Goal: Task Accomplishment & Management: Complete application form

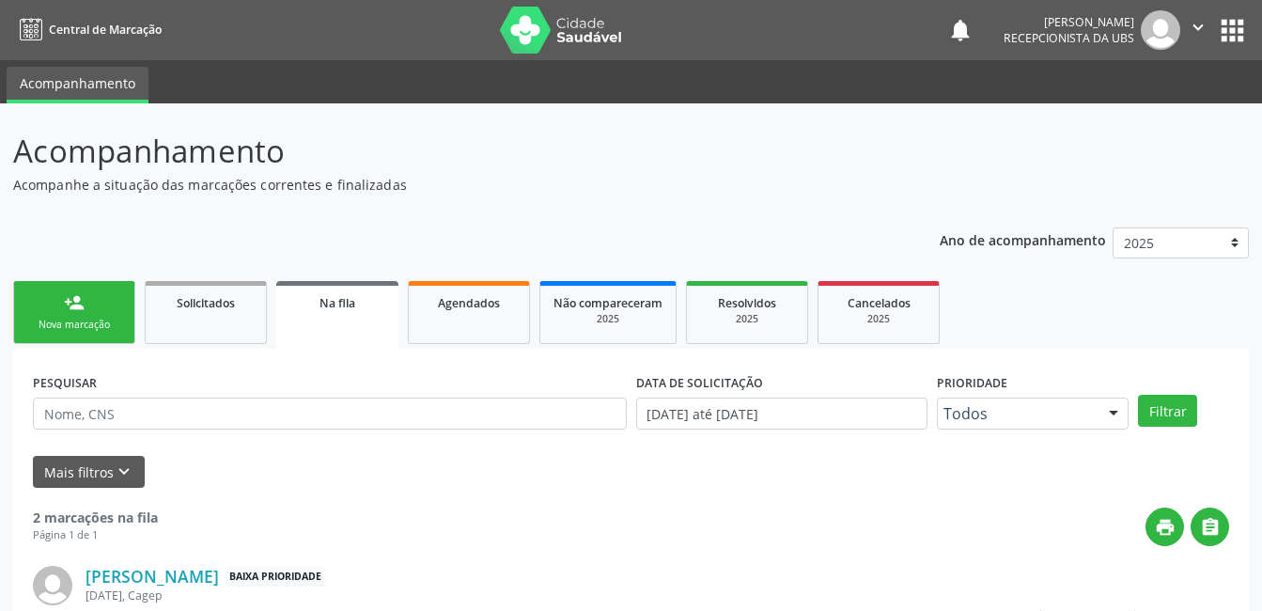
drag, startPoint x: 0, startPoint y: 0, endPoint x: 119, endPoint y: 296, distance: 319.1
click at [119, 296] on link "person_add Nova marcação" at bounding box center [74, 312] width 122 height 63
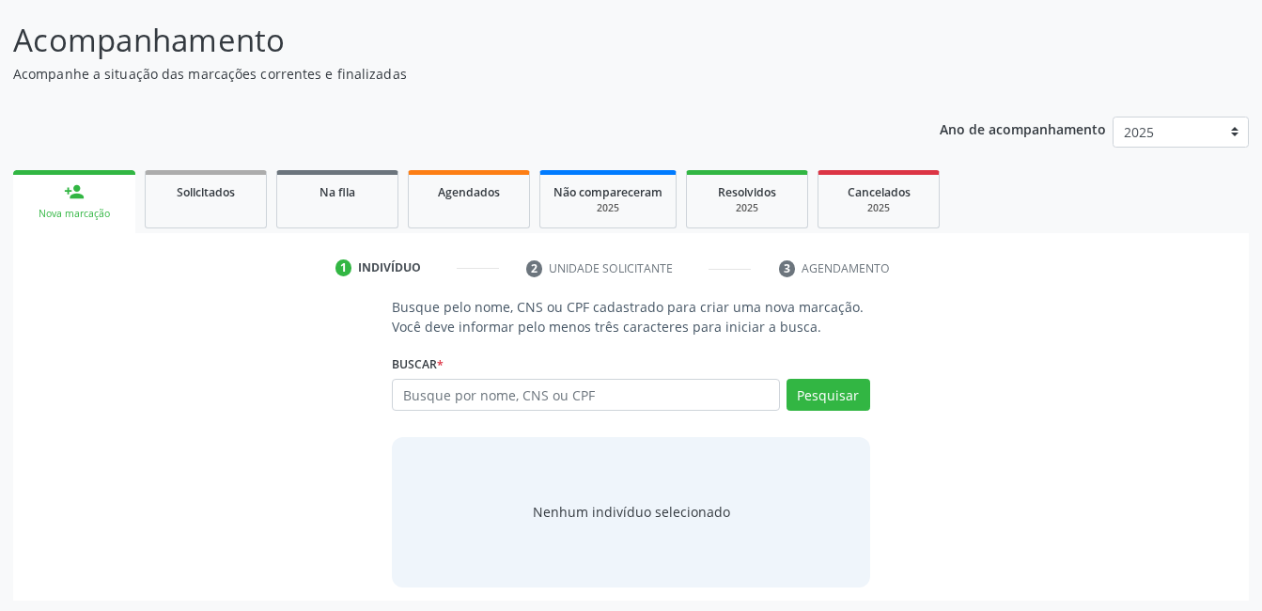
scroll to position [114, 0]
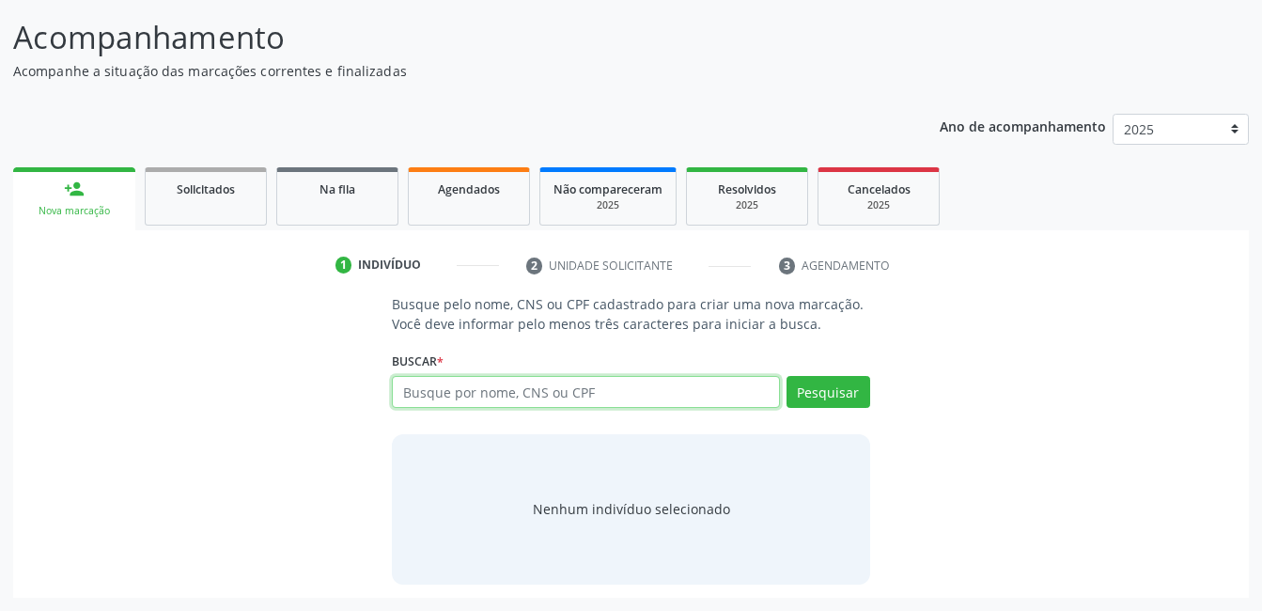
click at [574, 381] on input "text" at bounding box center [585, 392] width 387 height 32
type input "7"
type input "700604926668369"
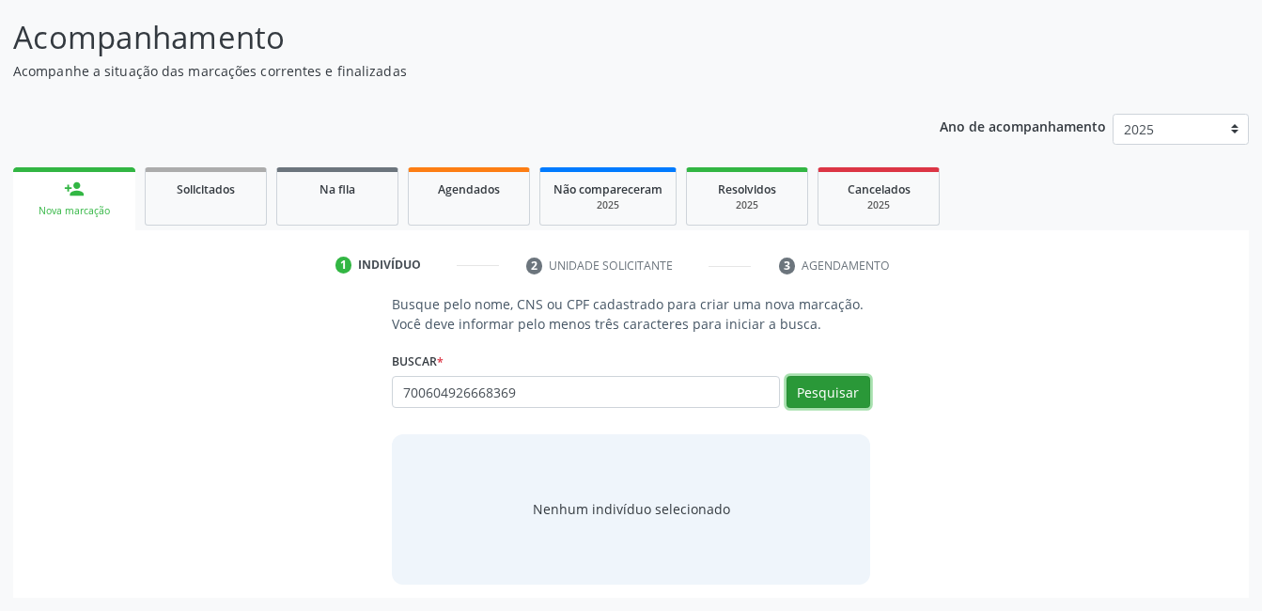
click at [816, 404] on button "Pesquisar" at bounding box center [828, 392] width 84 height 32
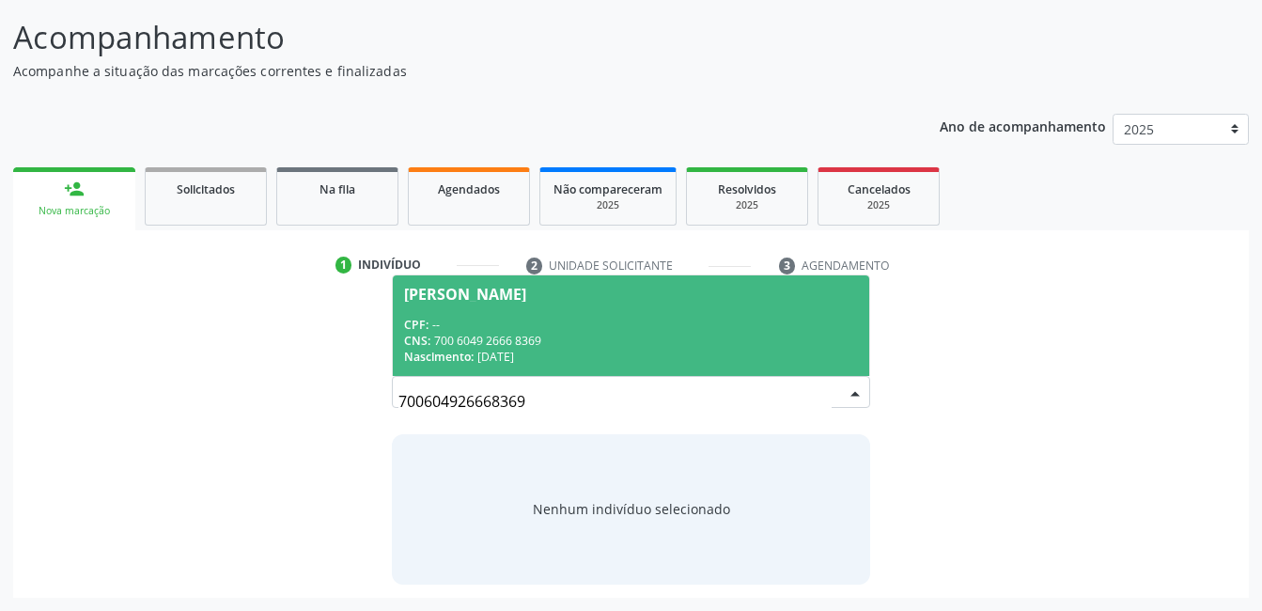
click at [661, 339] on div "CNS: 700 6049 2666 8369" at bounding box center [630, 341] width 453 height 16
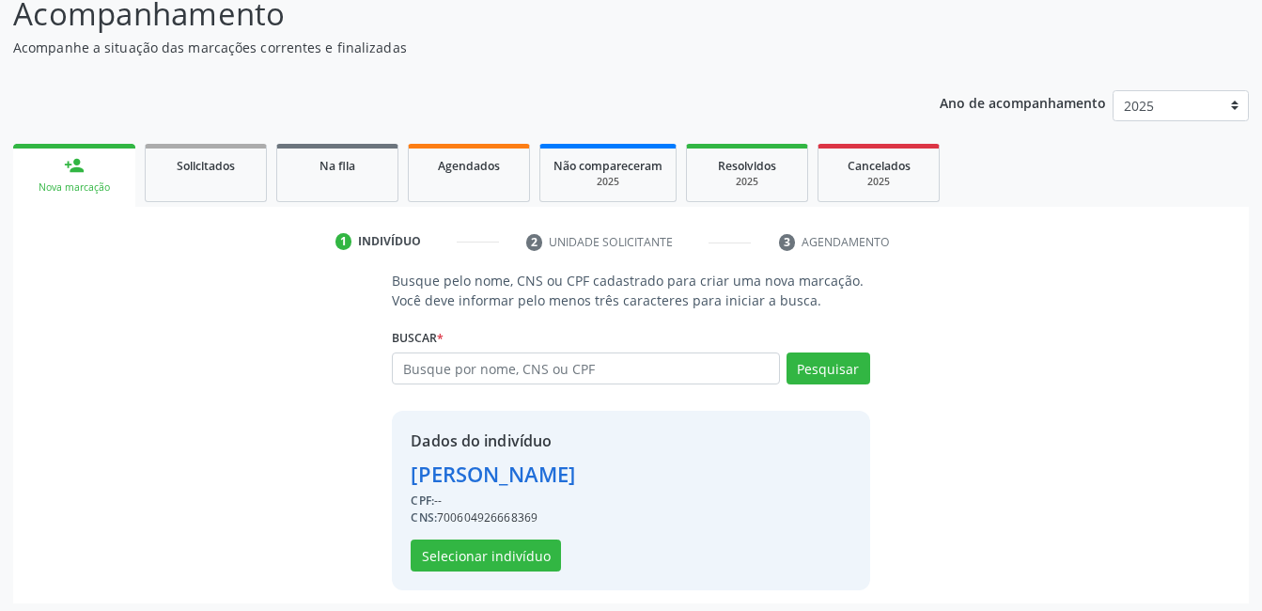
scroll to position [143, 0]
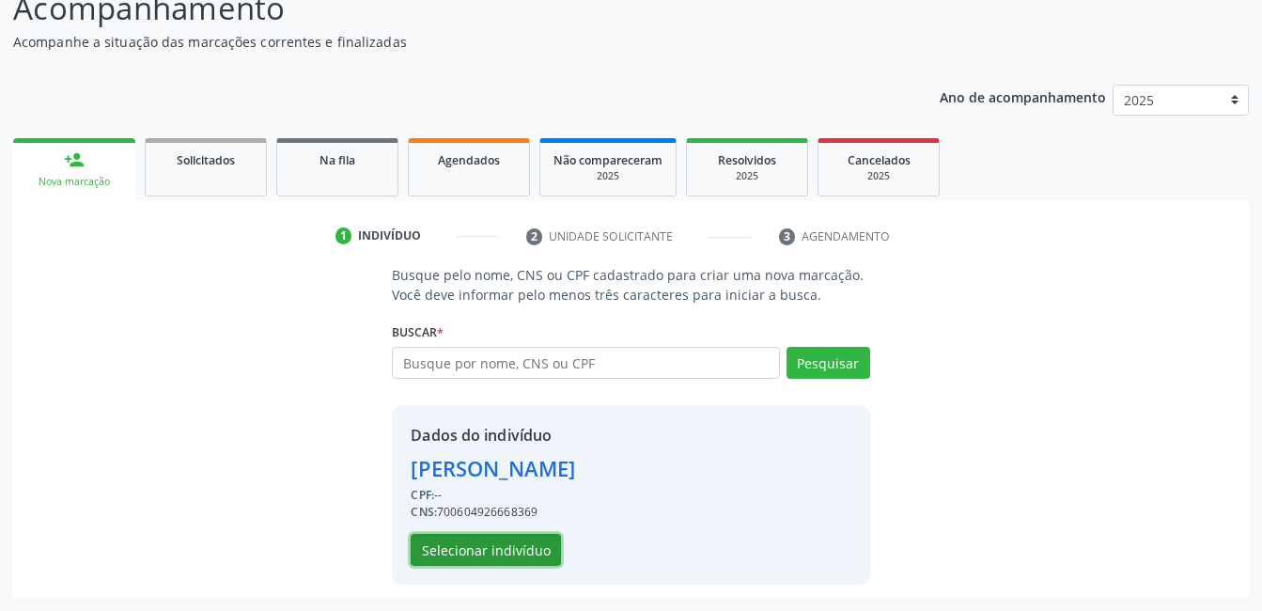
click at [537, 548] on button "Selecionar indivíduo" at bounding box center [486, 550] width 150 height 32
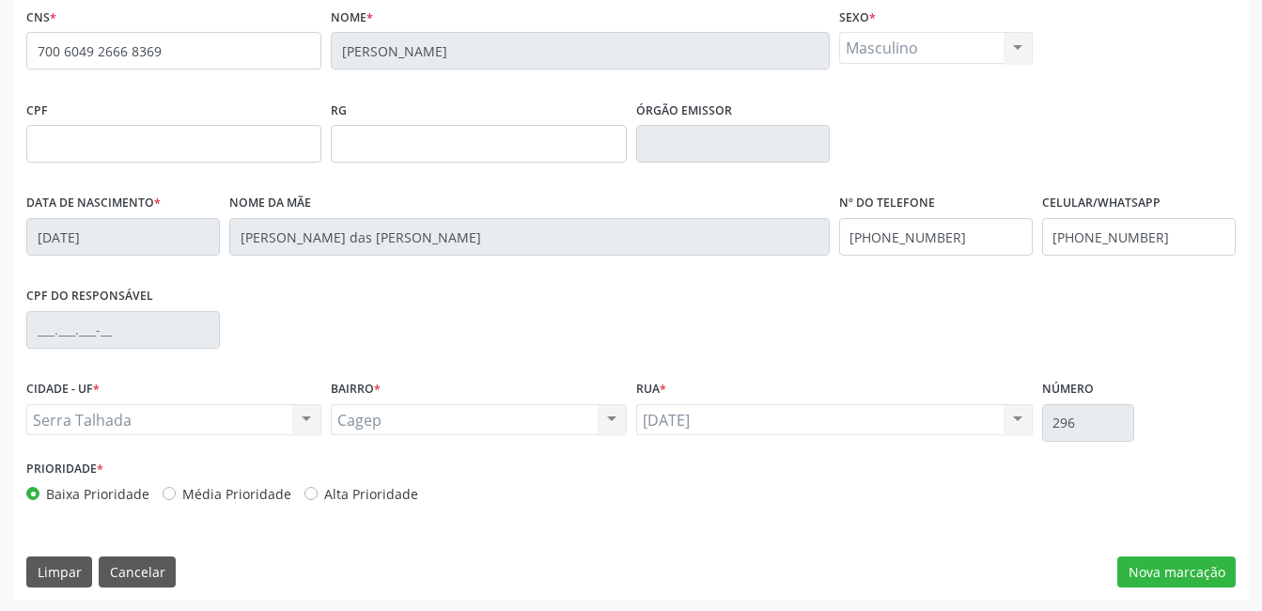
scroll to position [408, 0]
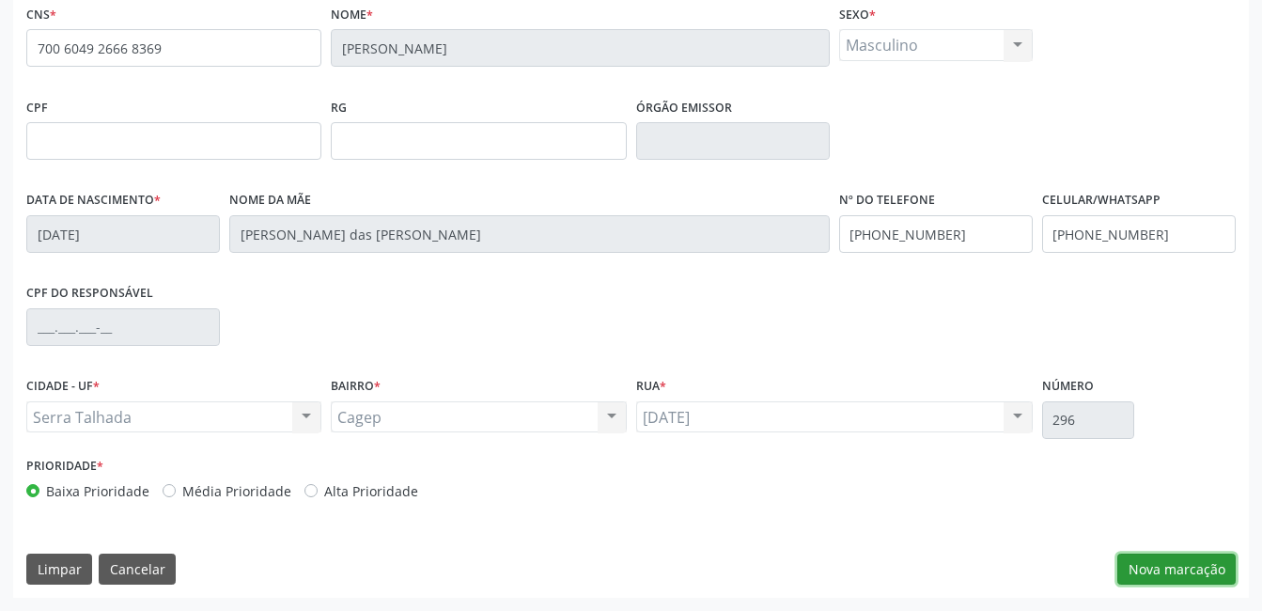
click at [1152, 567] on button "Nova marcação" at bounding box center [1176, 569] width 118 height 32
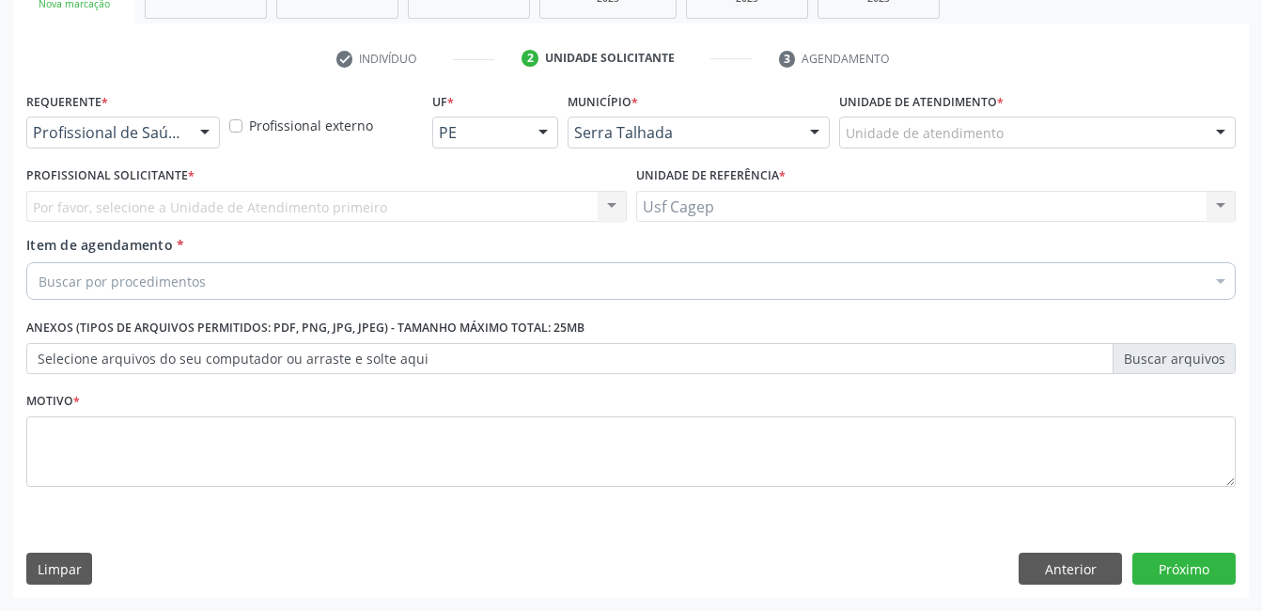
click at [205, 123] on div at bounding box center [205, 133] width 28 height 32
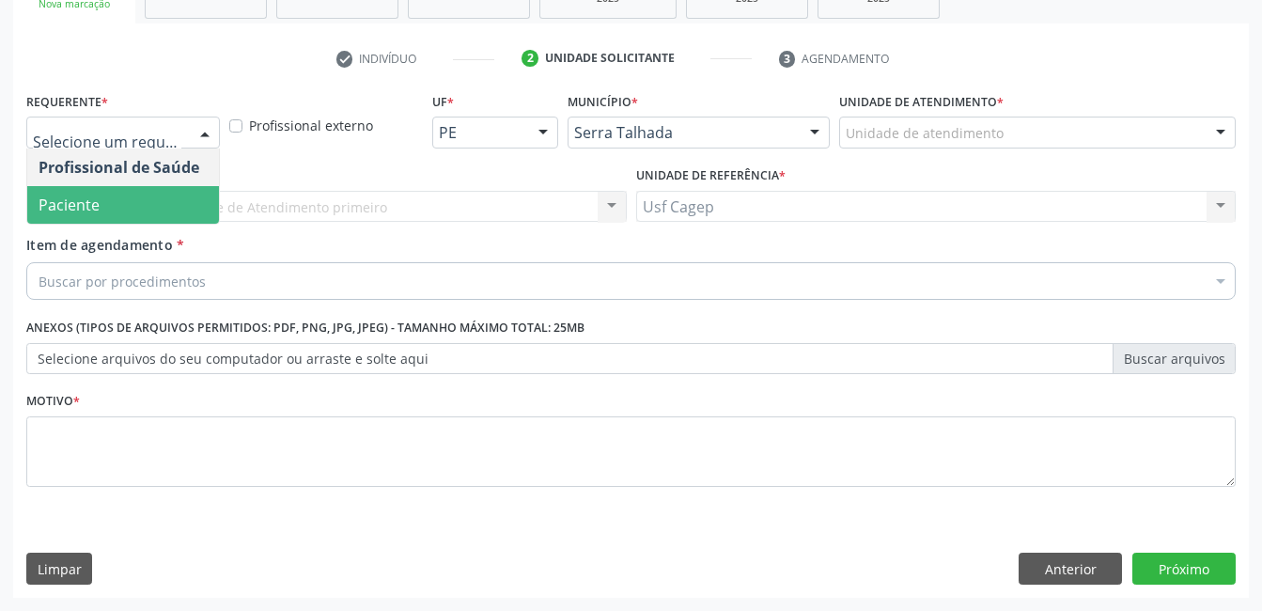
click at [195, 207] on span "Paciente" at bounding box center [123, 205] width 192 height 38
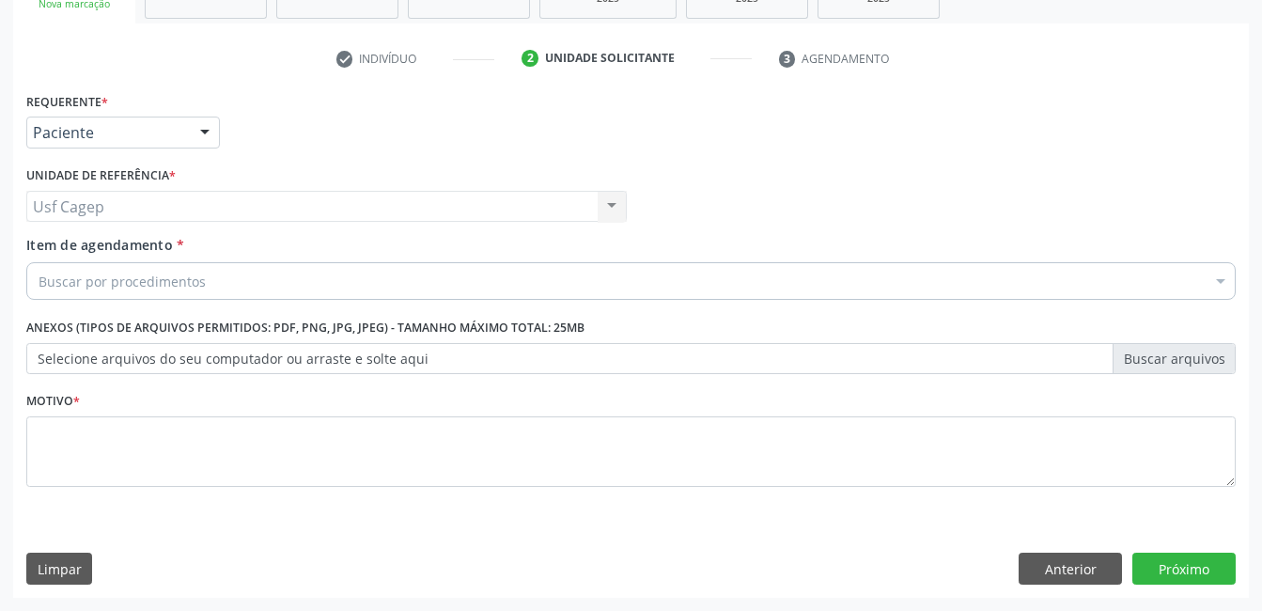
click at [224, 279] on div "Buscar por procedimentos" at bounding box center [630, 281] width 1209 height 38
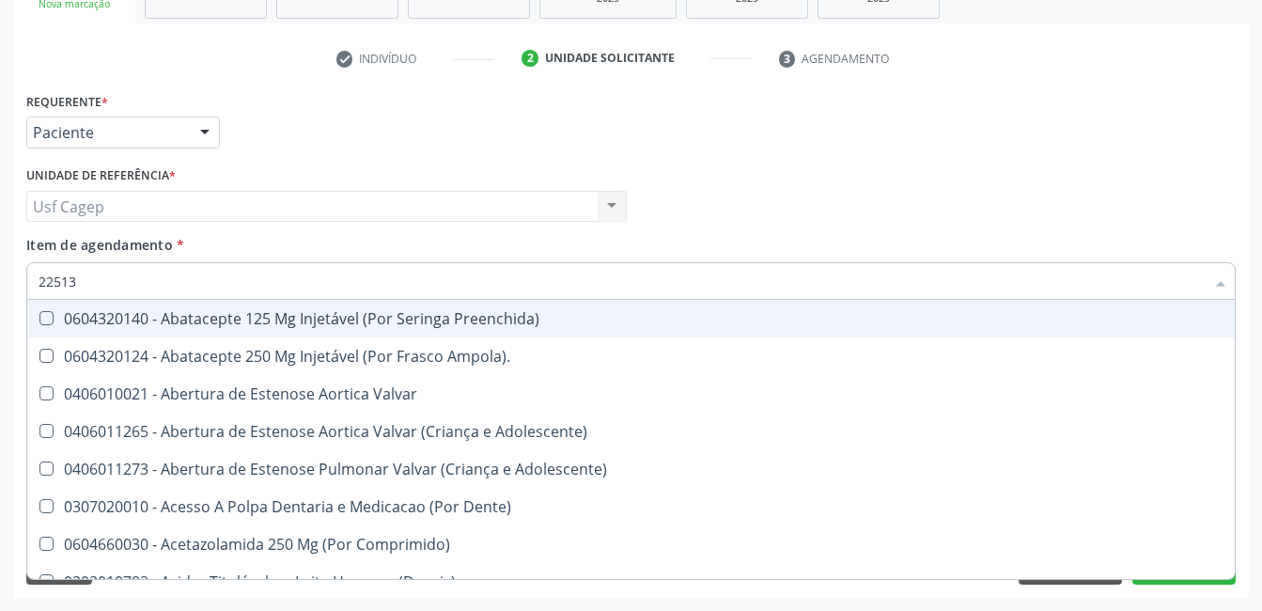
type input "225133"
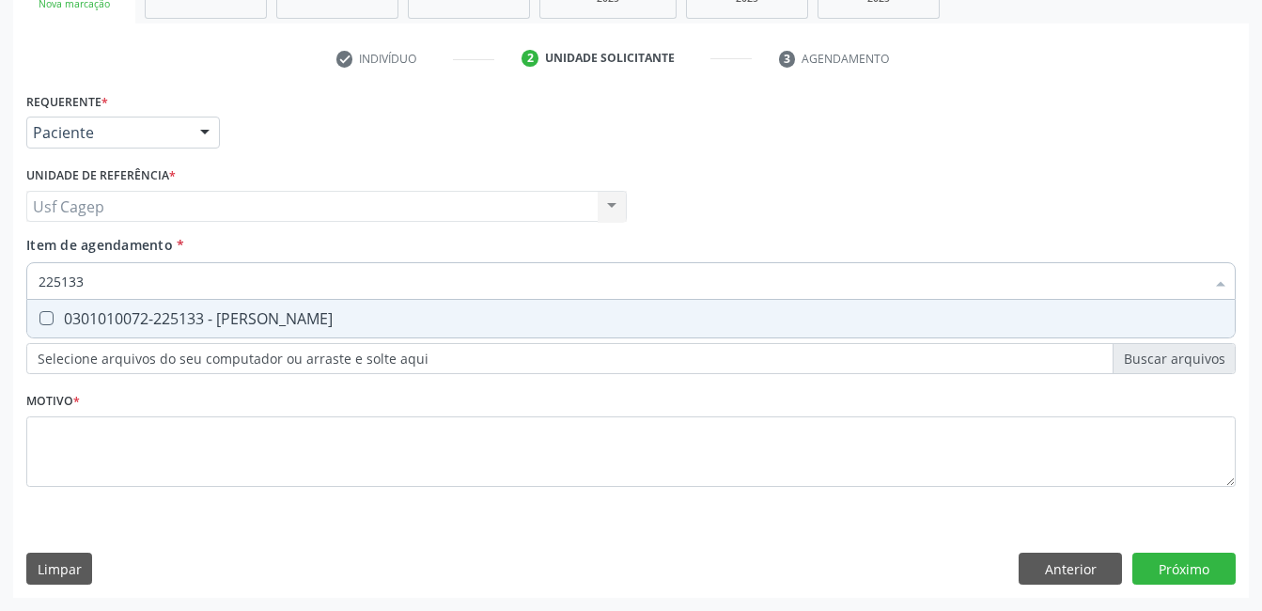
click at [296, 311] on div "0301010072-225133 - [PERSON_NAME]" at bounding box center [631, 318] width 1185 height 15
checkbox Psiquiatra "true"
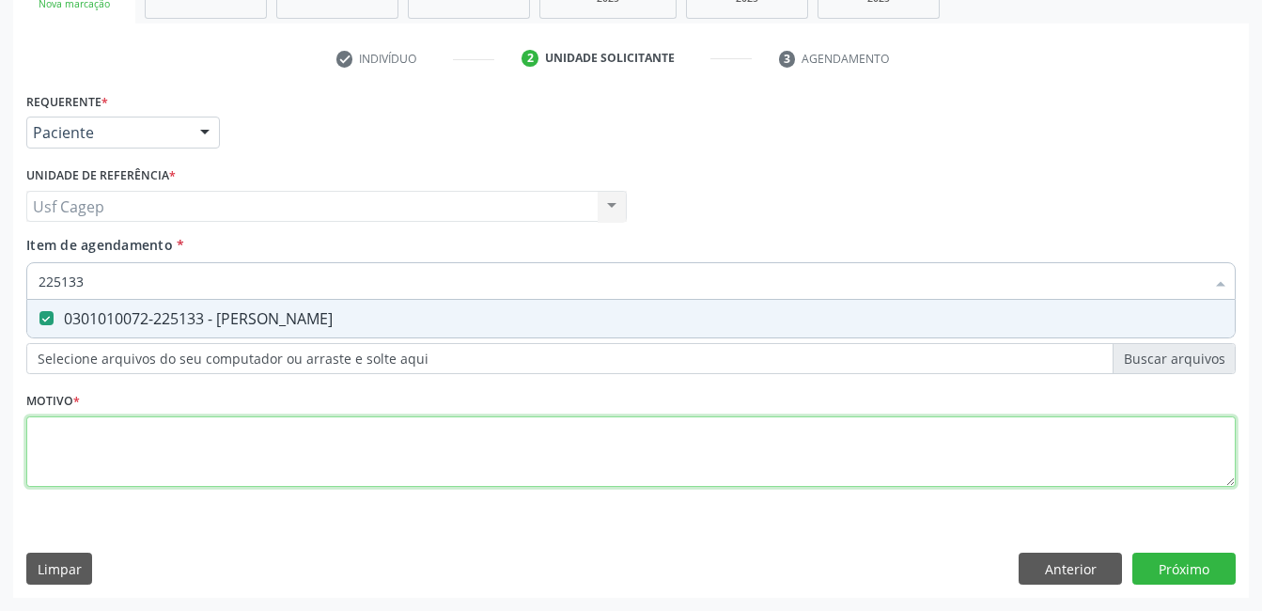
click at [347, 438] on div "Requerente * Paciente Profissional de Saúde Paciente Nenhum resultado encontrad…" at bounding box center [630, 300] width 1209 height 426
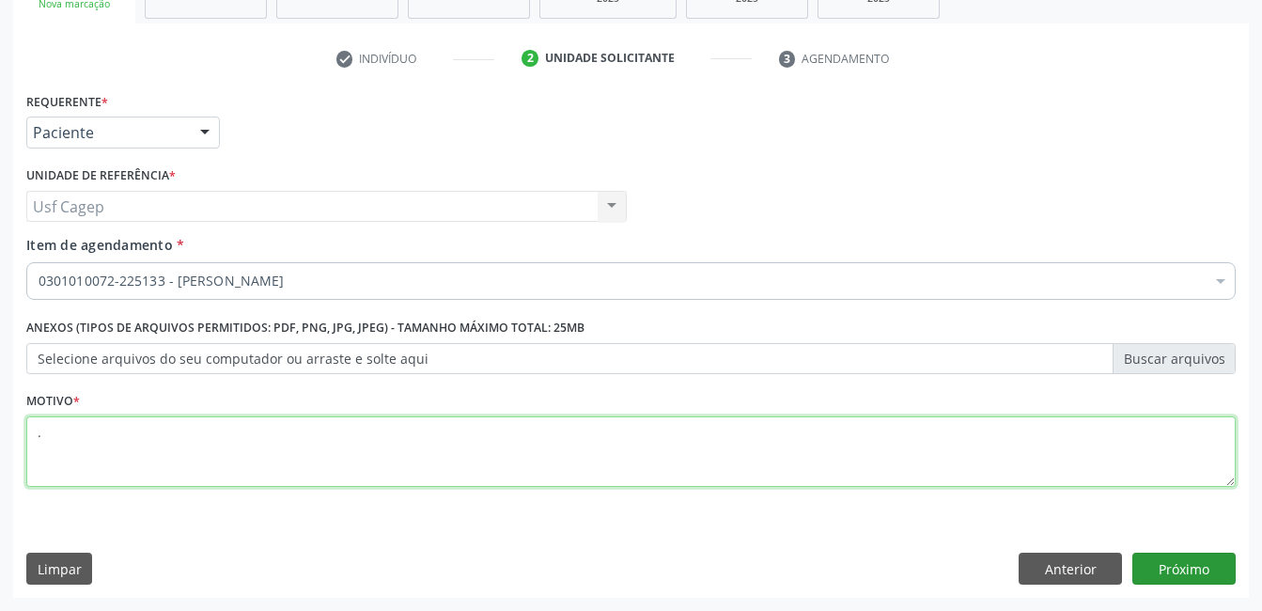
type textarea "."
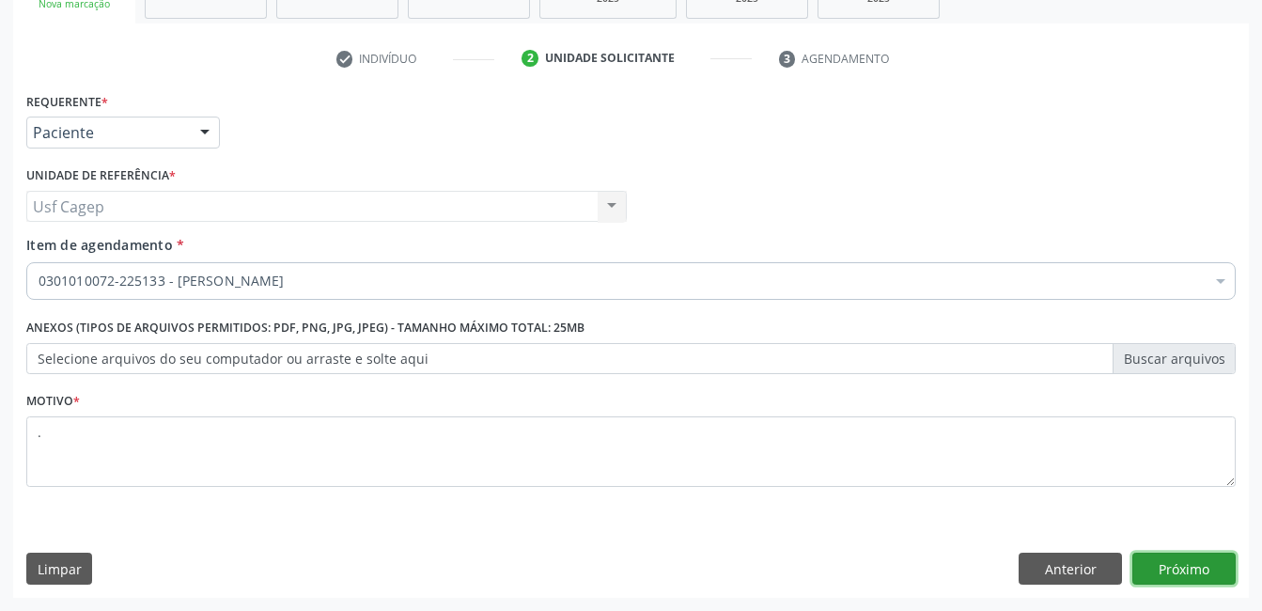
click at [1218, 560] on button "Próximo" at bounding box center [1183, 568] width 103 height 32
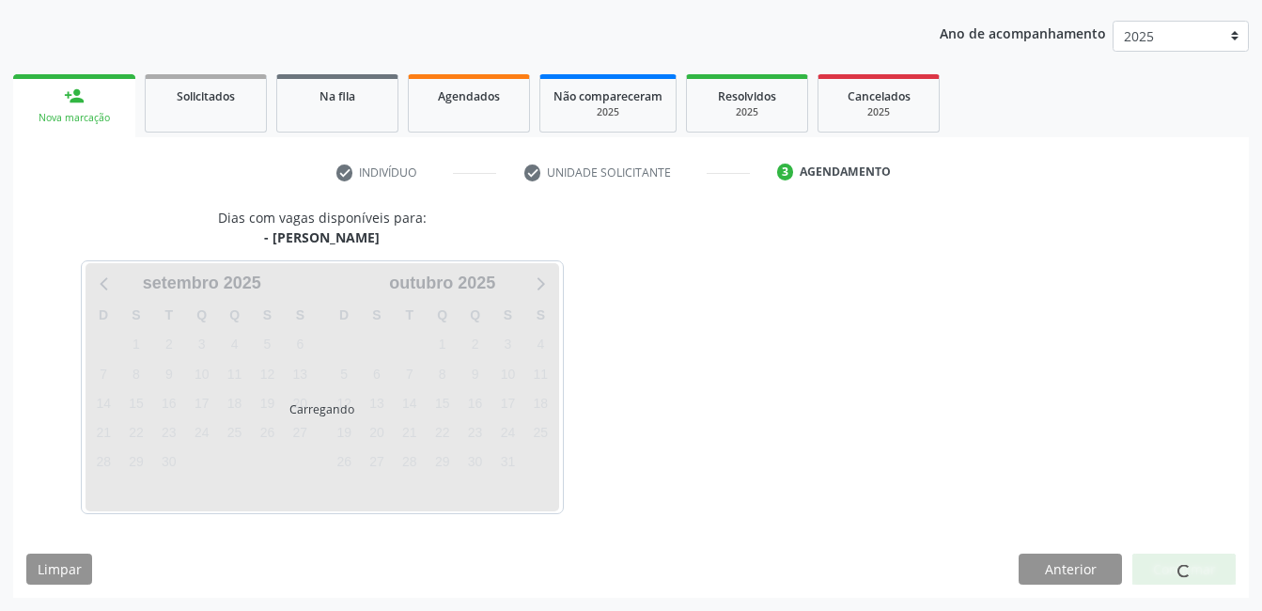
scroll to position [207, 0]
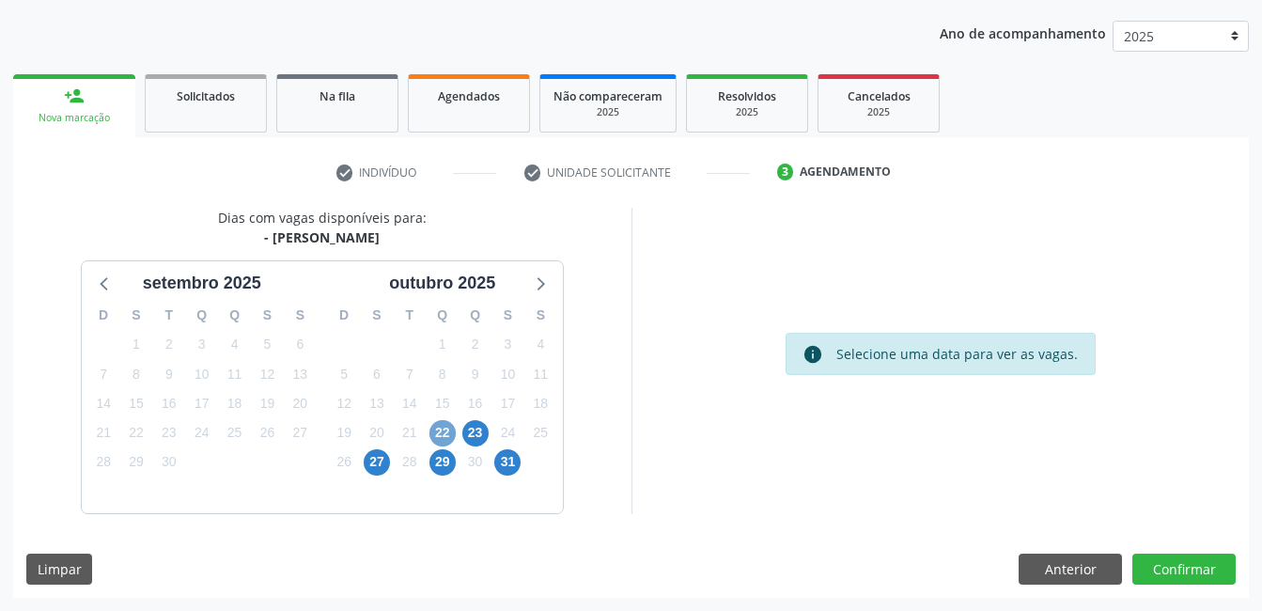
click at [451, 437] on span "22" at bounding box center [442, 433] width 26 height 26
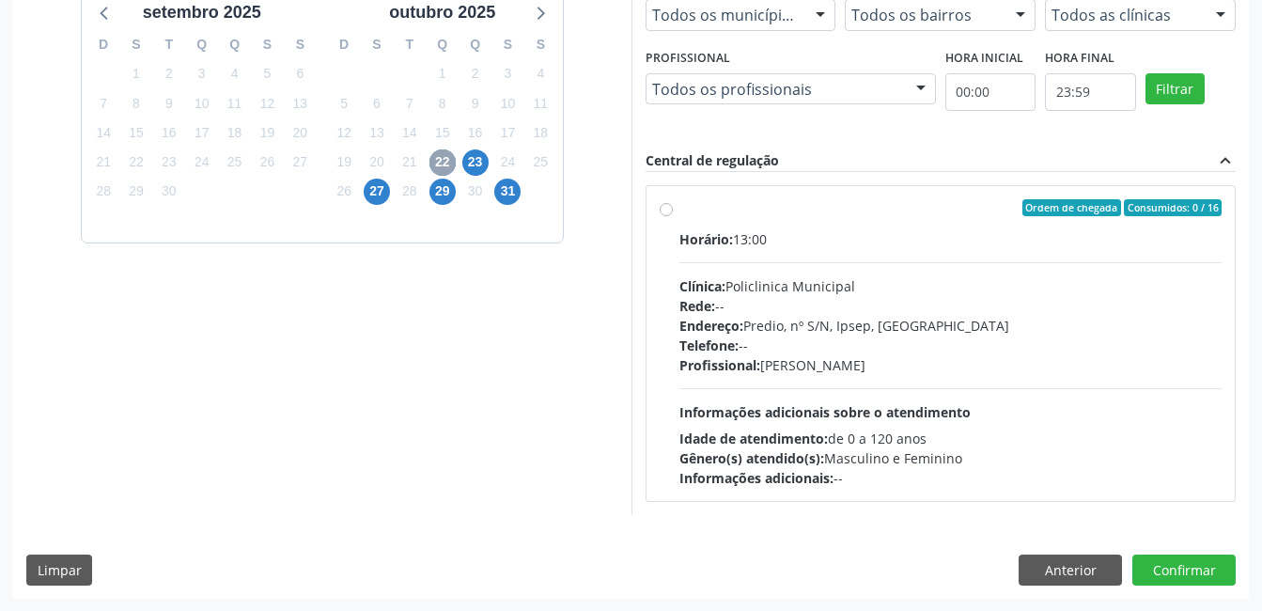
scroll to position [478, 0]
click at [823, 399] on div "Horário: 13:00 Clínica: Policlinica Municipal Rede: -- Endereço: Predio, nº S/N…" at bounding box center [950, 357] width 543 height 258
click at [673, 215] on input "Ordem de chegada Consumidos: 0 / 16 Horário: 13:00 Clínica: Policlinica Municip…" at bounding box center [666, 206] width 13 height 17
radio input "true"
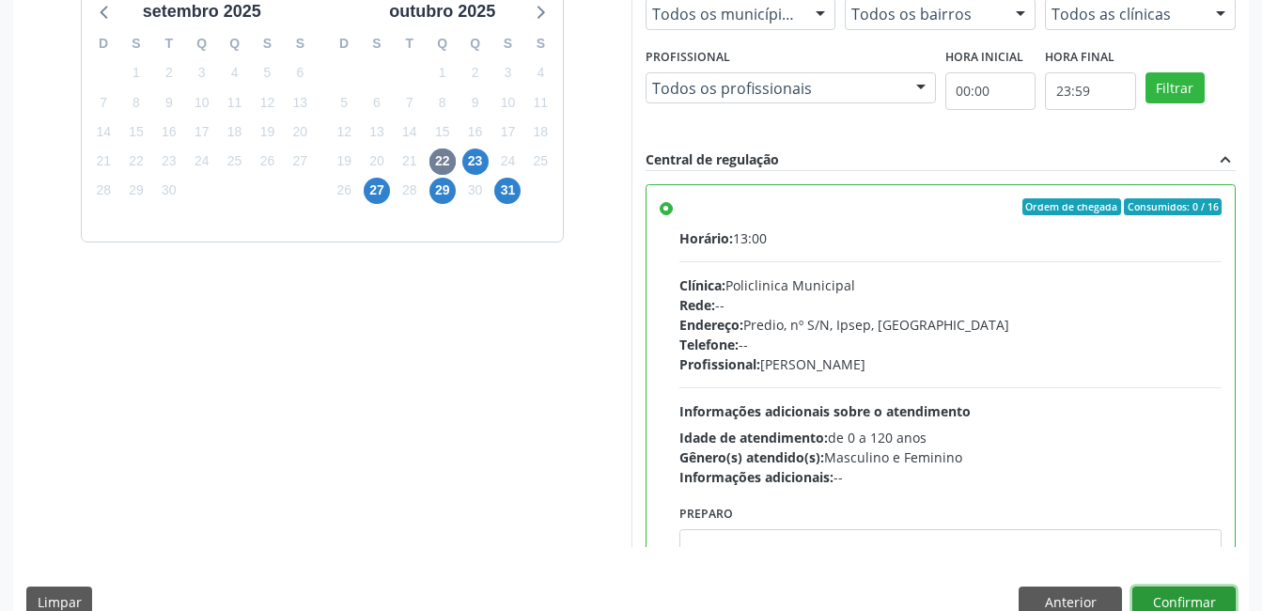
click at [1229, 594] on button "Confirmar" at bounding box center [1183, 602] width 103 height 32
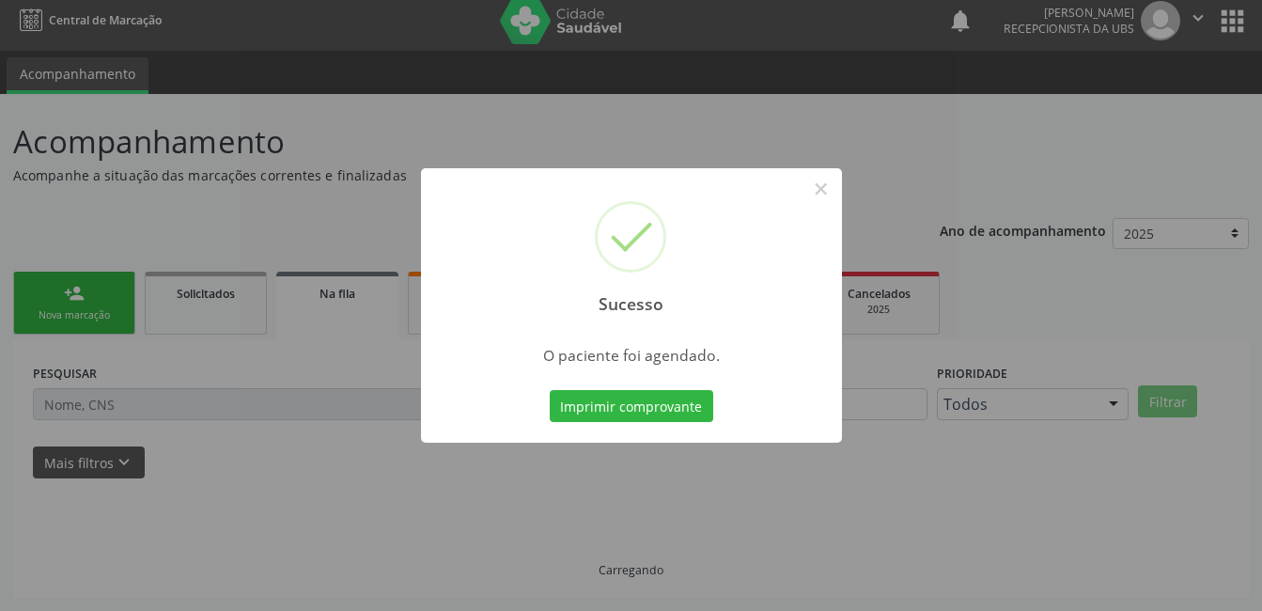
scroll to position [9, 0]
click at [649, 385] on div "Sucesso × O paciente foi agendado. Imprimir comprovante Cancel" at bounding box center [631, 305] width 421 height 274
click at [651, 393] on button "Imprimir comprovante" at bounding box center [631, 406] width 163 height 32
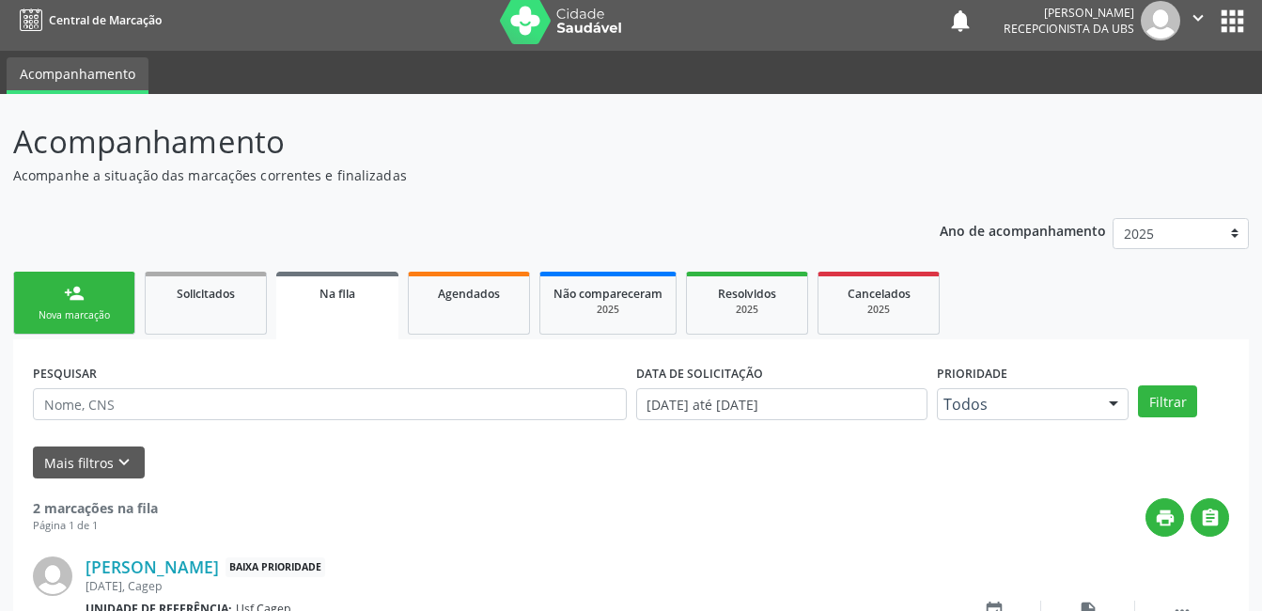
click at [101, 288] on link "person_add Nova marcação" at bounding box center [74, 303] width 122 height 63
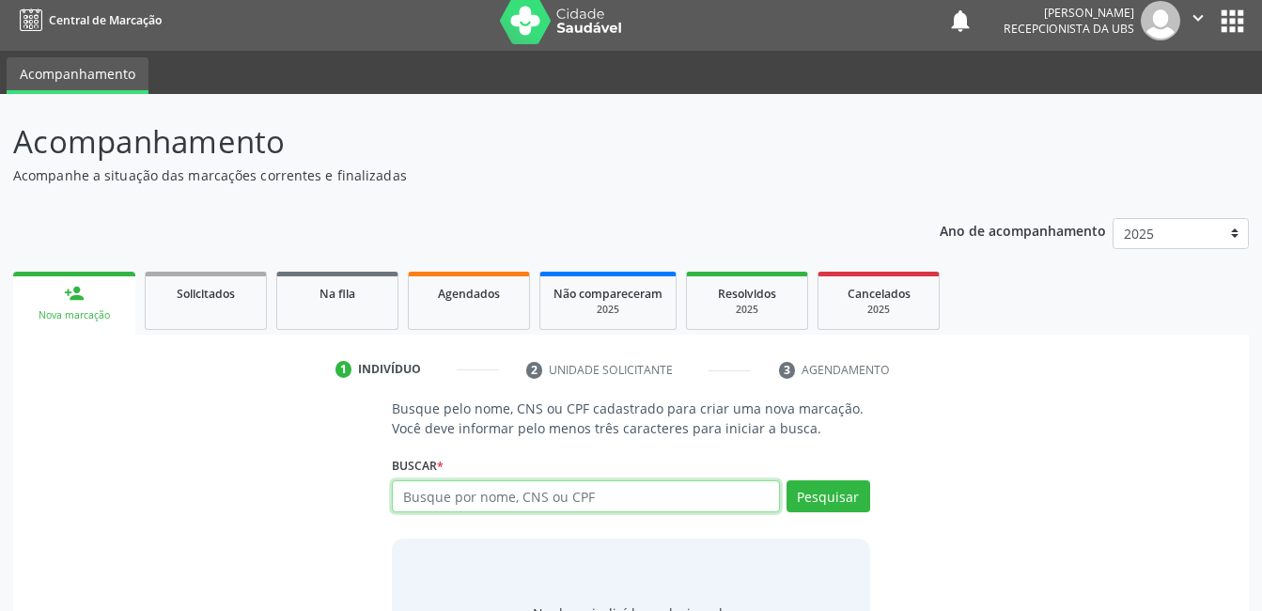
click at [480, 495] on input "text" at bounding box center [585, 496] width 387 height 32
type input "700406966085147"
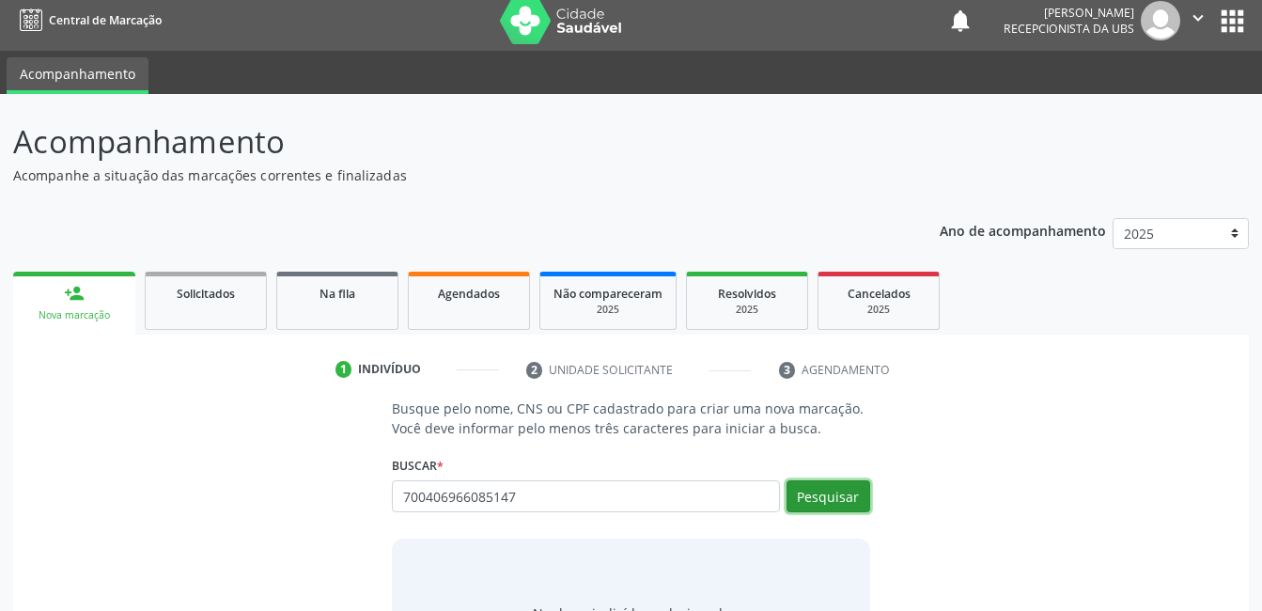
click at [802, 492] on button "Pesquisar" at bounding box center [828, 496] width 84 height 32
type input "700406966085147"
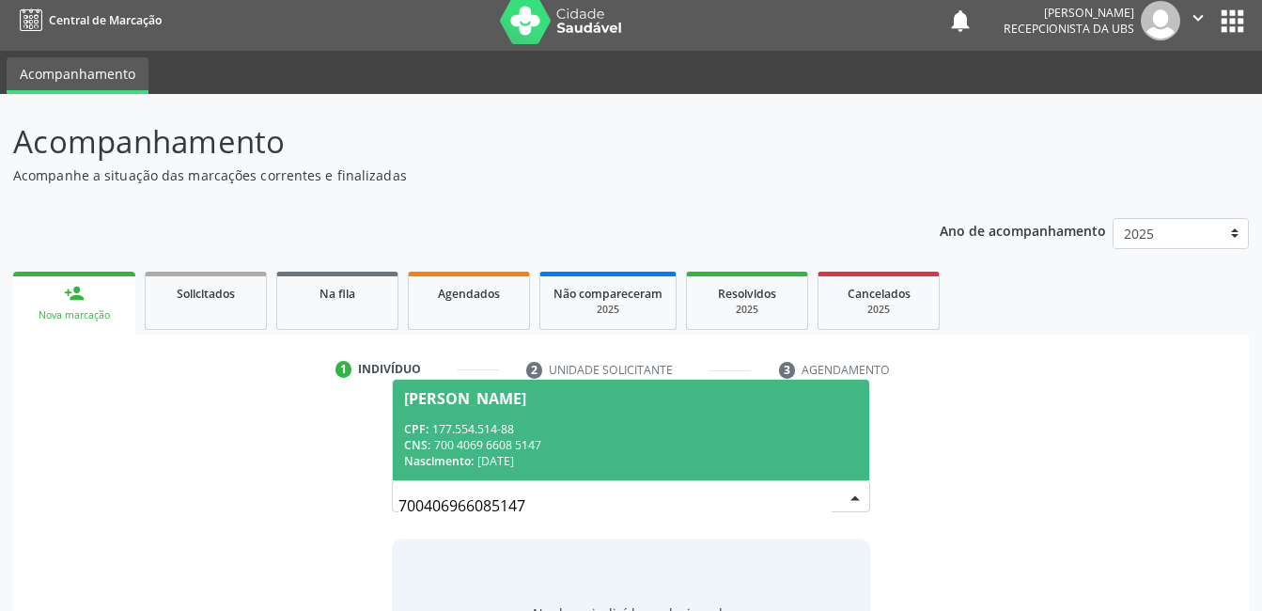
click at [793, 449] on div "CNS: 700 4069 6608 5147" at bounding box center [630, 445] width 453 height 16
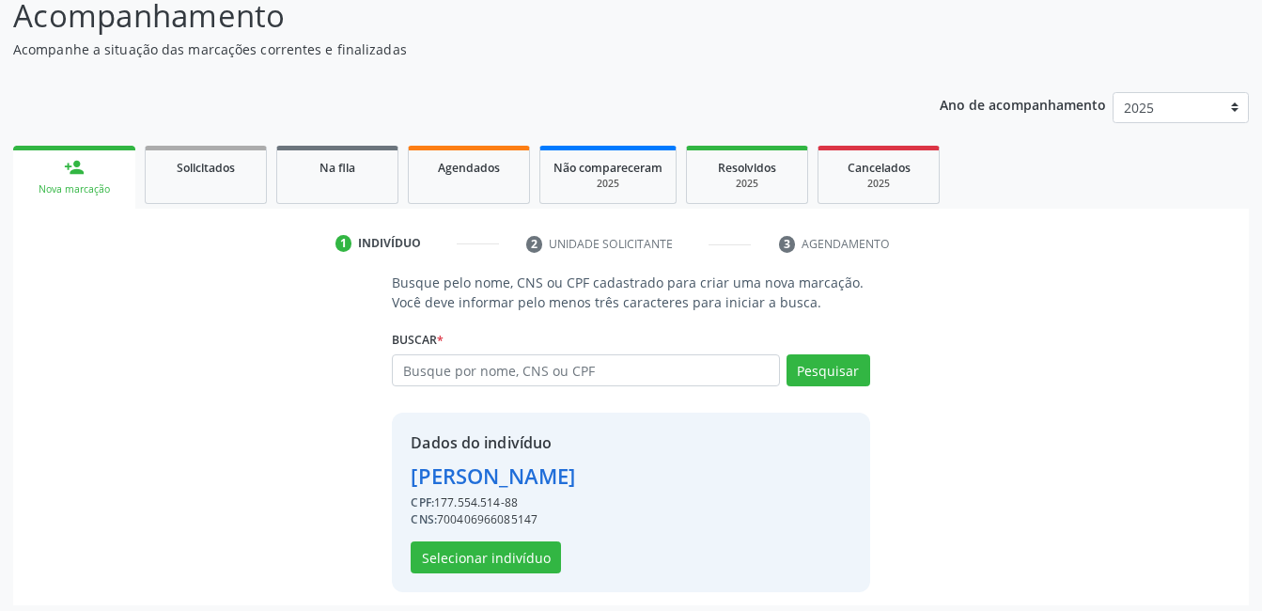
scroll to position [143, 0]
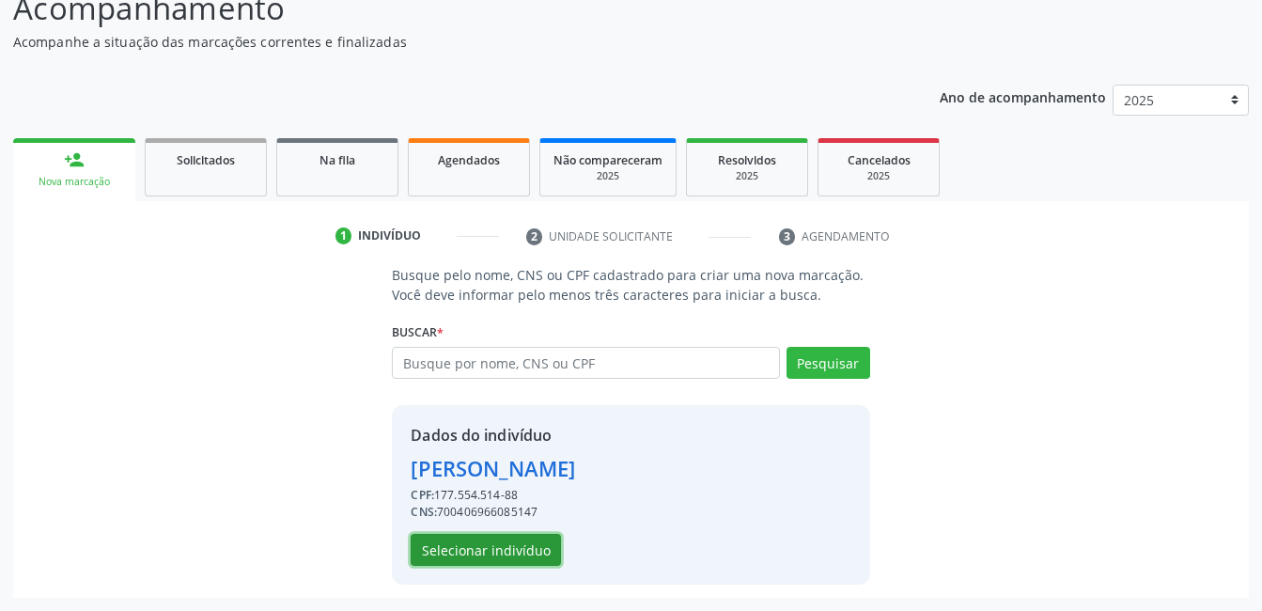
click at [494, 554] on button "Selecionar indivíduo" at bounding box center [486, 550] width 150 height 32
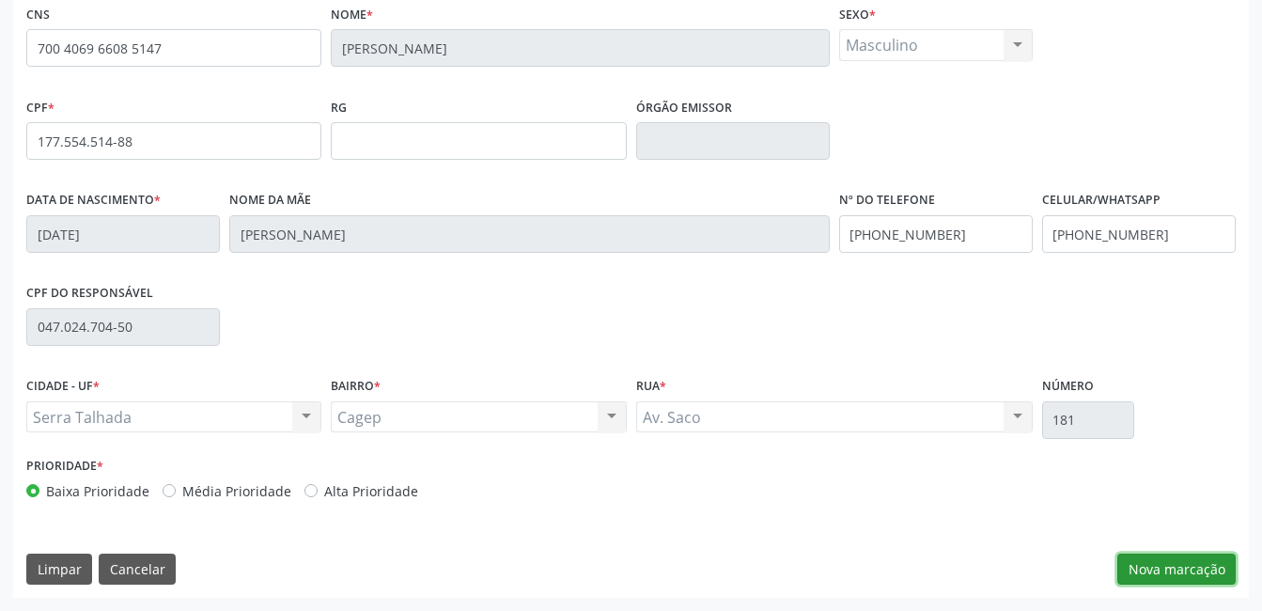
click at [1167, 573] on button "Nova marcação" at bounding box center [1176, 569] width 118 height 32
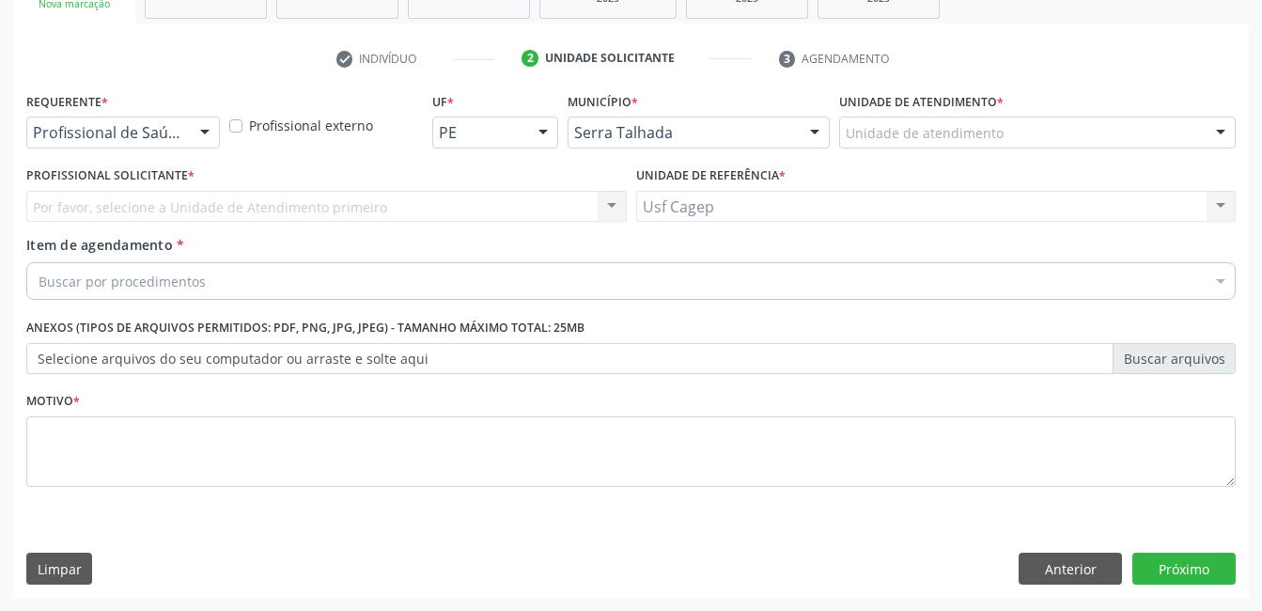
scroll to position [320, 0]
click at [167, 115] on div "Requerente * Profissional de Saúde Profissional de Saúde Paciente Nenhum result…" at bounding box center [123, 117] width 194 height 60
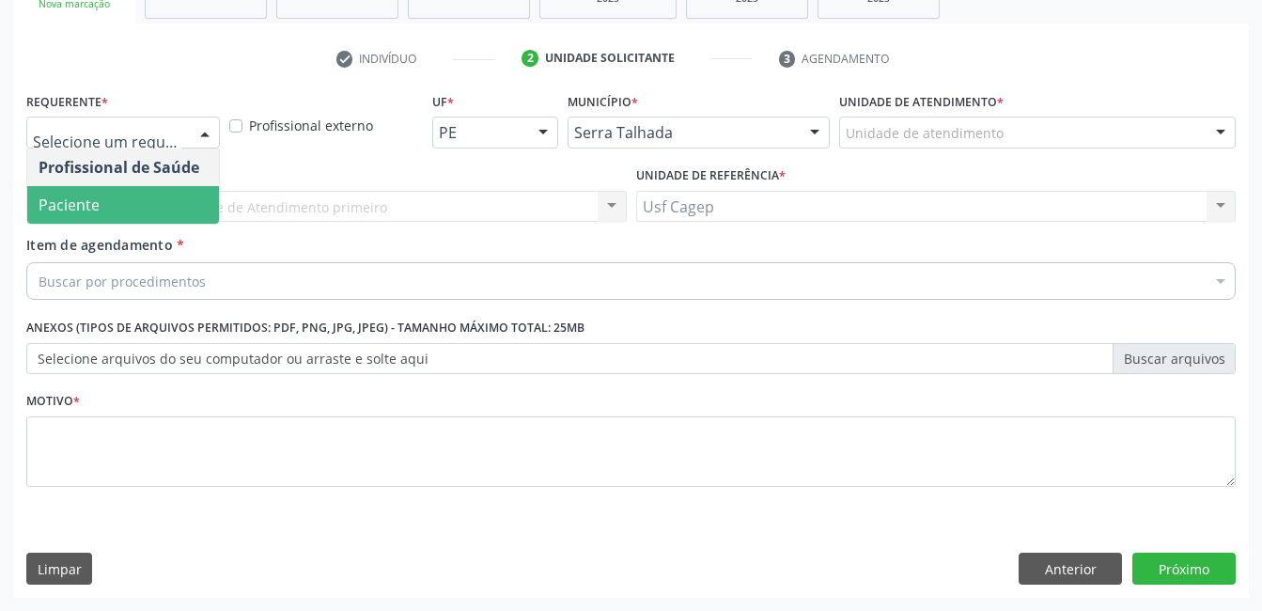
click at [188, 212] on span "Paciente" at bounding box center [123, 205] width 192 height 38
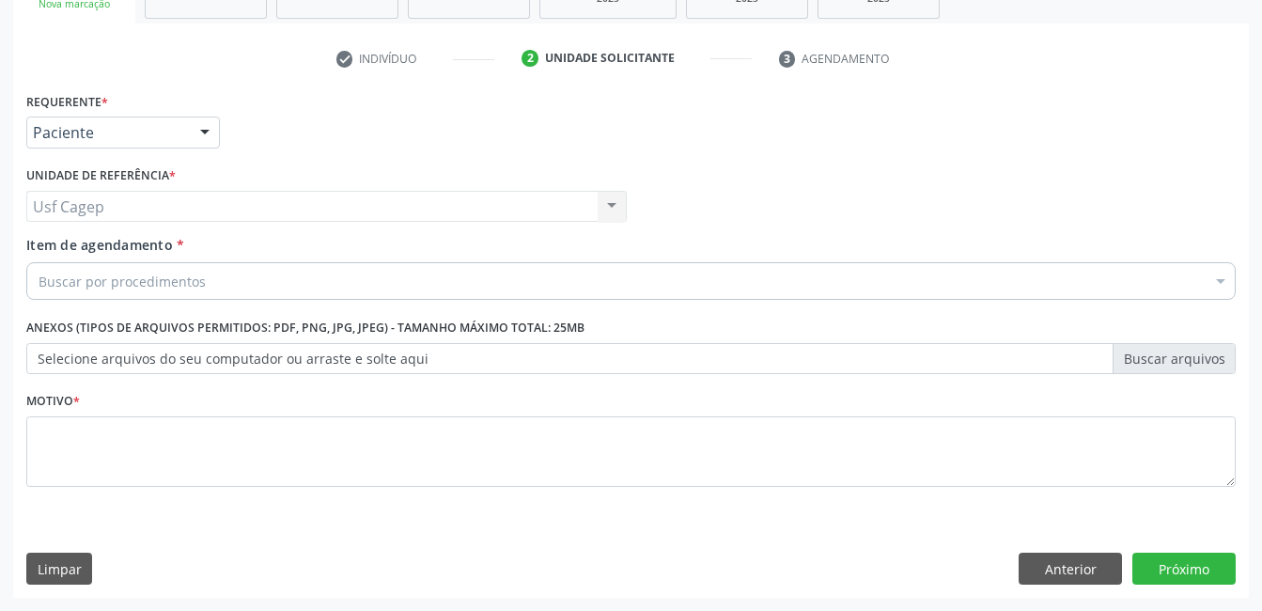
click at [210, 277] on div "Buscar por procedimentos" at bounding box center [630, 281] width 1209 height 38
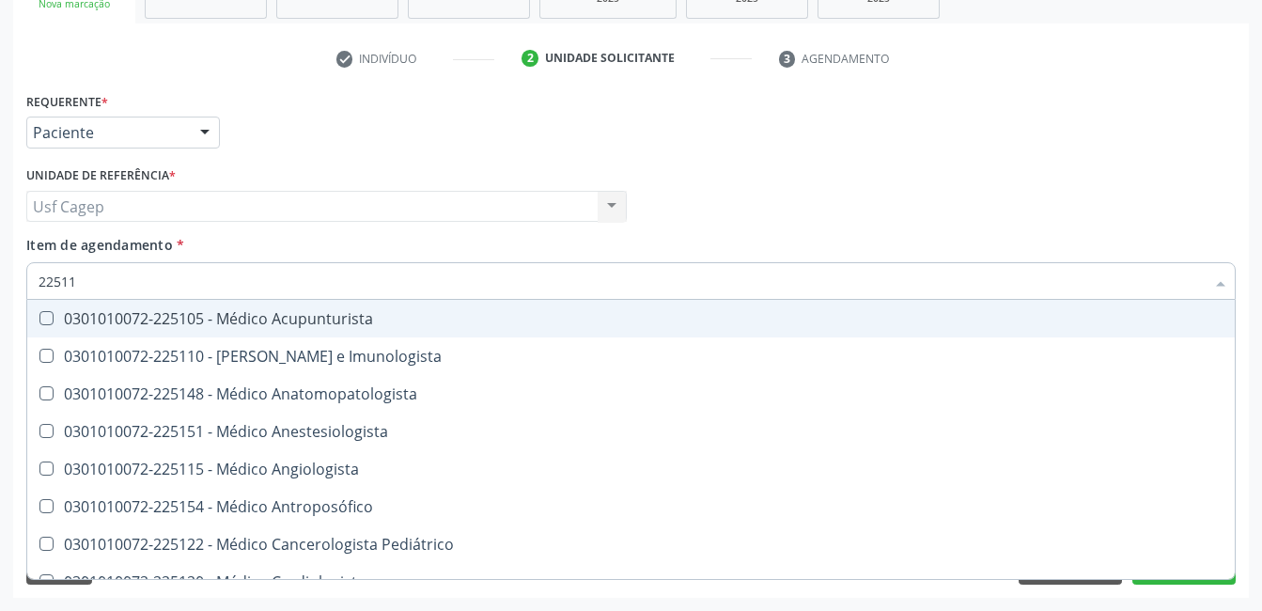
type input "225112"
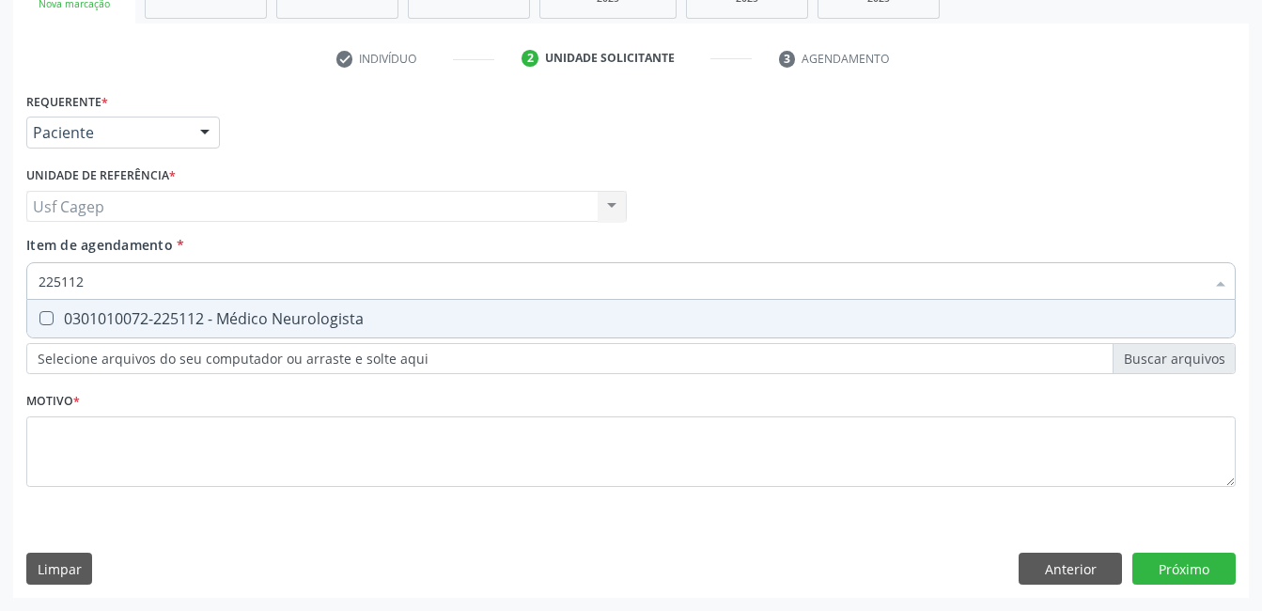
click at [214, 318] on div "0301010072-225112 - Médico Neurologista" at bounding box center [631, 318] width 1185 height 15
checkbox Neurologista "true"
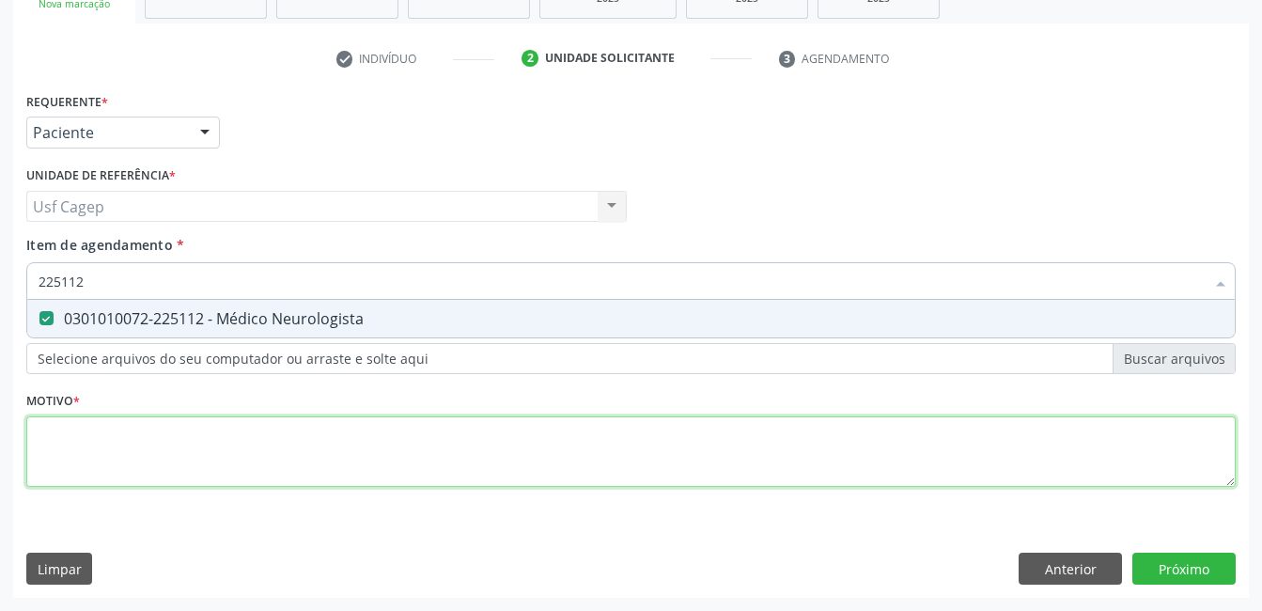
click at [231, 440] on div "Requerente * Paciente Profissional de Saúde Paciente Nenhum resultado encontrad…" at bounding box center [630, 300] width 1209 height 426
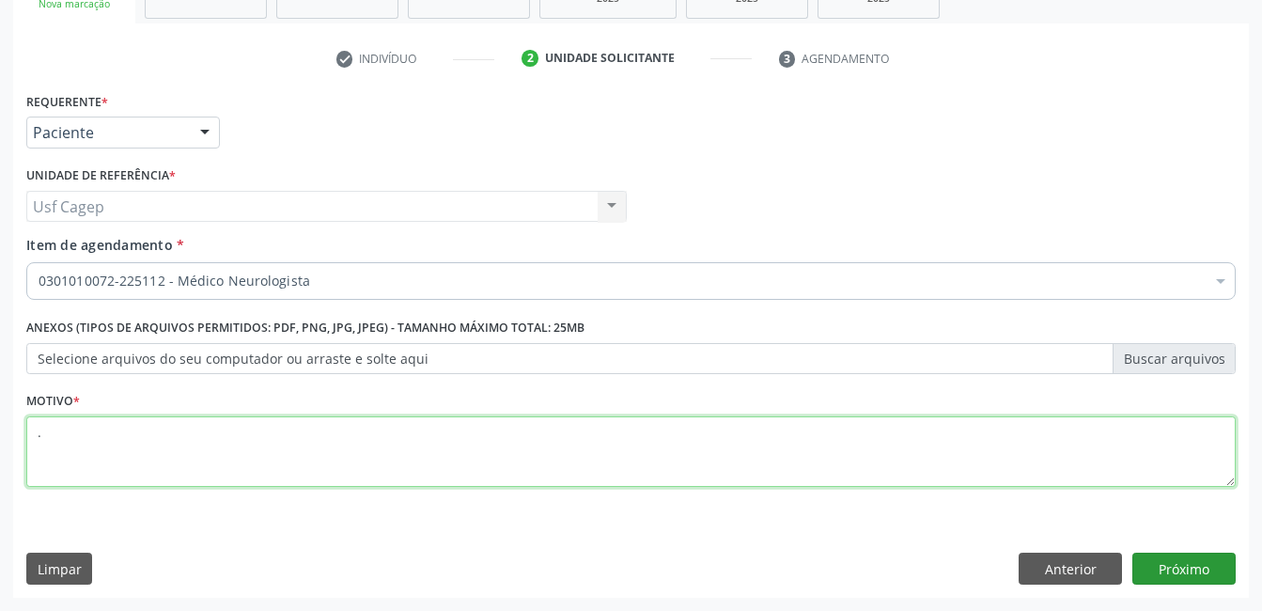
type textarea "."
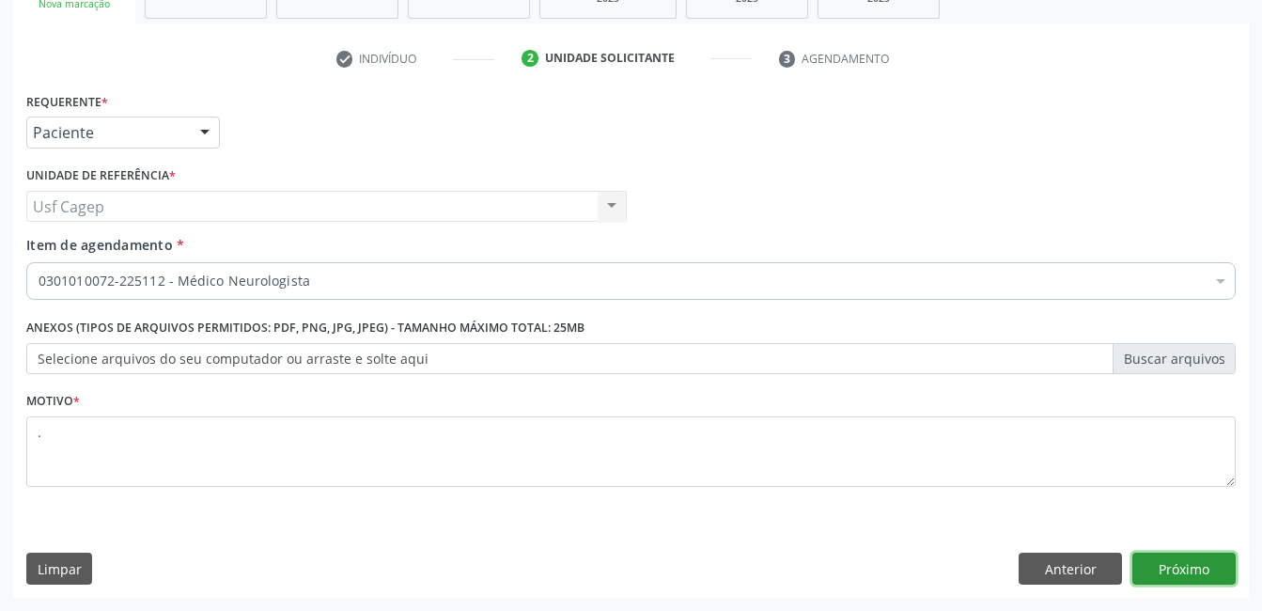
click at [1156, 576] on button "Próximo" at bounding box center [1183, 568] width 103 height 32
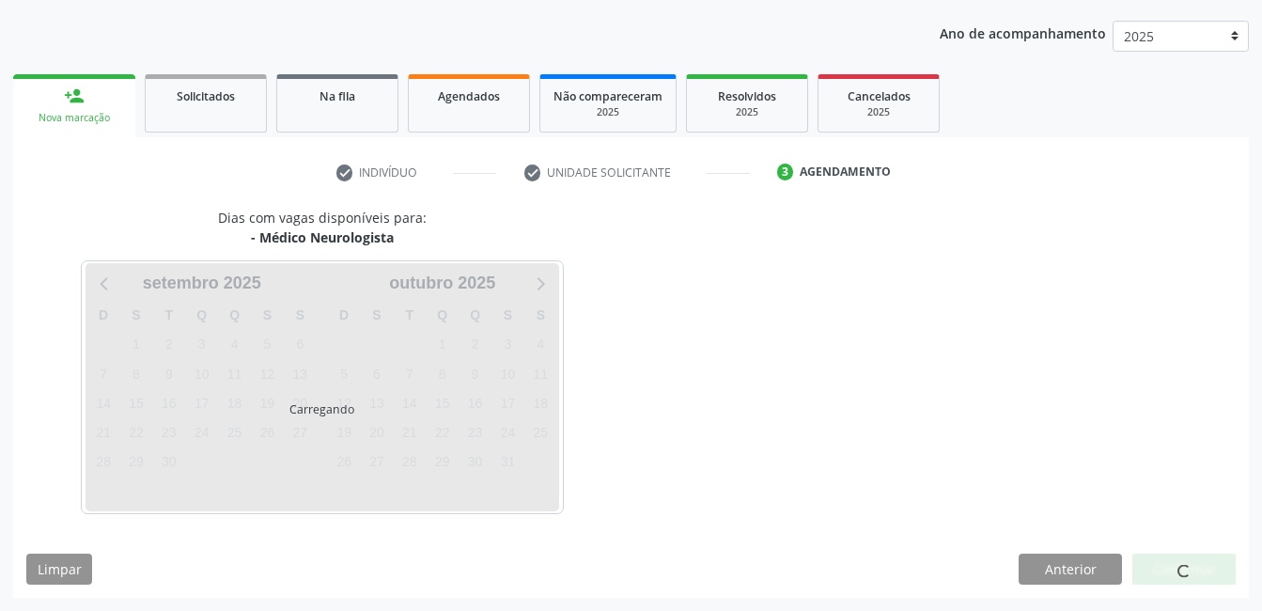
scroll to position [207, 0]
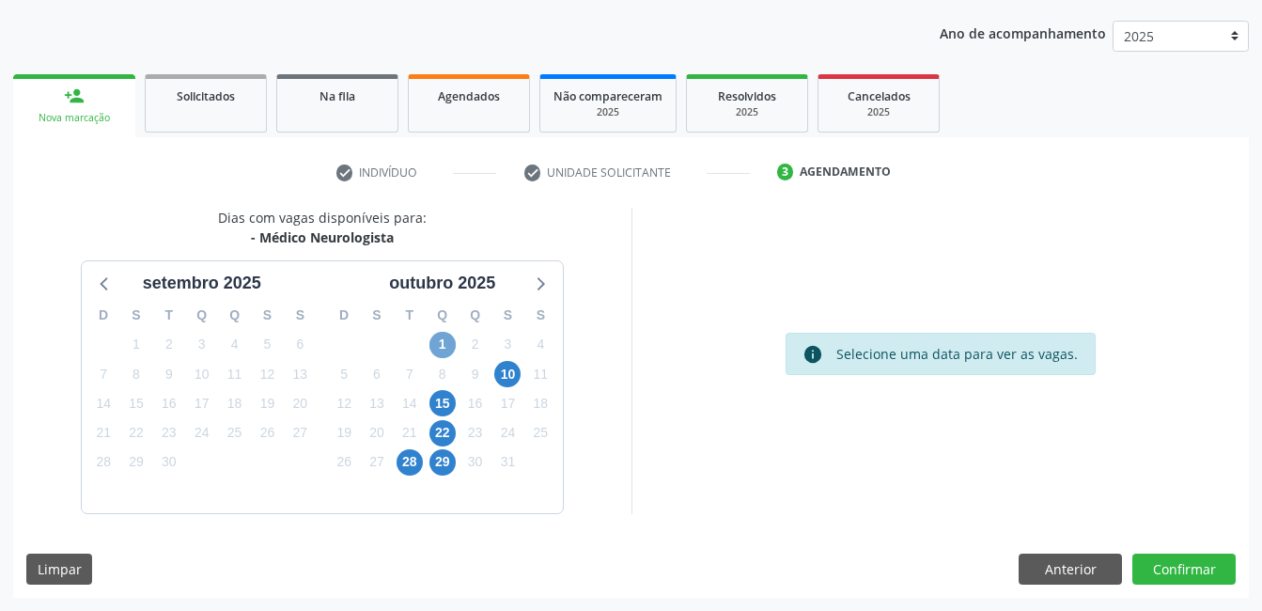
click at [441, 338] on span "1" at bounding box center [442, 345] width 26 height 26
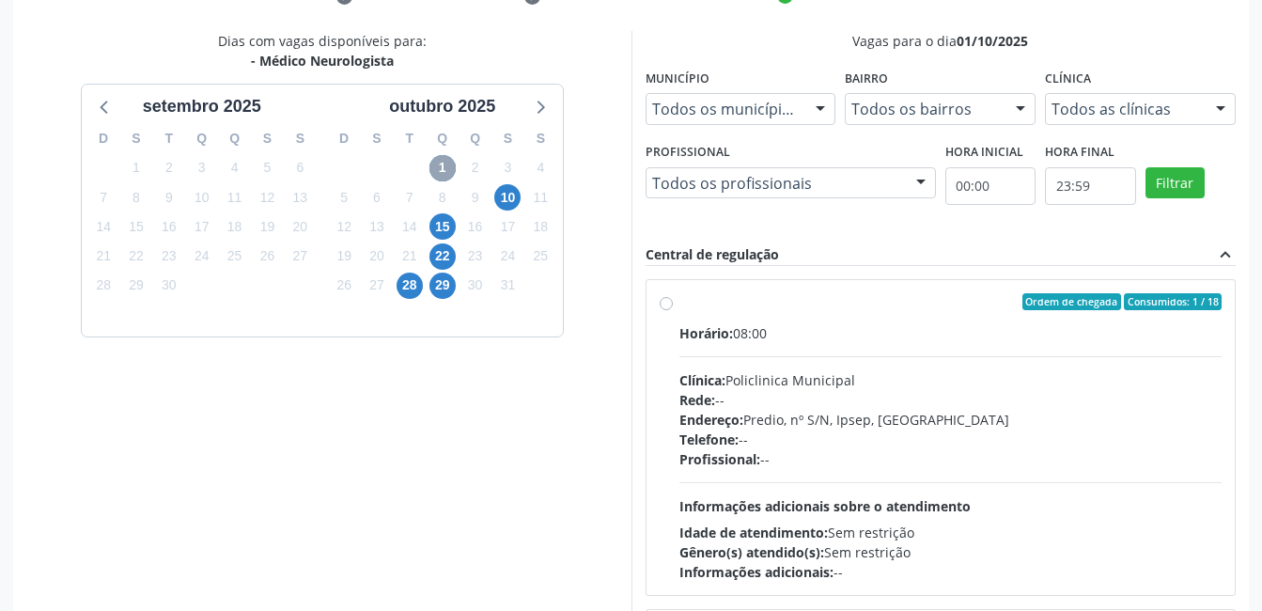
scroll to position [489, 0]
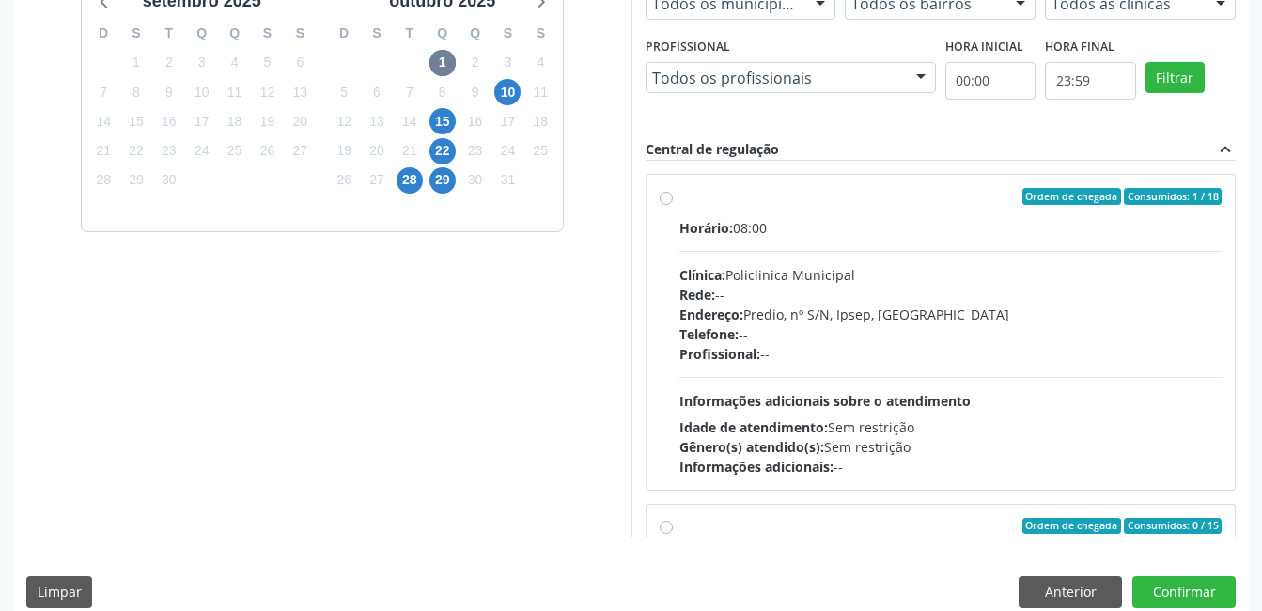
click at [970, 315] on div "Endereço: Predio, nº S/N, Ipsep, [GEOGRAPHIC_DATA]" at bounding box center [950, 314] width 543 height 20
click at [673, 205] on input "Ordem de chegada Consumidos: 1 / 18 Horário: 08:00 Clínica: Policlinica Municip…" at bounding box center [666, 196] width 13 height 17
radio input "true"
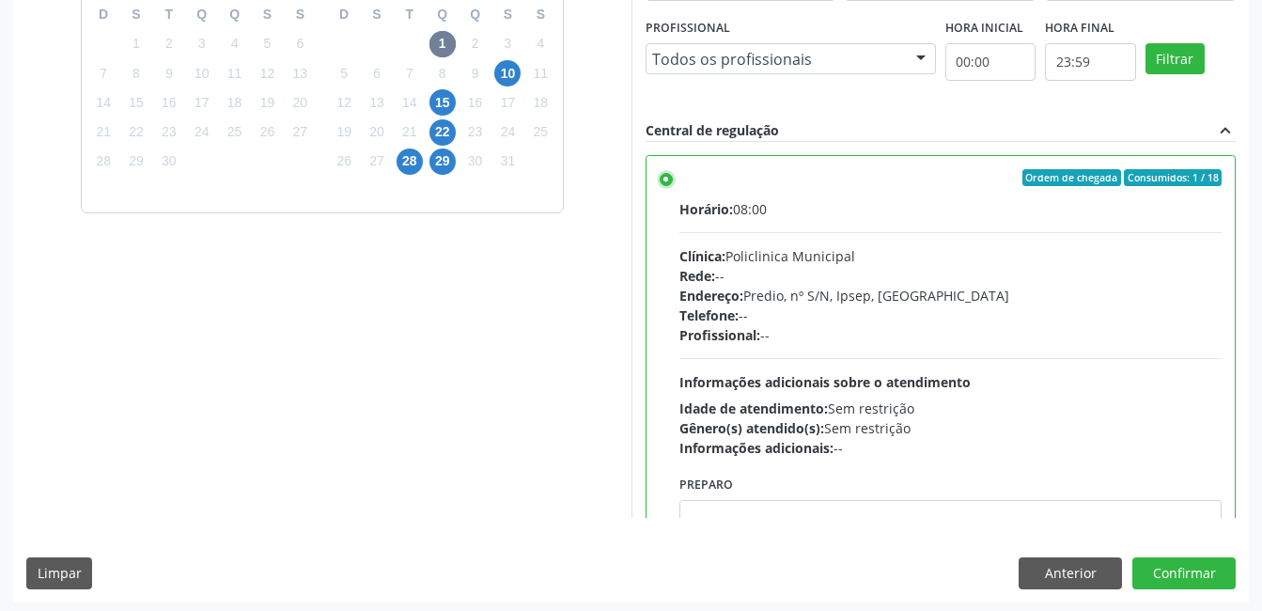
scroll to position [512, 0]
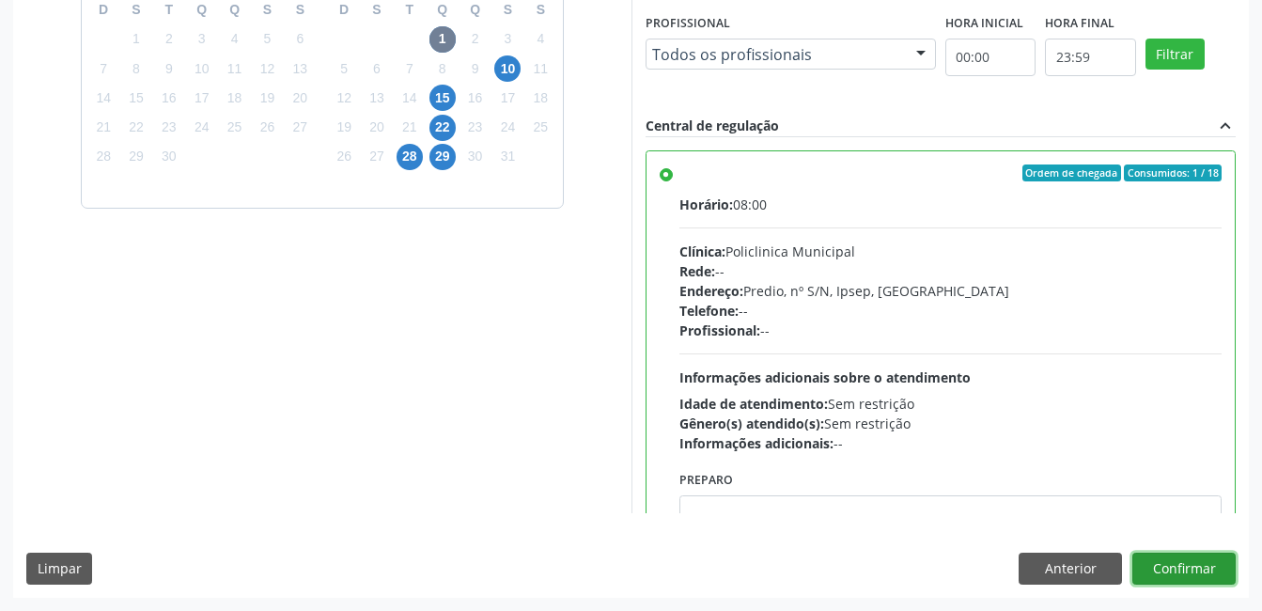
click at [1184, 572] on button "Confirmar" at bounding box center [1183, 568] width 103 height 32
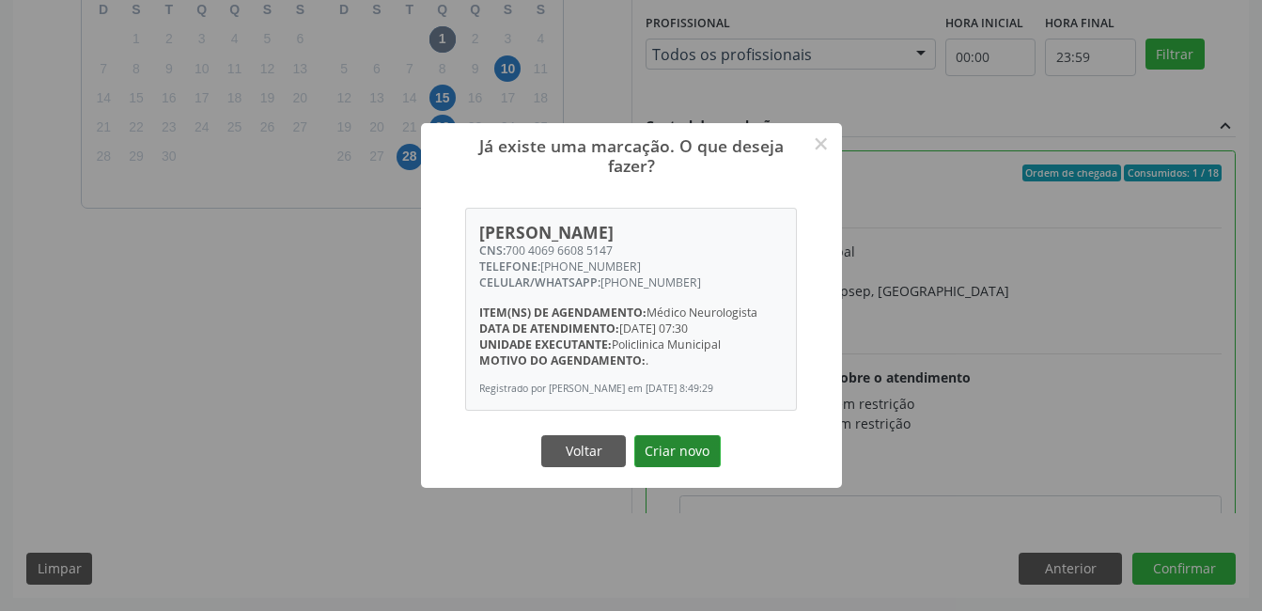
click at [678, 448] on button "Criar novo" at bounding box center [677, 451] width 86 height 32
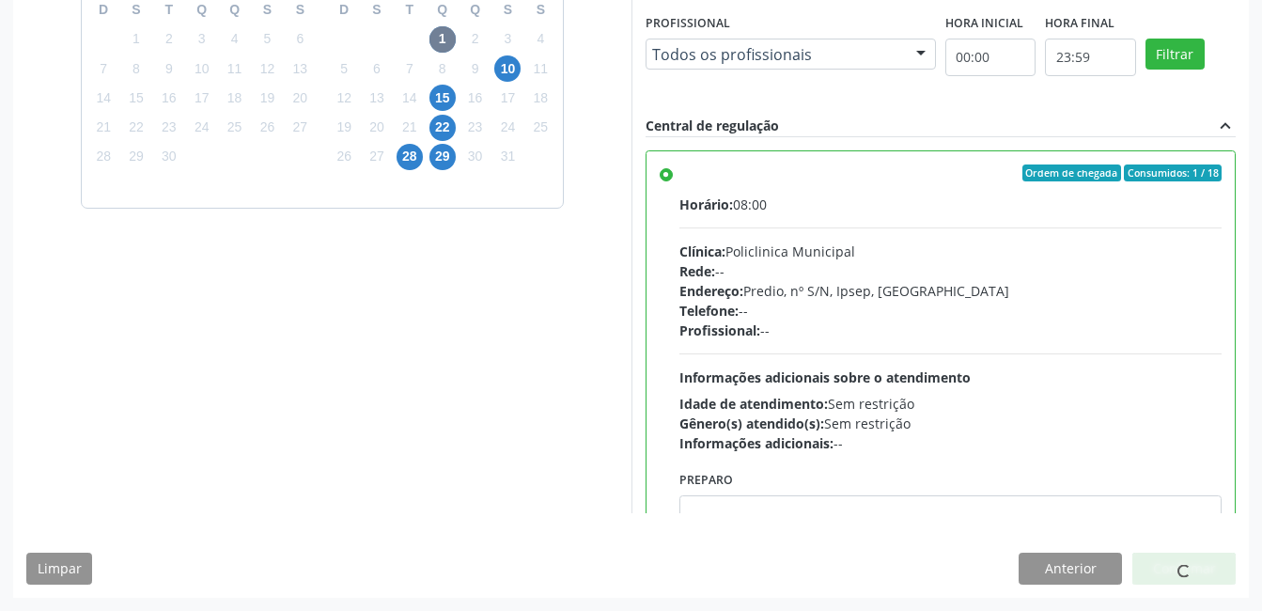
scroll to position [9, 0]
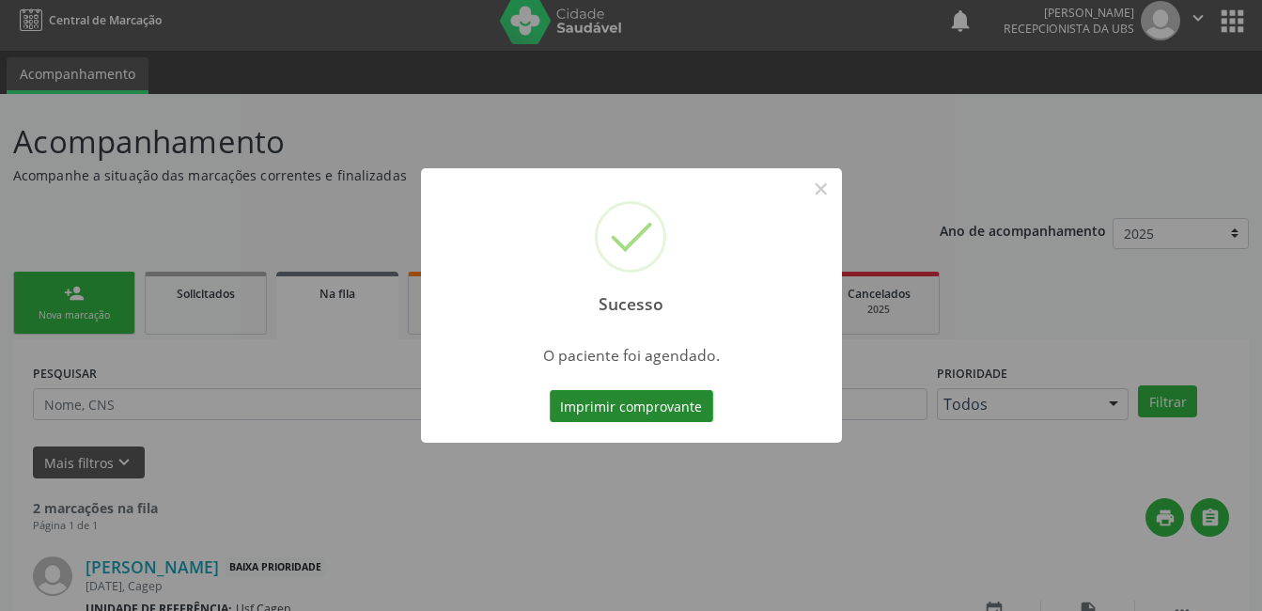
click at [631, 399] on button "Imprimir comprovante" at bounding box center [631, 406] width 163 height 32
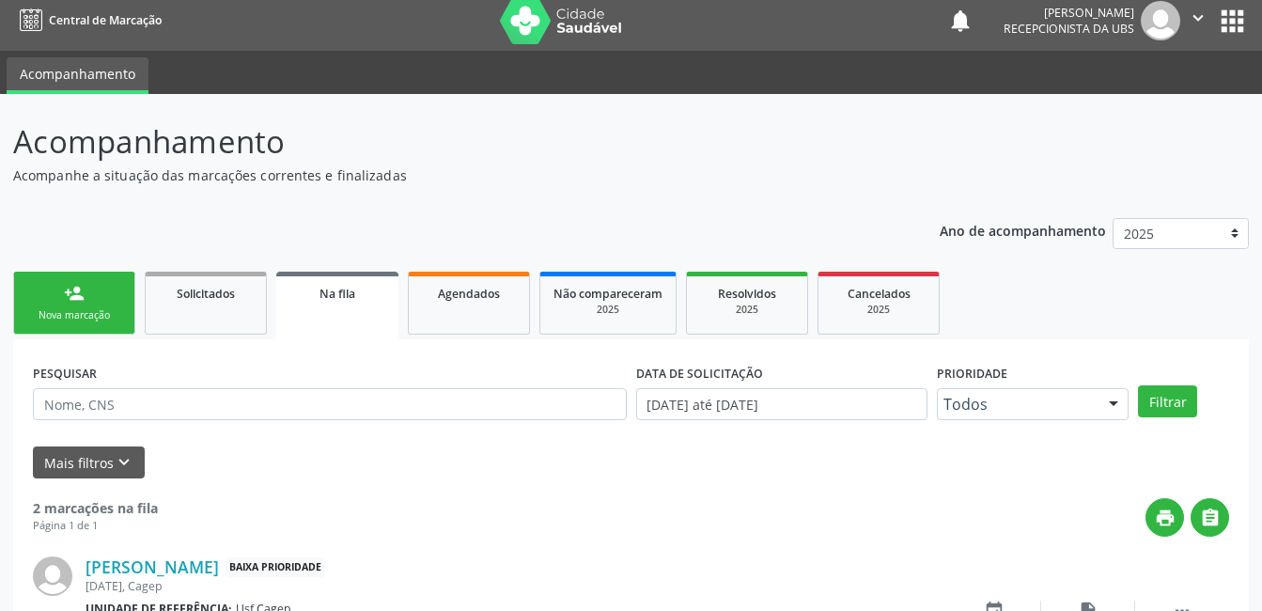
click at [93, 327] on link "person_add Nova marcação" at bounding box center [74, 303] width 122 height 63
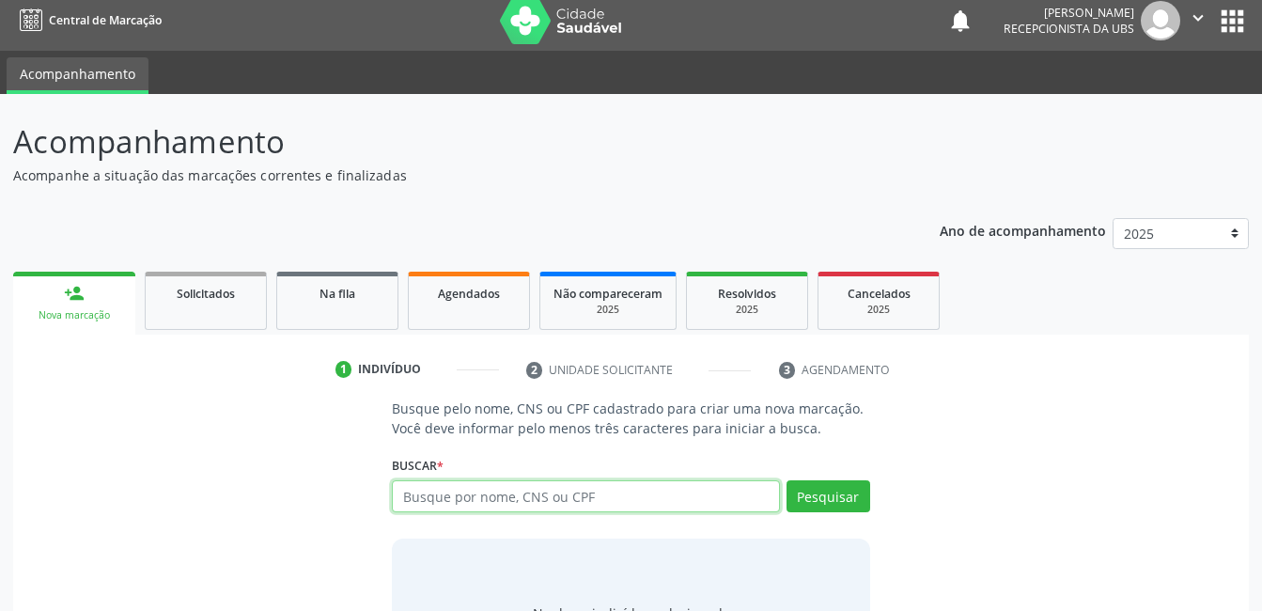
click at [520, 494] on input "text" at bounding box center [585, 496] width 387 height 32
type input "09684764499"
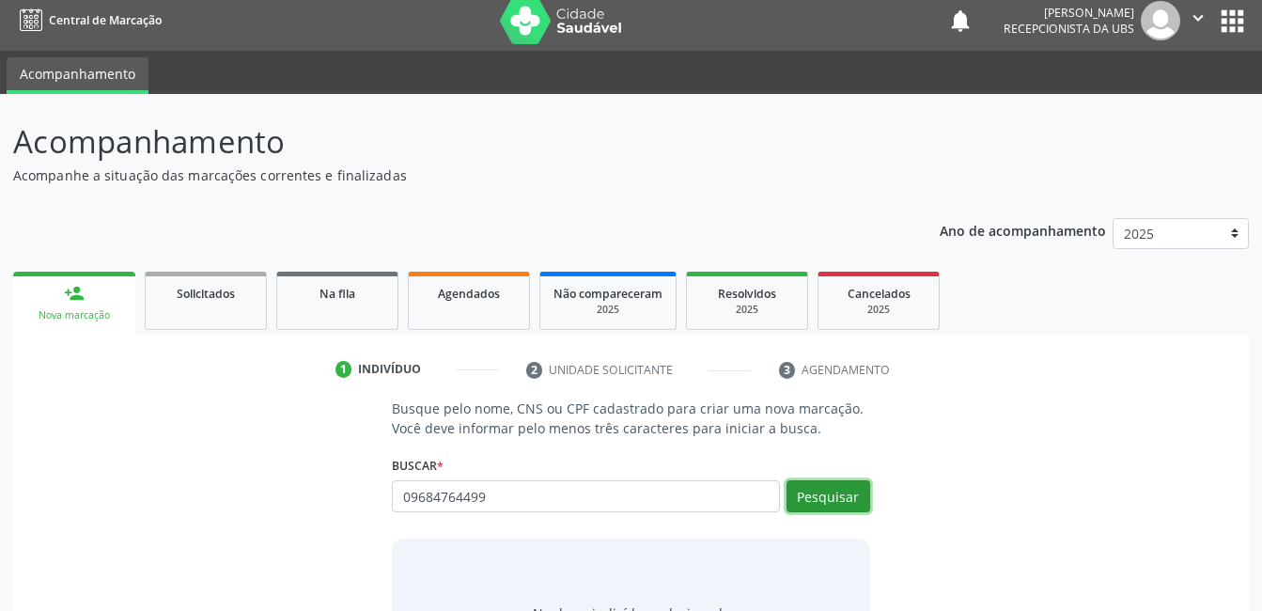
click at [844, 499] on button "Pesquisar" at bounding box center [828, 496] width 84 height 32
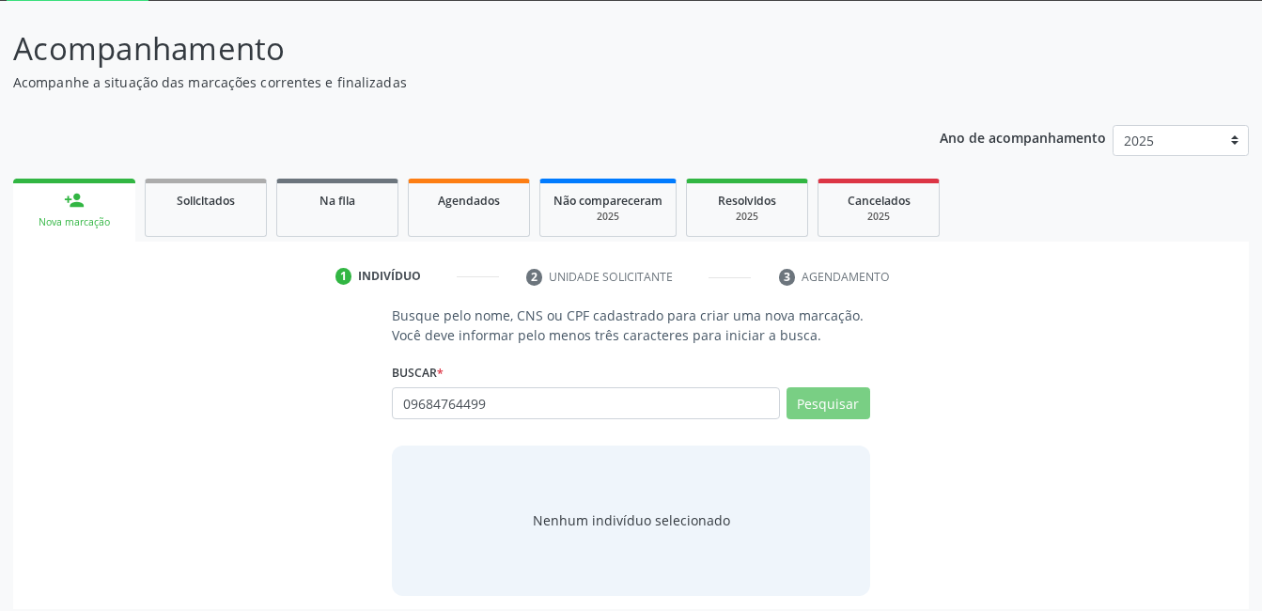
scroll to position [114, 0]
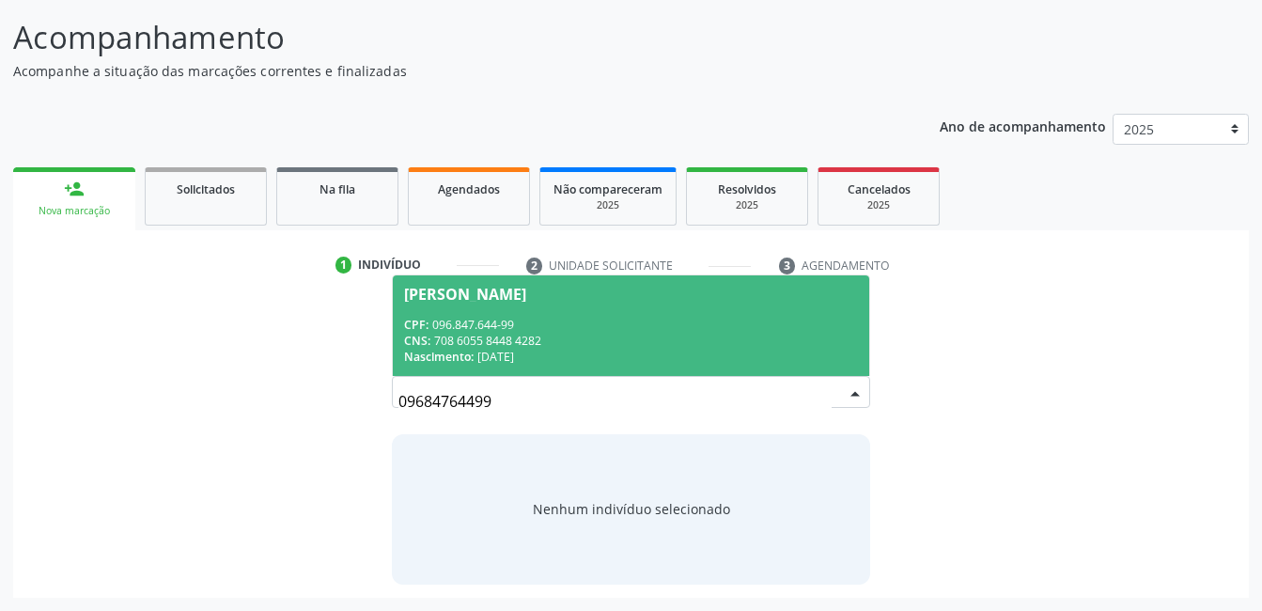
click at [699, 296] on div "[PERSON_NAME]" at bounding box center [630, 294] width 453 height 15
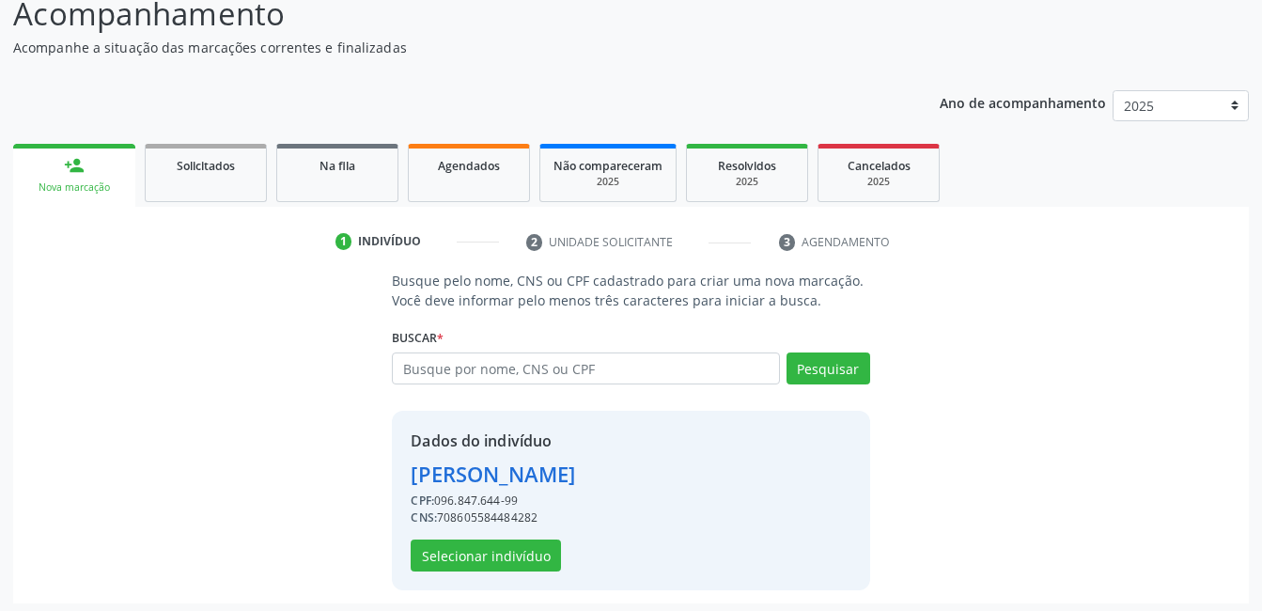
scroll to position [143, 0]
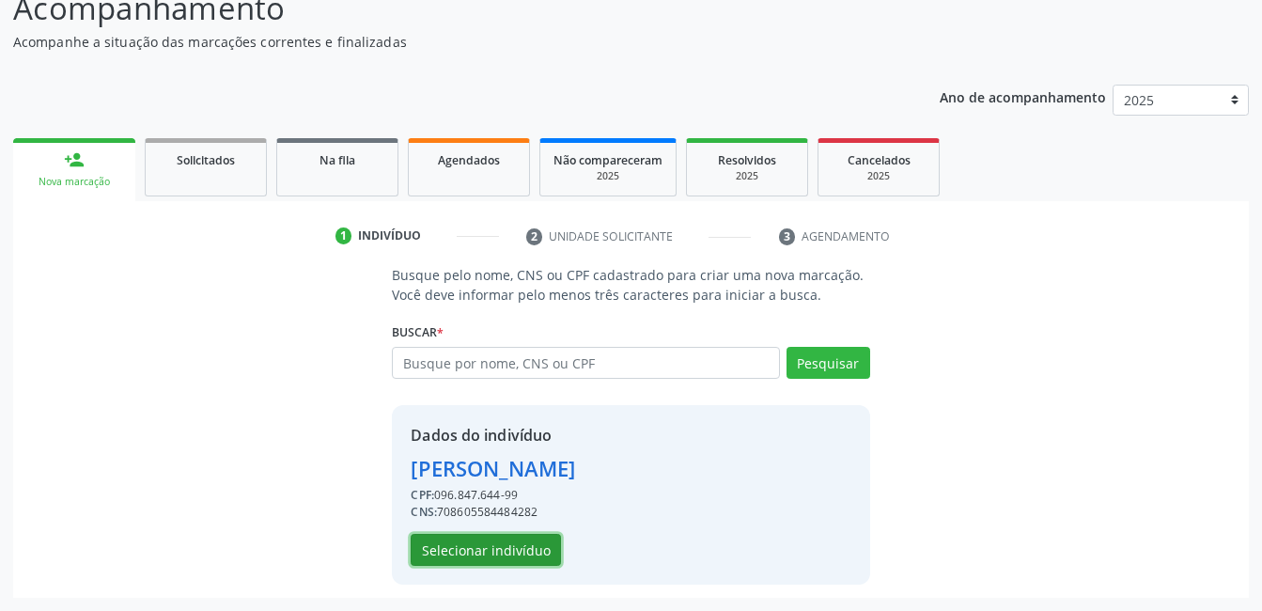
click at [510, 551] on button "Selecionar indivíduo" at bounding box center [486, 550] width 150 height 32
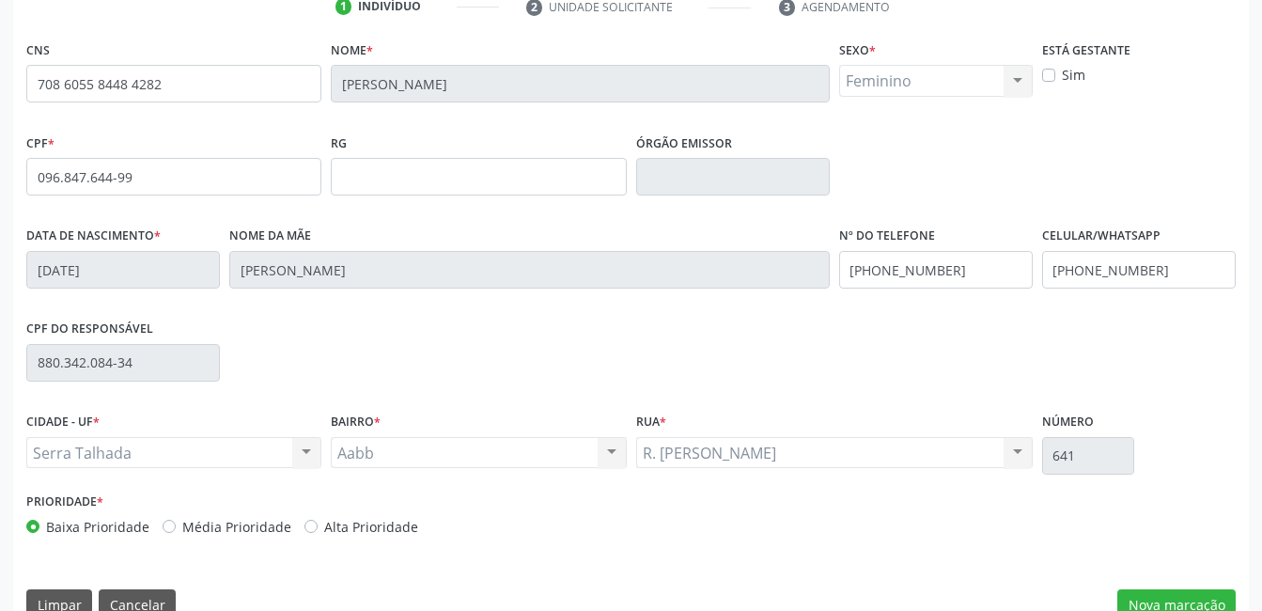
scroll to position [408, 0]
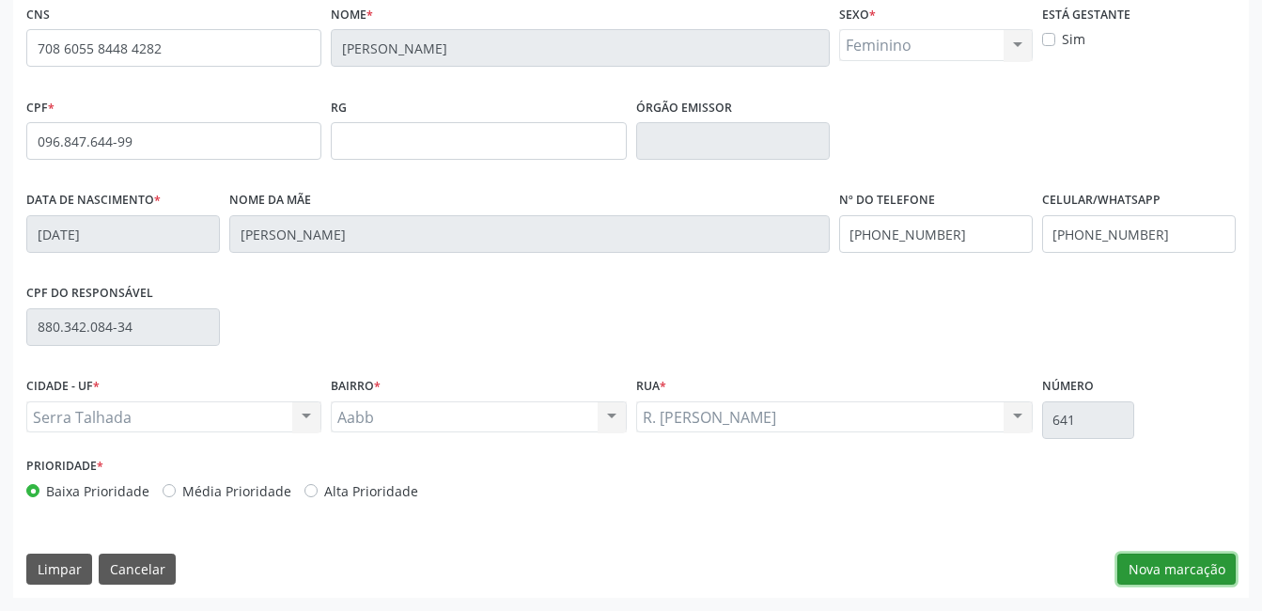
click at [1143, 574] on button "Nova marcação" at bounding box center [1176, 569] width 118 height 32
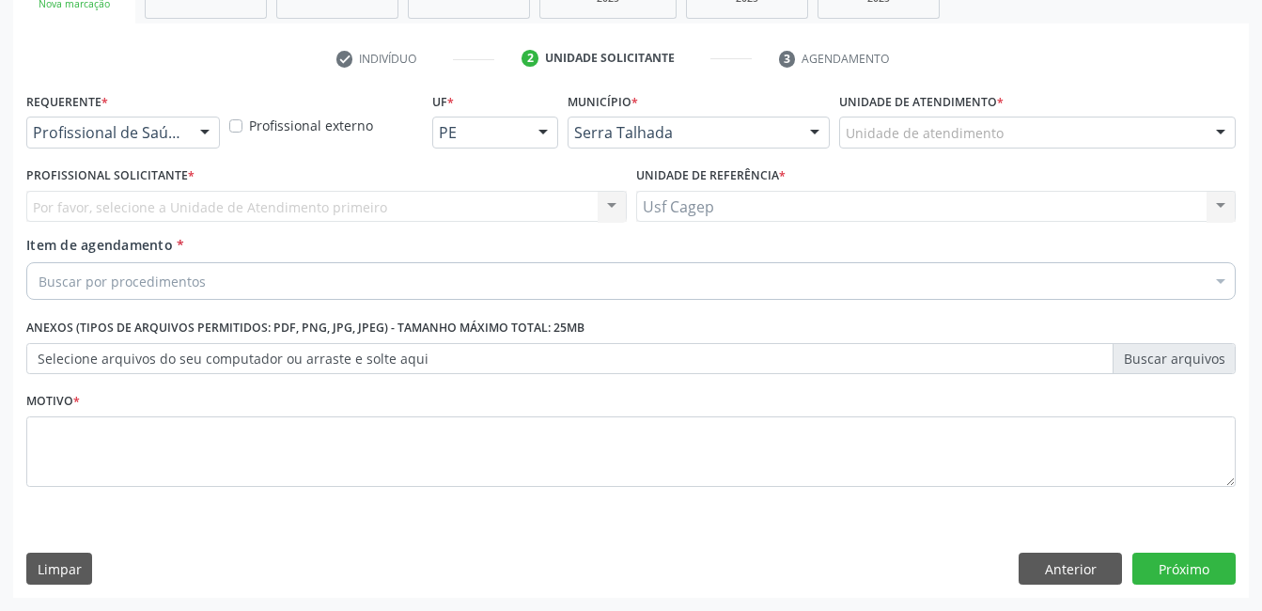
scroll to position [320, 0]
click at [183, 139] on div "Profissional de Saúde Profissional de Saúde Paciente Nenhum resultado encontrad…" at bounding box center [123, 132] width 194 height 32
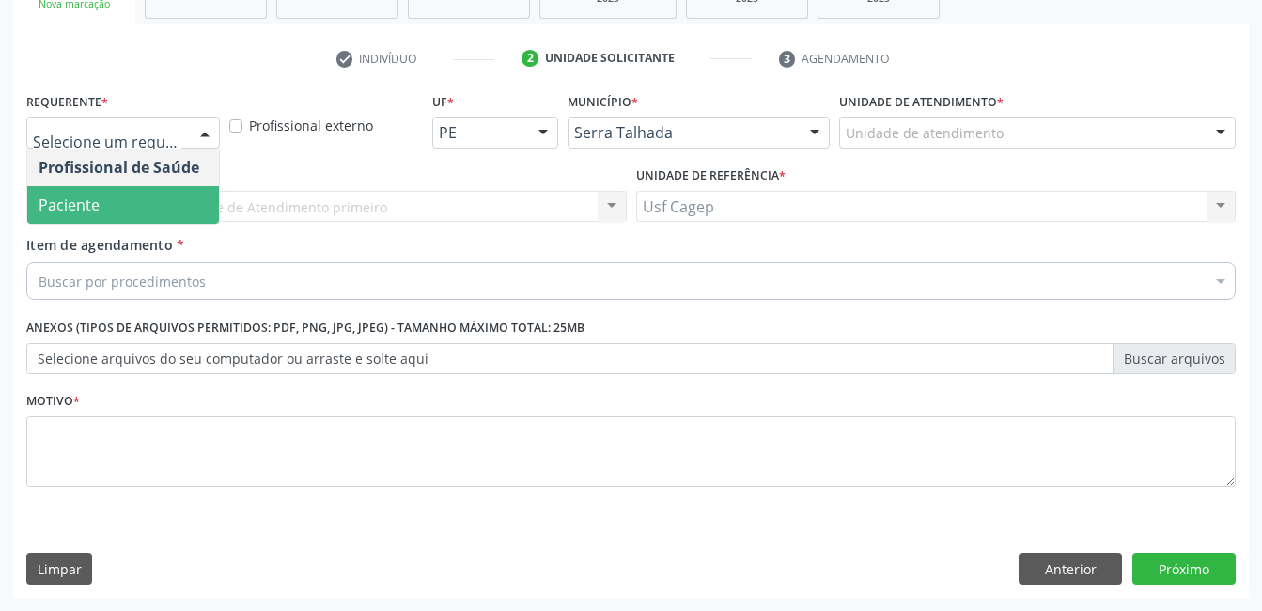
click at [159, 212] on span "Paciente" at bounding box center [123, 205] width 192 height 38
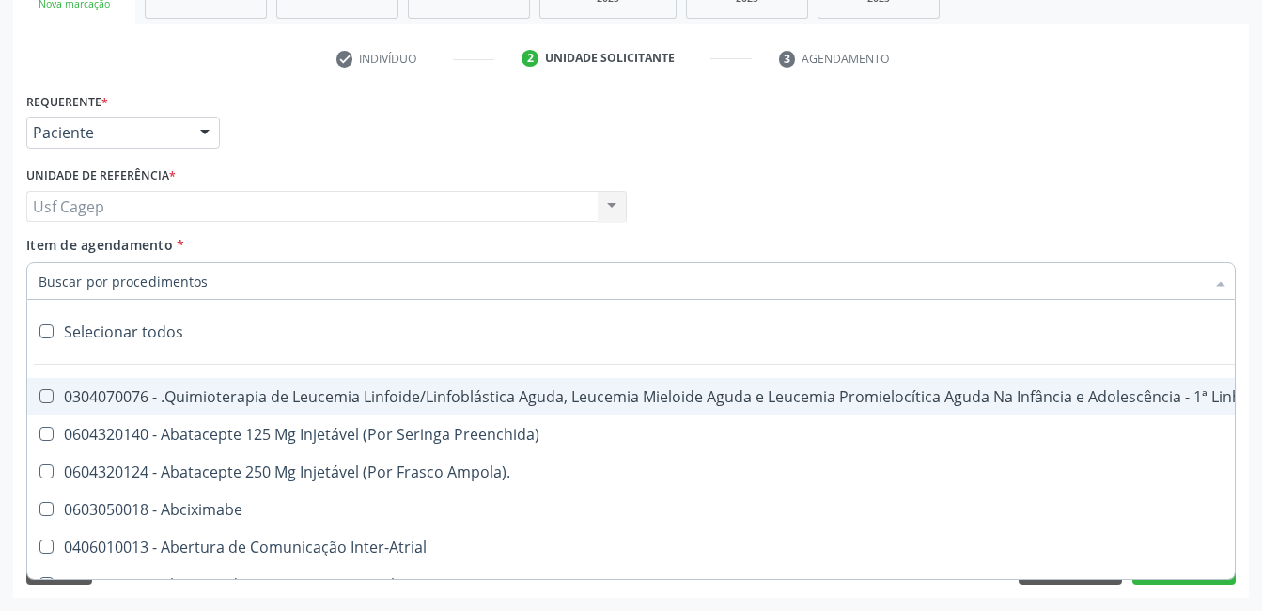
type input "2"
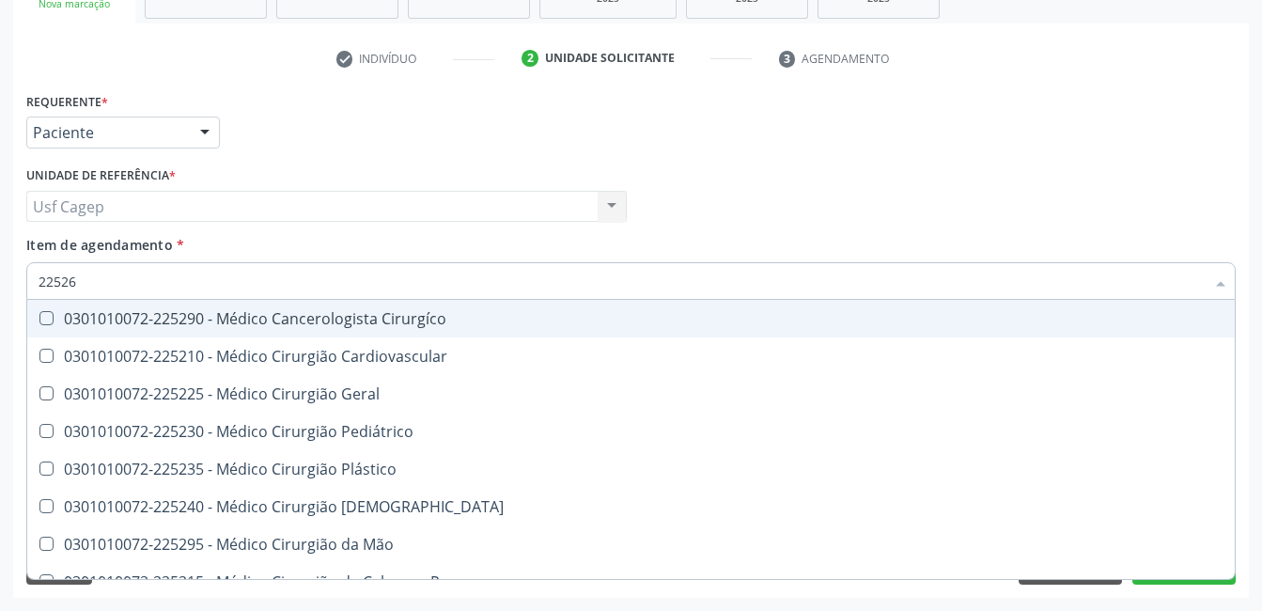
type input "225265"
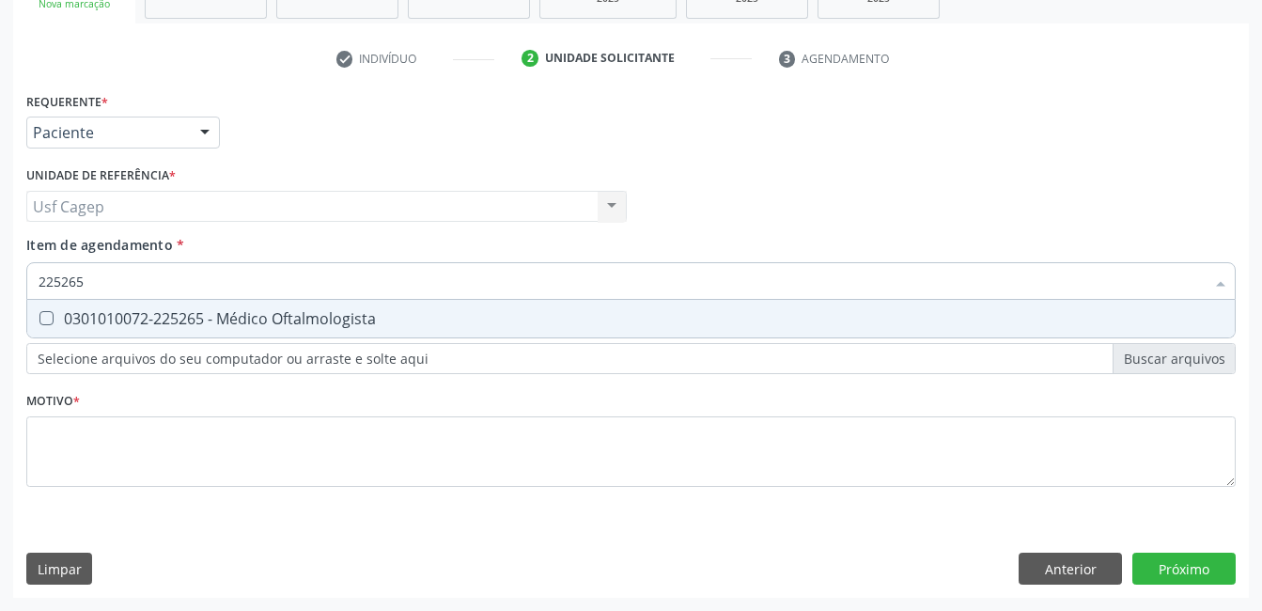
click at [178, 318] on div "0301010072-225265 - Médico Oftalmologista" at bounding box center [631, 318] width 1185 height 15
checkbox Oftalmologista "true"
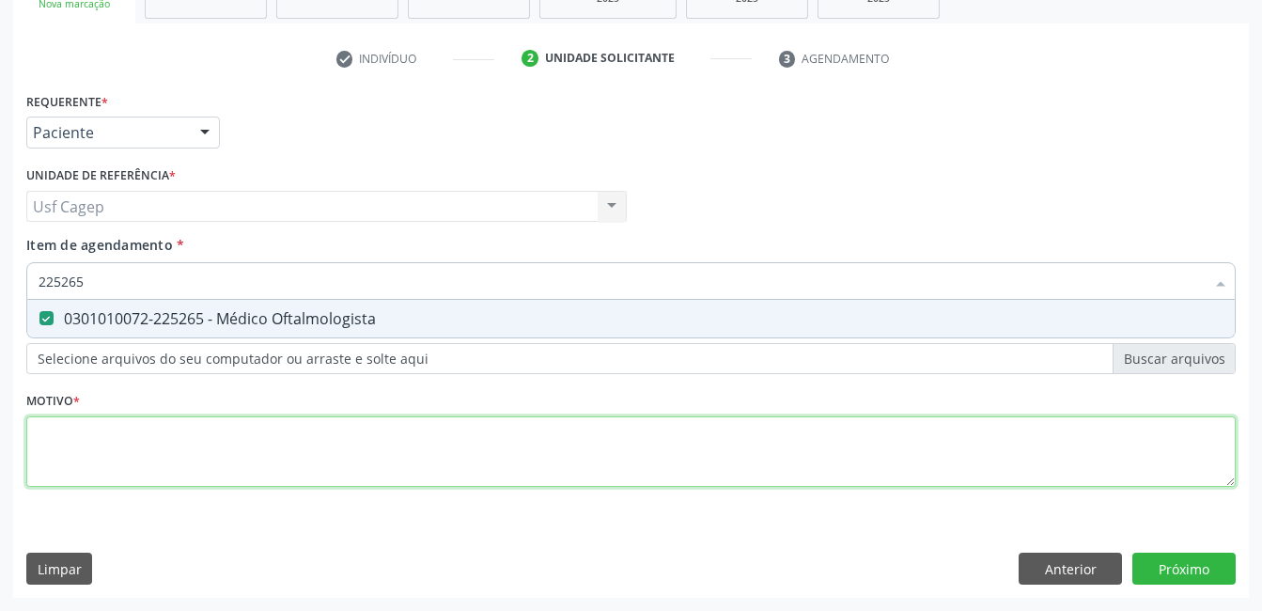
click at [211, 438] on div "Requerente * Paciente Profissional de Saúde Paciente Nenhum resultado encontrad…" at bounding box center [630, 300] width 1209 height 426
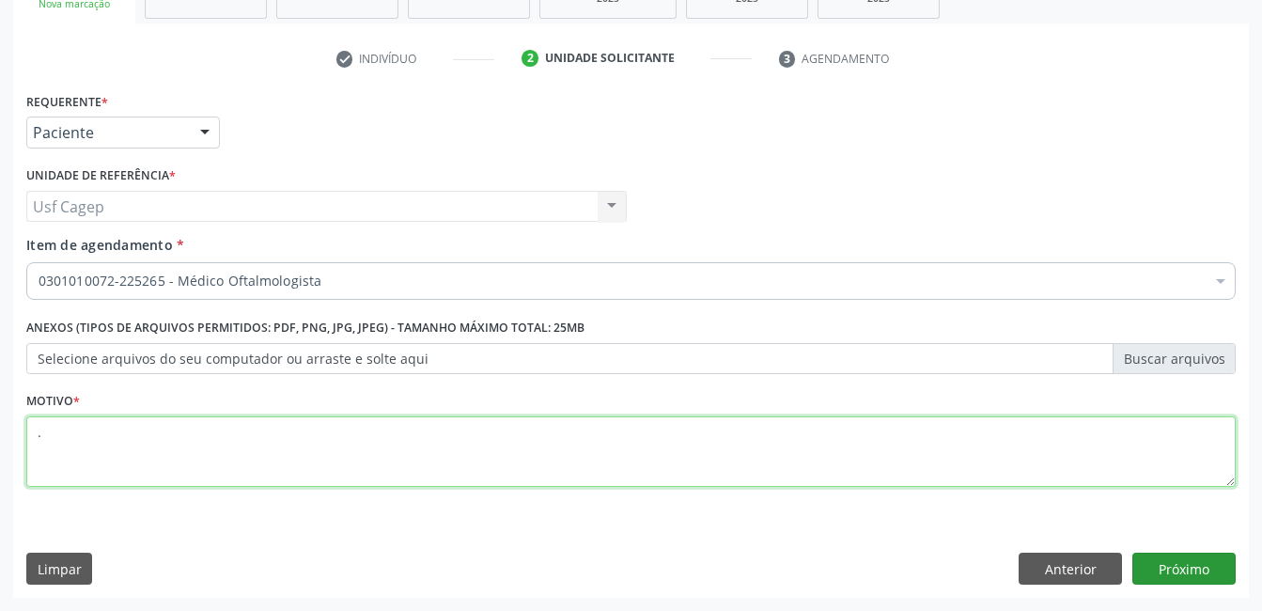
type textarea "."
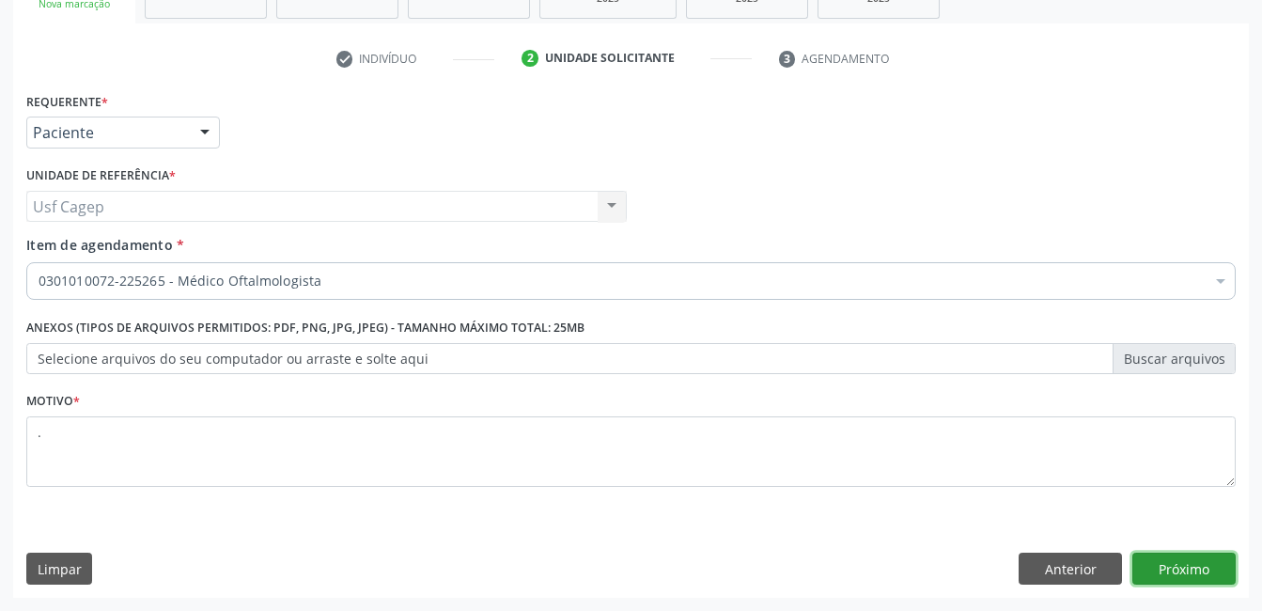
click at [1191, 561] on button "Próximo" at bounding box center [1183, 568] width 103 height 32
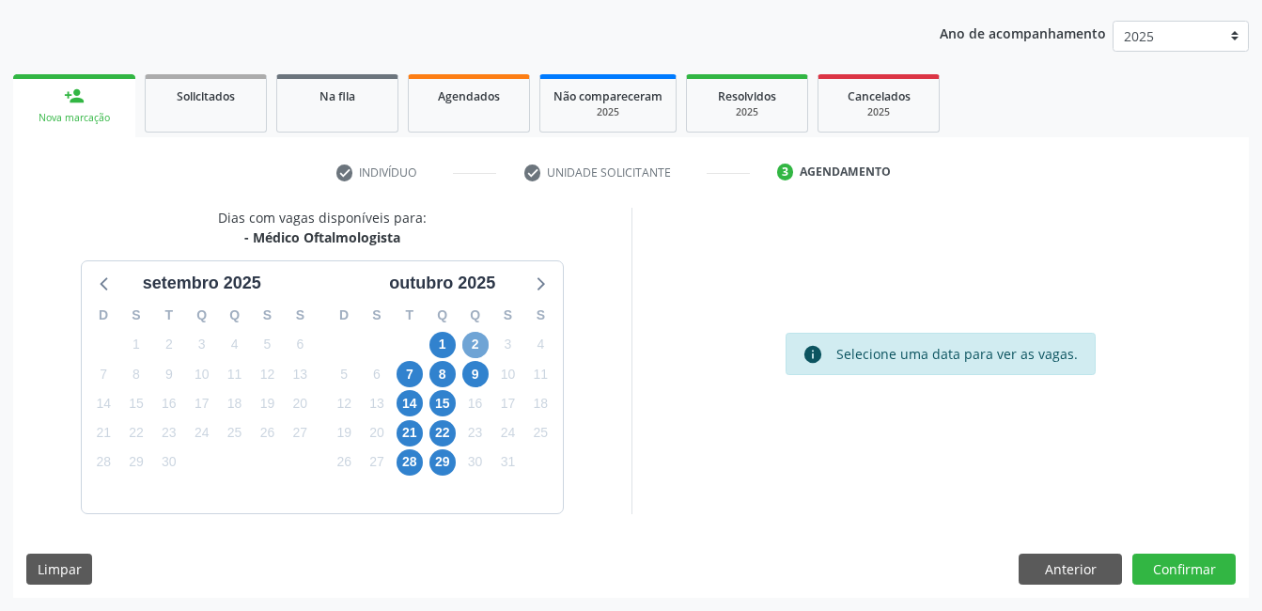
click at [476, 343] on span "2" at bounding box center [475, 345] width 26 height 26
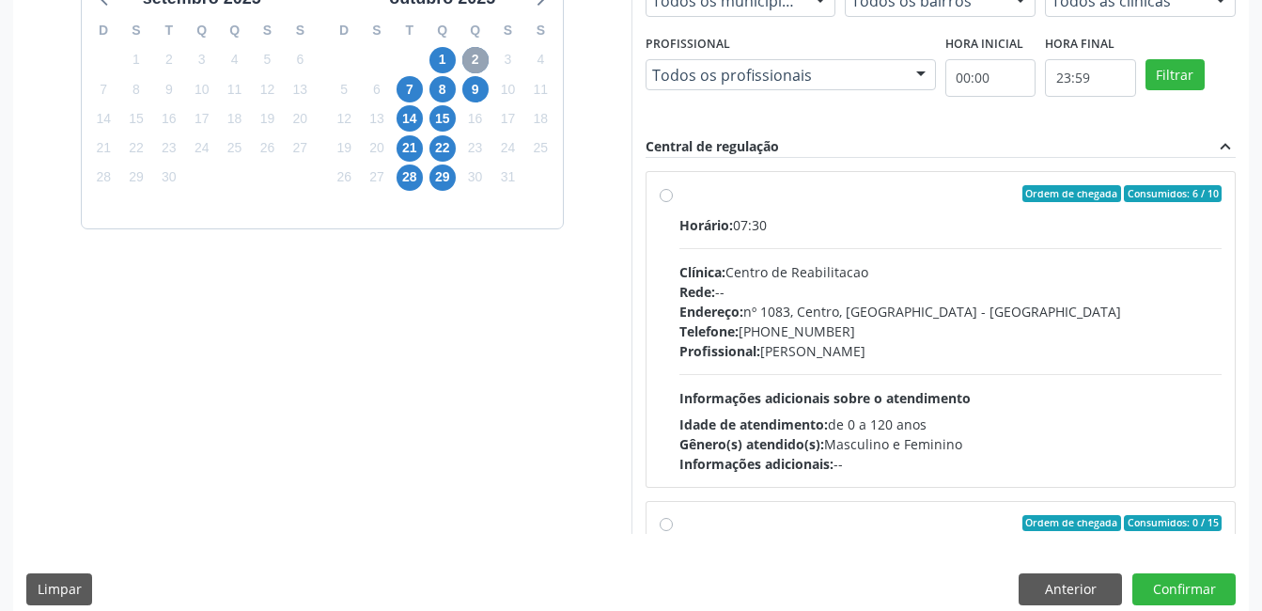
scroll to position [512, 0]
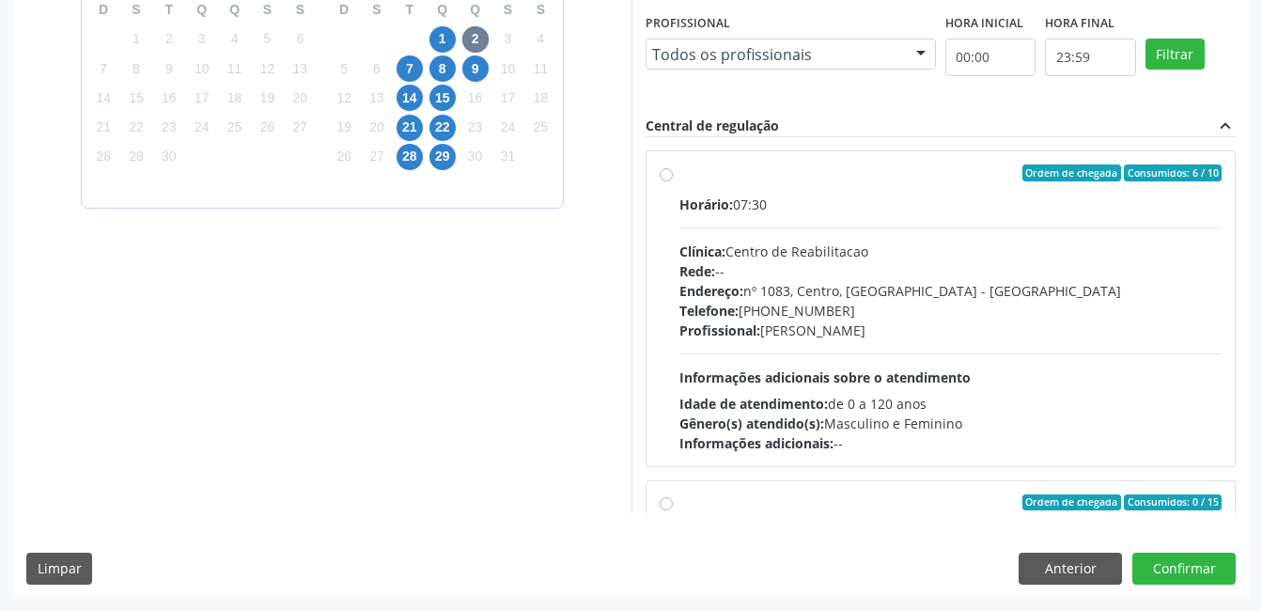
click at [810, 382] on span "Informações adicionais sobre o atendimento" at bounding box center [824, 377] width 291 height 18
click at [673, 181] on input "Ordem de chegada Consumidos: 6 / 10 Horário: 07:30 Clínica: Centro de Reabilita…" at bounding box center [666, 172] width 13 height 17
radio input "true"
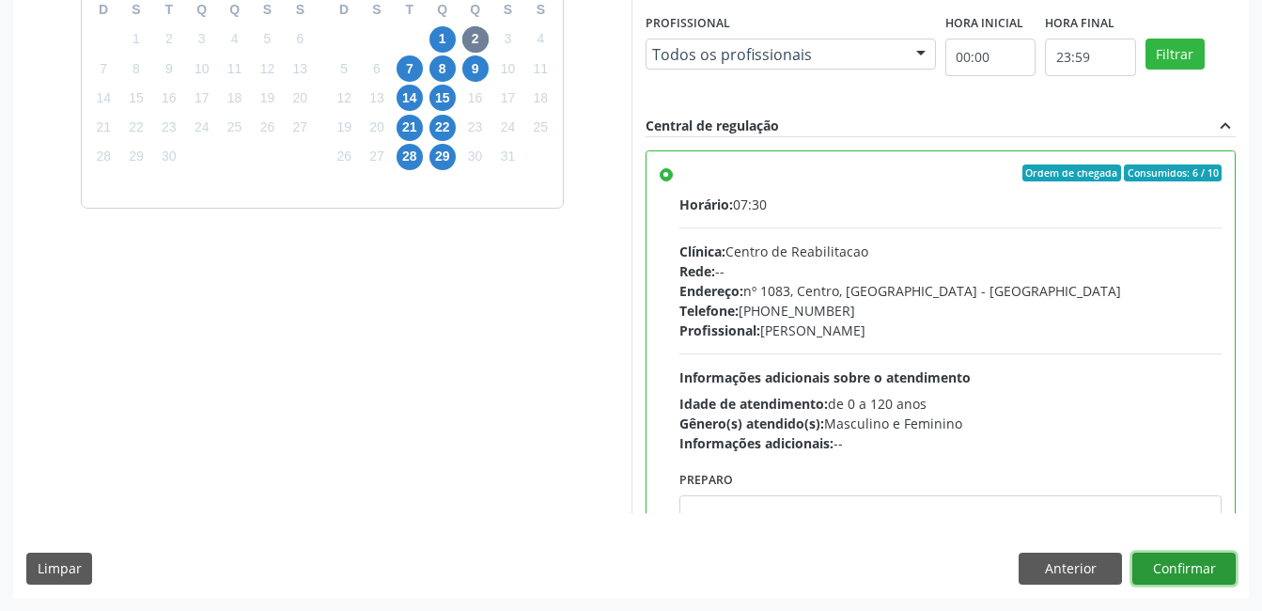
click at [1162, 571] on button "Confirmar" at bounding box center [1183, 568] width 103 height 32
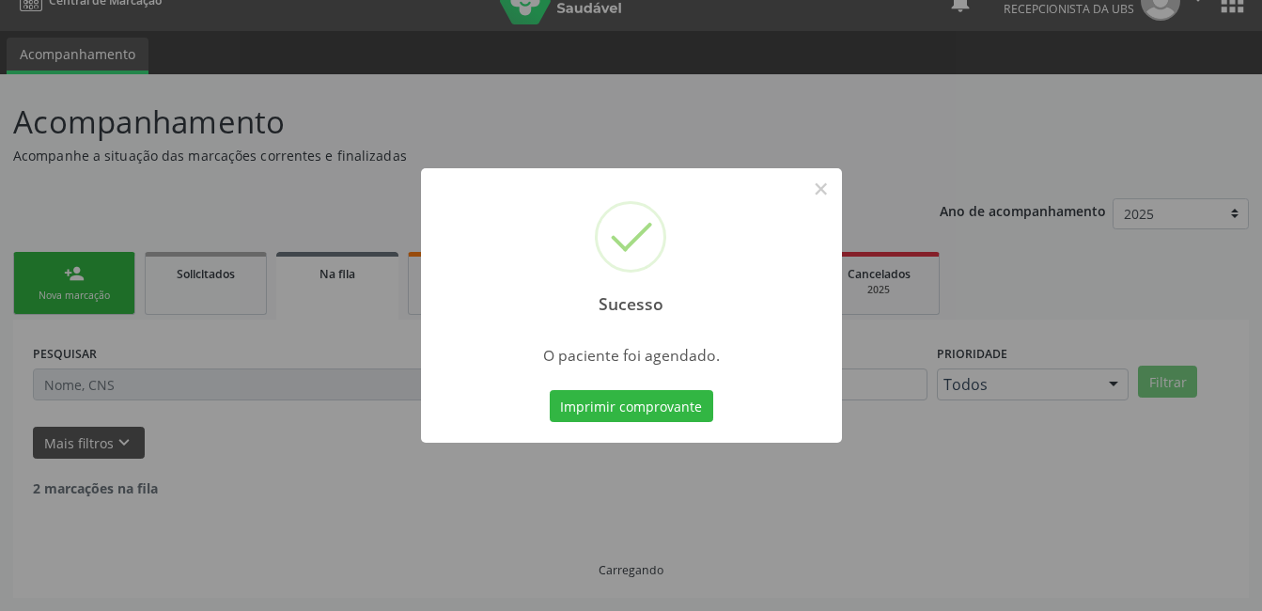
scroll to position [9, 0]
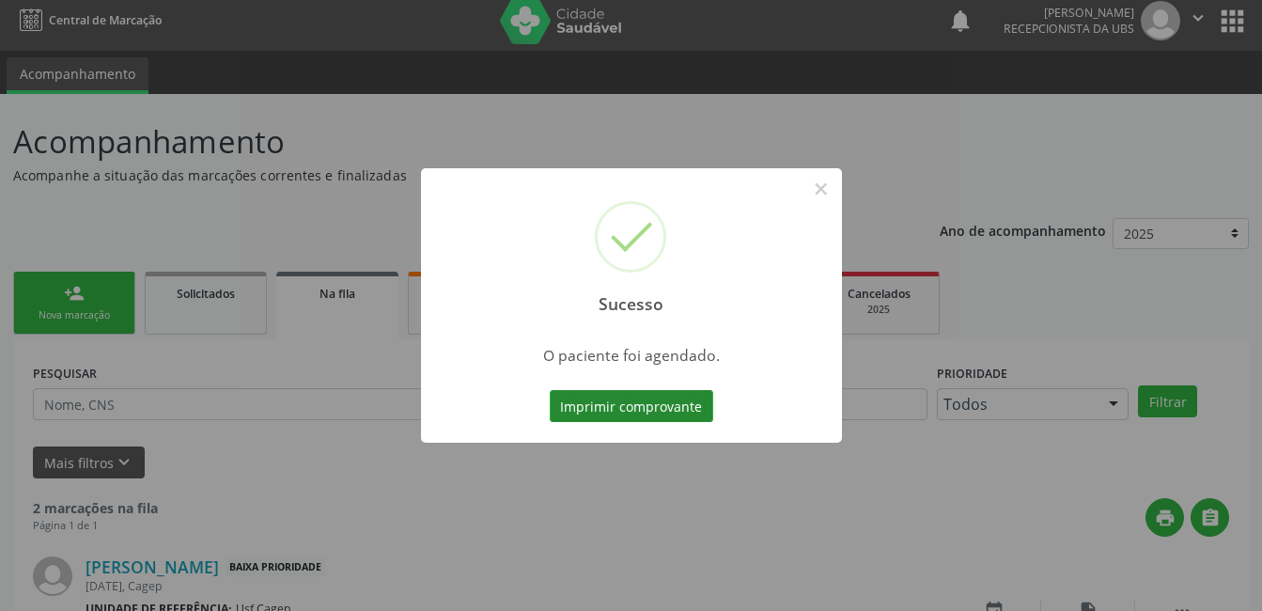
click at [614, 408] on button "Imprimir comprovante" at bounding box center [631, 406] width 163 height 32
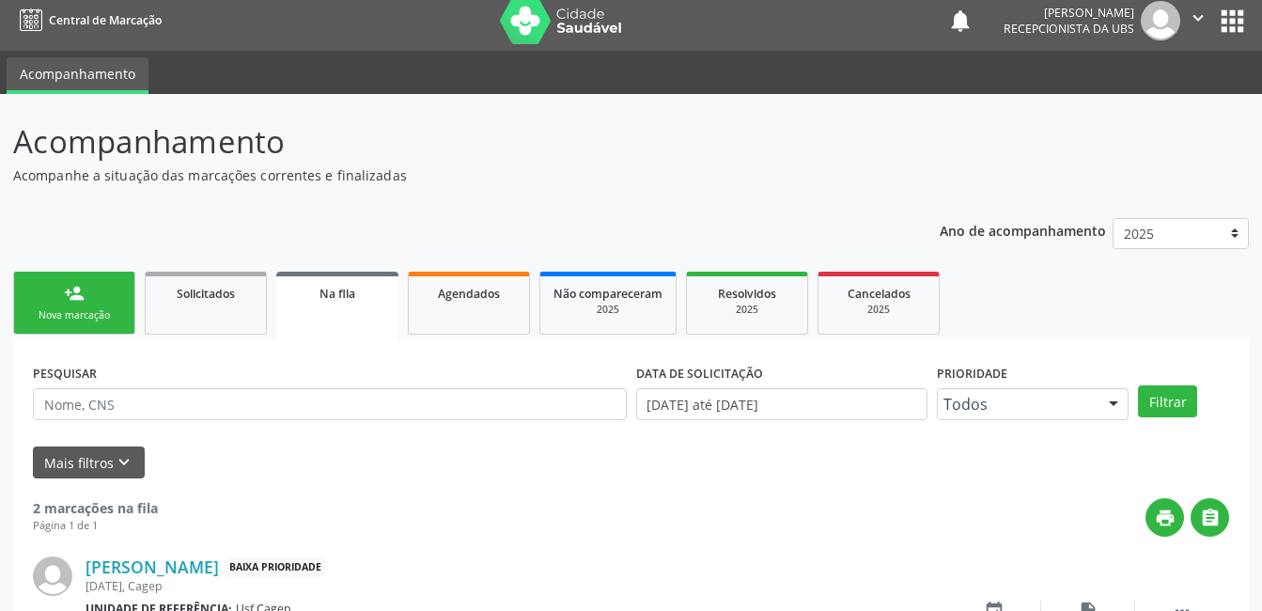
click at [101, 304] on link "person_add Nova marcação" at bounding box center [74, 303] width 122 height 63
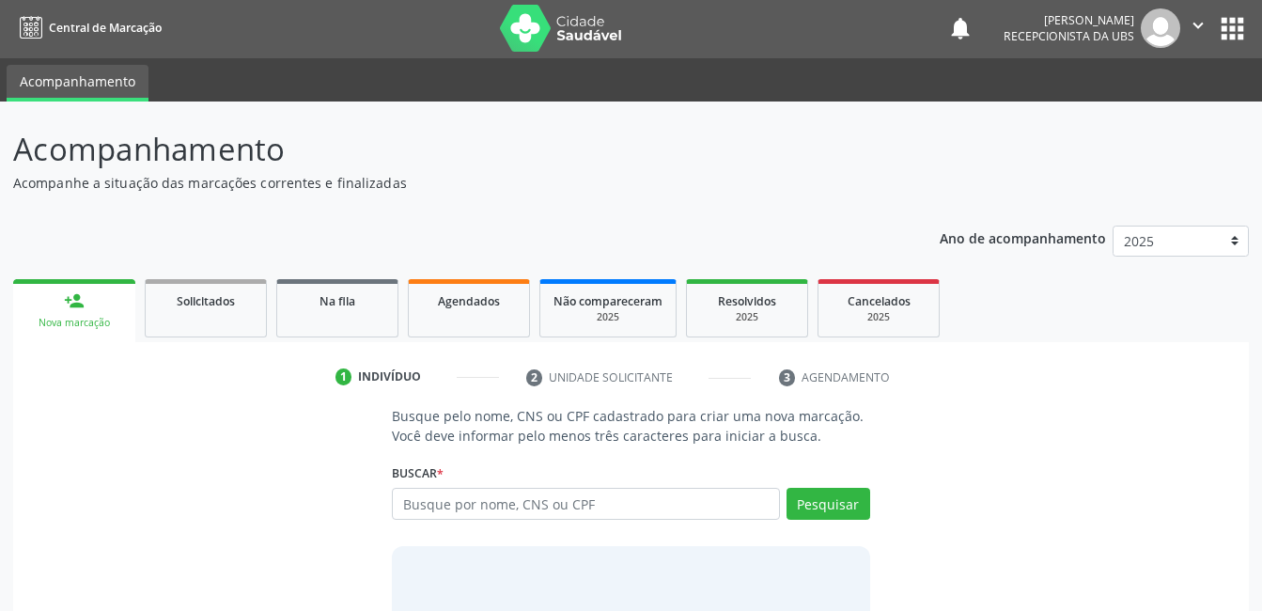
scroll to position [0, 0]
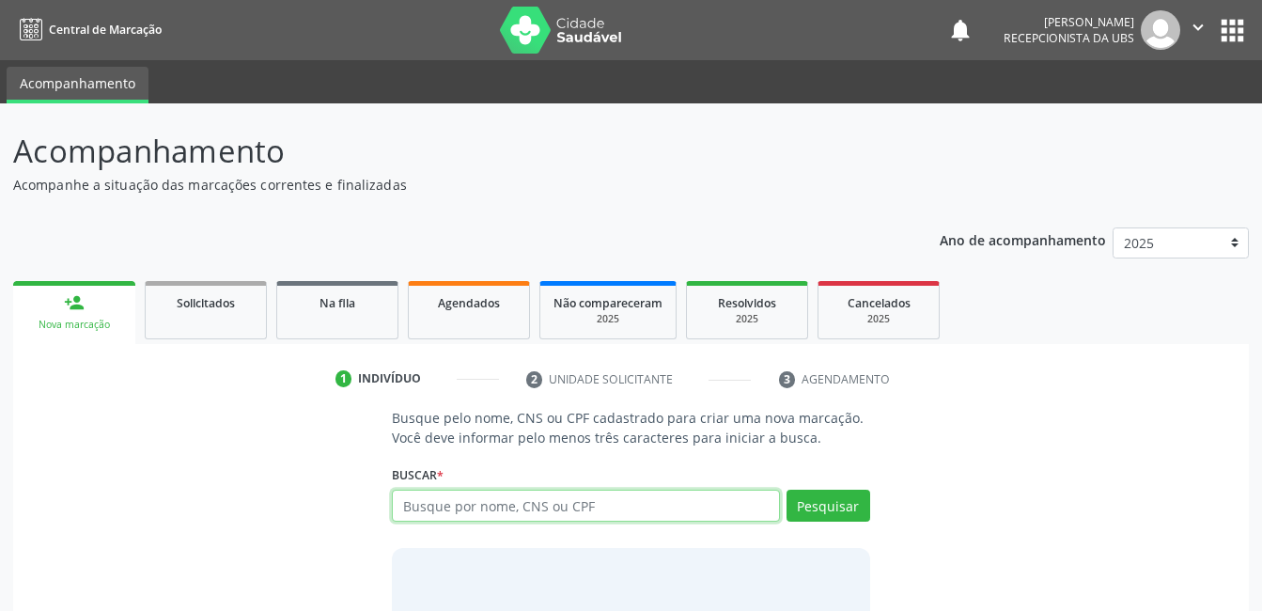
click at [724, 507] on input "text" at bounding box center [585, 505] width 387 height 32
type input "04231728402"
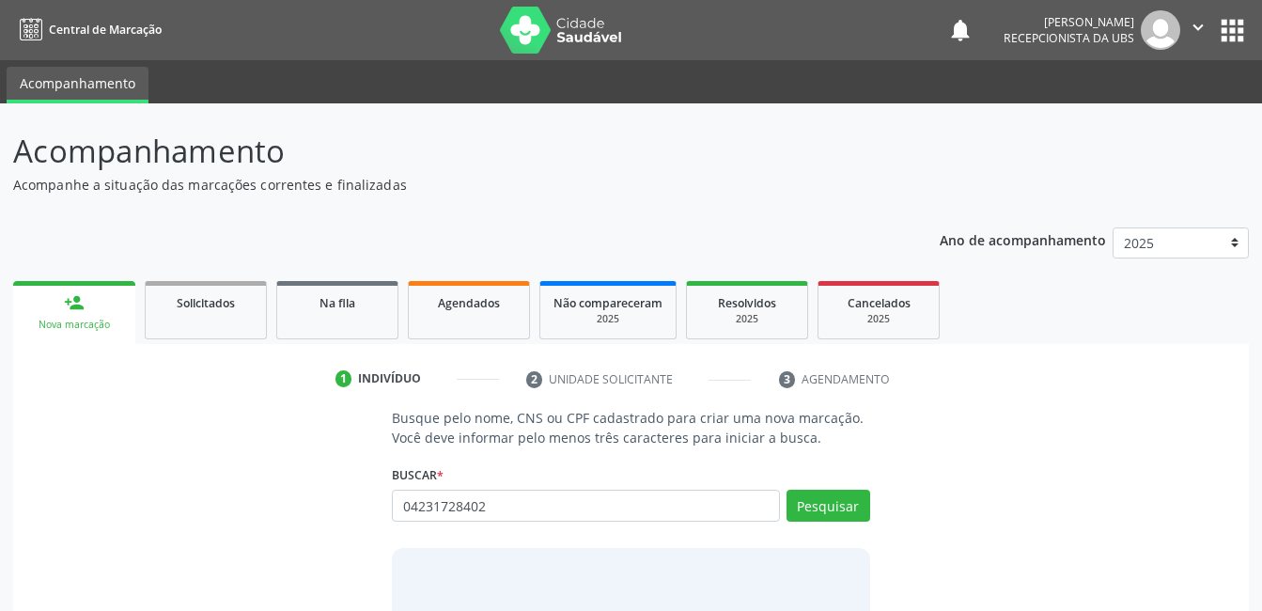
click at [795, 524] on div "Pesquisar" at bounding box center [825, 511] width 90 height 45
click at [800, 508] on button "Pesquisar" at bounding box center [828, 505] width 84 height 32
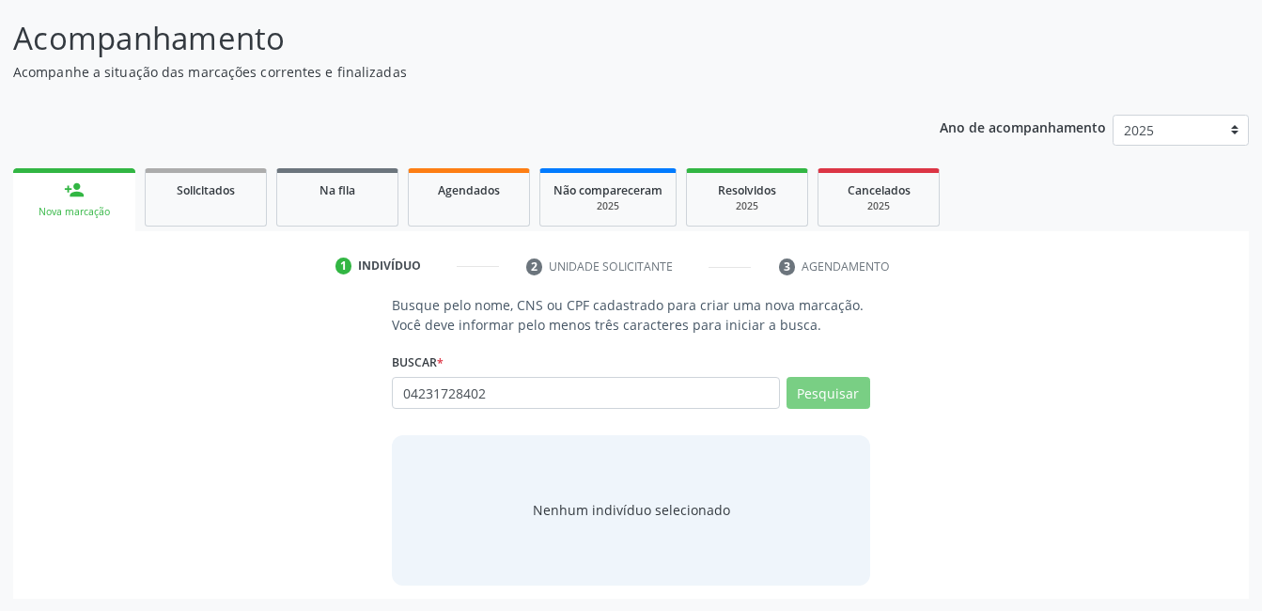
scroll to position [114, 0]
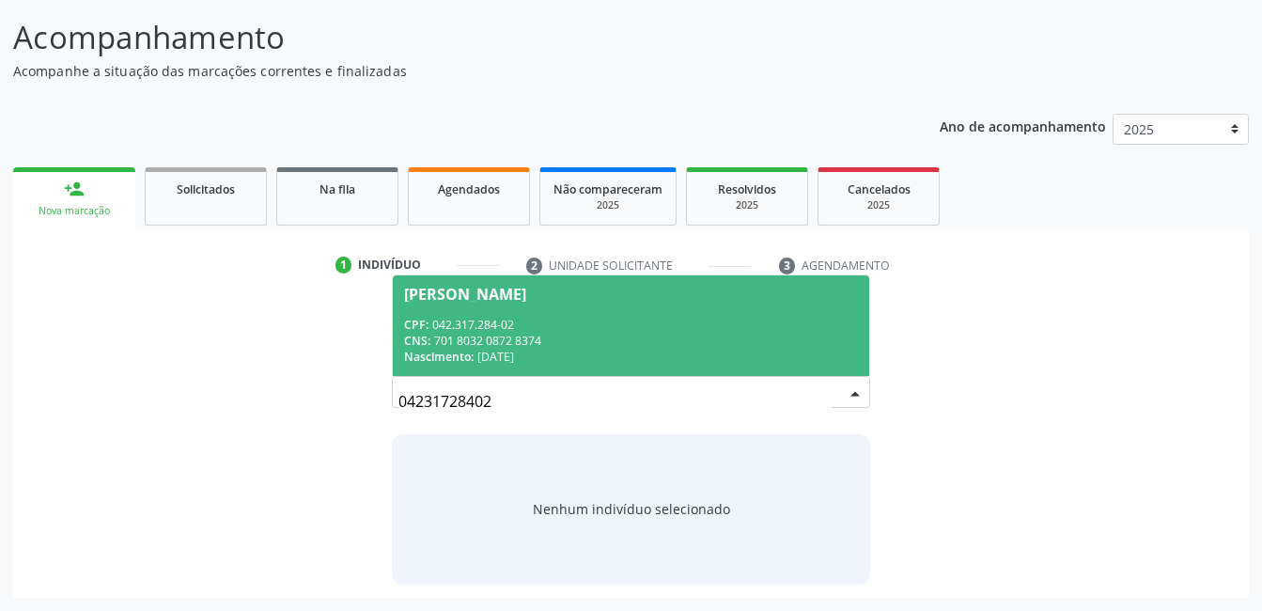
click at [542, 345] on div "CNS: 701 8032 0872 8374" at bounding box center [630, 341] width 453 height 16
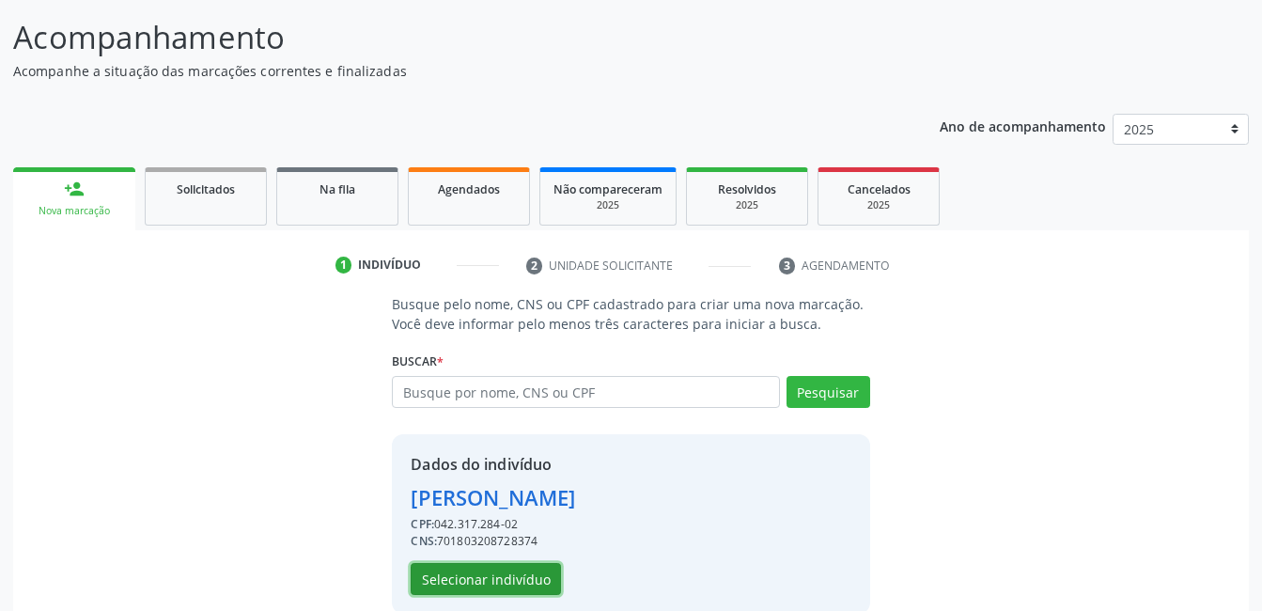
click at [497, 576] on button "Selecionar indivíduo" at bounding box center [486, 579] width 150 height 32
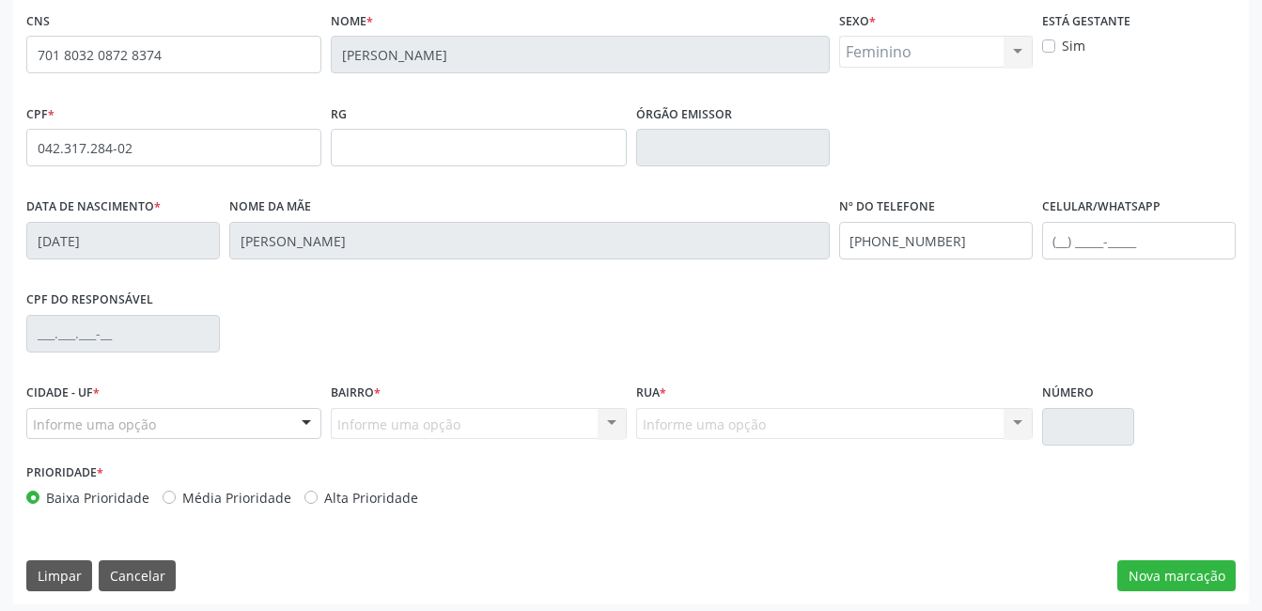
scroll to position [408, 0]
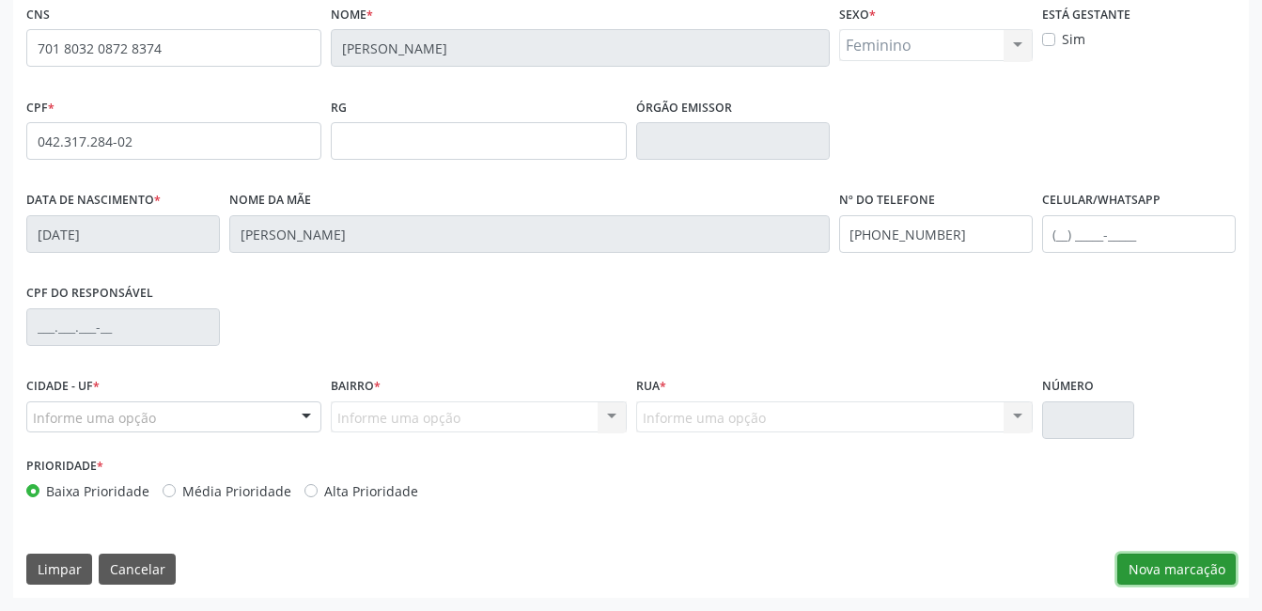
click at [1138, 573] on button "Nova marcação" at bounding box center [1176, 569] width 118 height 32
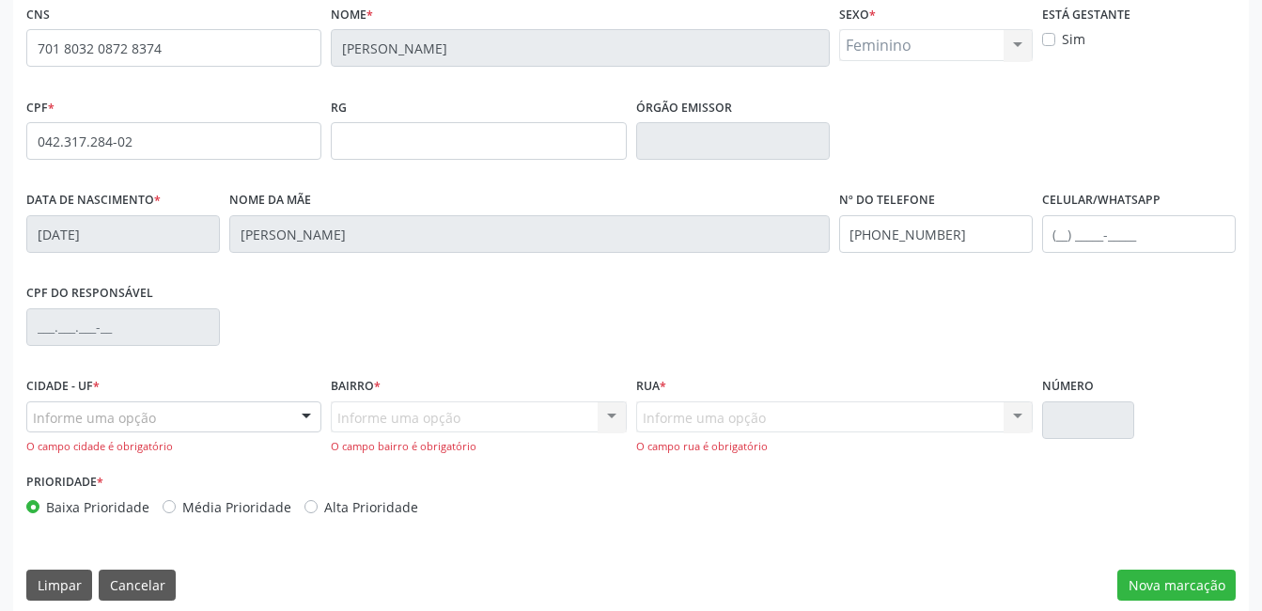
click at [215, 425] on div "Informe uma opção" at bounding box center [173, 417] width 295 height 32
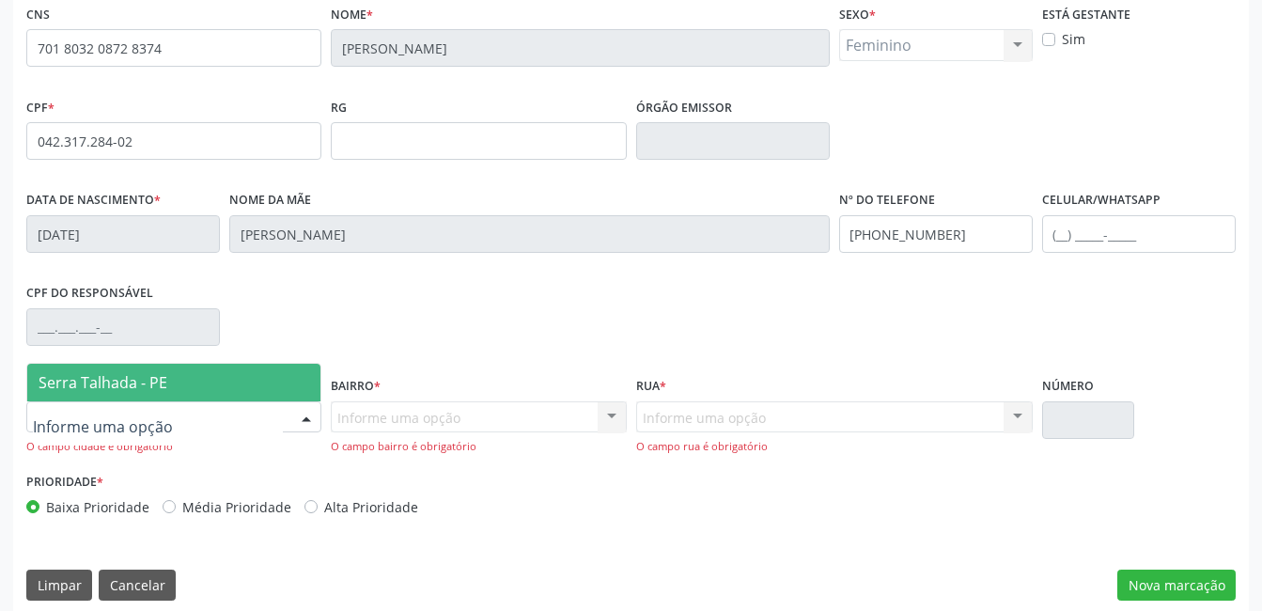
click at [220, 383] on span "Serra Talhada - PE" at bounding box center [173, 383] width 293 height 38
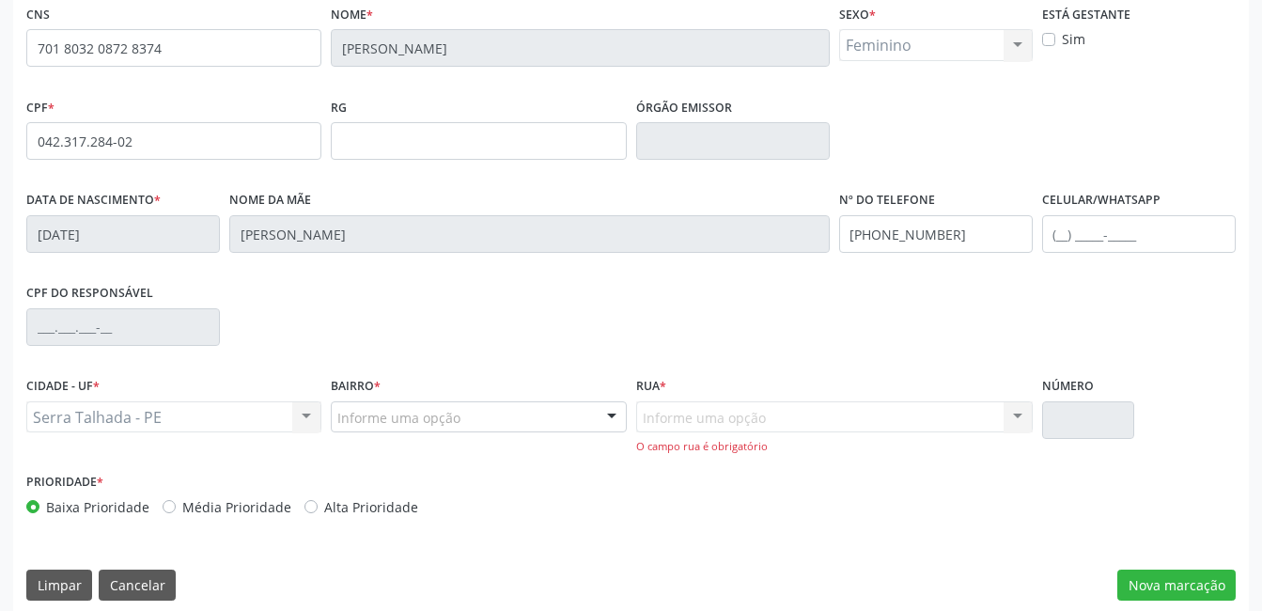
click at [501, 424] on div "Informe uma opção" at bounding box center [478, 417] width 295 height 32
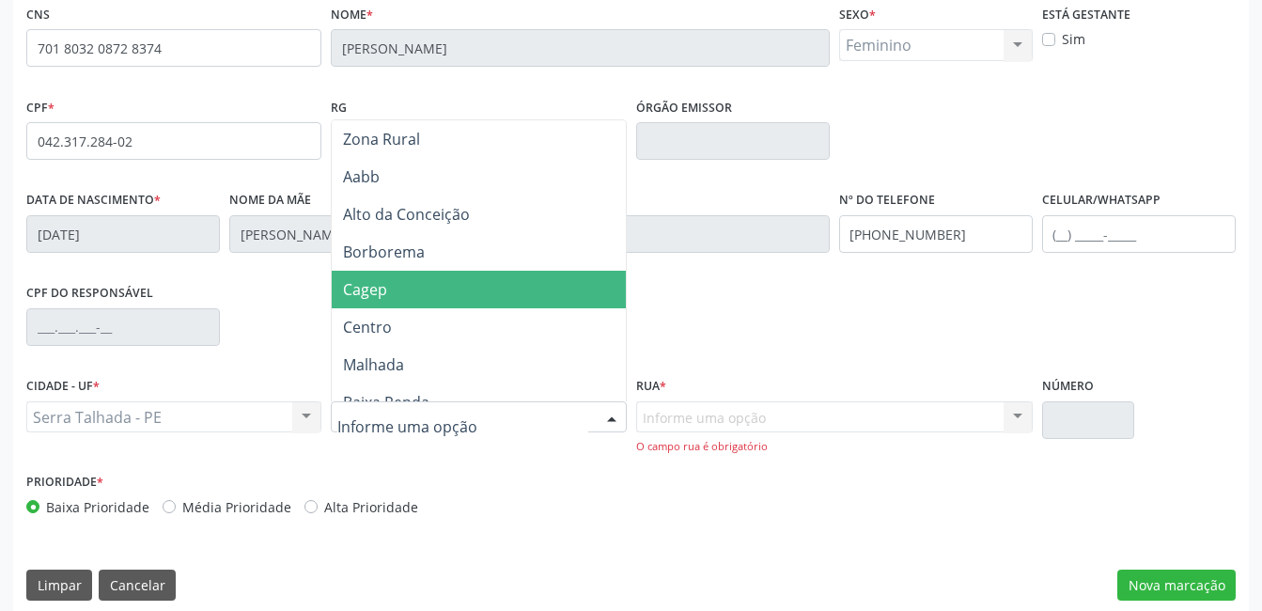
click at [512, 292] on span "Cagep" at bounding box center [483, 290] width 302 height 38
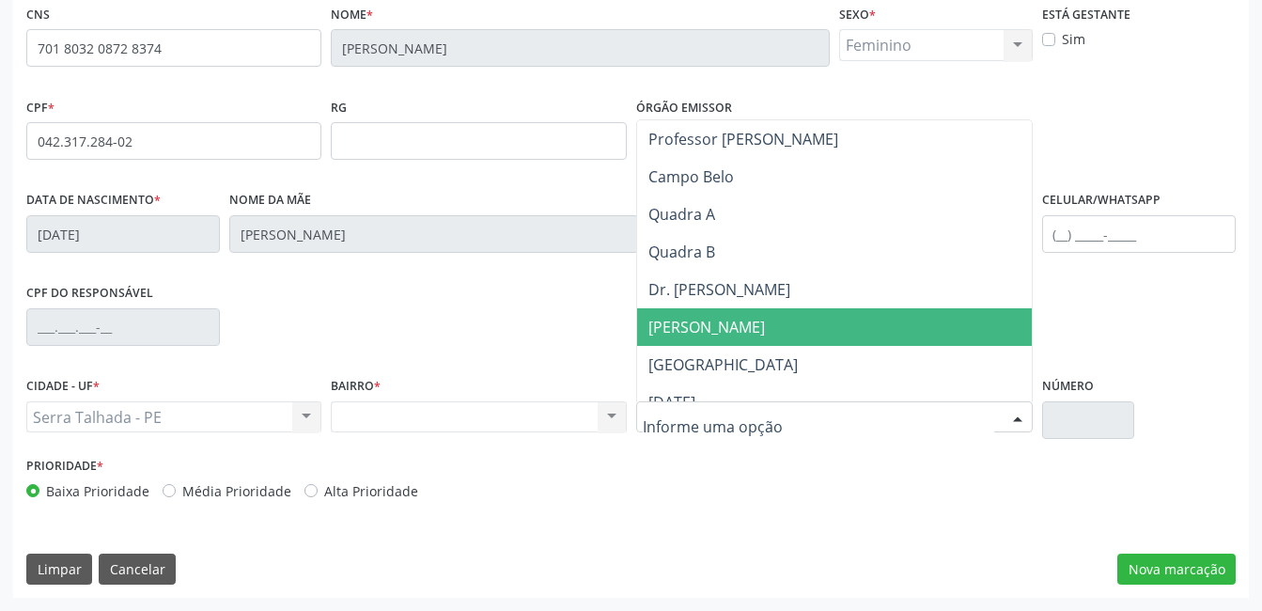
click at [731, 265] on span "Quadra B" at bounding box center [834, 252] width 395 height 38
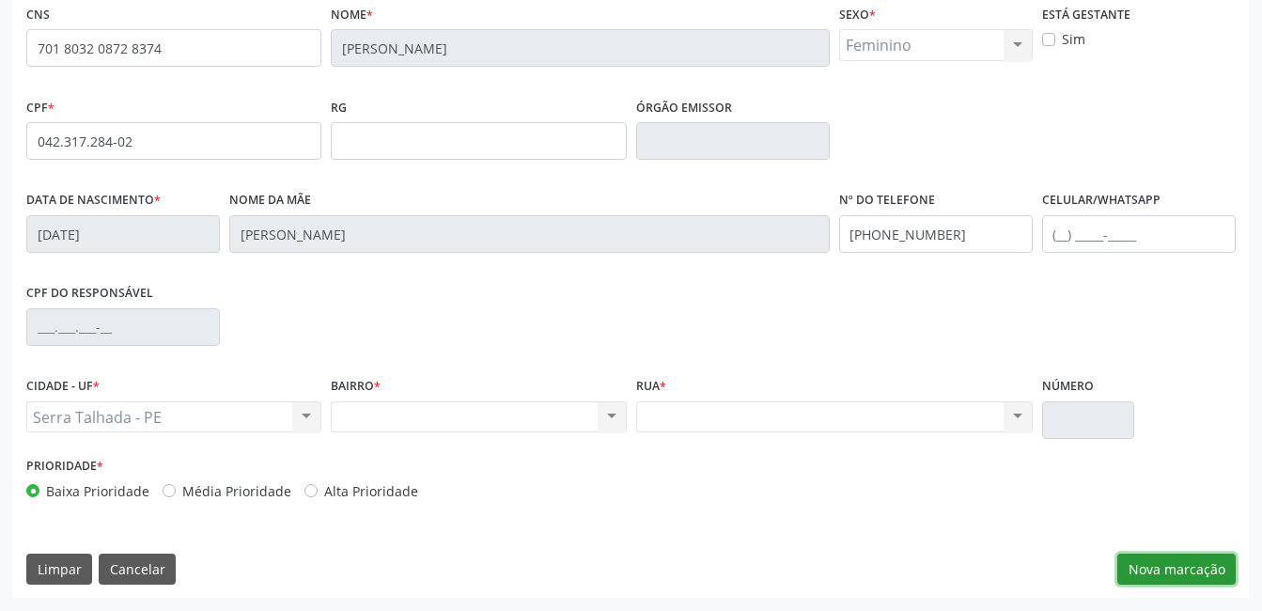
click at [1202, 560] on button "Nova marcação" at bounding box center [1176, 569] width 118 height 32
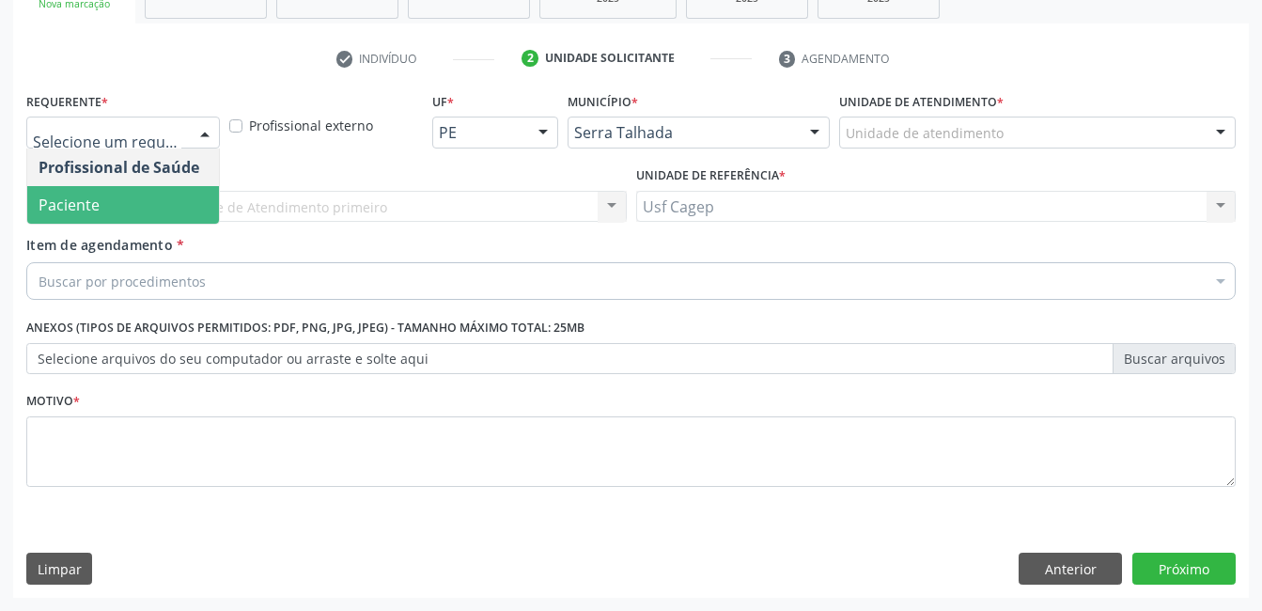
click at [175, 199] on span "Paciente" at bounding box center [123, 205] width 192 height 38
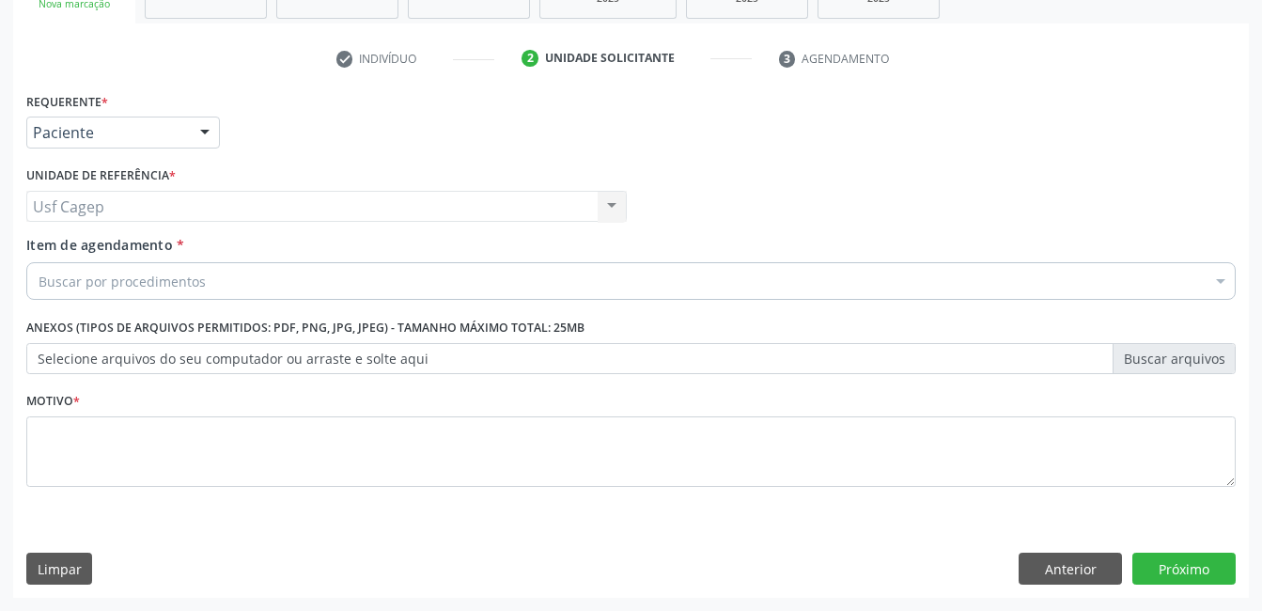
click at [198, 295] on div "Buscar por procedimentos" at bounding box center [630, 281] width 1209 height 38
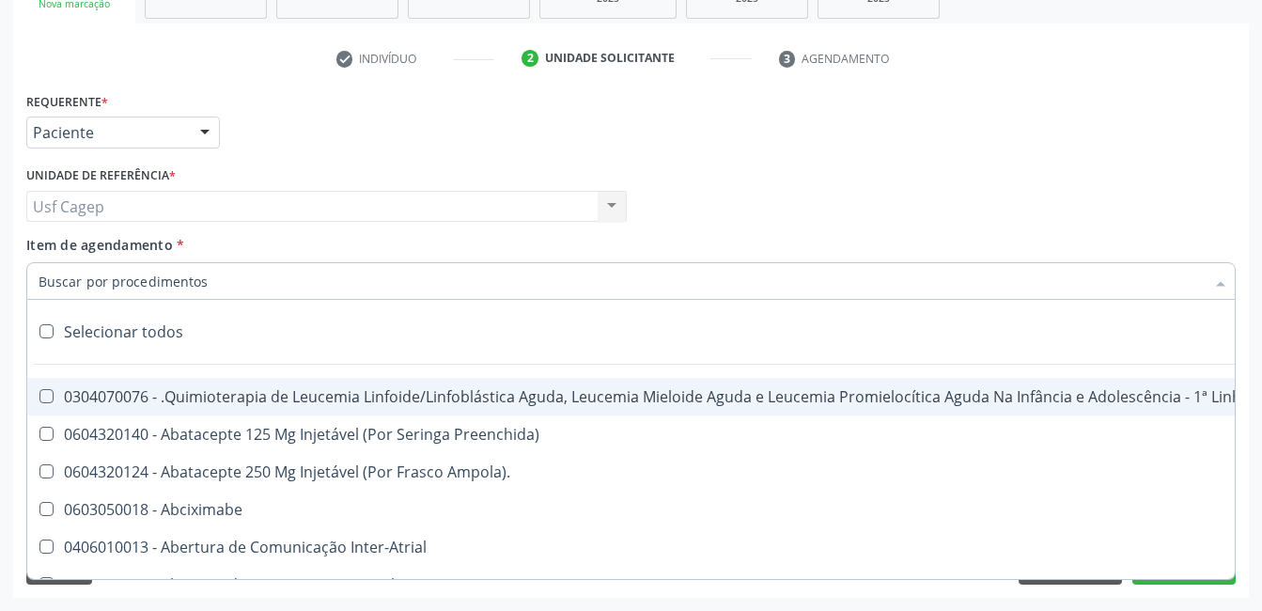
click at [198, 280] on input "Item de agendamento *" at bounding box center [622, 281] width 1166 height 38
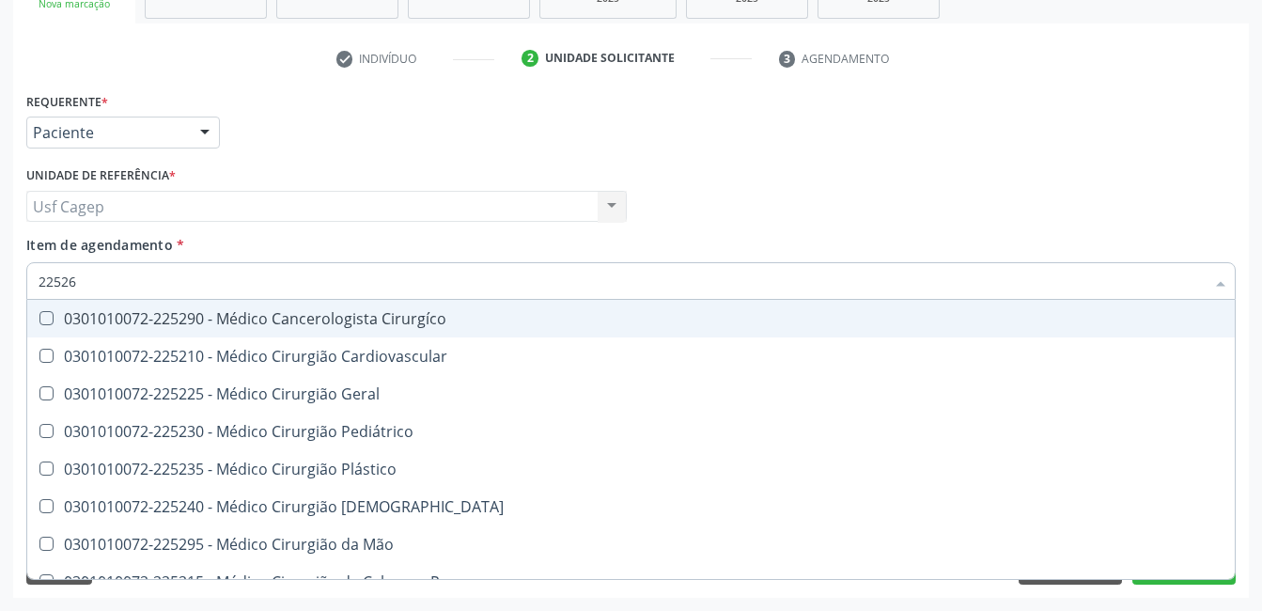
type input "225265"
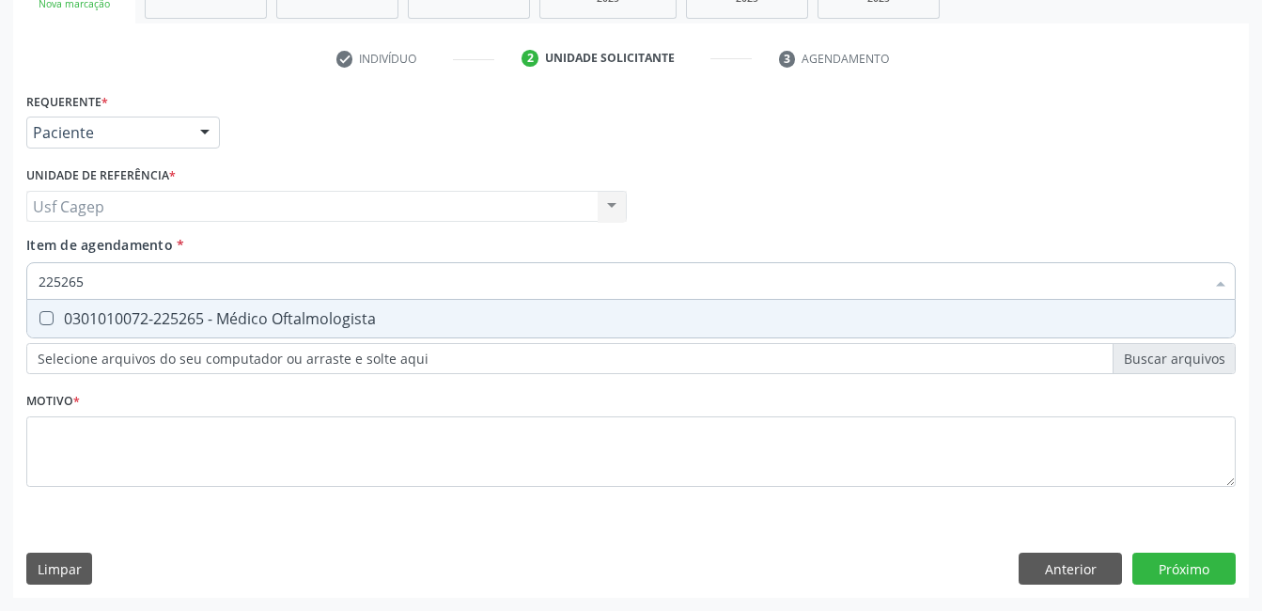
click at [209, 318] on div "0301010072-225265 - Médico Oftalmologista" at bounding box center [631, 318] width 1185 height 15
checkbox Oftalmologista "true"
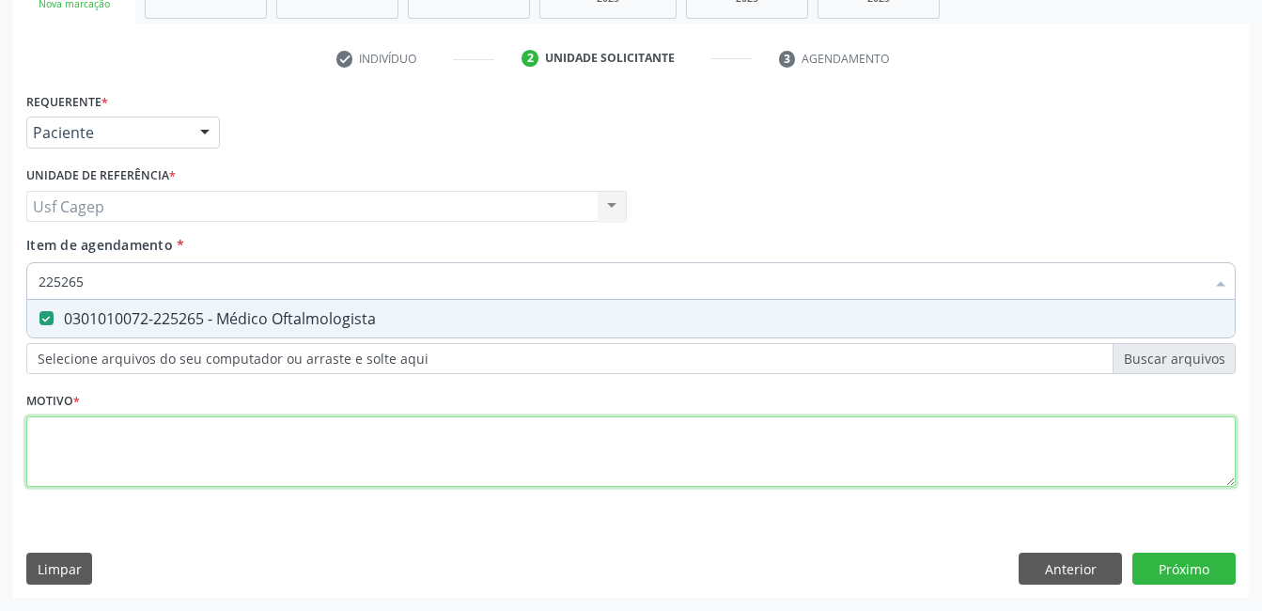
click at [235, 446] on div "Requerente * Paciente Profissional de Saúde Paciente Nenhum resultado encontrad…" at bounding box center [630, 300] width 1209 height 426
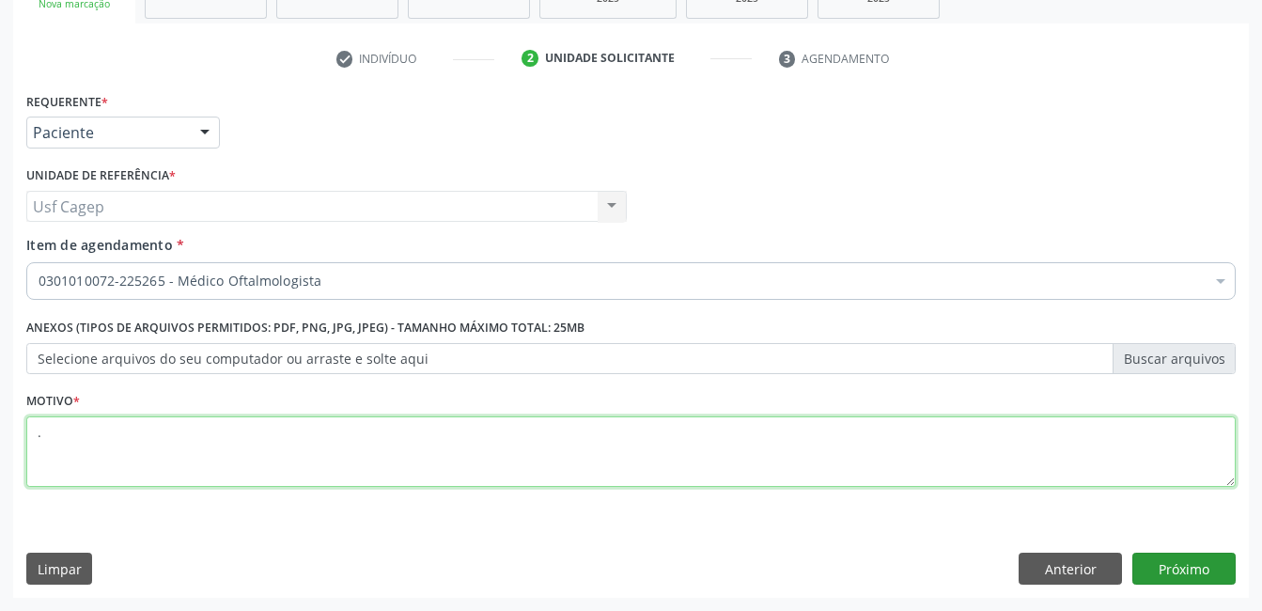
type textarea "."
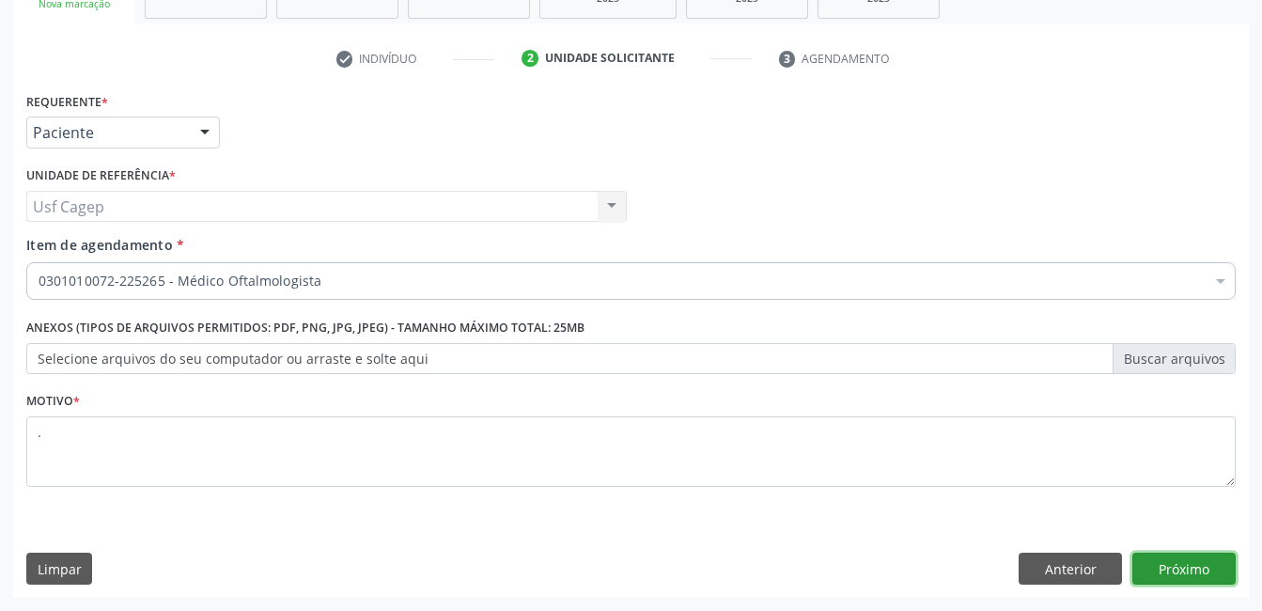
click at [1162, 561] on button "Próximo" at bounding box center [1183, 568] width 103 height 32
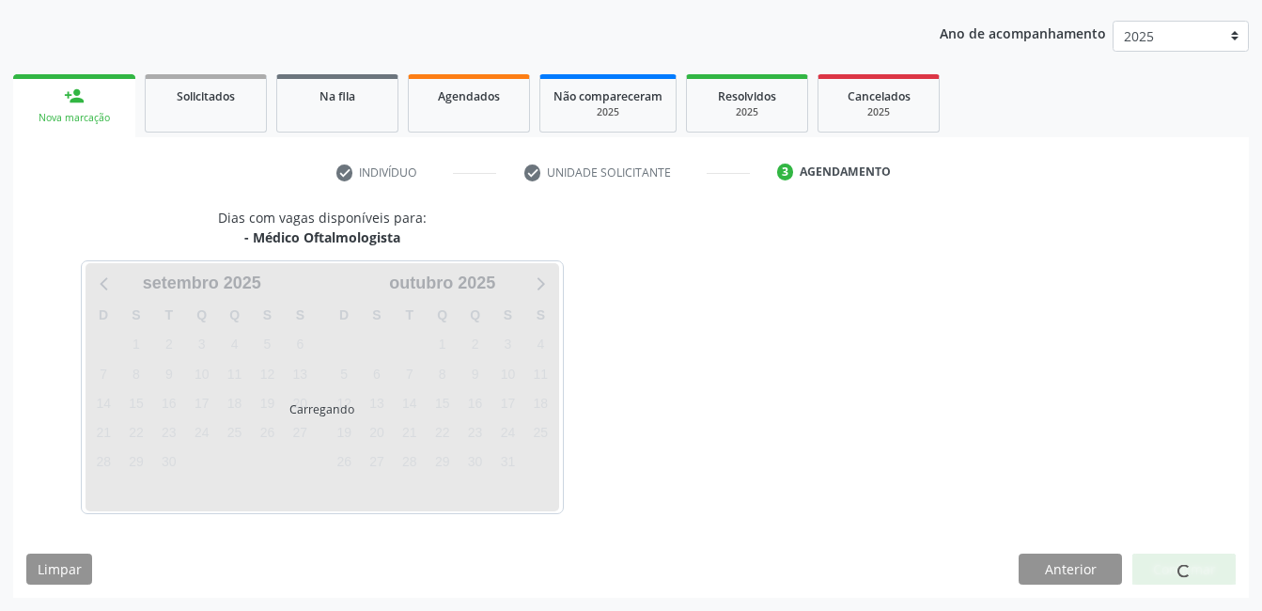
scroll to position [207, 0]
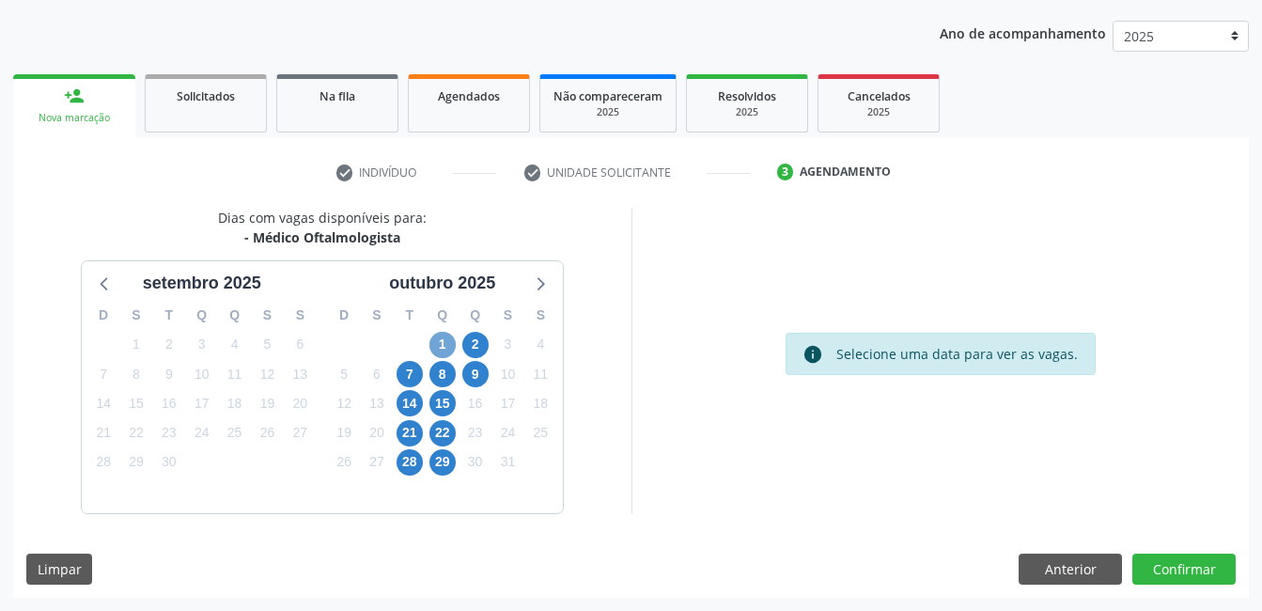
click at [441, 346] on span "1" at bounding box center [442, 345] width 26 height 26
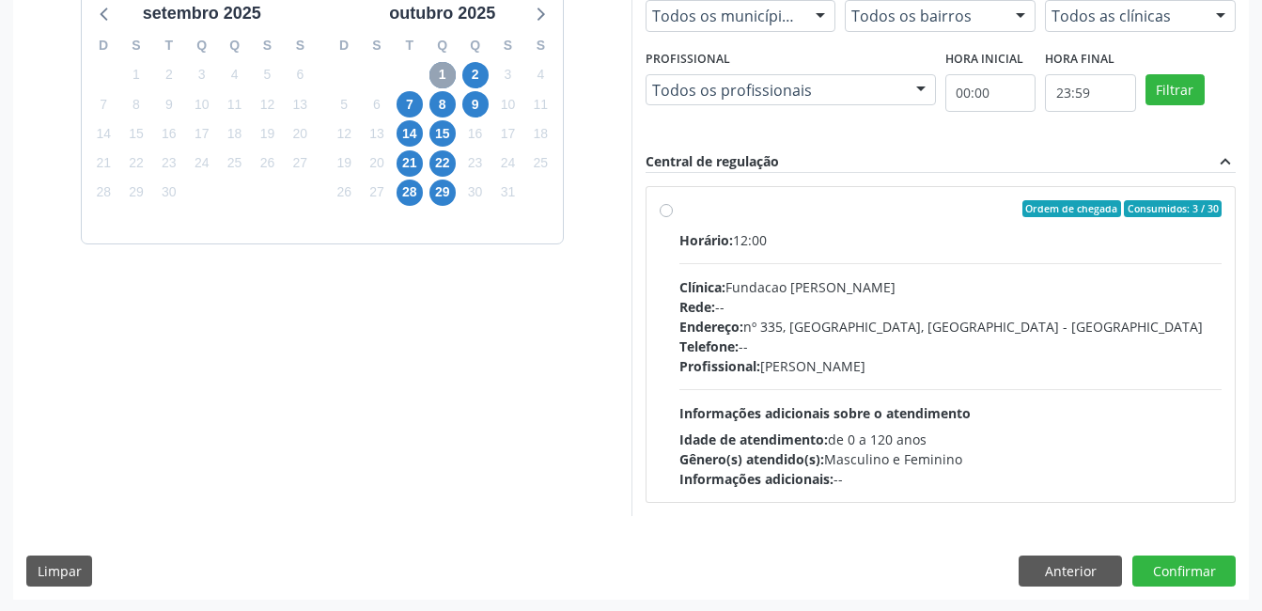
scroll to position [478, 0]
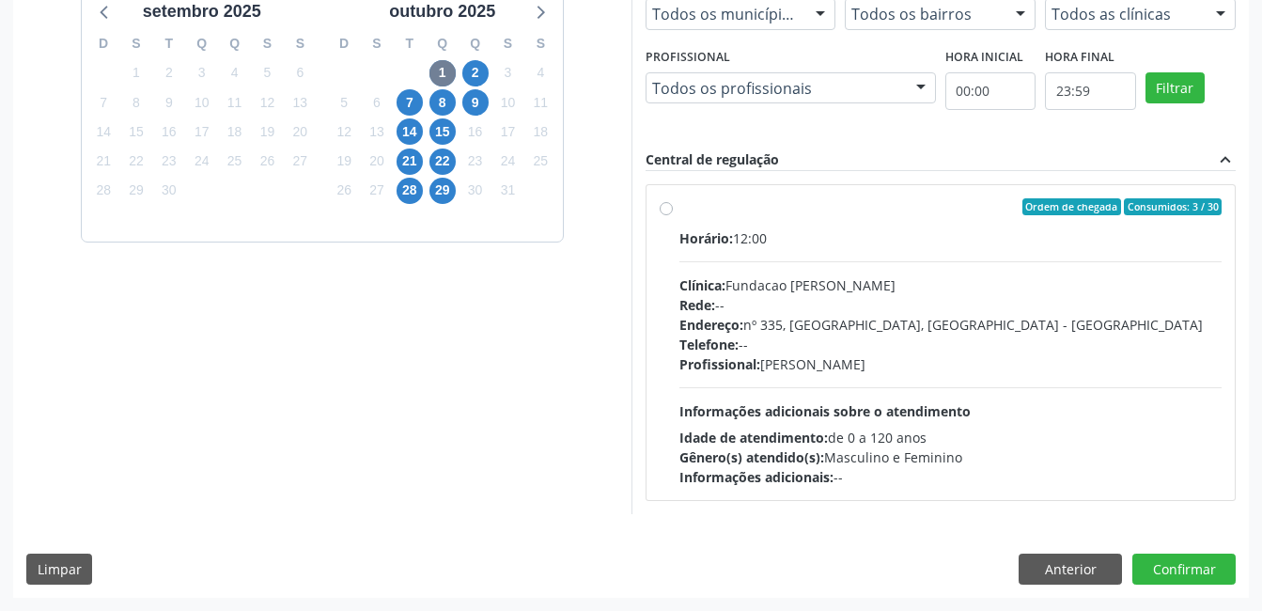
click at [871, 366] on div "Profissional: [PERSON_NAME]" at bounding box center [950, 364] width 543 height 20
click at [673, 215] on input "Ordem de chegada Consumidos: 3 / 30 Horário: 12:00 Clínica: Fundacao [PERSON_NA…" at bounding box center [666, 206] width 13 height 17
radio input "true"
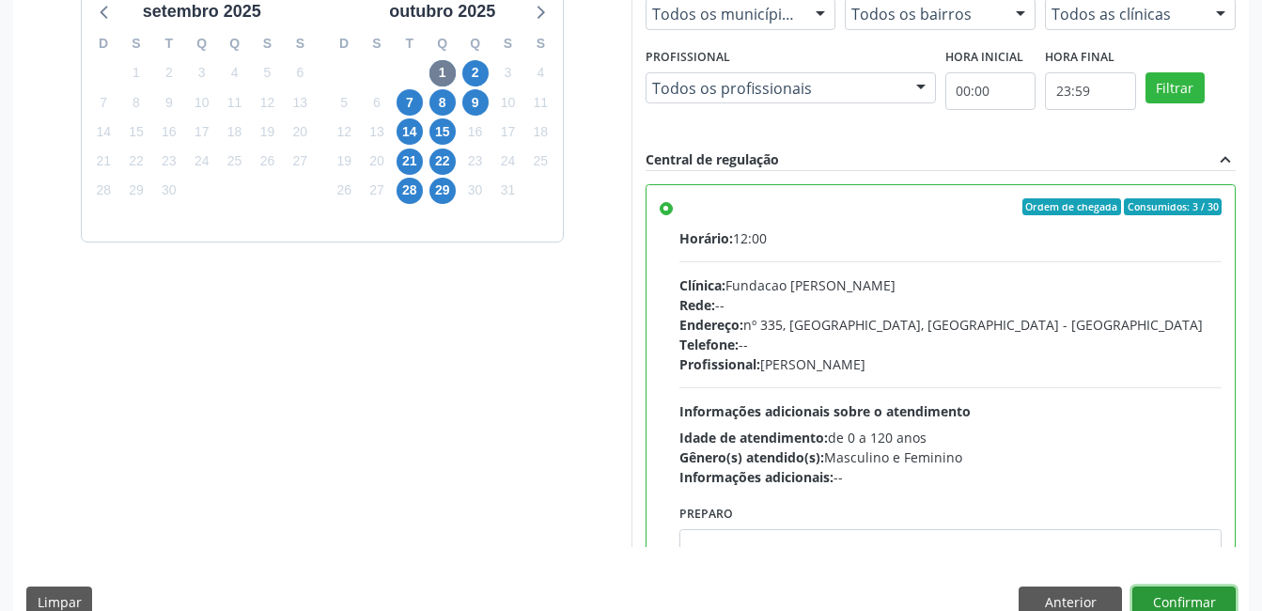
click at [1191, 593] on button "Confirmar" at bounding box center [1183, 602] width 103 height 32
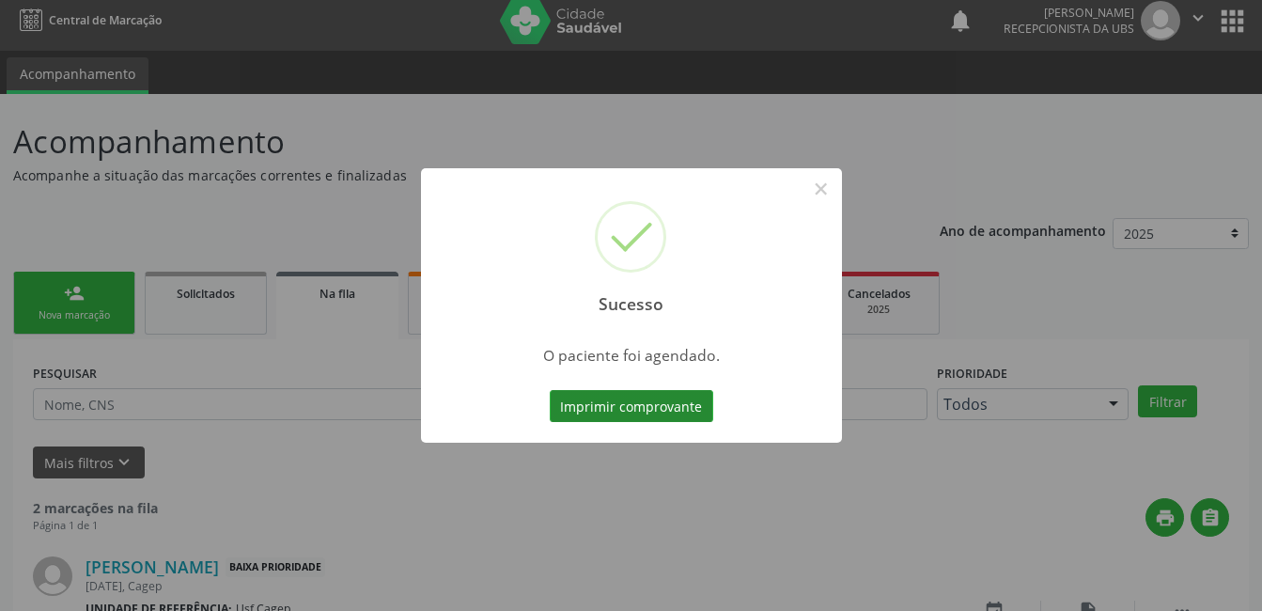
click at [661, 396] on button "Imprimir comprovante" at bounding box center [631, 406] width 163 height 32
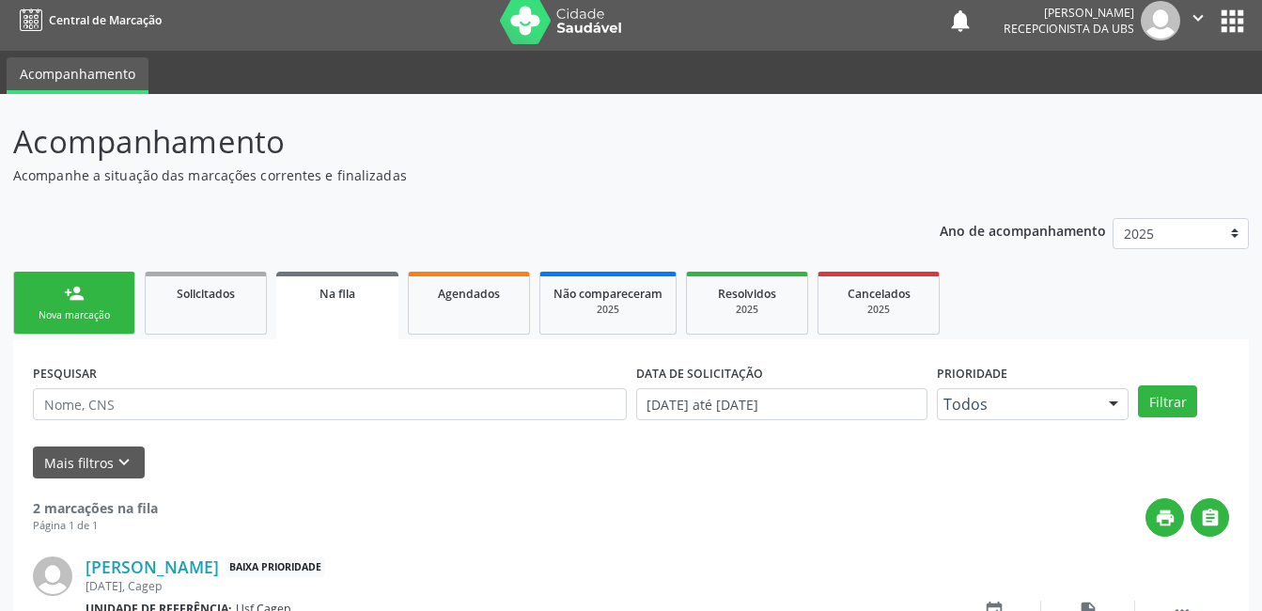
click at [89, 301] on link "person_add Nova marcação" at bounding box center [74, 303] width 122 height 63
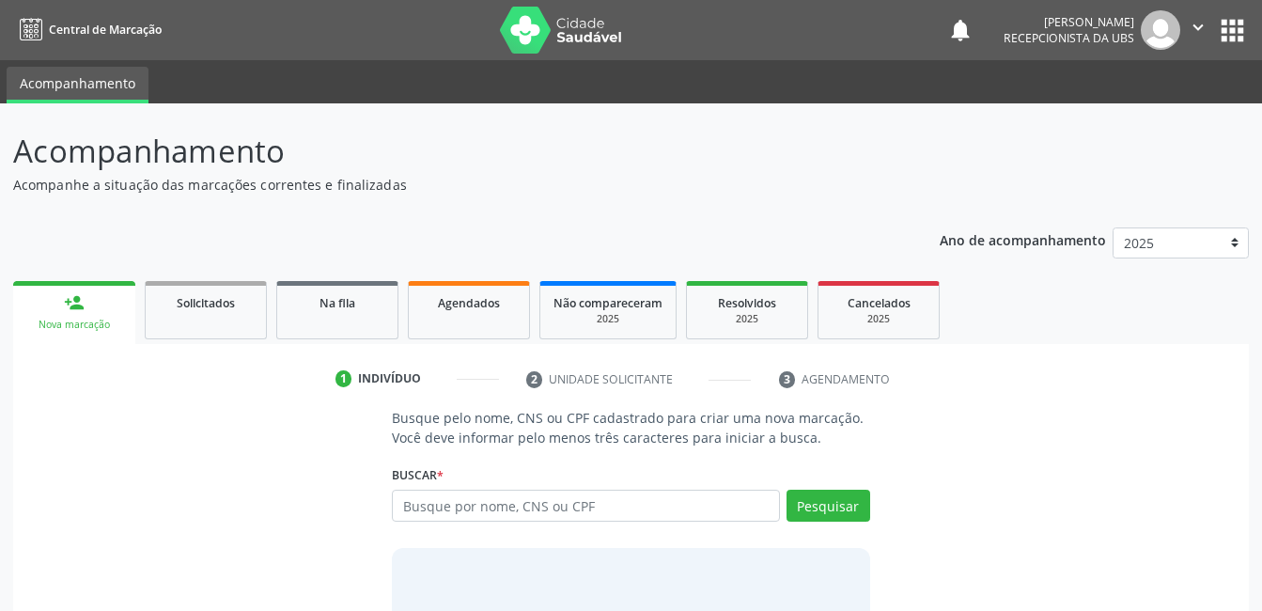
scroll to position [9, 0]
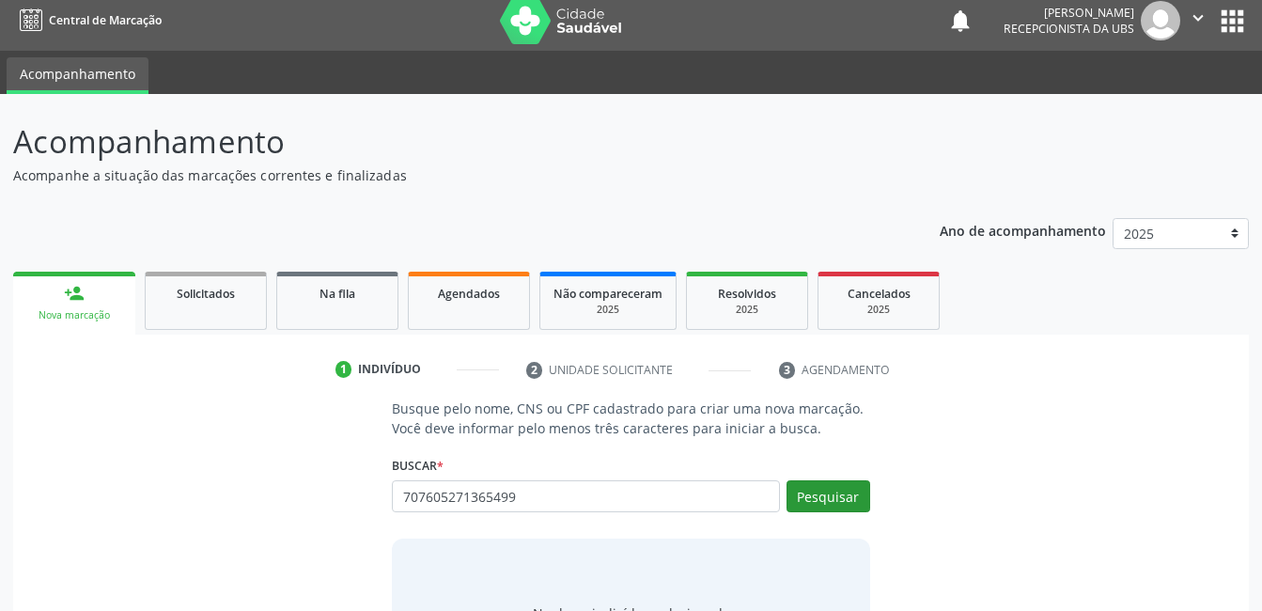
type input "707605271365499"
click at [854, 495] on button "Pesquisar" at bounding box center [828, 496] width 84 height 32
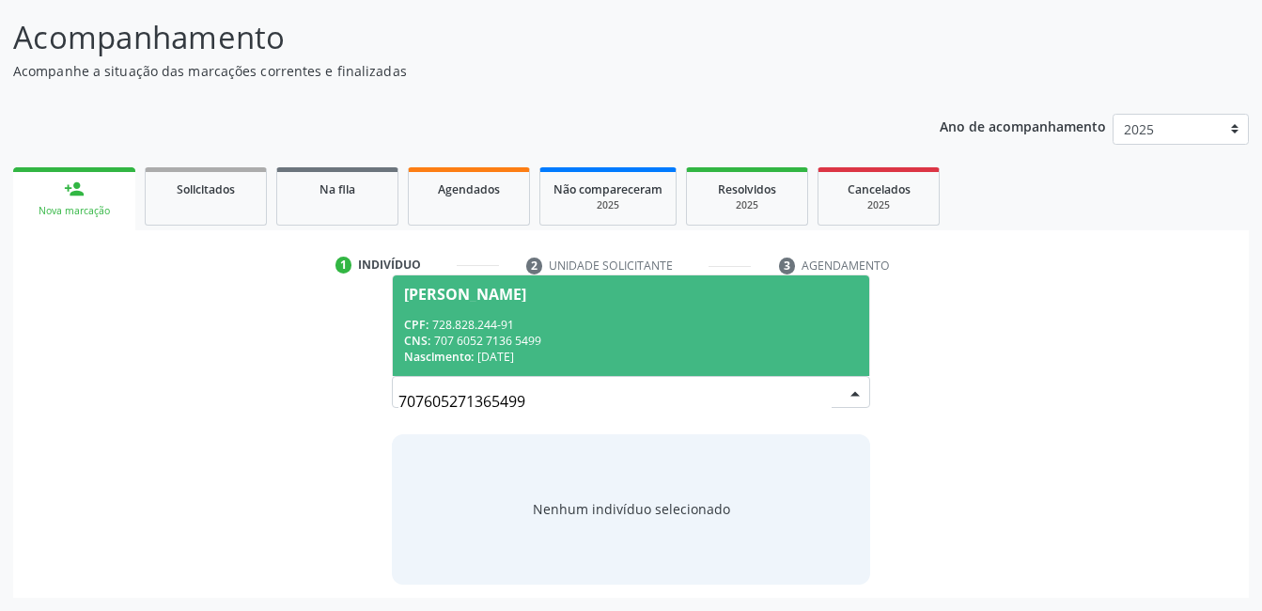
click at [661, 335] on div "CNS: 707 6052 7136 5499" at bounding box center [630, 341] width 453 height 16
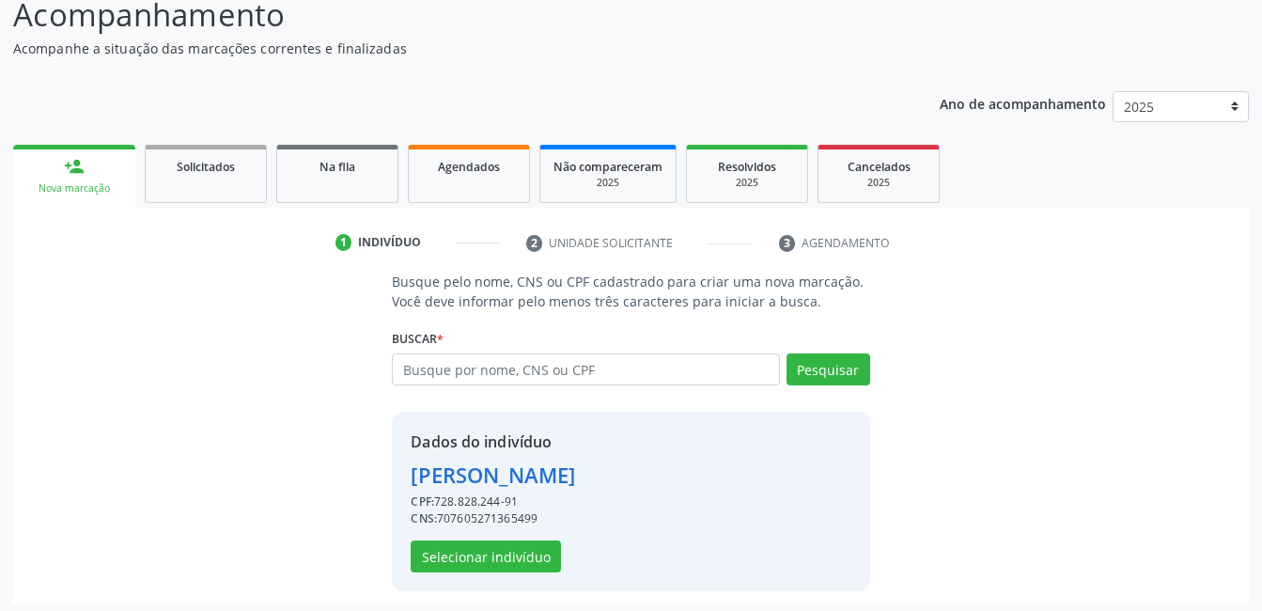
scroll to position [143, 0]
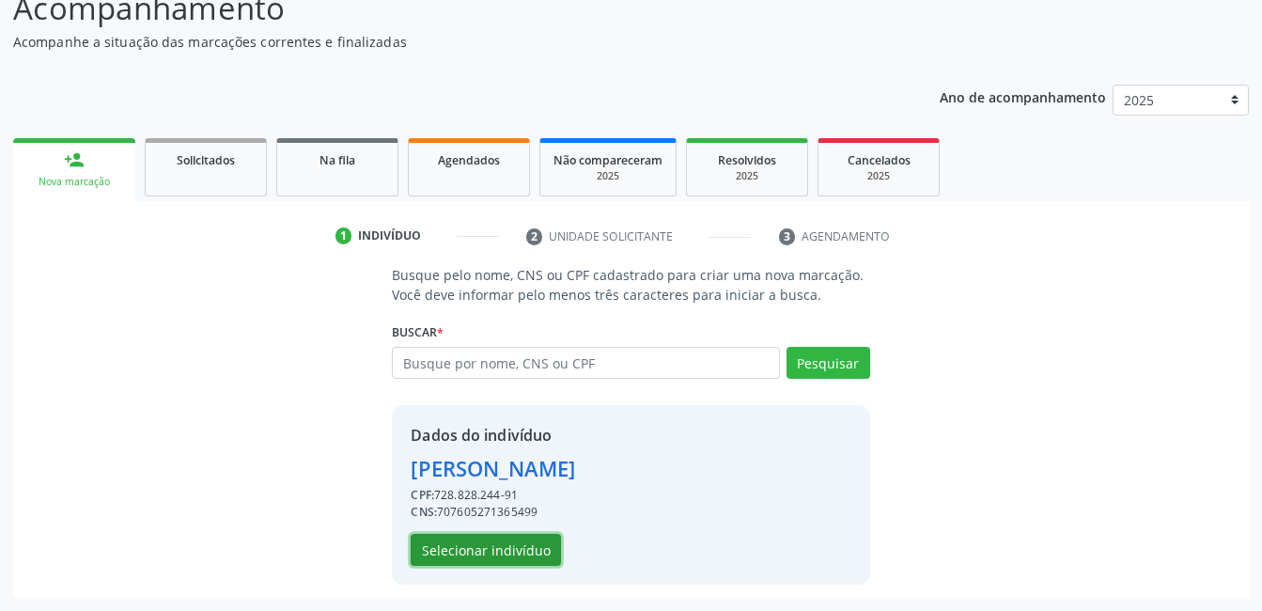
click at [529, 551] on button "Selecionar indivíduo" at bounding box center [486, 550] width 150 height 32
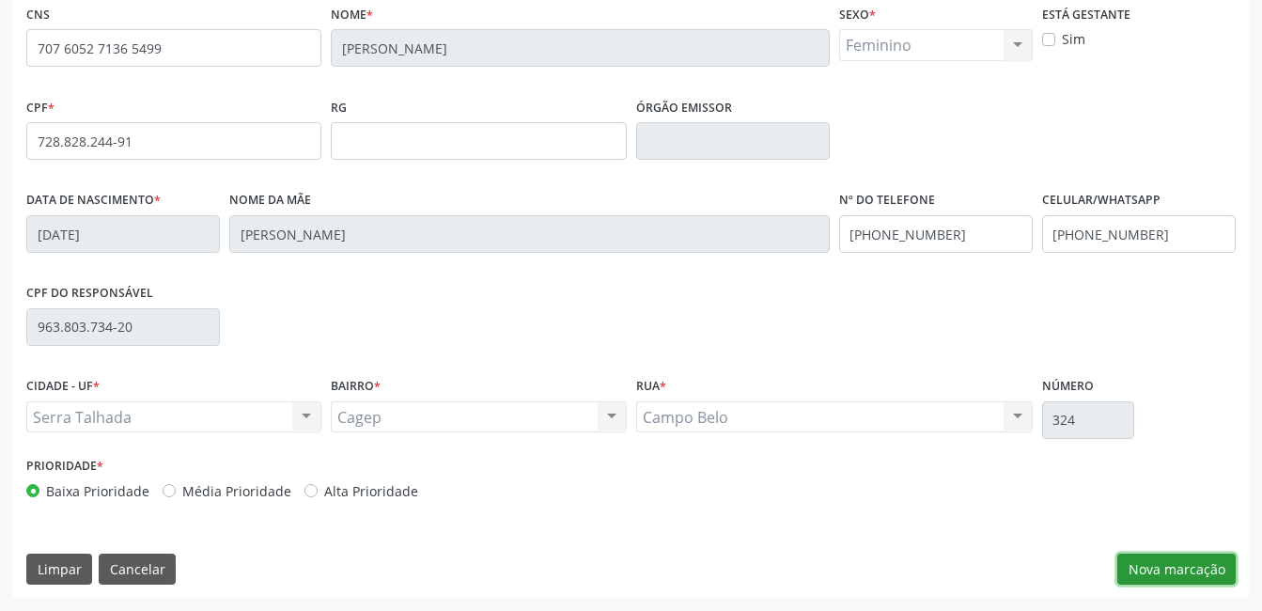
click at [1156, 576] on button "Nova marcação" at bounding box center [1176, 569] width 118 height 32
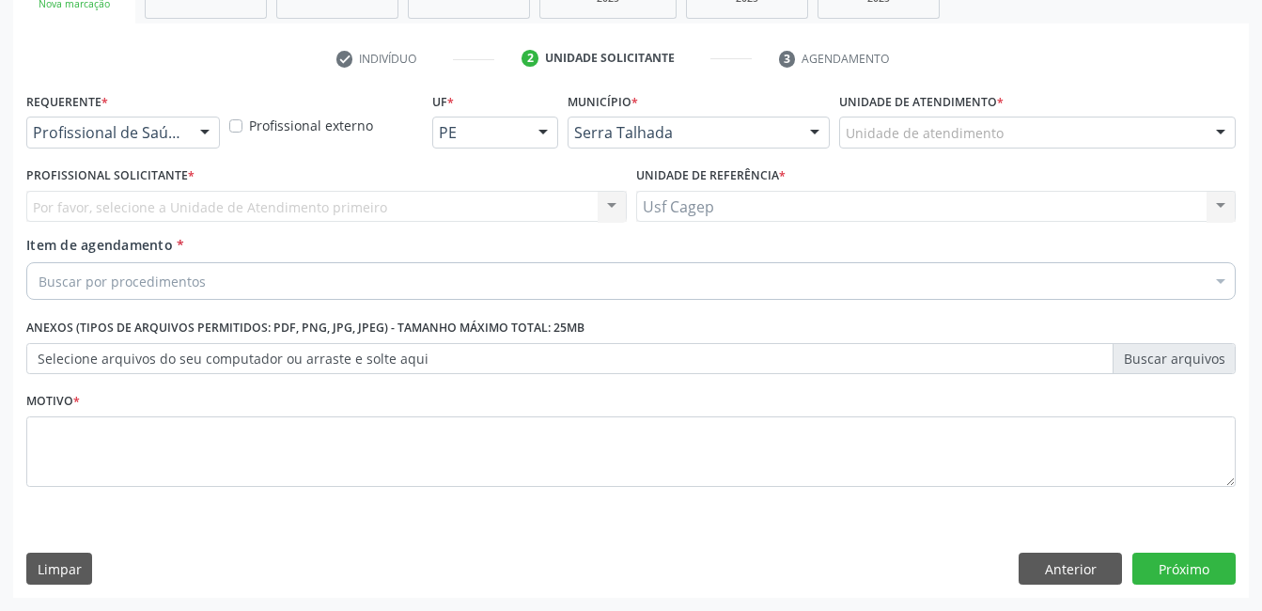
scroll to position [320, 0]
click at [191, 132] on div at bounding box center [205, 133] width 28 height 32
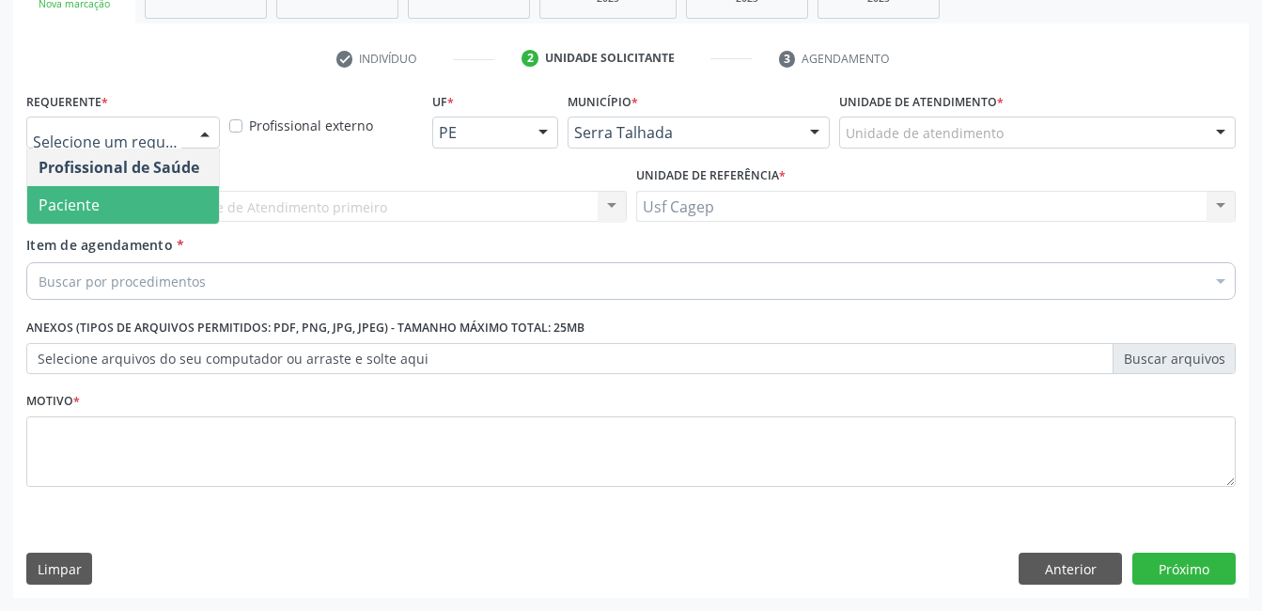
click at [181, 194] on span "Paciente" at bounding box center [123, 205] width 192 height 38
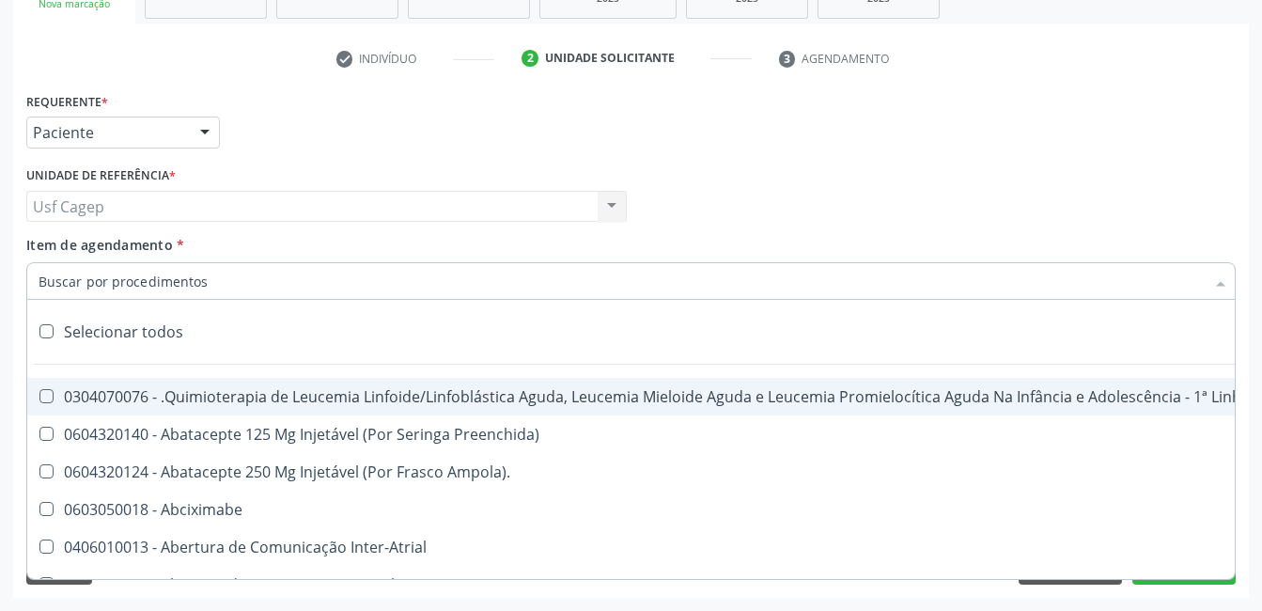
type input "2"
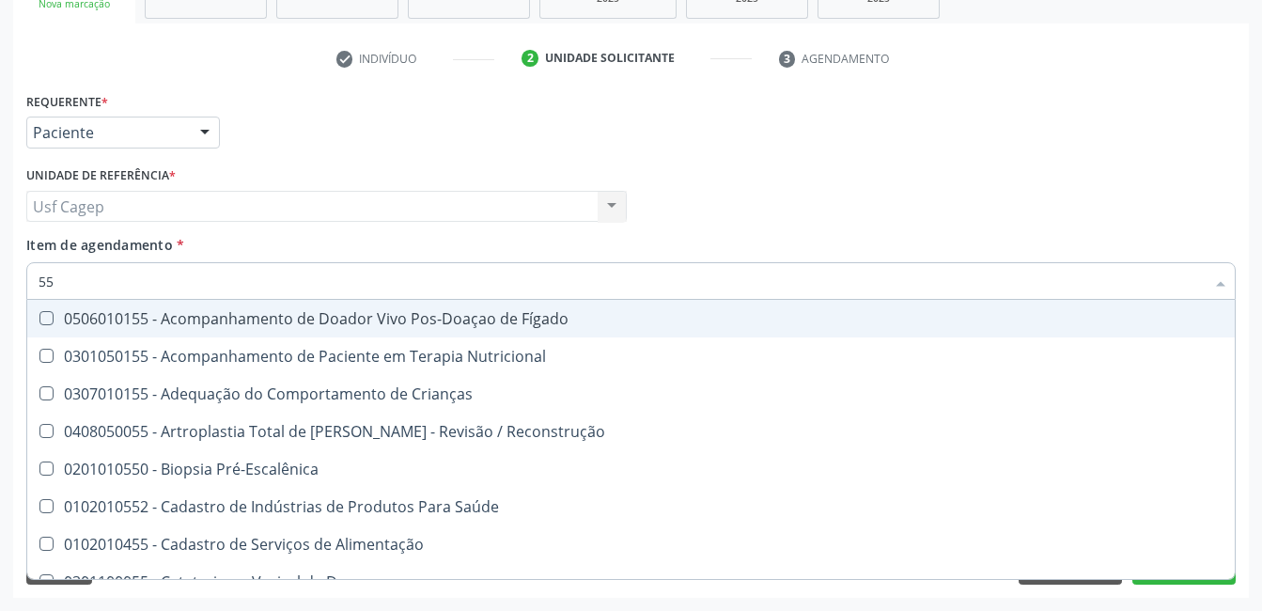
type input "5"
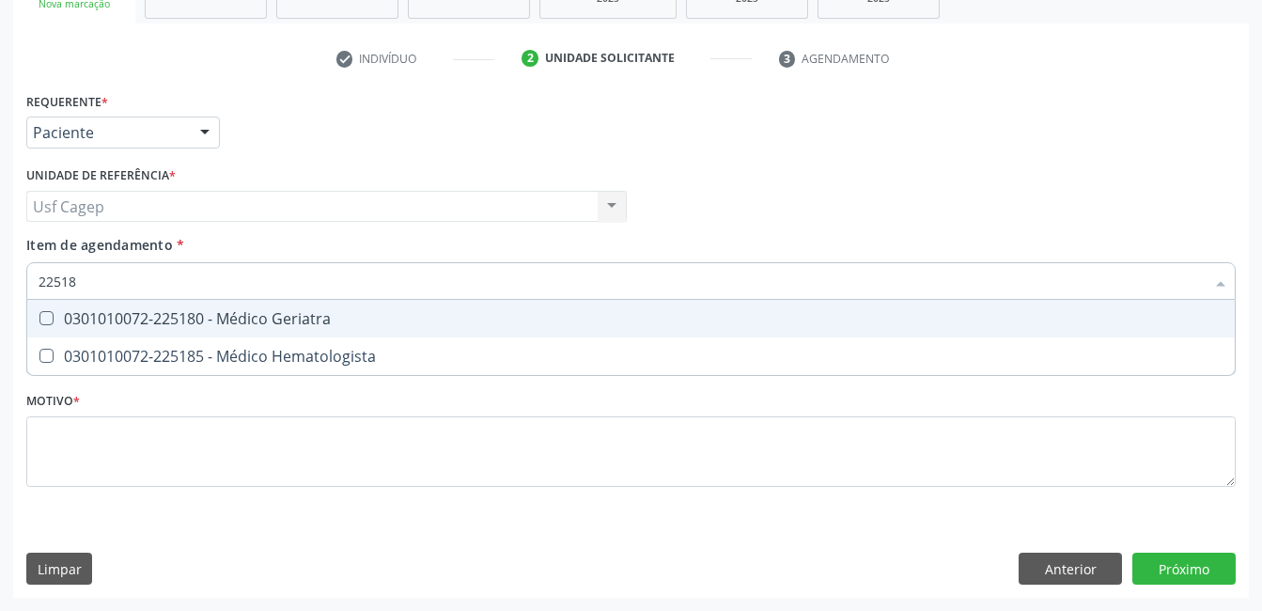
type input "225180"
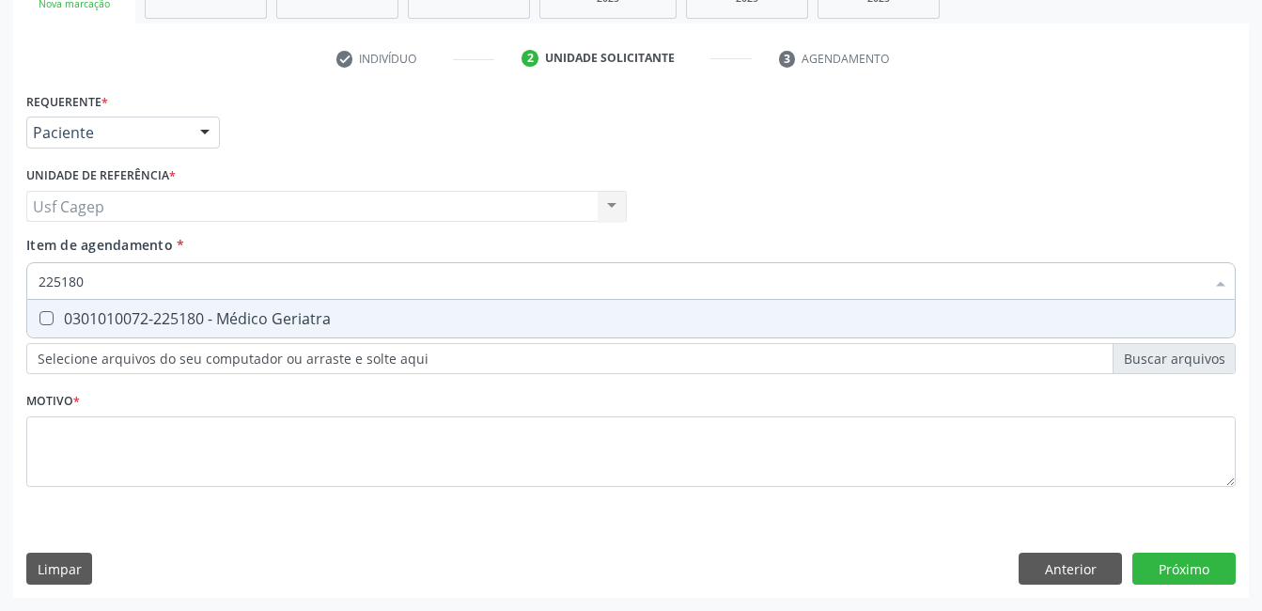
click at [206, 312] on div "0301010072-225180 - Médico Geriatra" at bounding box center [631, 318] width 1185 height 15
checkbox Geriatra "true"
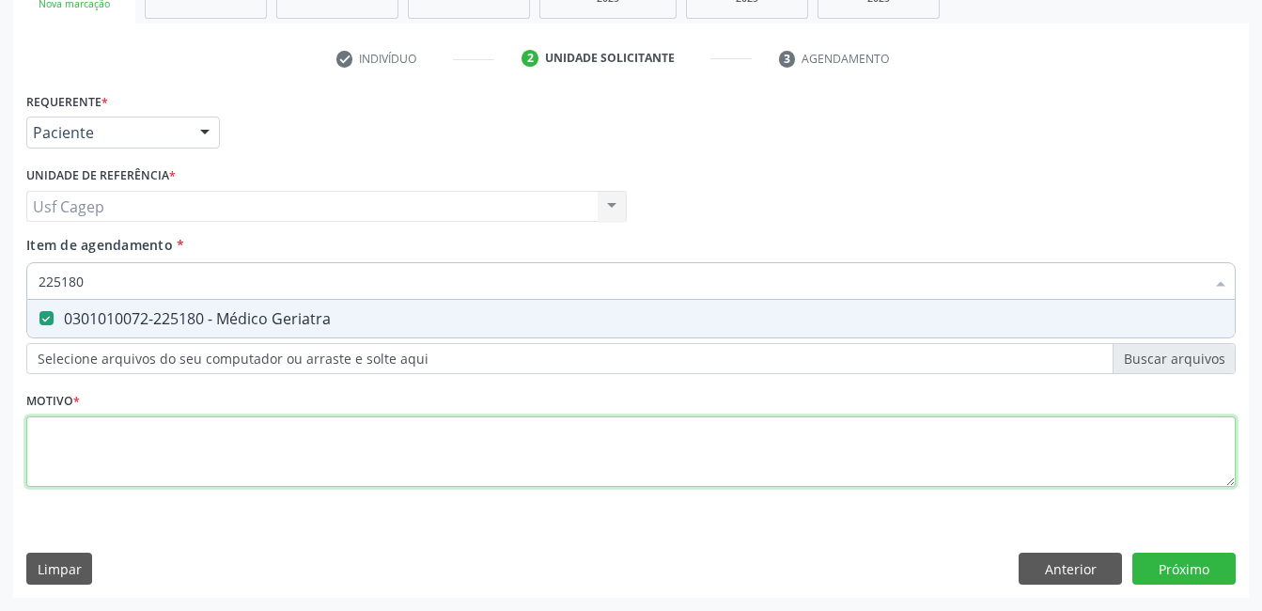
click at [227, 436] on div "Requerente * Paciente Profissional de Saúde Paciente Nenhum resultado encontrad…" at bounding box center [630, 300] width 1209 height 426
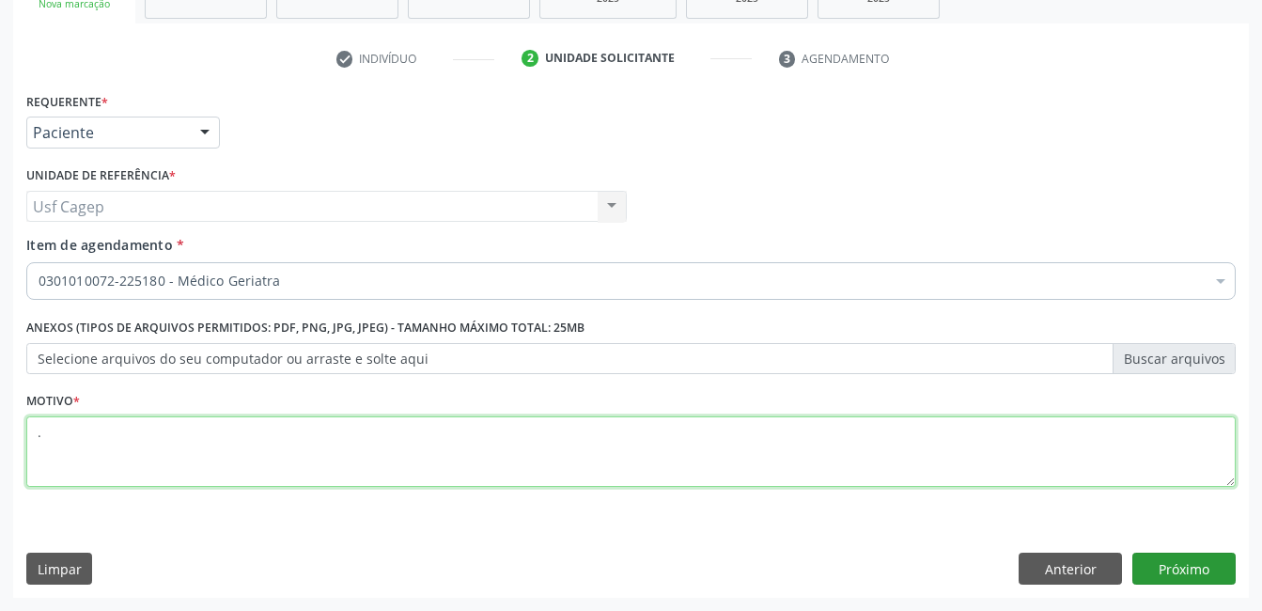
type textarea "."
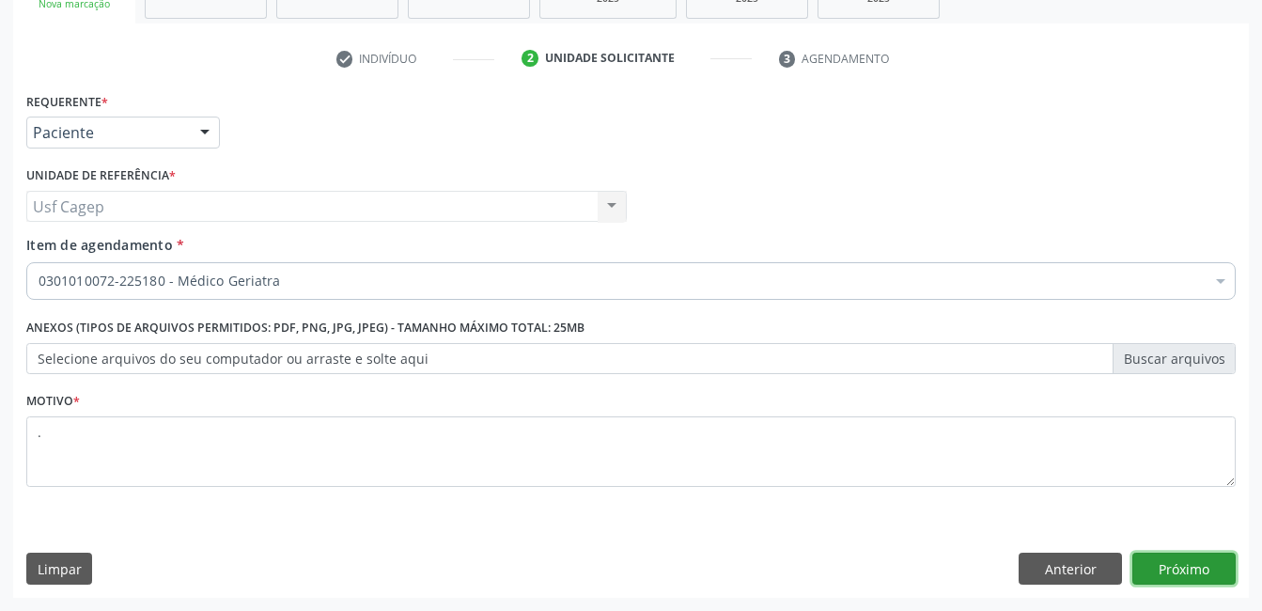
click at [1179, 578] on button "Próximo" at bounding box center [1183, 568] width 103 height 32
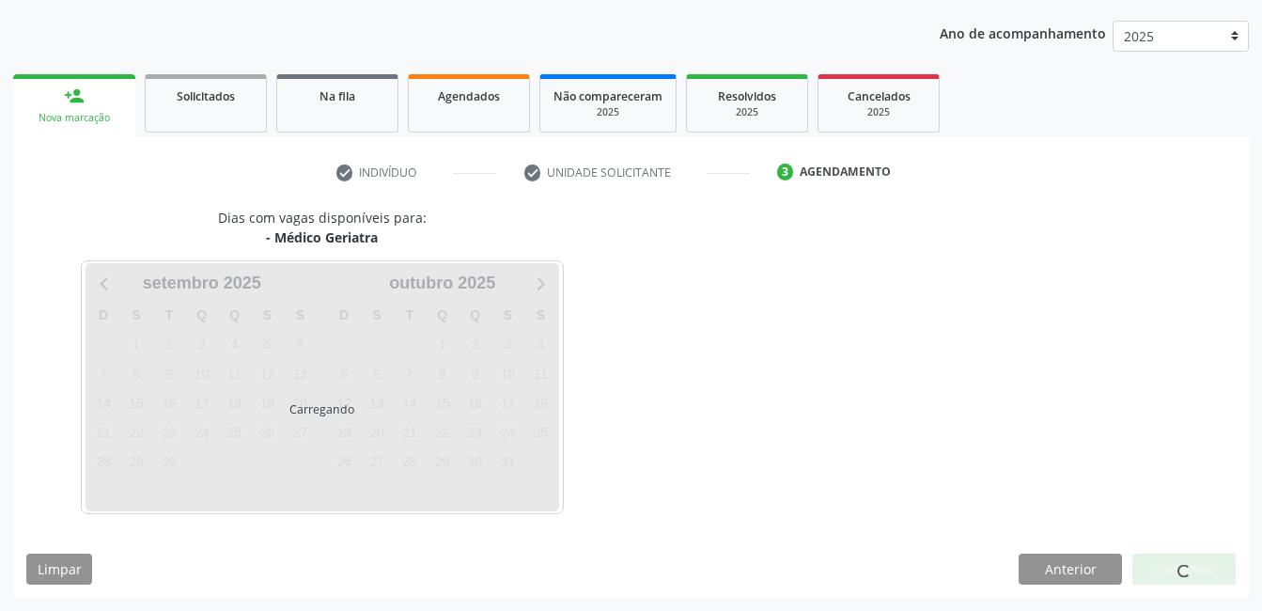
scroll to position [207, 0]
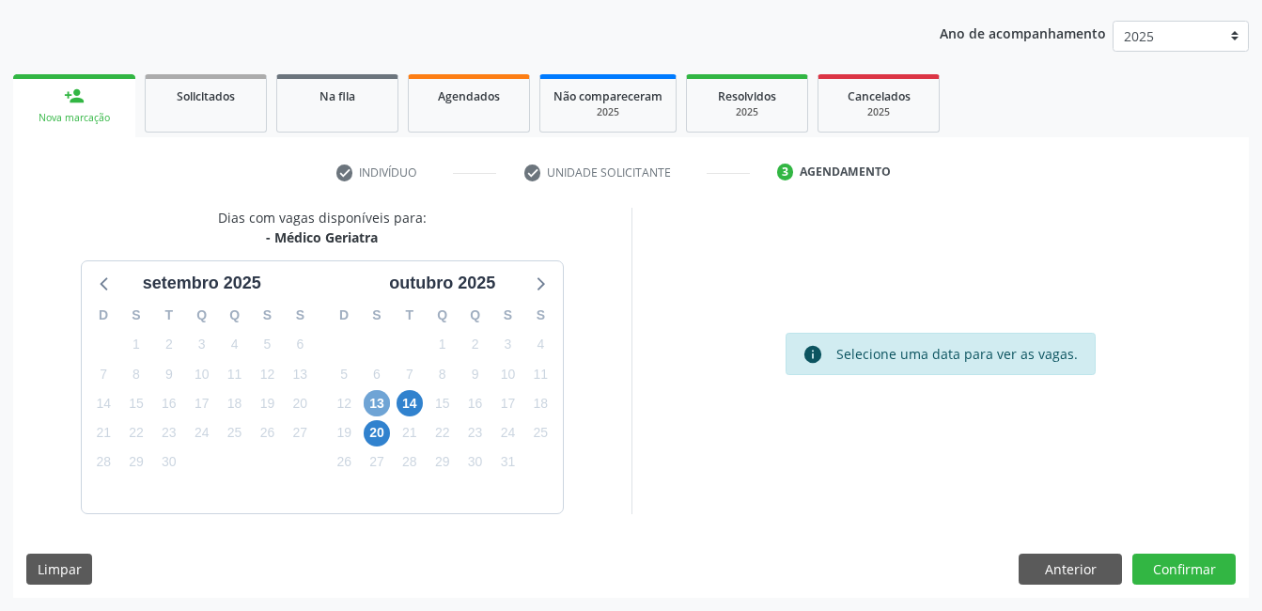
click at [380, 397] on span "13" at bounding box center [377, 403] width 26 height 26
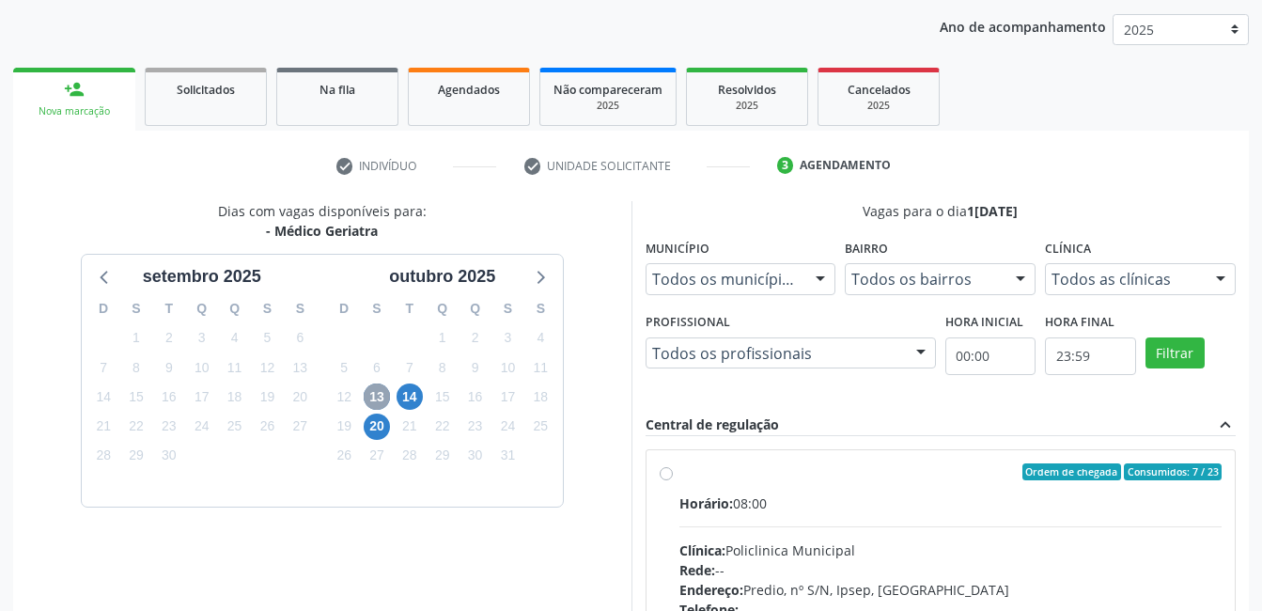
scroll to position [478, 0]
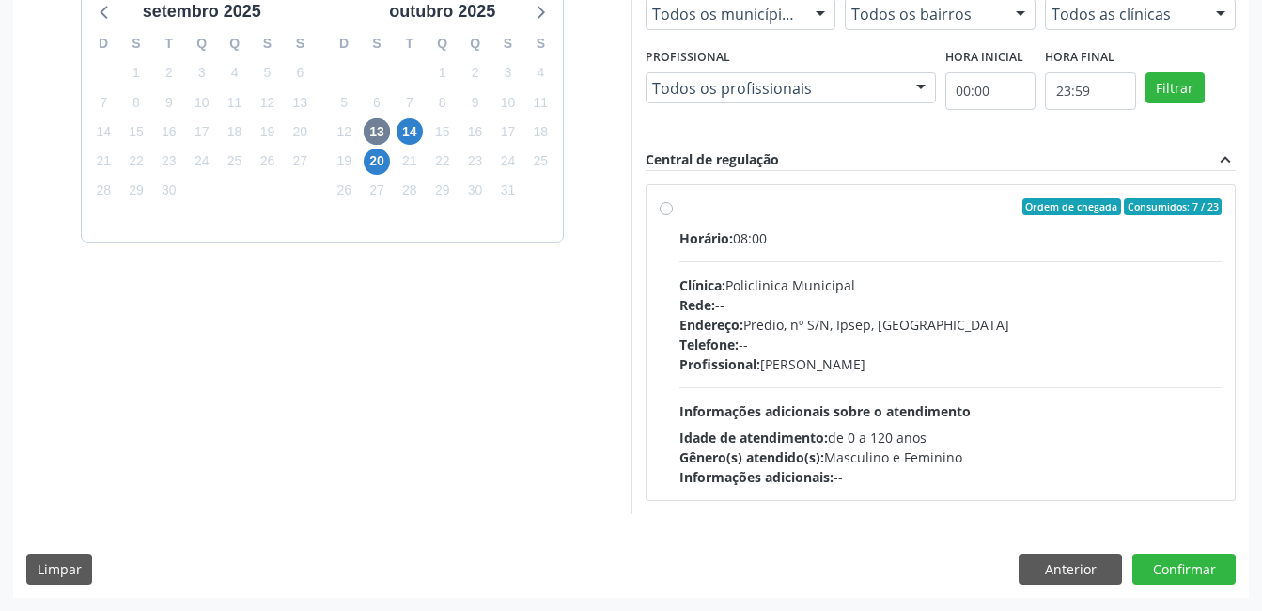
drag, startPoint x: 889, startPoint y: 351, endPoint x: 1141, endPoint y: 485, distance: 284.9
click at [893, 351] on div "Telefone: --" at bounding box center [950, 344] width 543 height 20
click at [673, 215] on input "Ordem de chegada Consumidos: 7 / 23 Horário: 08:00 Clínica: Policlinica Municip…" at bounding box center [666, 206] width 13 height 17
radio input "true"
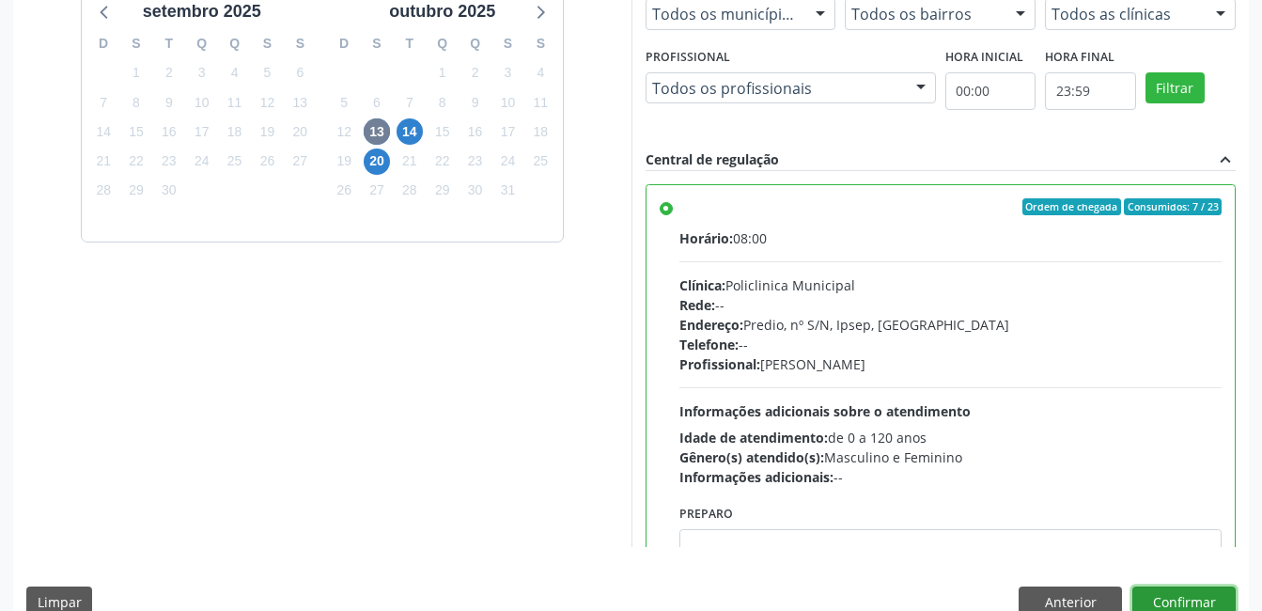
click at [1196, 593] on button "Confirmar" at bounding box center [1183, 602] width 103 height 32
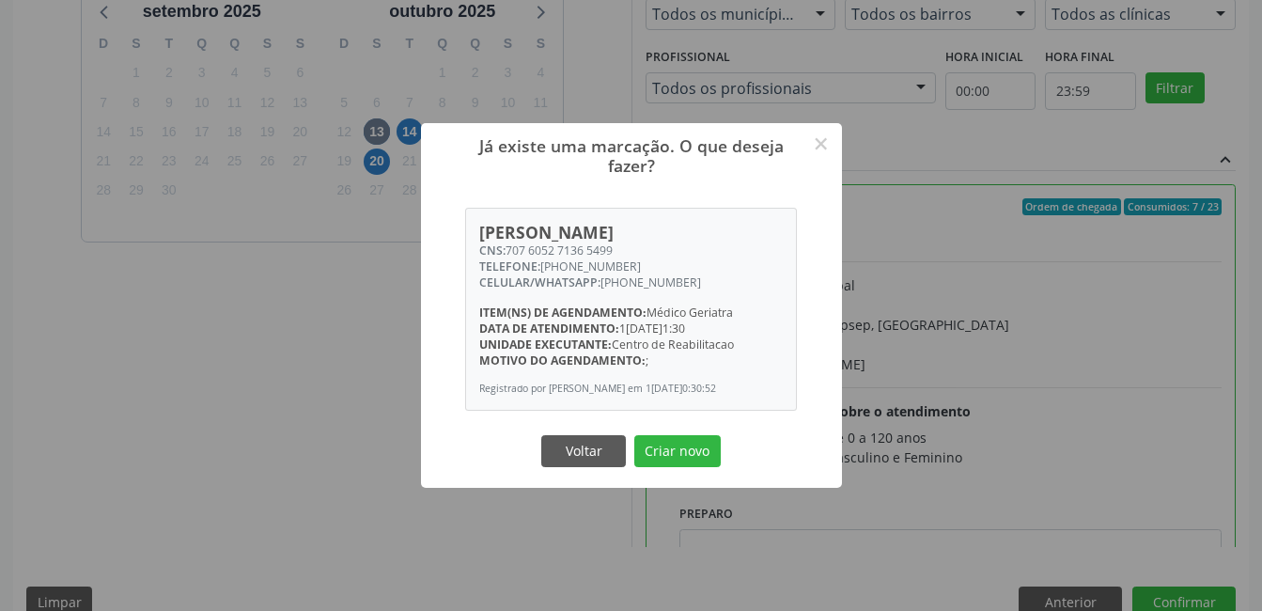
click at [681, 433] on div "Voltar Criar novo" at bounding box center [631, 450] width 188 height 39
click at [687, 438] on button "Criar novo" at bounding box center [677, 451] width 86 height 32
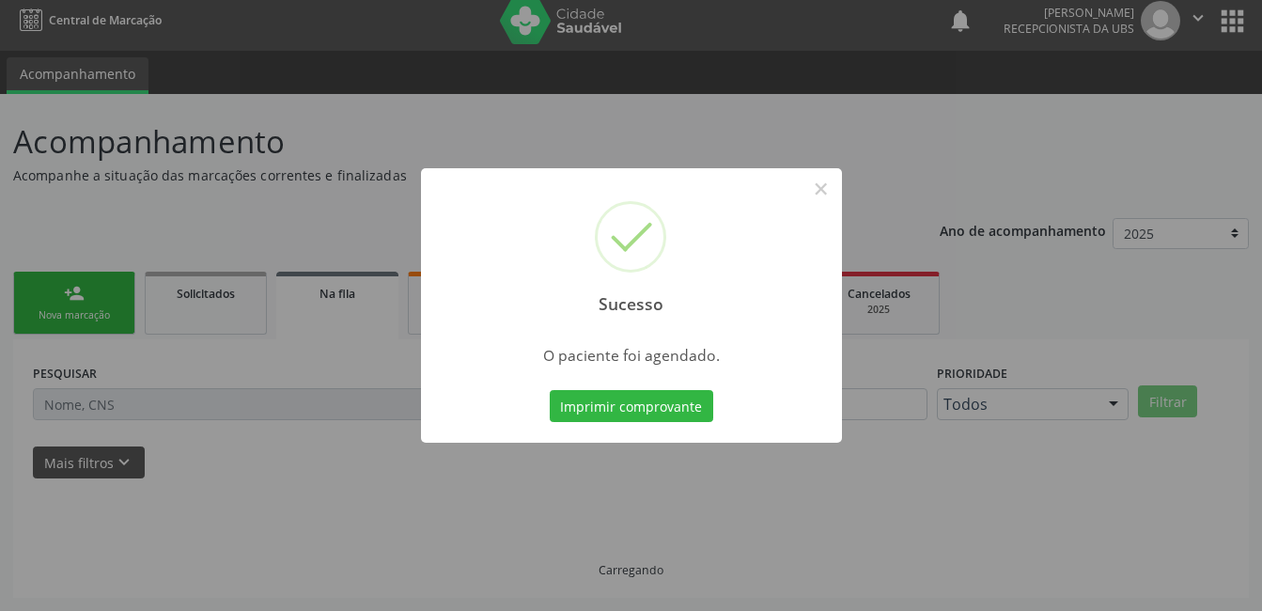
scroll to position [9, 0]
click at [586, 390] on button "Imprimir comprovante" at bounding box center [631, 406] width 163 height 32
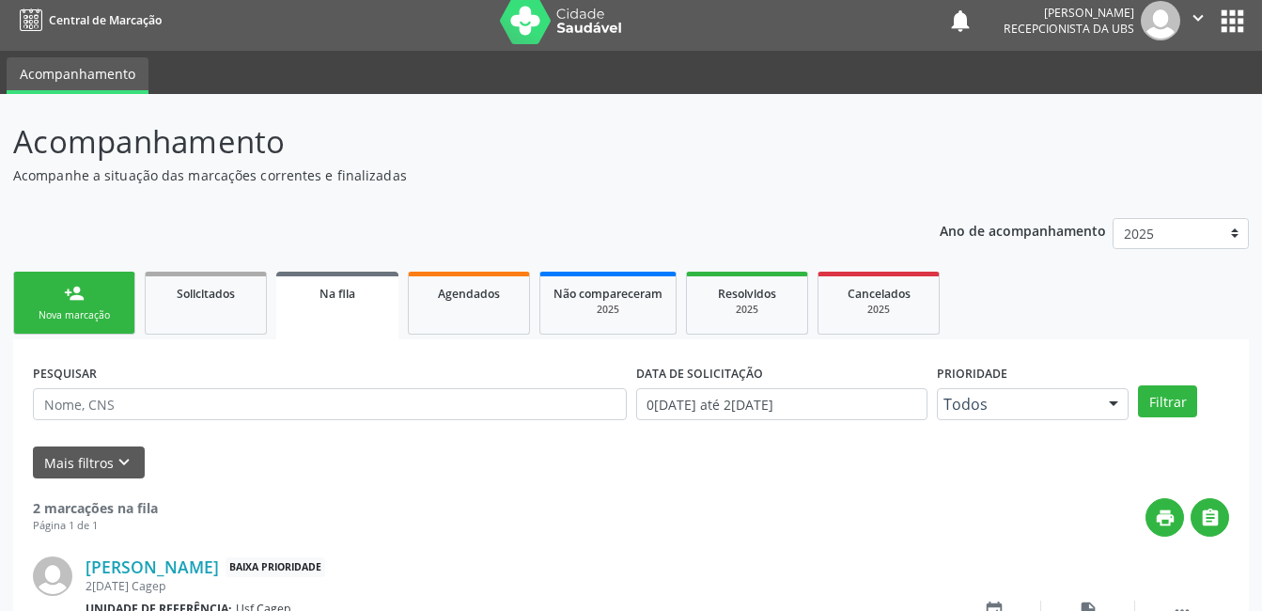
click at [56, 301] on link "person_add Nova marcação" at bounding box center [74, 303] width 122 height 63
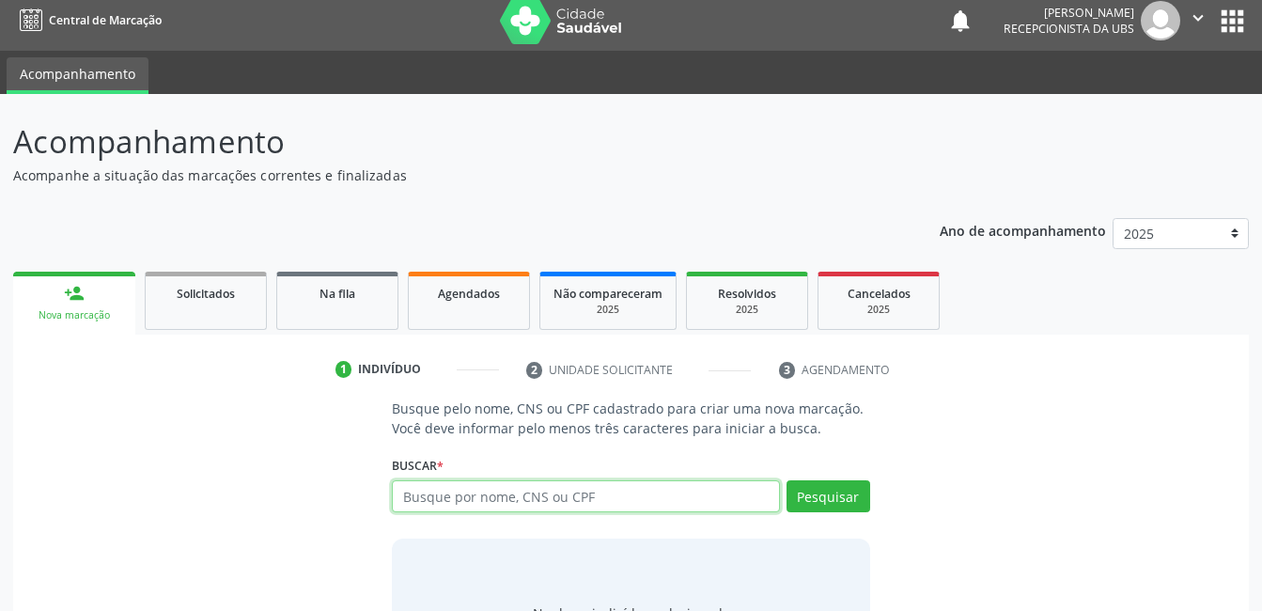
click at [443, 503] on input "text" at bounding box center [585, 496] width 387 height 32
type input "62868225420"
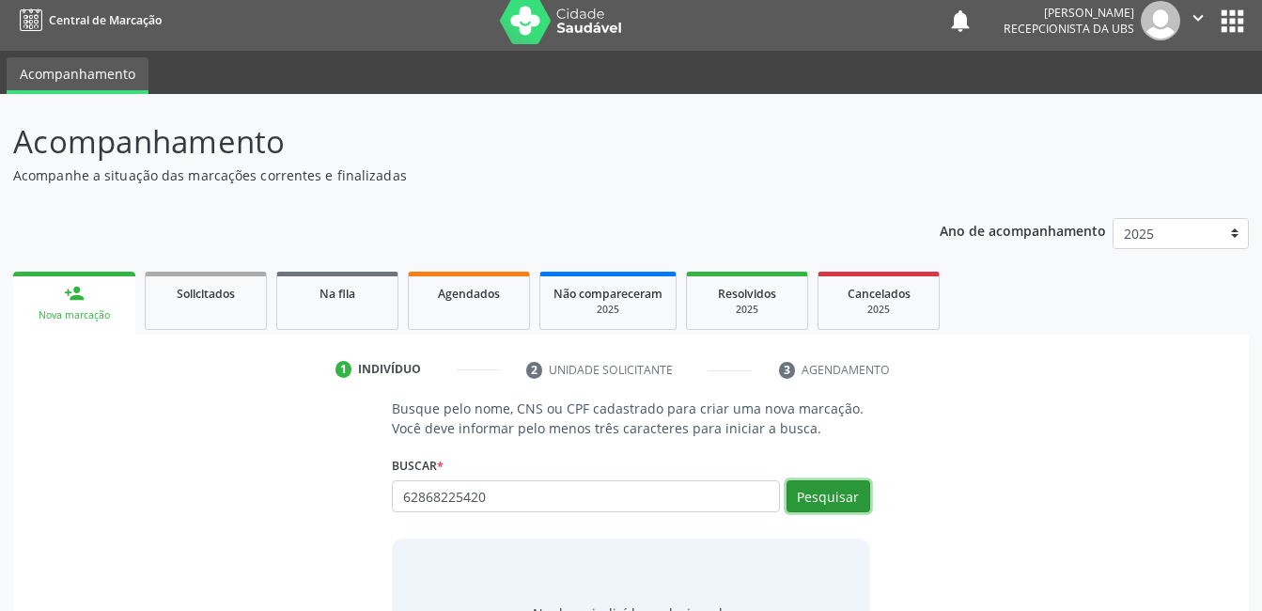
click at [804, 500] on button "Pesquisar" at bounding box center [828, 496] width 84 height 32
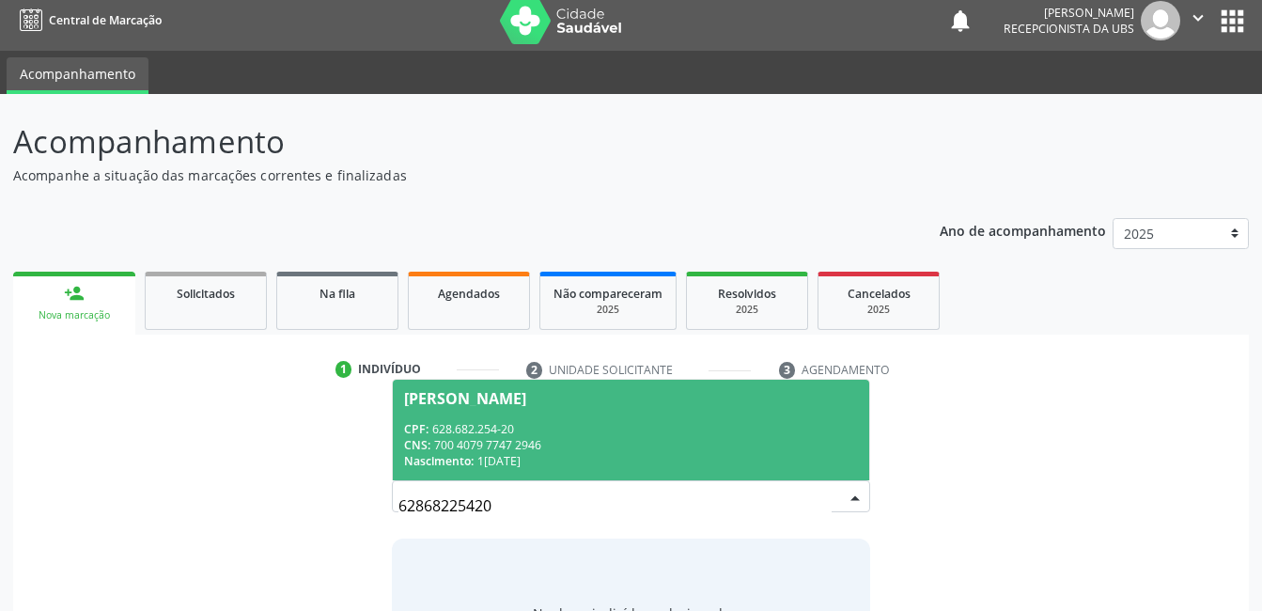
click at [803, 446] on div "CNS: 700 4079 7747 2946" at bounding box center [630, 445] width 453 height 16
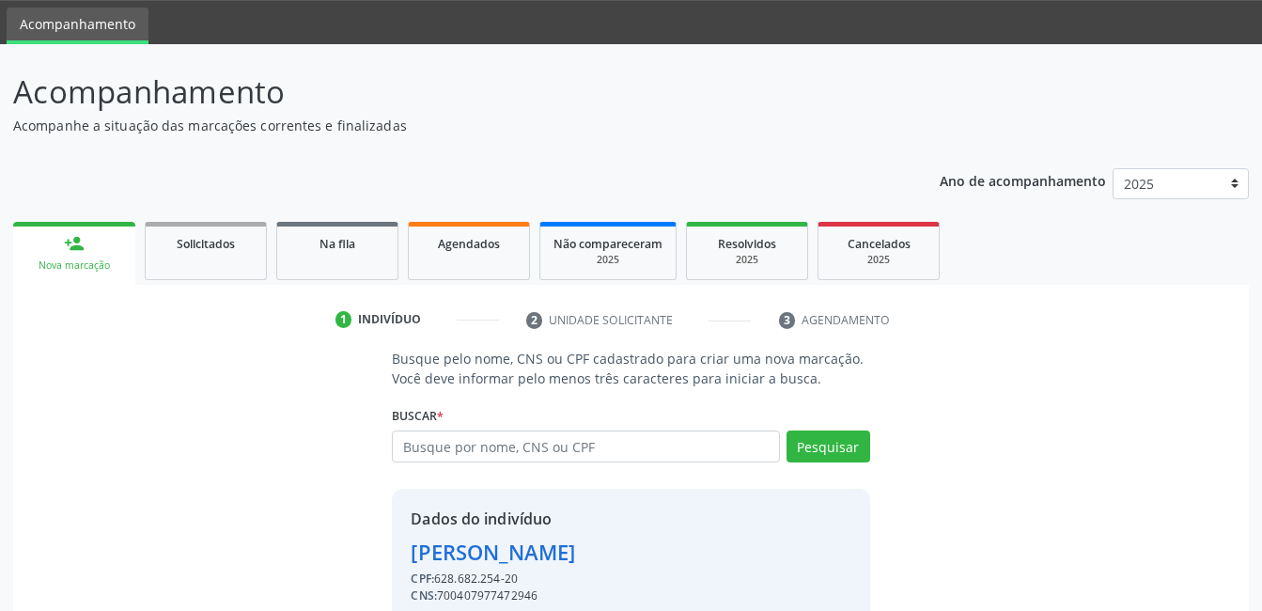
scroll to position [143, 0]
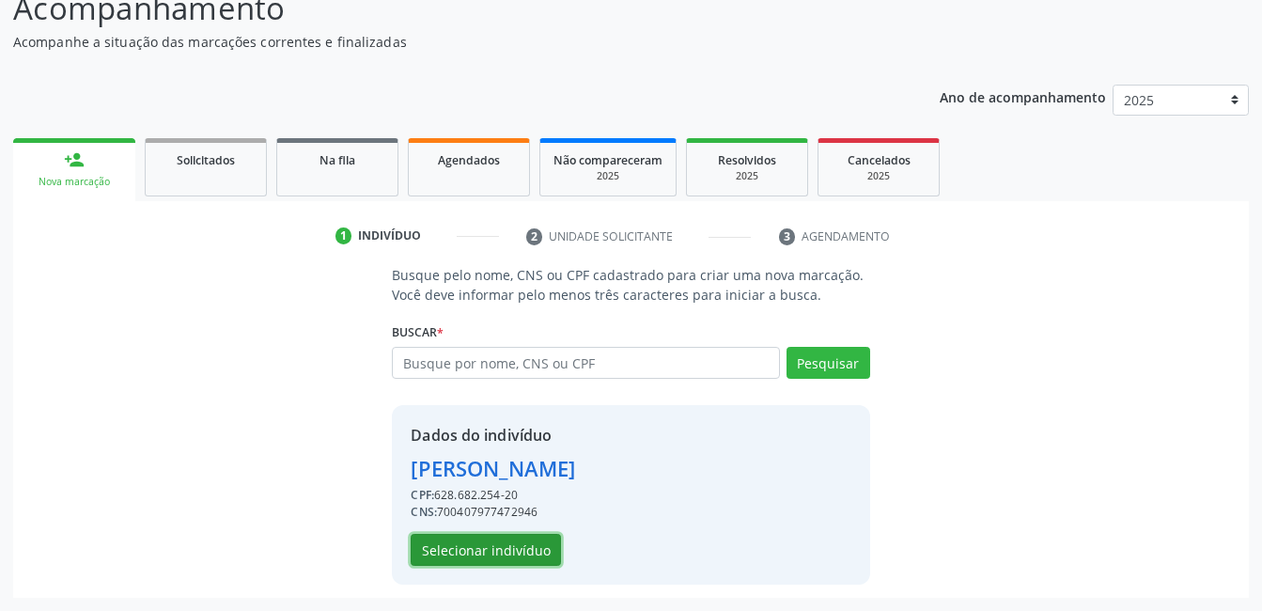
click at [502, 554] on button "Selecionar indivíduo" at bounding box center [486, 550] width 150 height 32
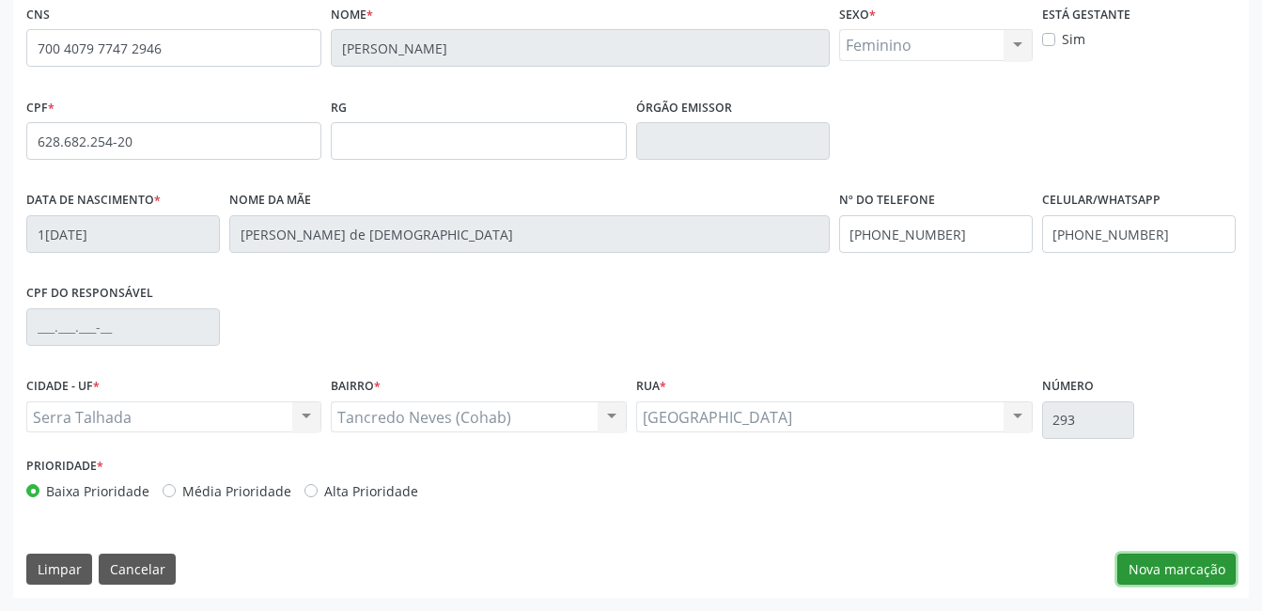
drag, startPoint x: 1198, startPoint y: 572, endPoint x: 1048, endPoint y: 542, distance: 152.4
click at [1198, 571] on button "Nova marcação" at bounding box center [1176, 569] width 118 height 32
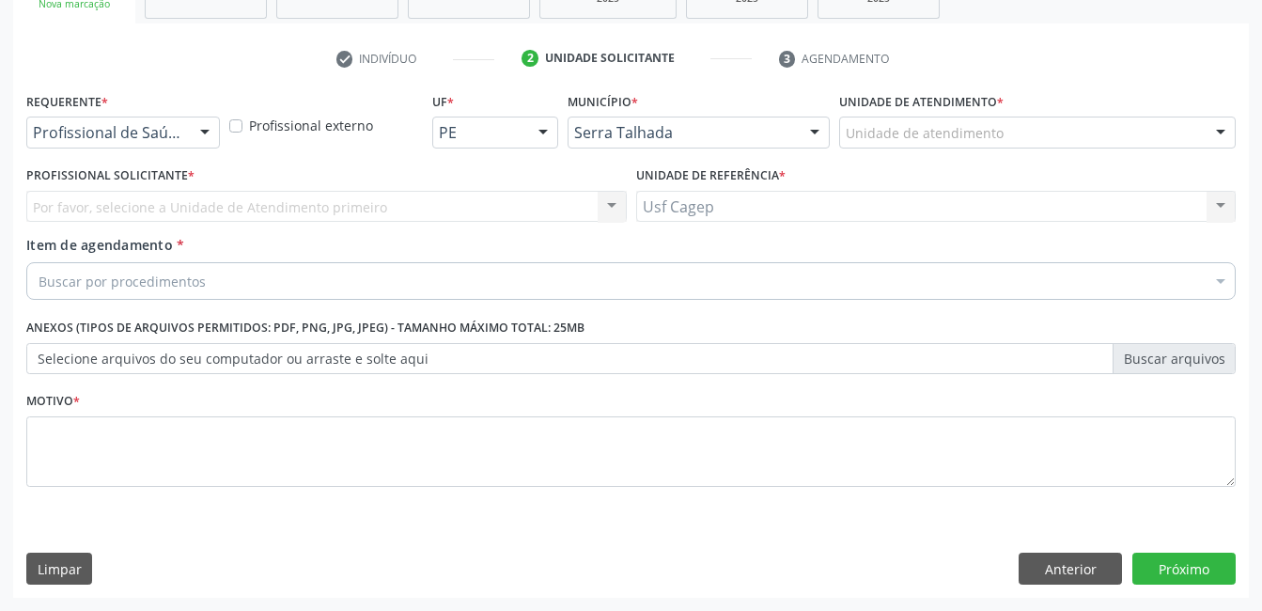
scroll to position [320, 0]
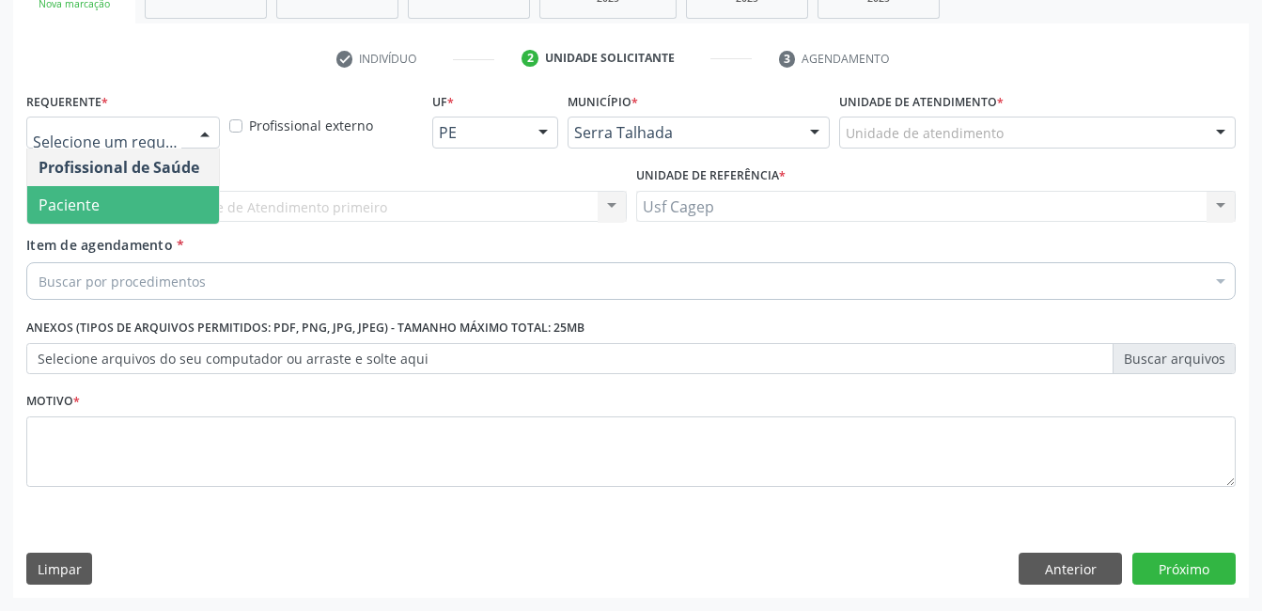
drag, startPoint x: 145, startPoint y: 218, endPoint x: 146, endPoint y: 253, distance: 34.8
click at [145, 219] on span "Paciente" at bounding box center [123, 205] width 192 height 38
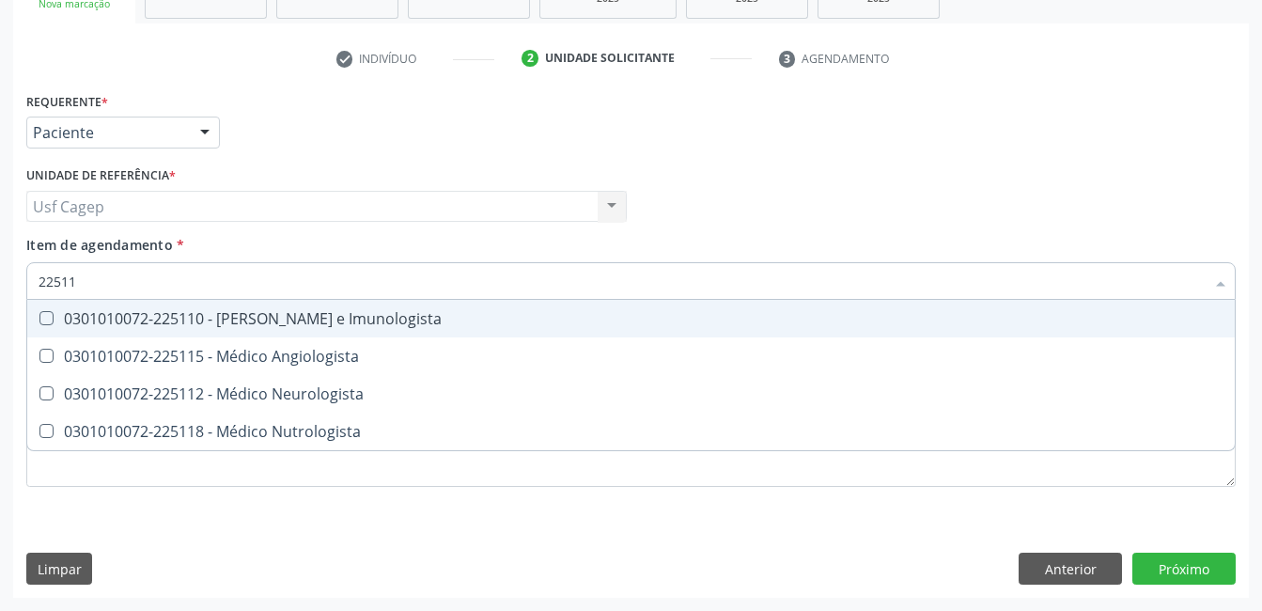
type input "225115"
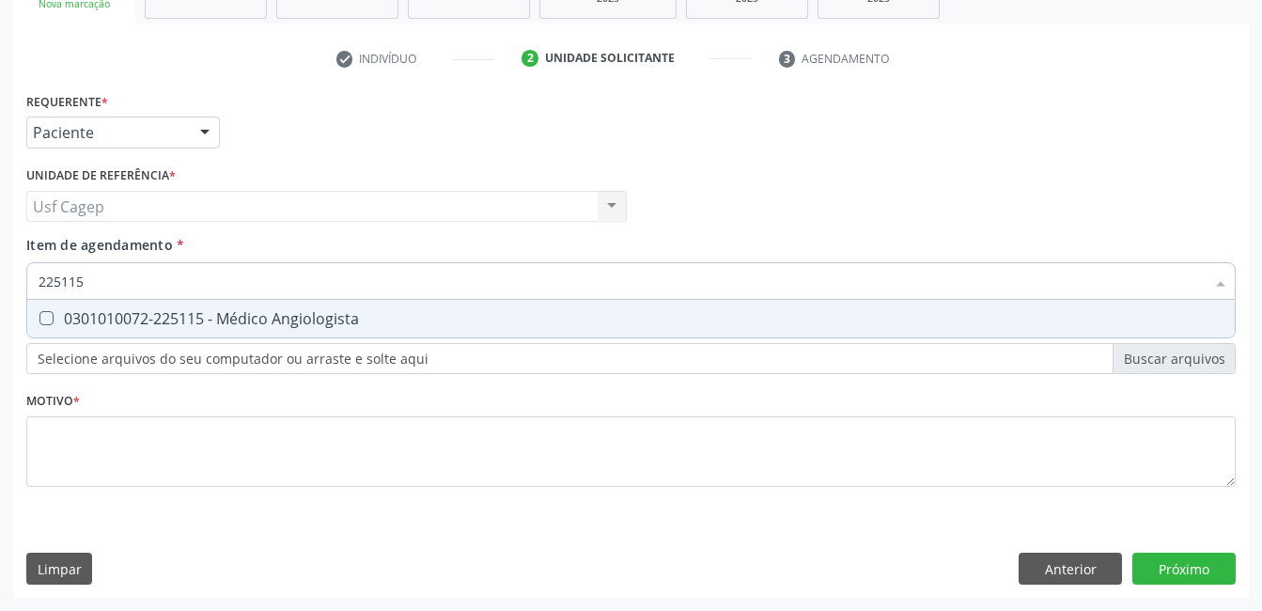
click at [189, 321] on div "0301010072-225115 - Médico Angiologista" at bounding box center [631, 318] width 1185 height 15
checkbox Angiologista "true"
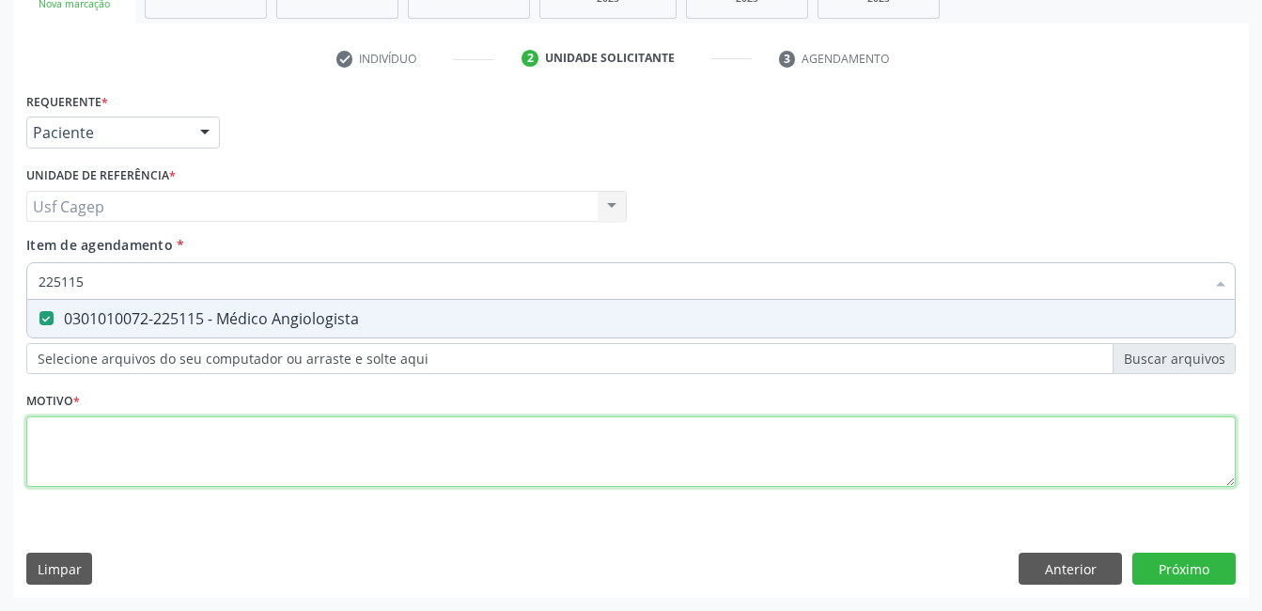
click at [256, 445] on div "Requerente * Paciente Profissional de Saúde Paciente Nenhum resultado encontrad…" at bounding box center [630, 300] width 1209 height 426
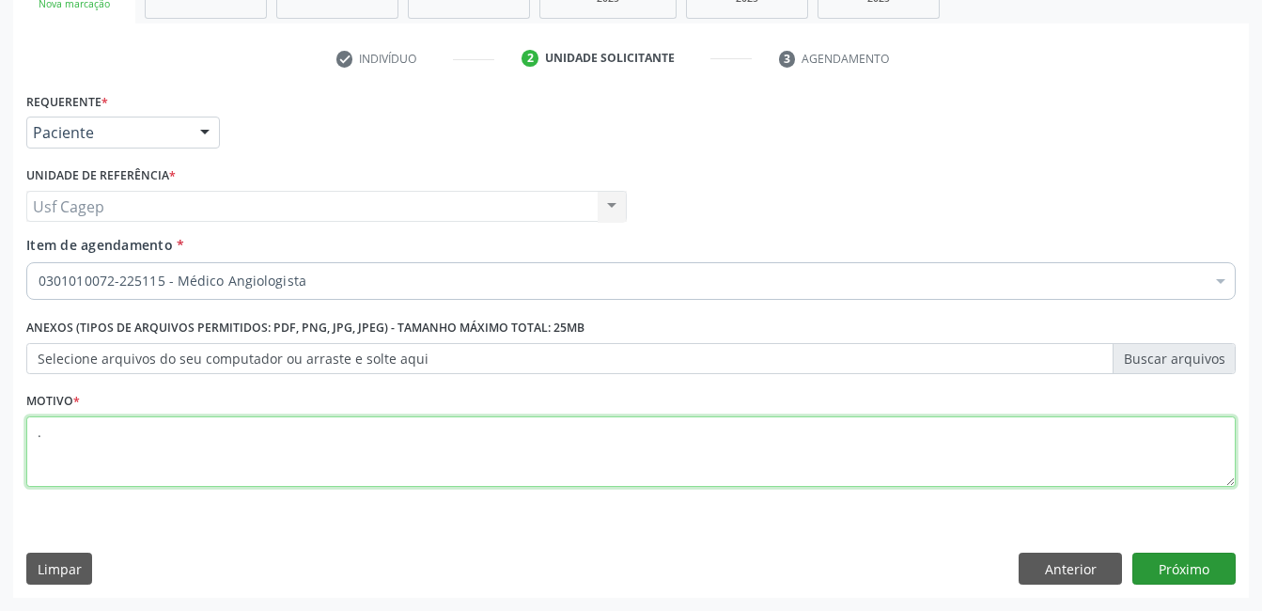
type textarea "."
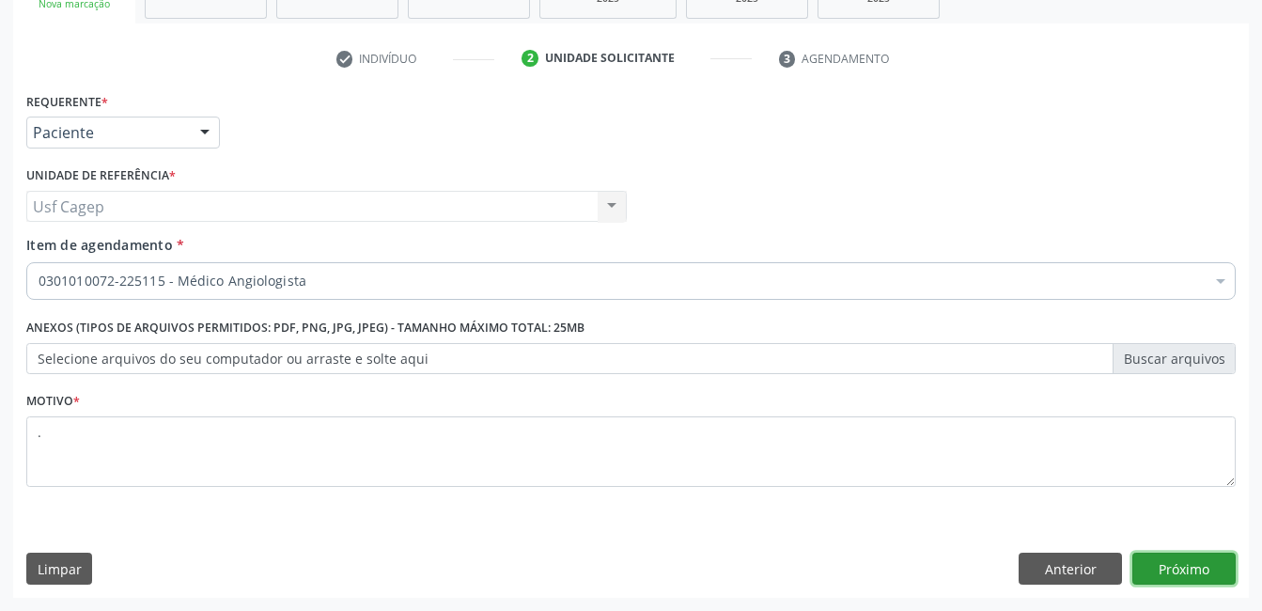
click at [1180, 571] on button "Próximo" at bounding box center [1183, 568] width 103 height 32
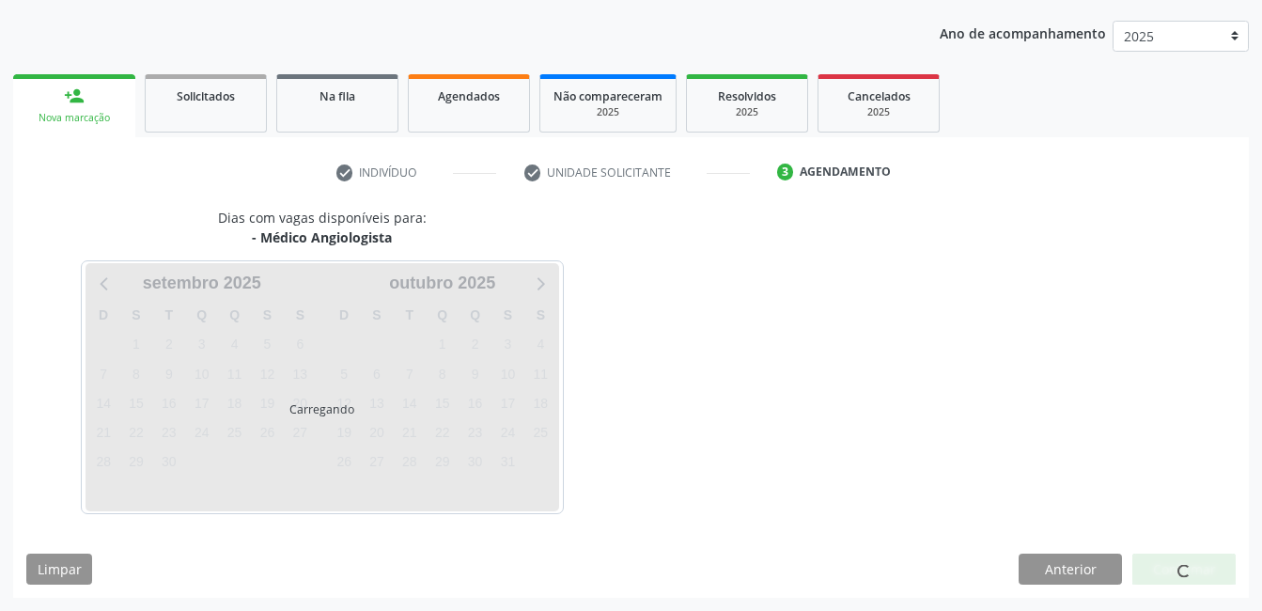
scroll to position [207, 0]
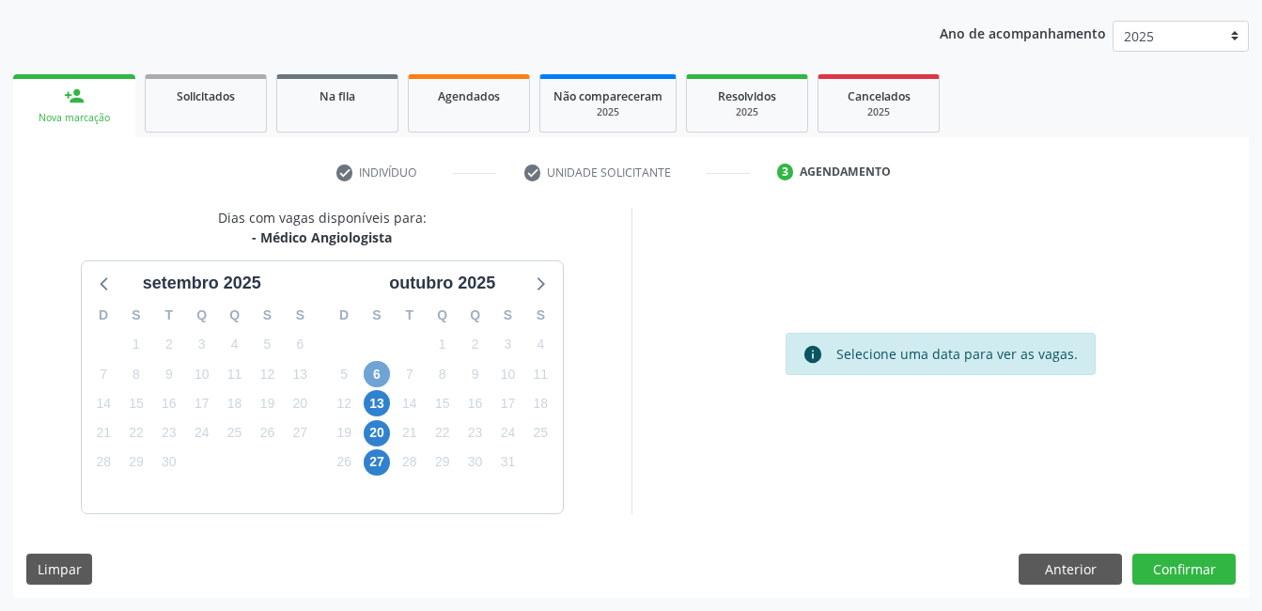
click at [370, 365] on span "6" at bounding box center [377, 374] width 26 height 26
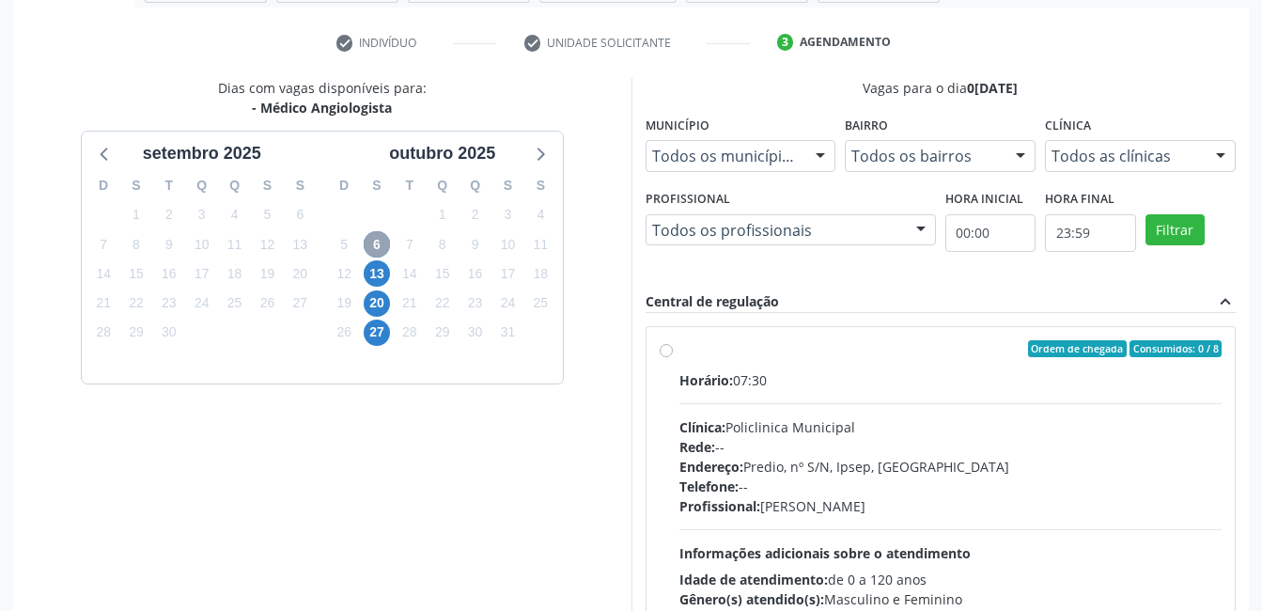
scroll to position [489, 0]
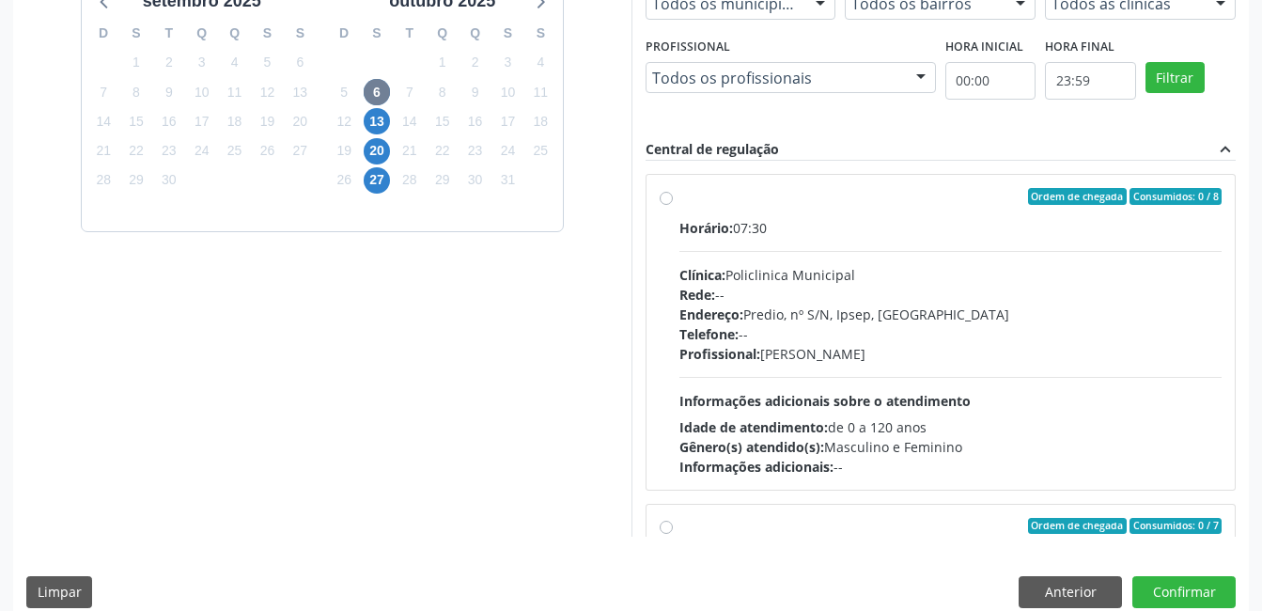
click at [903, 426] on div "Idade de atendimento: de 0 a 120 anos" at bounding box center [950, 427] width 543 height 20
click at [673, 205] on input "Ordem de chegada Consumidos: 0 / 8 Horário: 07:30 Clínica: Policlinica Municipa…" at bounding box center [666, 196] width 13 height 17
radio input "true"
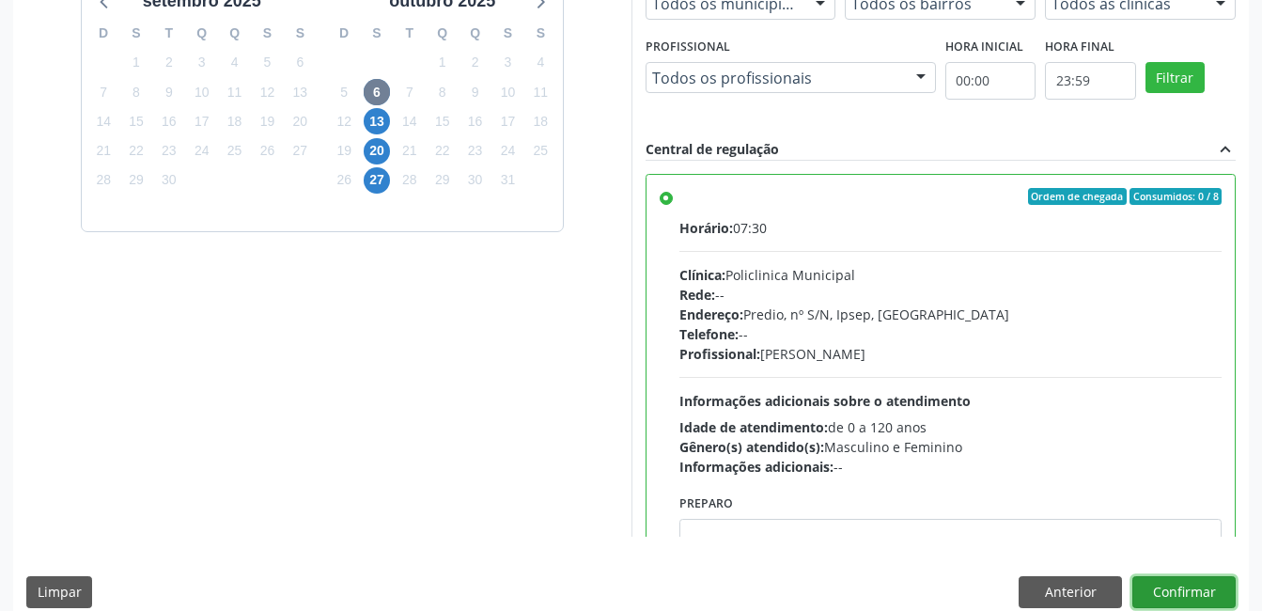
click at [1164, 589] on button "Confirmar" at bounding box center [1183, 592] width 103 height 32
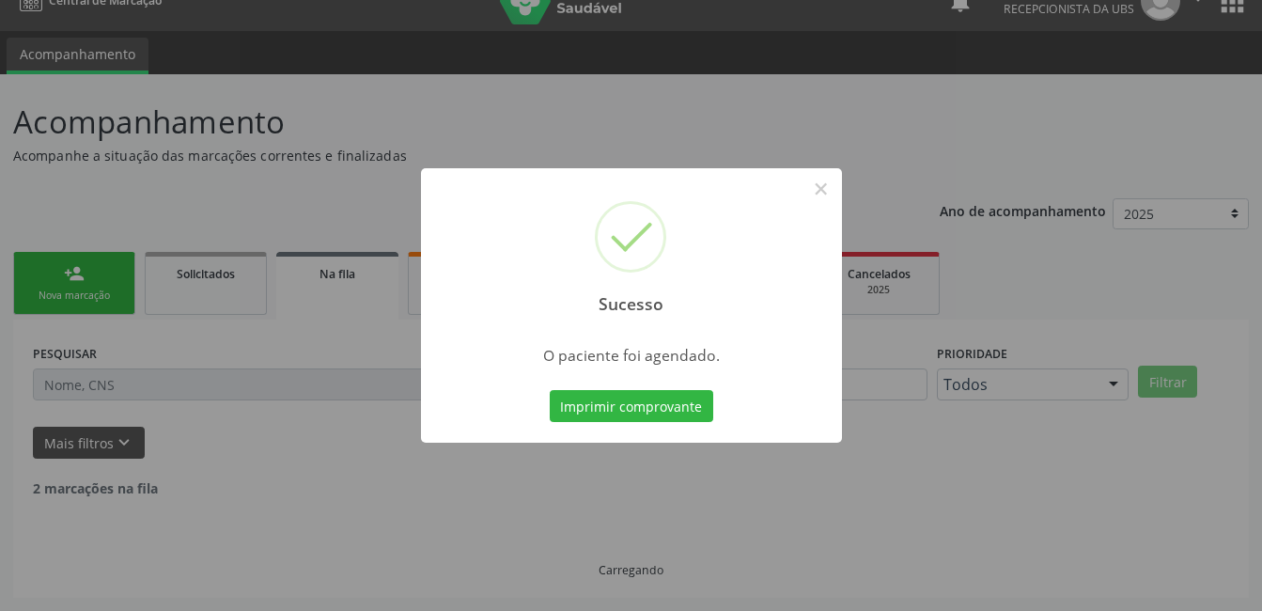
scroll to position [9, 0]
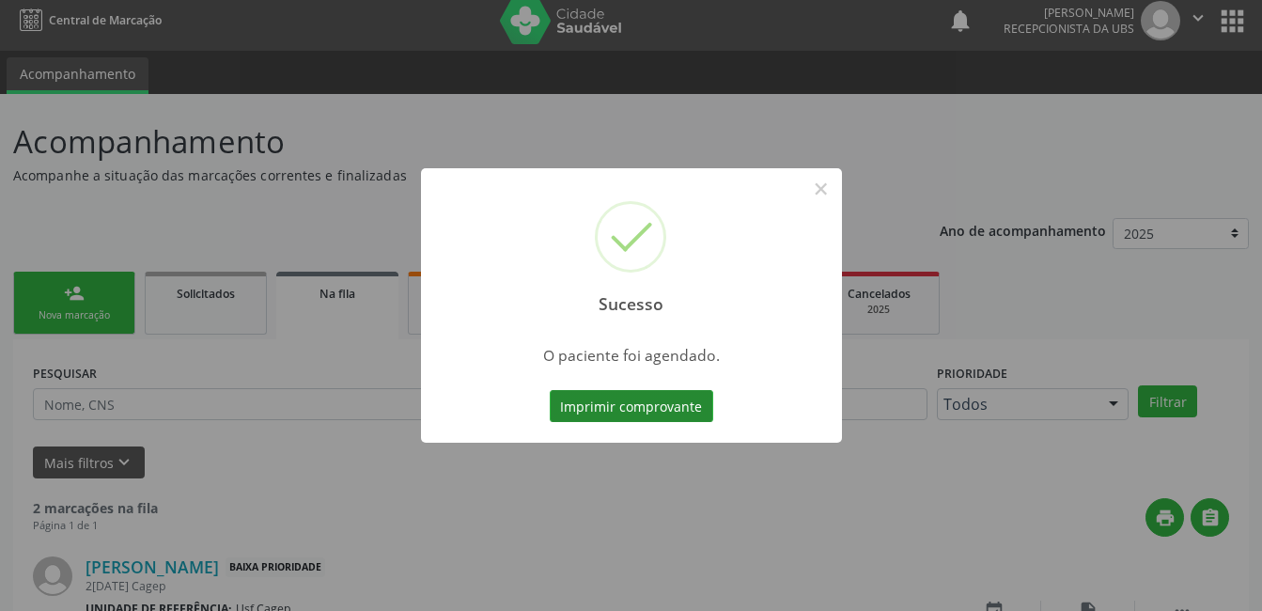
click at [605, 394] on button "Imprimir comprovante" at bounding box center [631, 406] width 163 height 32
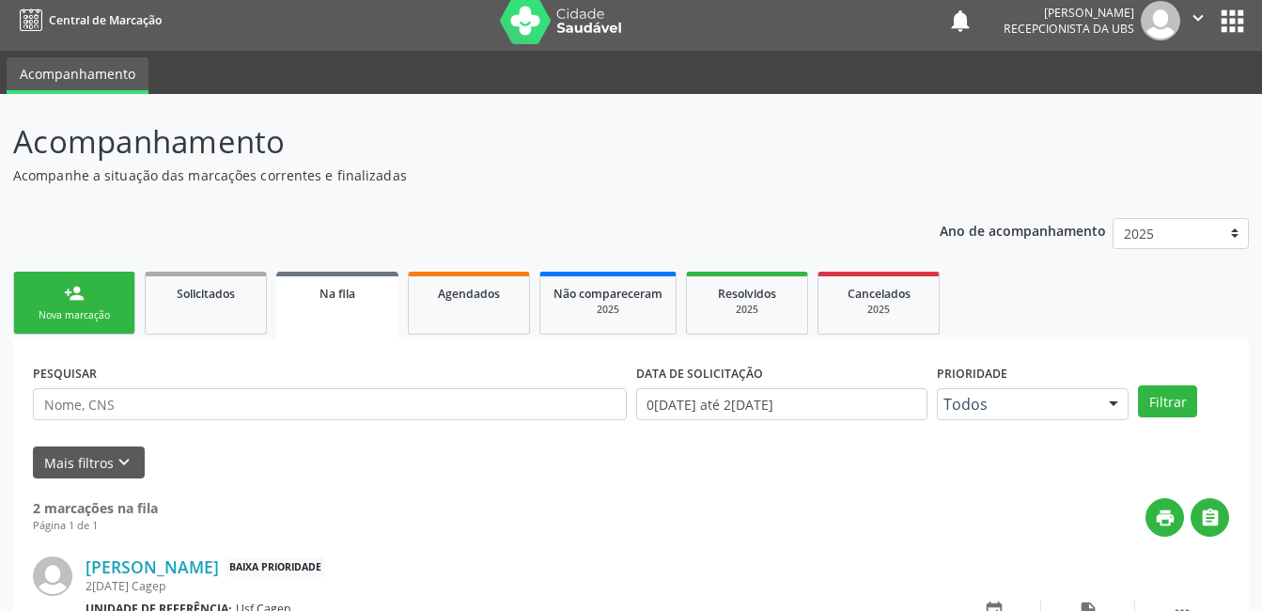
click at [91, 312] on div "Nova marcação" at bounding box center [74, 315] width 94 height 14
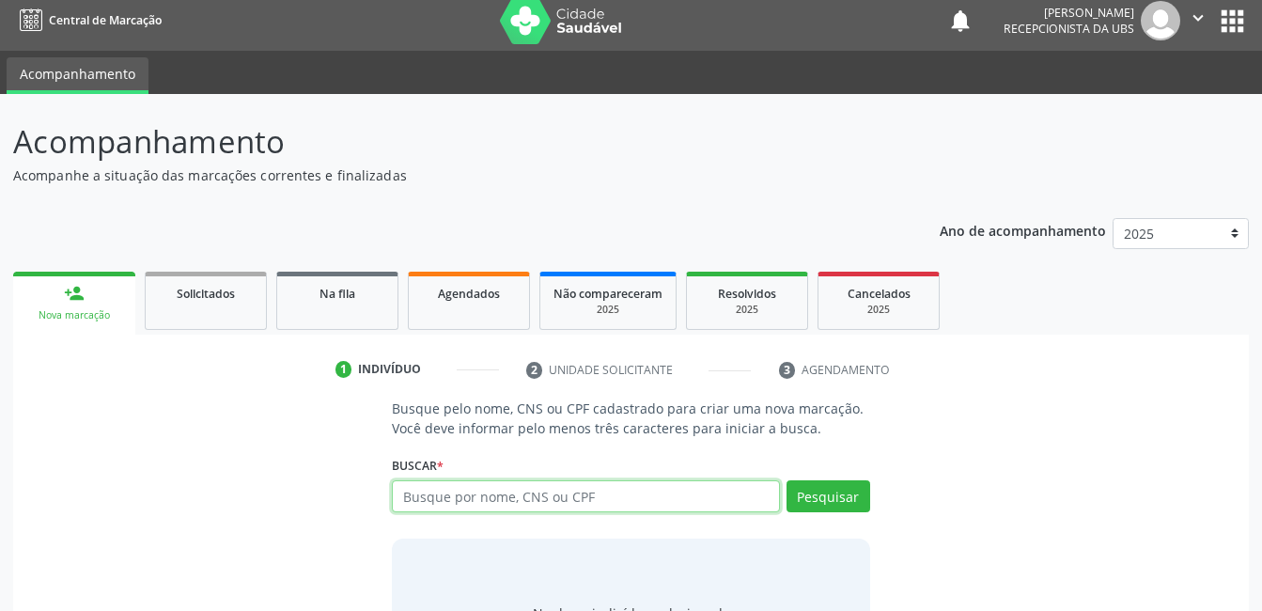
click at [499, 505] on input "text" at bounding box center [585, 496] width 387 height 32
type input "898004139940575"
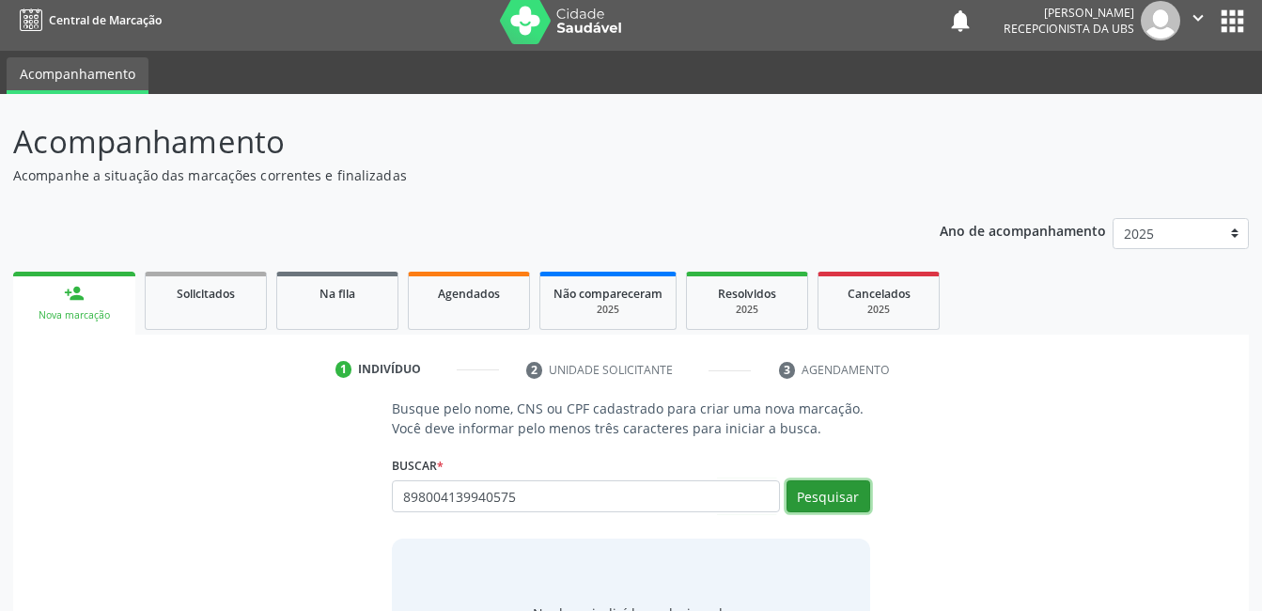
click at [846, 486] on button "Pesquisar" at bounding box center [828, 496] width 84 height 32
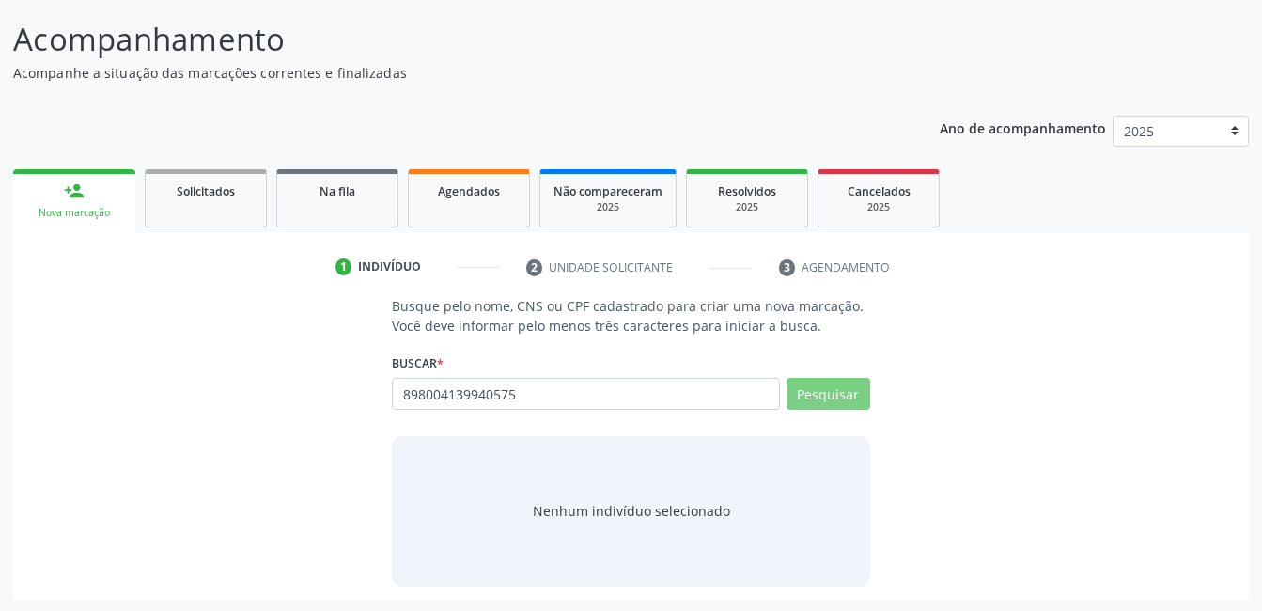
scroll to position [114, 0]
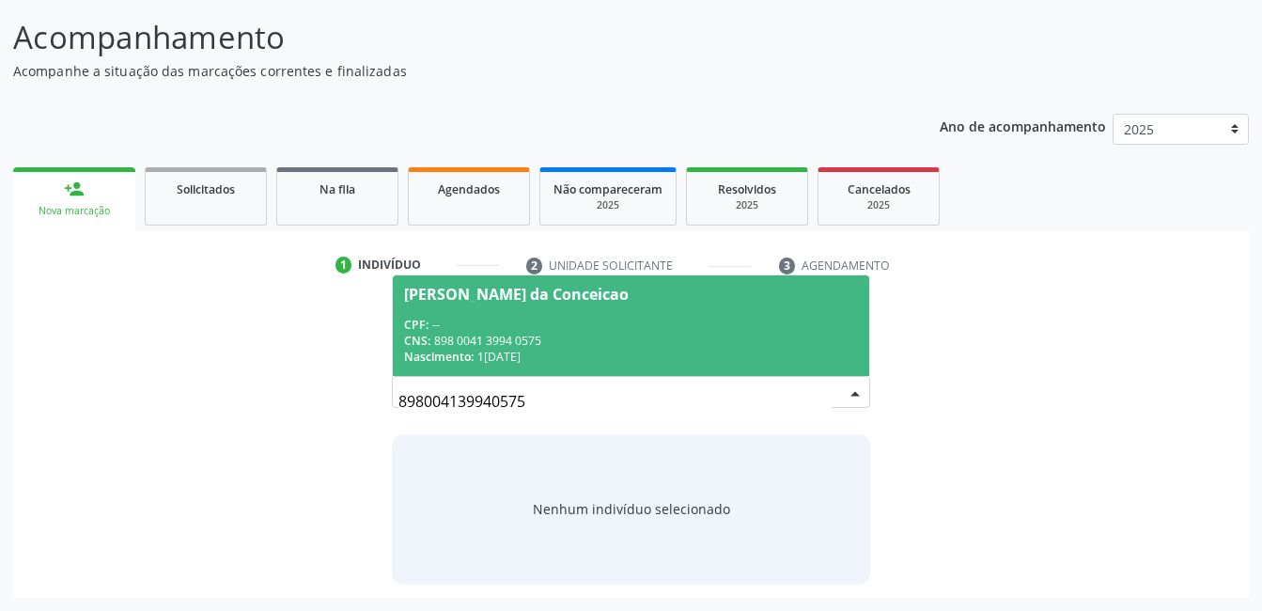
click at [597, 330] on div "CPF: --" at bounding box center [630, 325] width 453 height 16
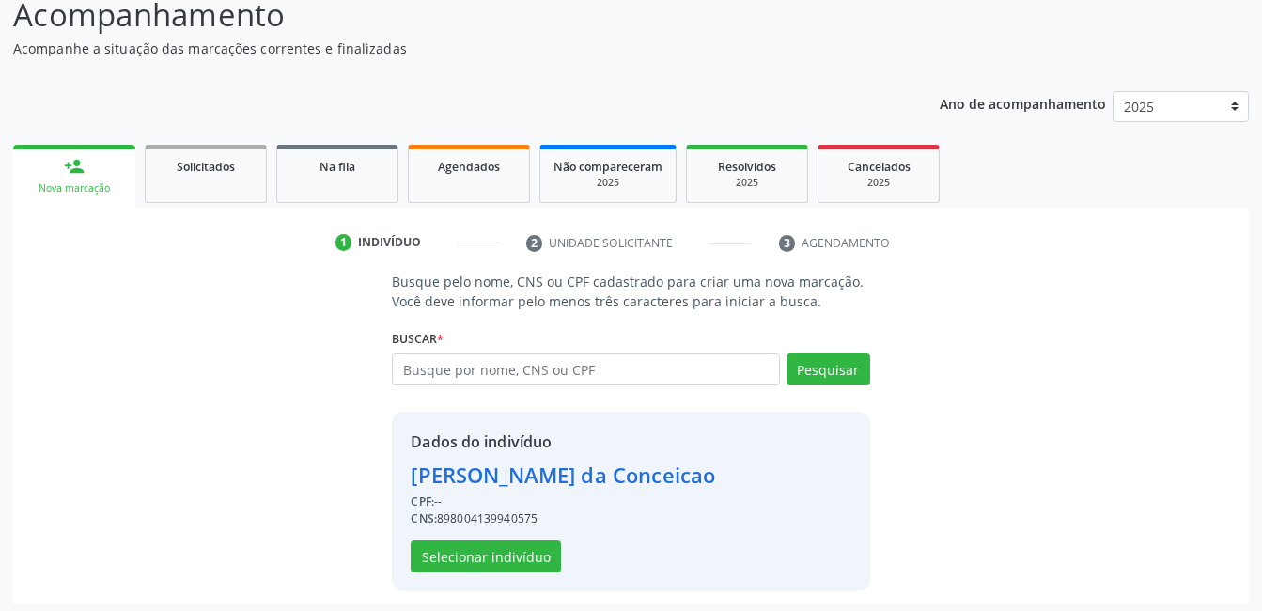
scroll to position [143, 0]
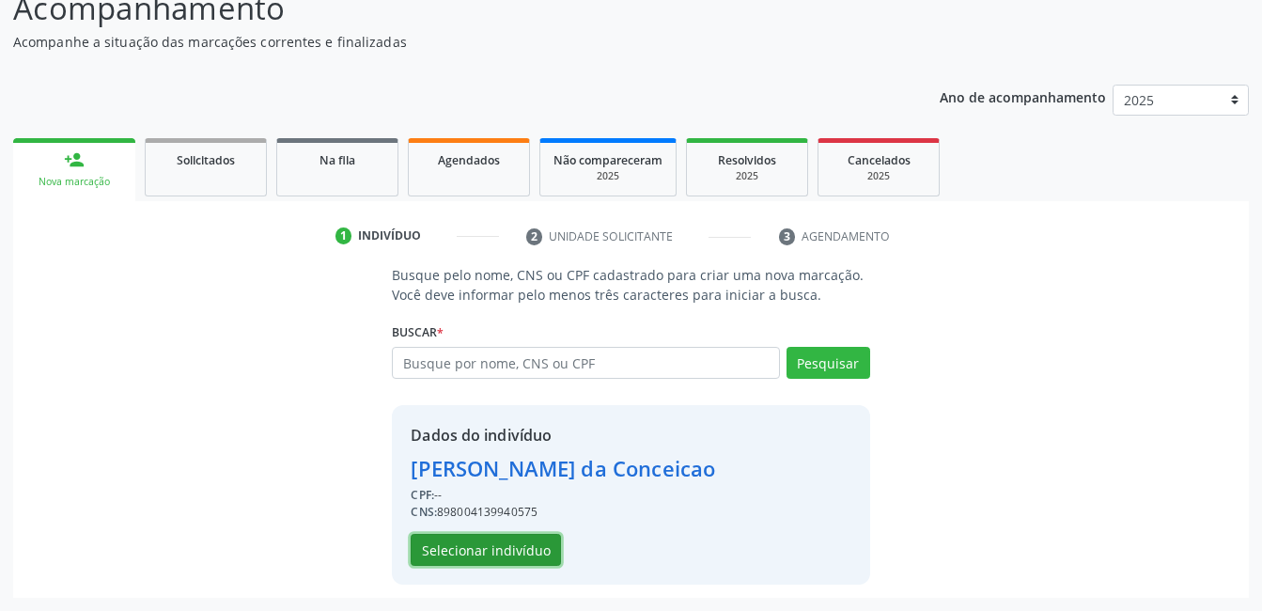
click at [535, 546] on button "Selecionar indivíduo" at bounding box center [486, 550] width 150 height 32
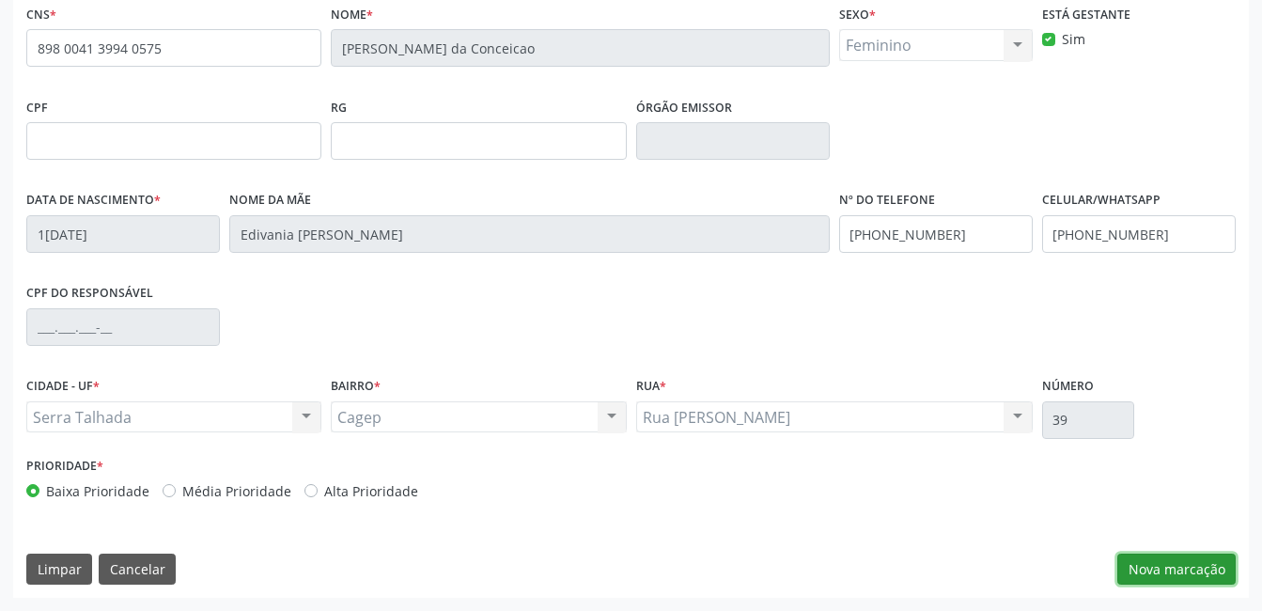
click at [1205, 567] on button "Nova marcação" at bounding box center [1176, 569] width 118 height 32
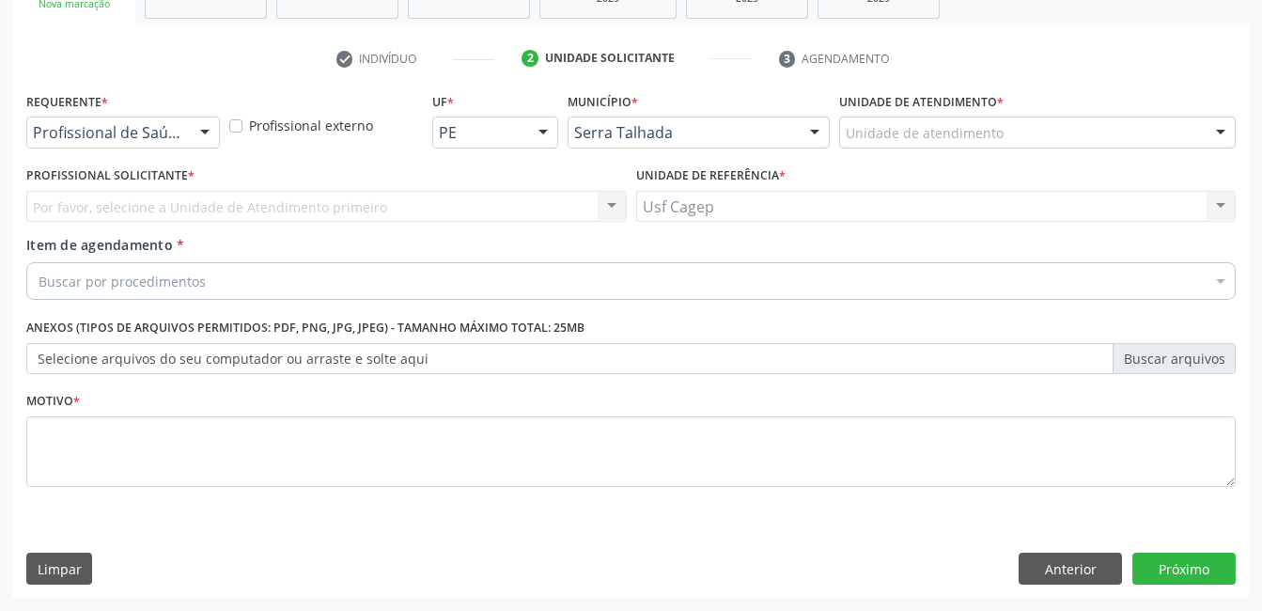
scroll to position [320, 0]
click at [199, 132] on div at bounding box center [205, 133] width 28 height 32
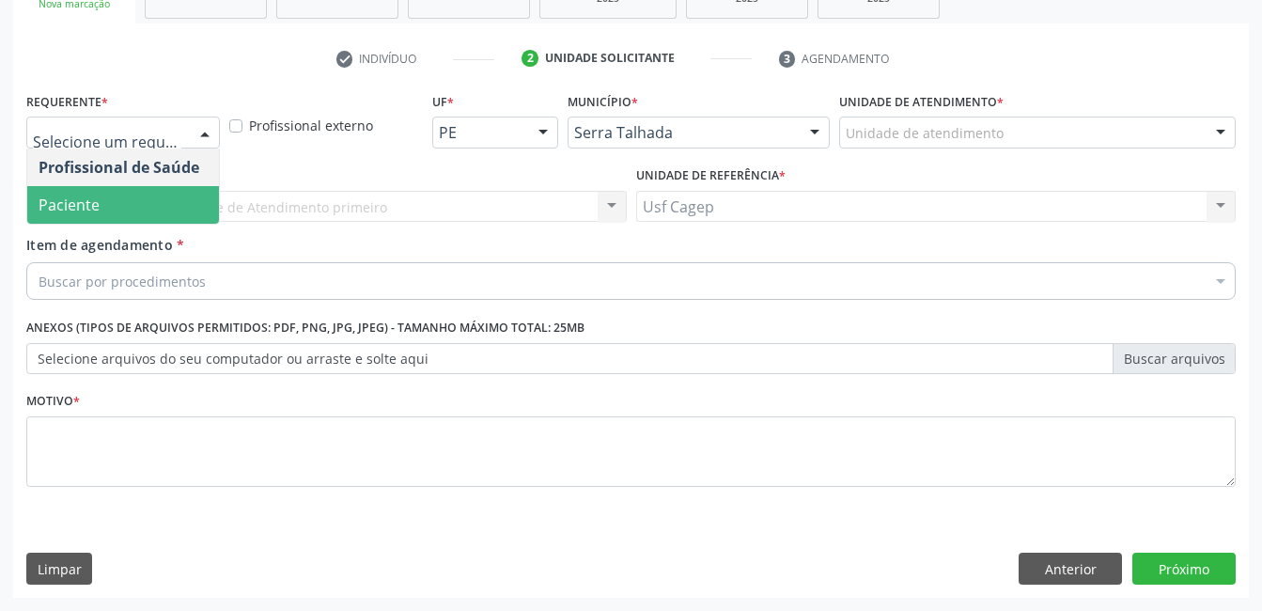
click at [162, 205] on span "Paciente" at bounding box center [123, 205] width 192 height 38
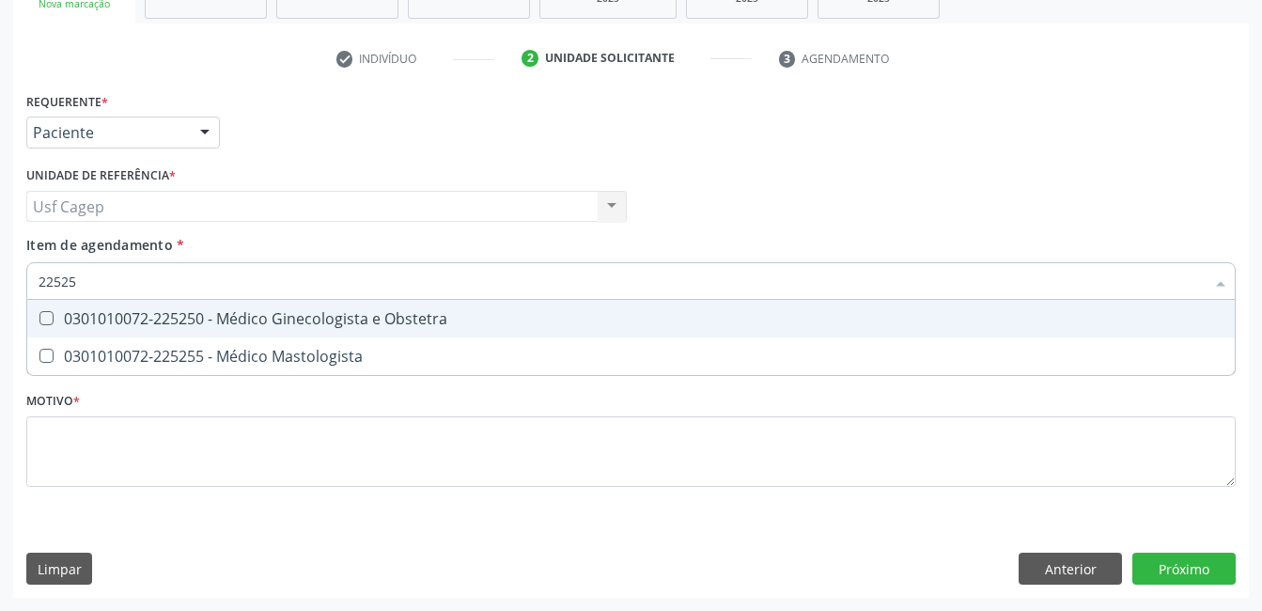
type input "225250"
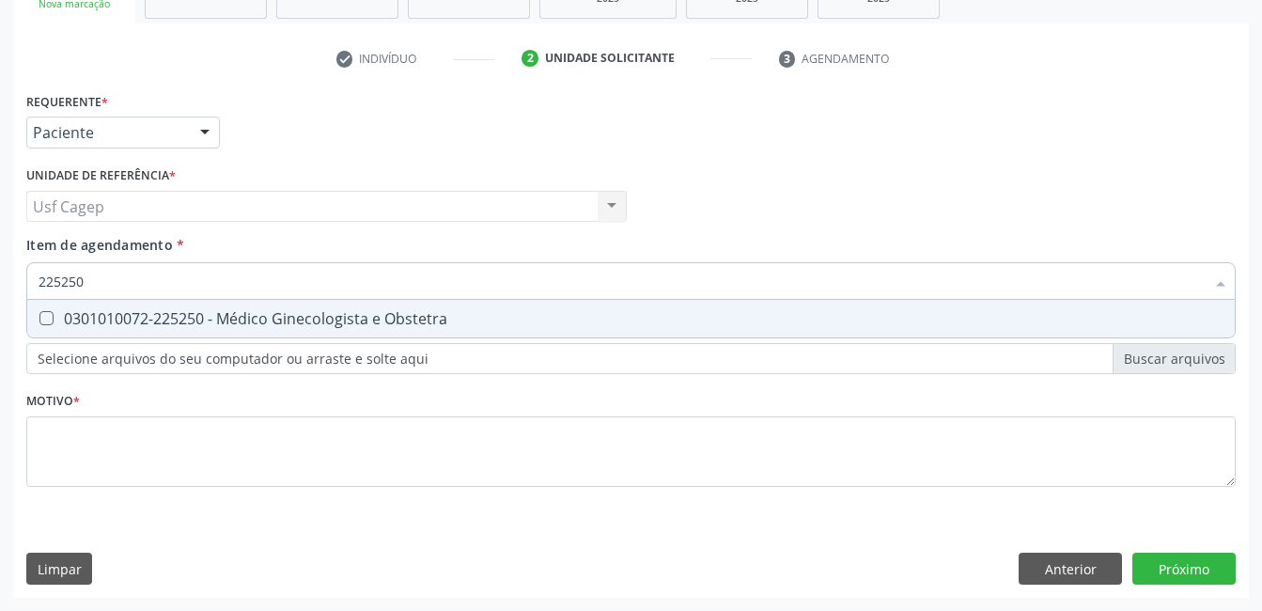
click at [246, 310] on span "0301010072-225250 - Médico Ginecologista e Obstetra" at bounding box center [630, 319] width 1207 height 38
checkbox Obstetra "true"
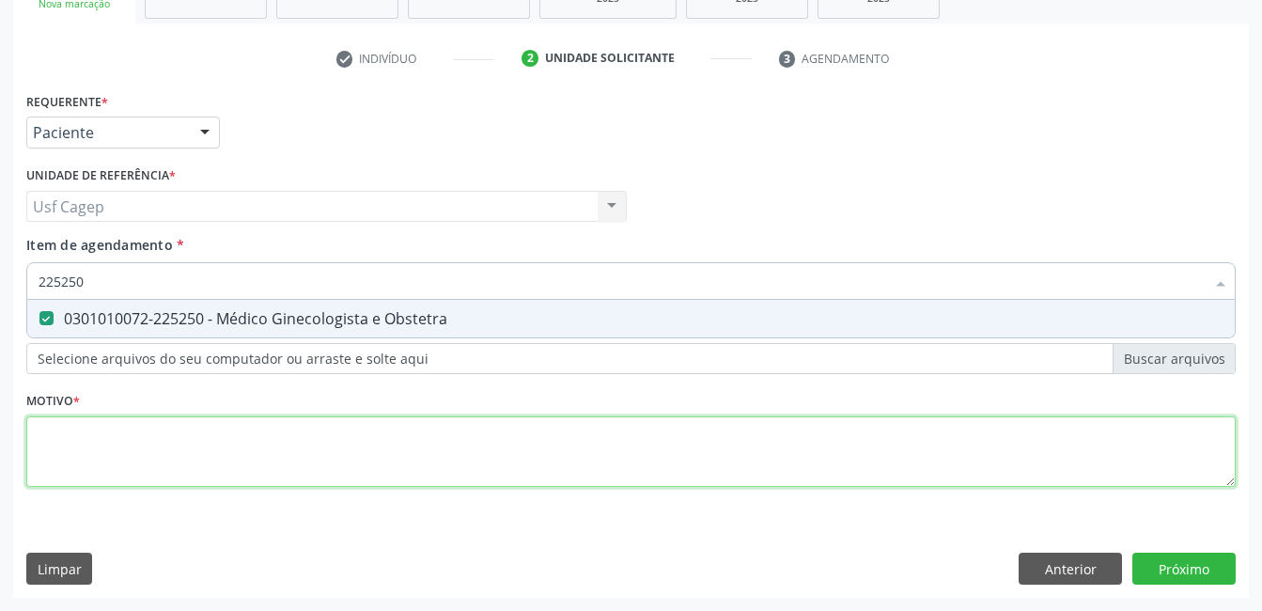
click at [299, 473] on div "Requerente * Paciente Profissional de Saúde Paciente Nenhum resultado encontrad…" at bounding box center [630, 300] width 1209 height 426
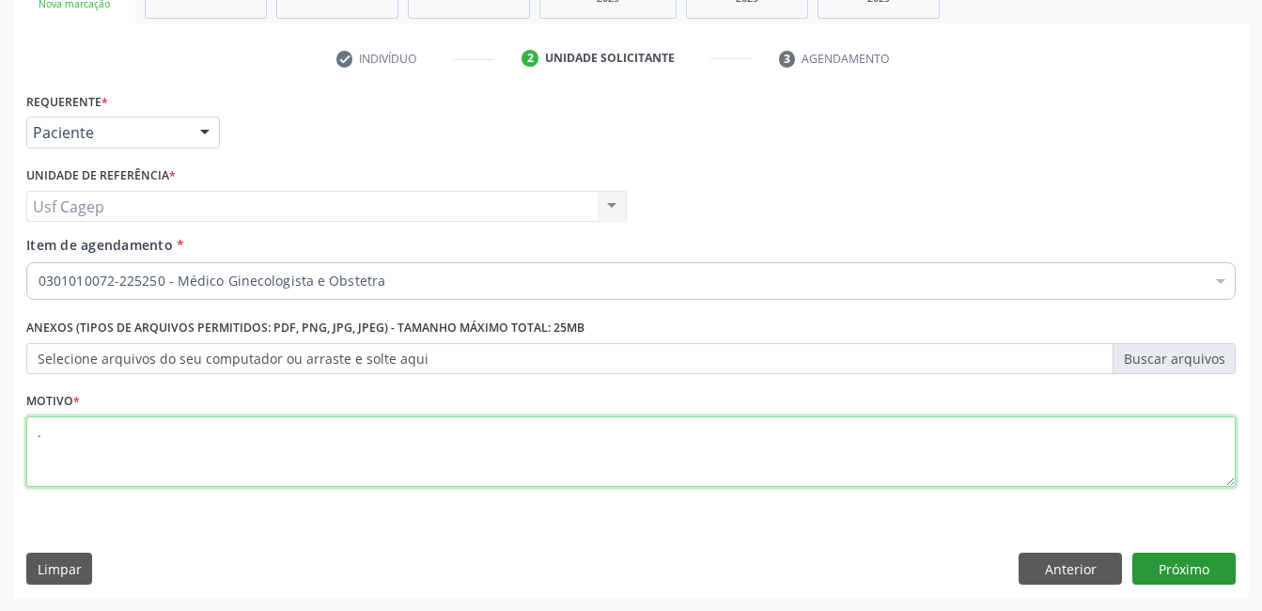
type textarea "."
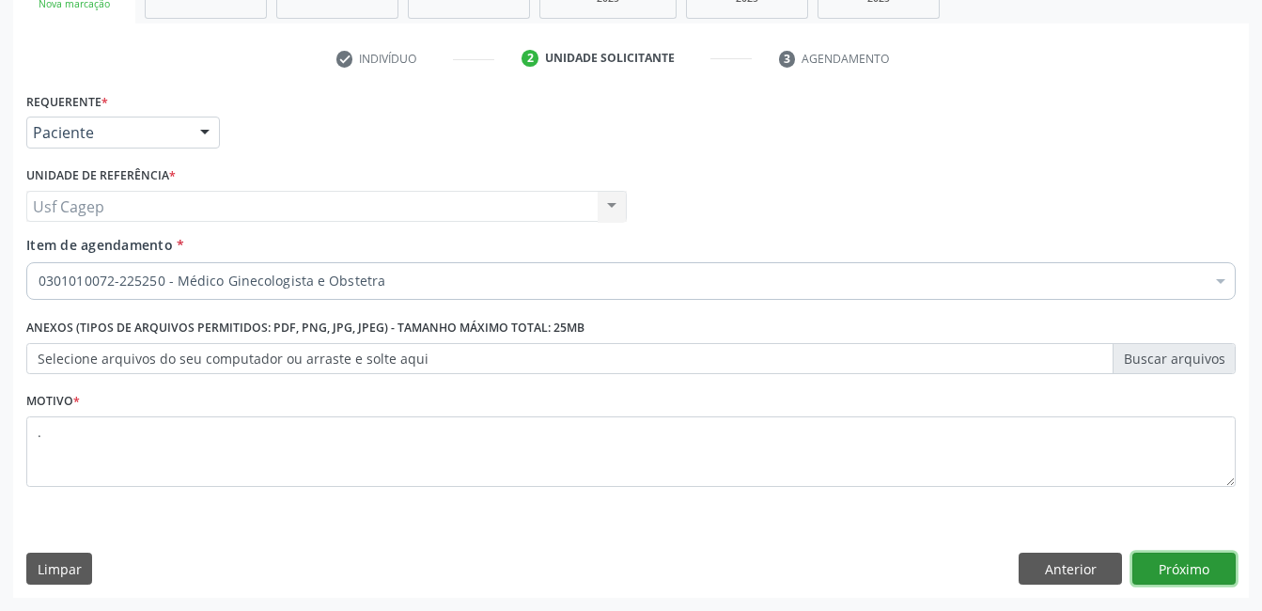
click at [1167, 568] on button "Próximo" at bounding box center [1183, 568] width 103 height 32
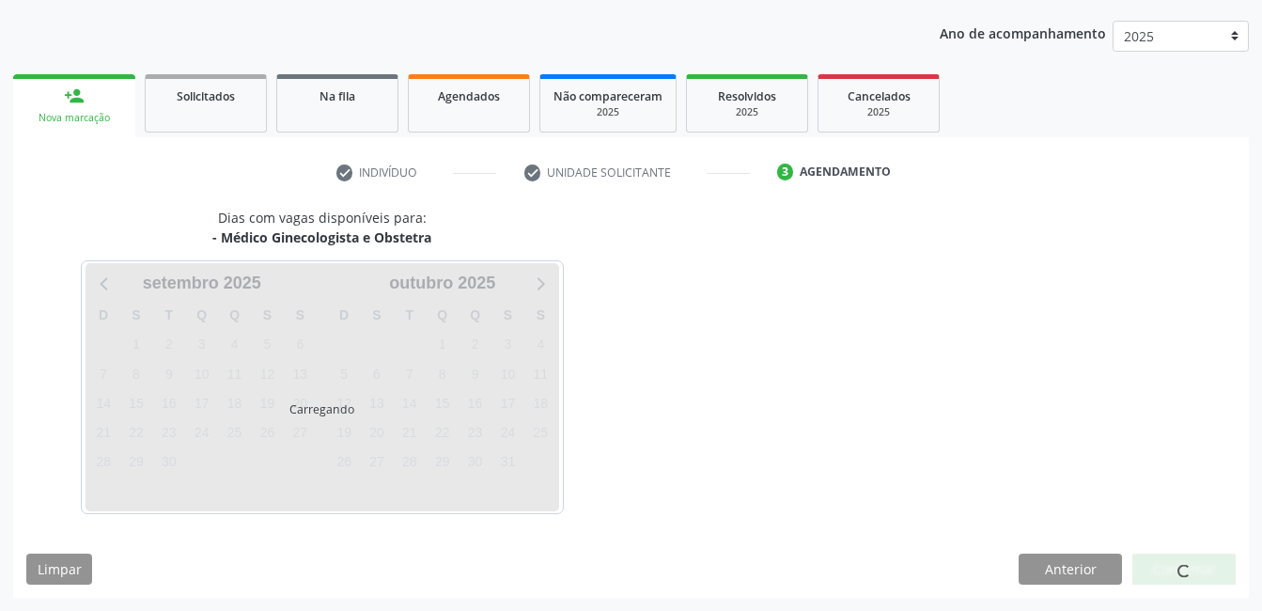
scroll to position [207, 0]
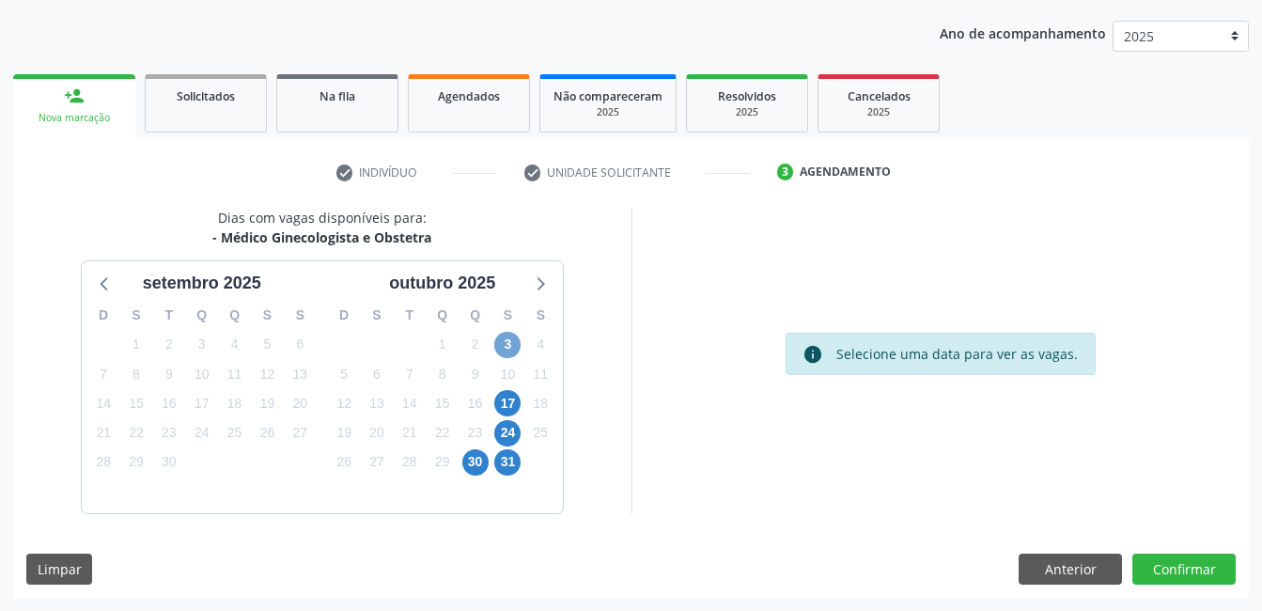
click at [513, 344] on span "3" at bounding box center [507, 345] width 26 height 26
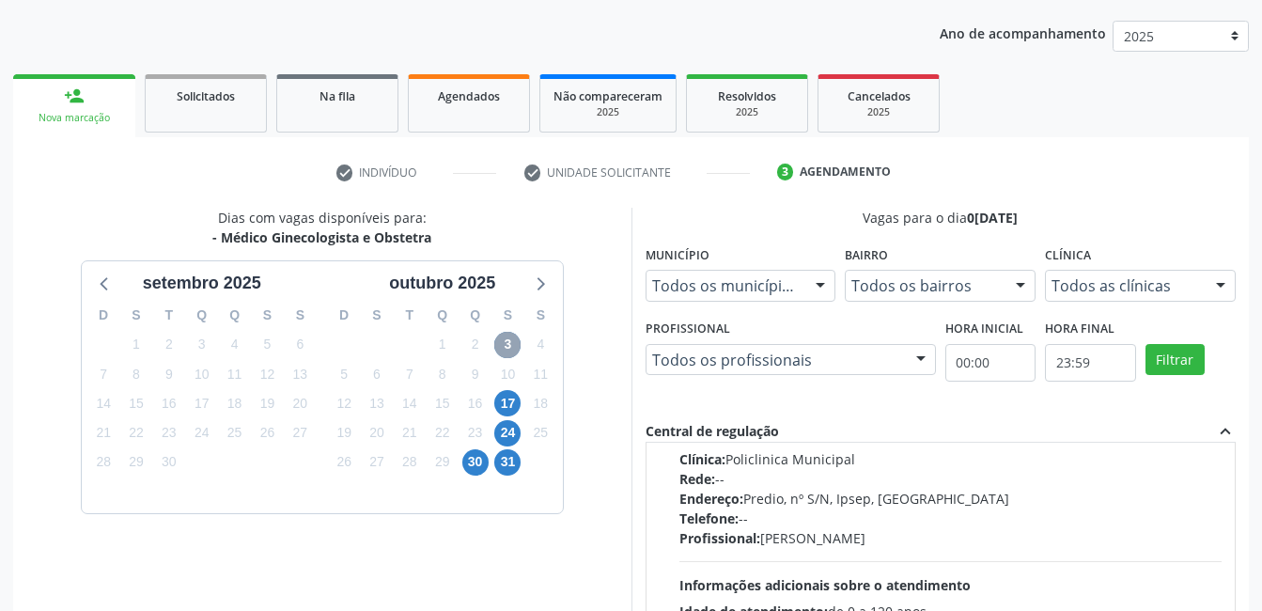
scroll to position [188, 0]
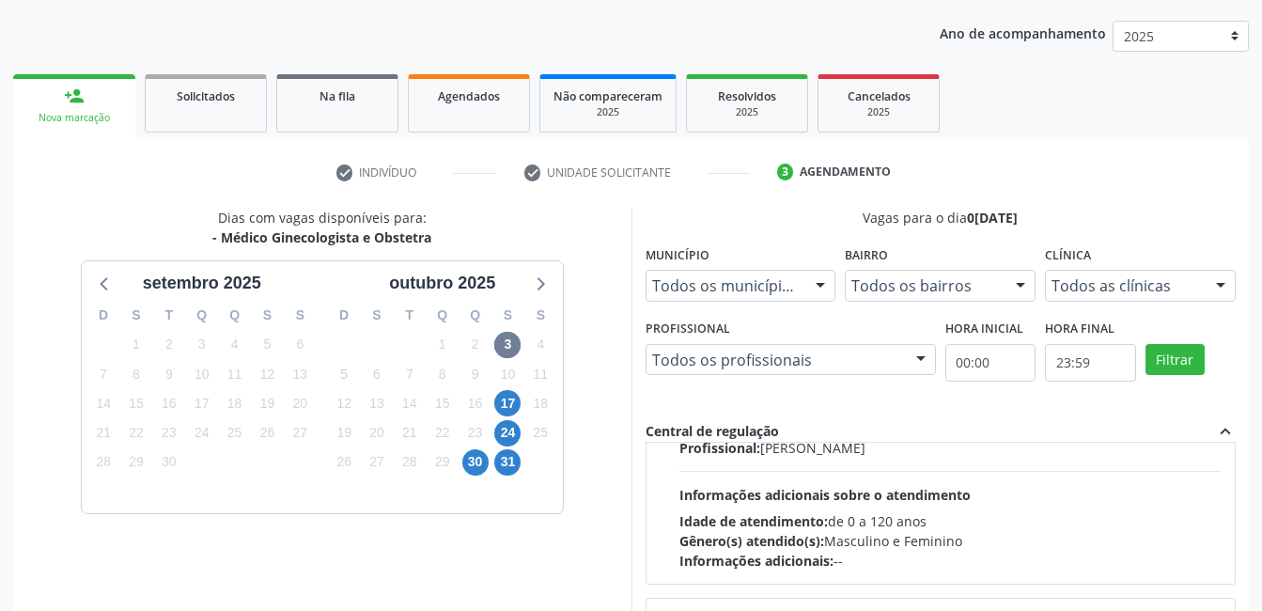
drag, startPoint x: 877, startPoint y: 502, endPoint x: 571, endPoint y: 531, distance: 306.7
click at [877, 503] on span "Informações adicionais sobre o atendimento" at bounding box center [824, 495] width 291 height 18
click at [673, 299] on input "Ordem de chegada Consumidos: 7 / 15 Horário: 07:30 Clínica: Policlinica Municip…" at bounding box center [666, 290] width 13 height 17
radio input "true"
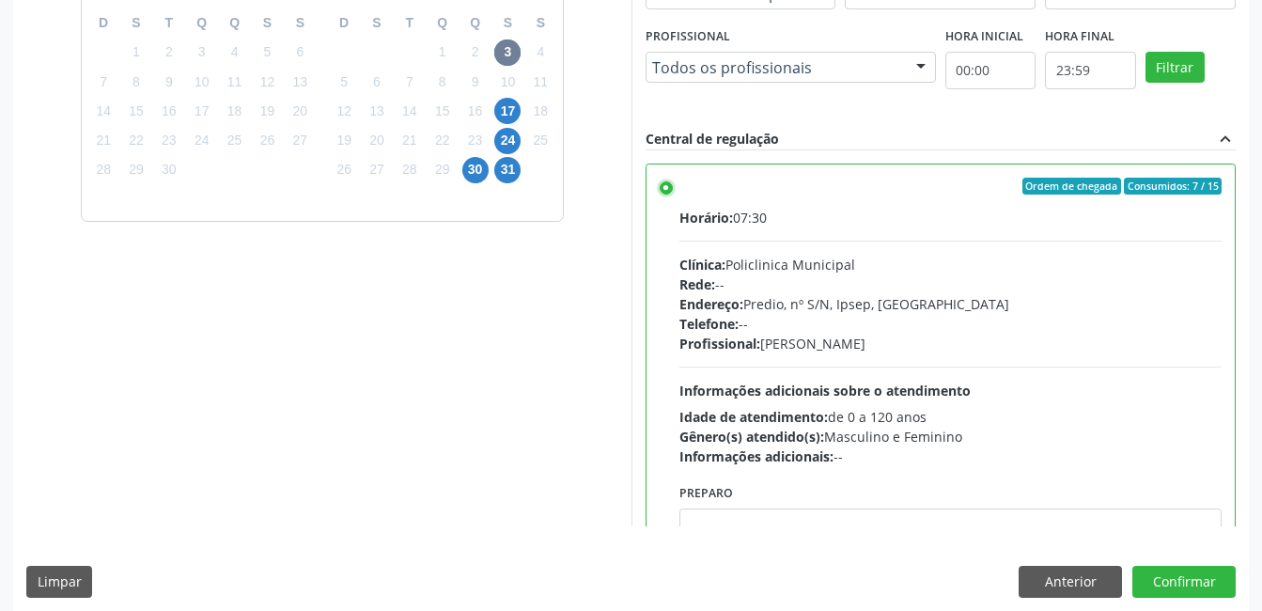
scroll to position [512, 0]
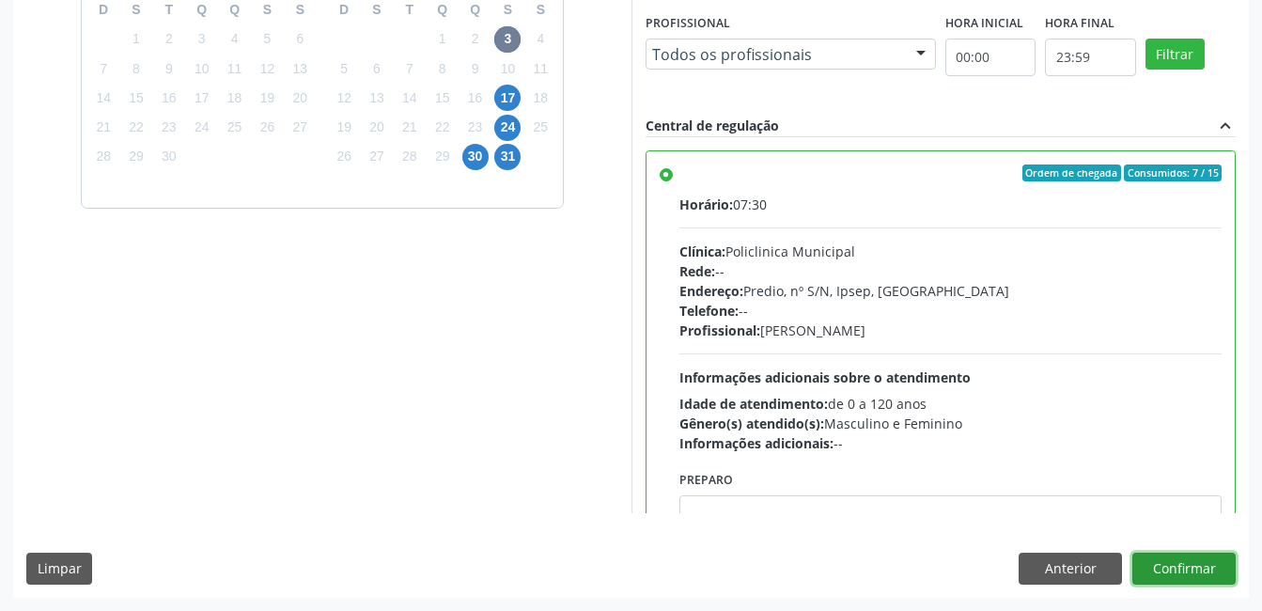
click at [1161, 568] on button "Confirmar" at bounding box center [1183, 568] width 103 height 32
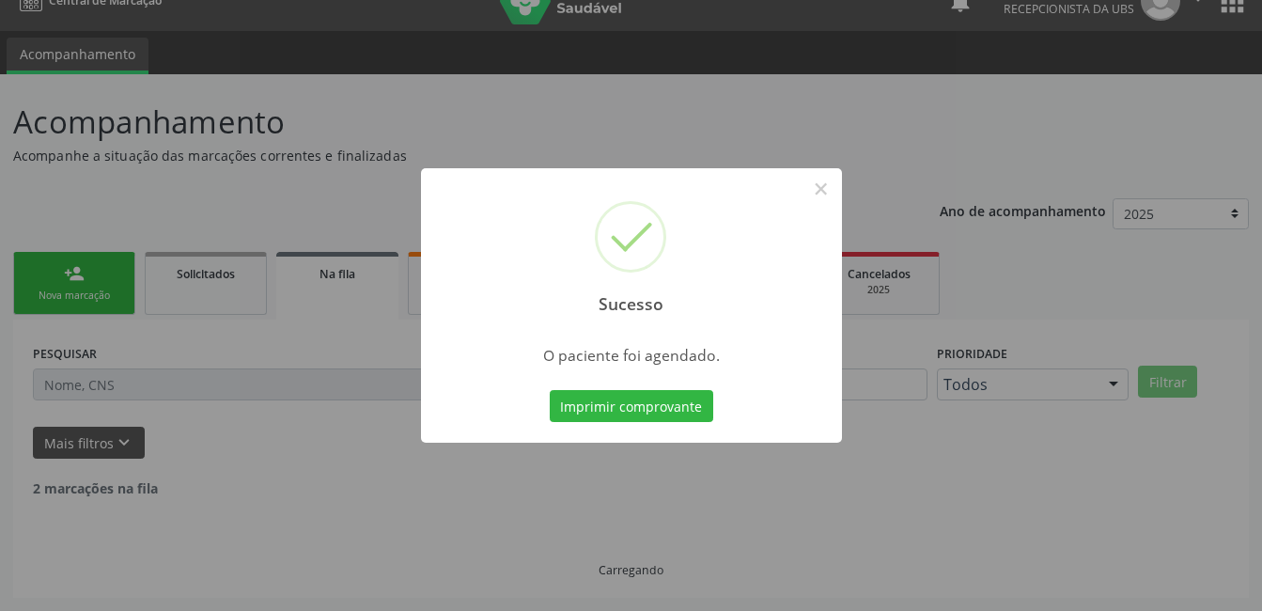
scroll to position [9, 0]
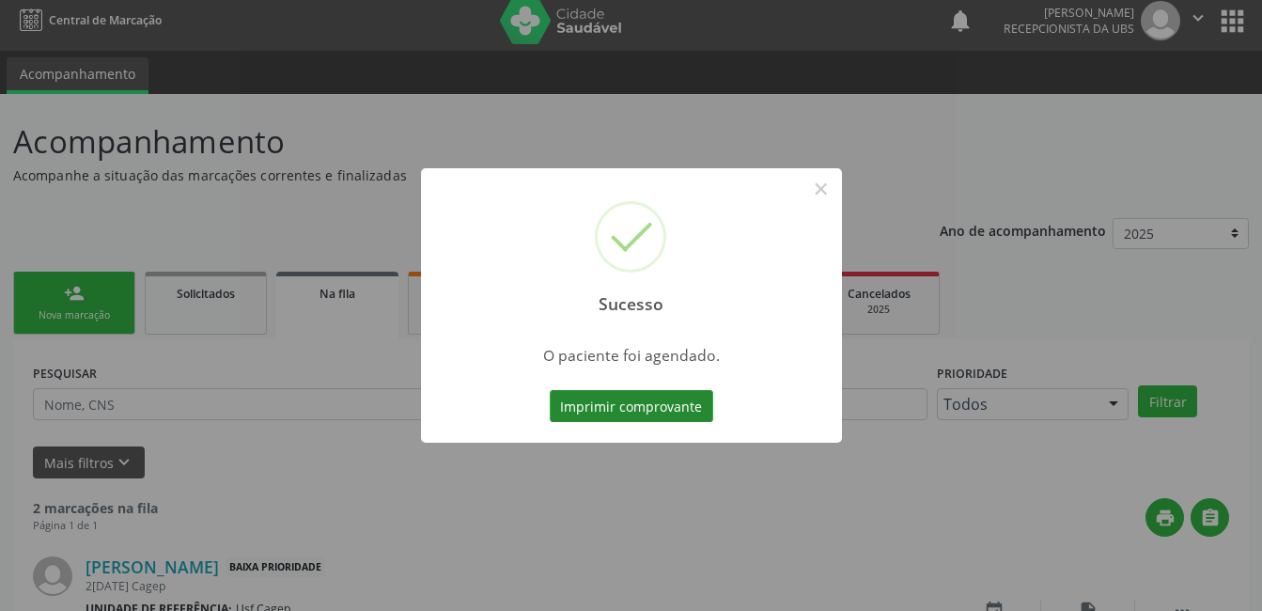
click at [615, 402] on button "Imprimir comprovante" at bounding box center [631, 406] width 163 height 32
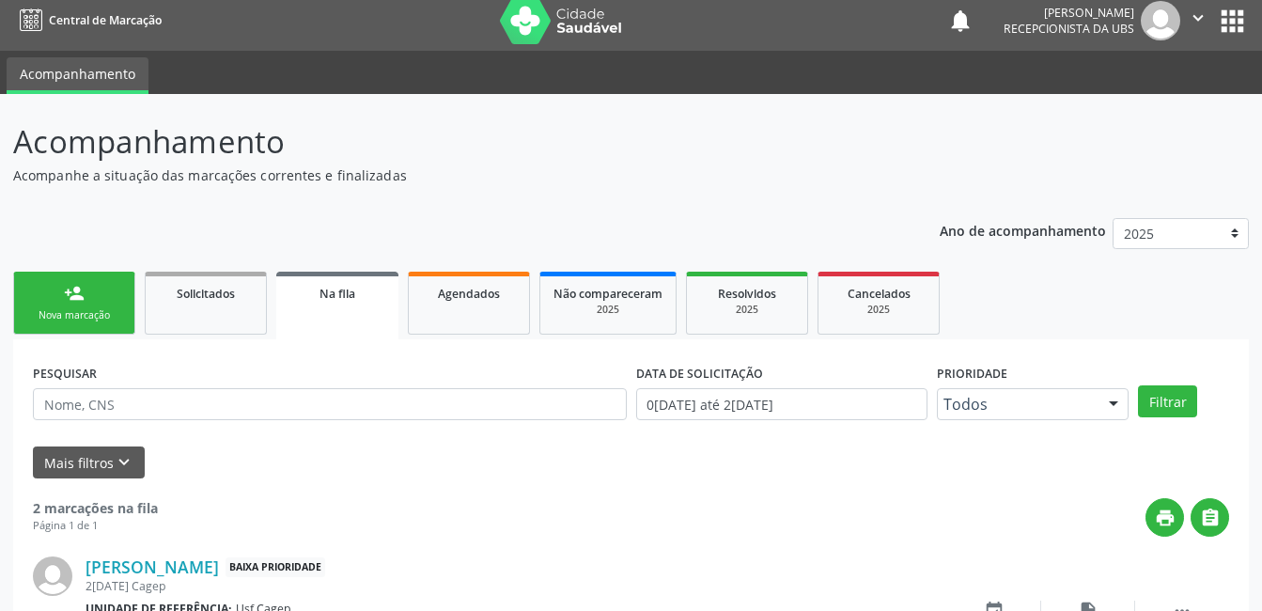
click at [69, 301] on div "person_add" at bounding box center [74, 293] width 21 height 21
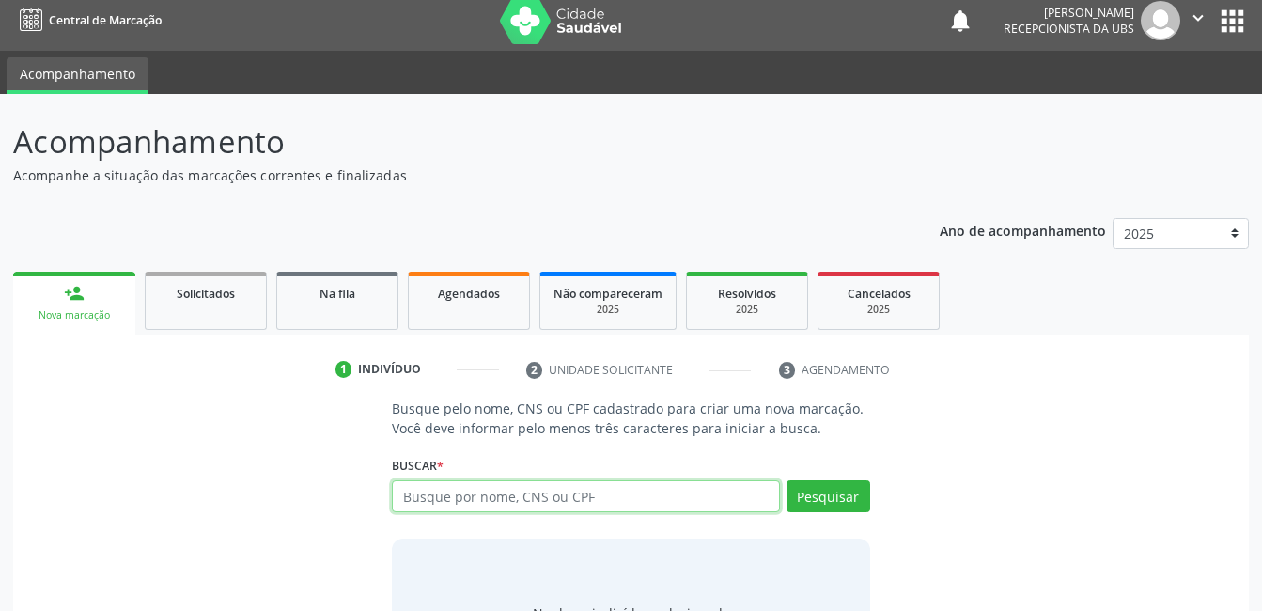
click at [493, 499] on input "text" at bounding box center [585, 496] width 387 height 32
type input "898004073209983"
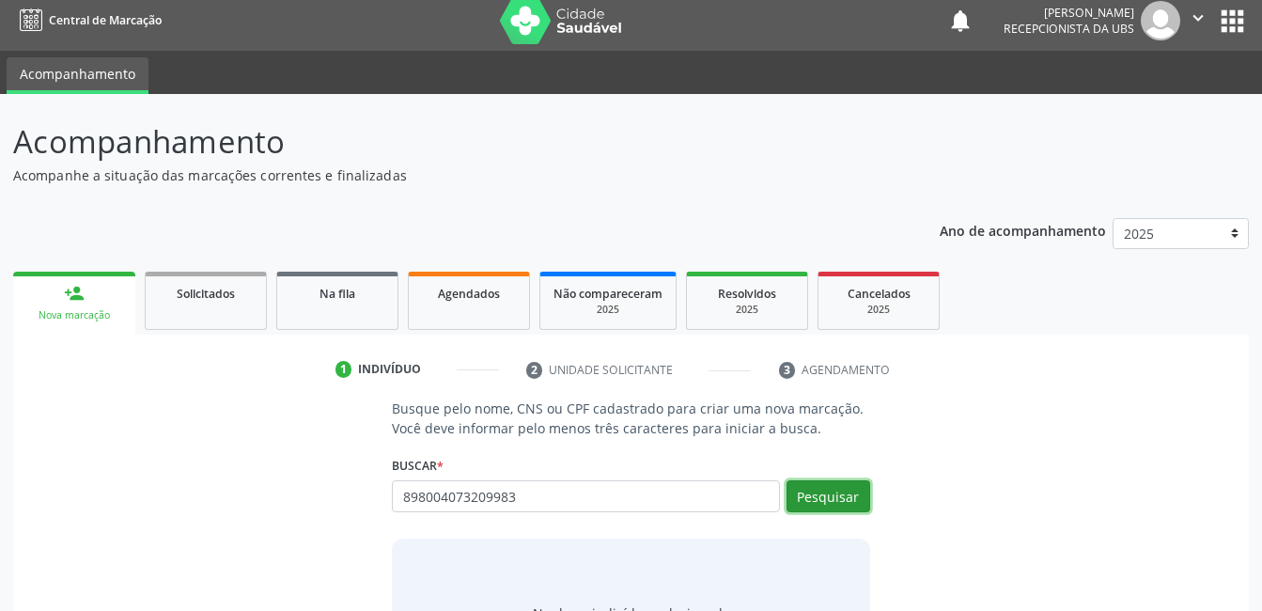
click at [809, 491] on button "Pesquisar" at bounding box center [828, 496] width 84 height 32
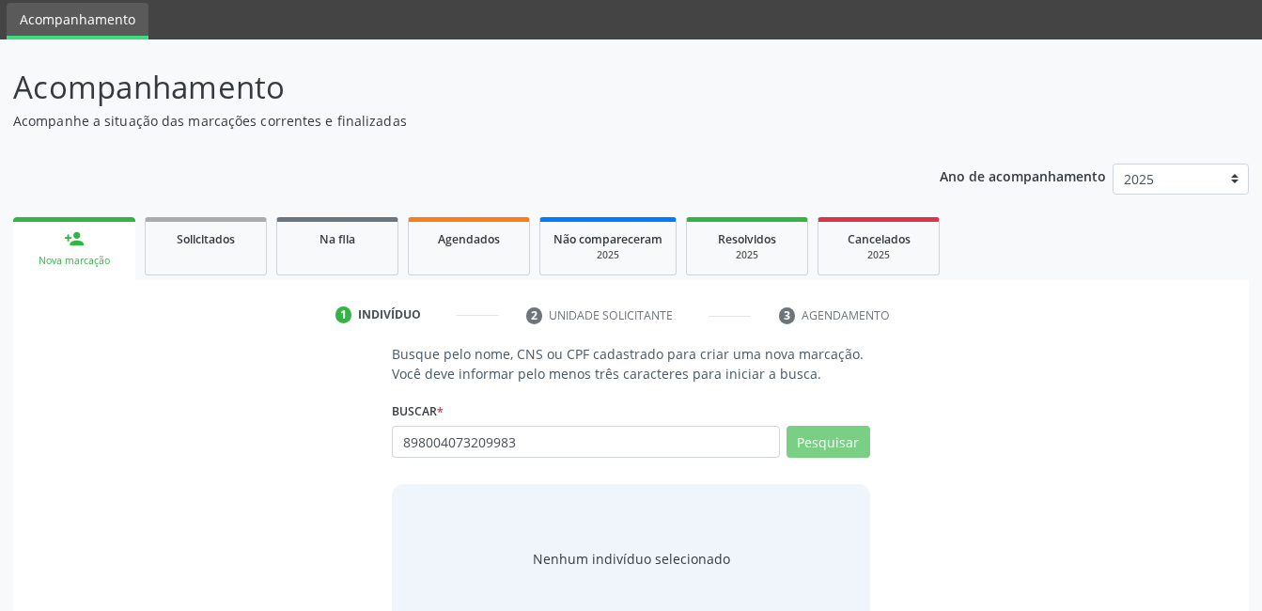
scroll to position [114, 0]
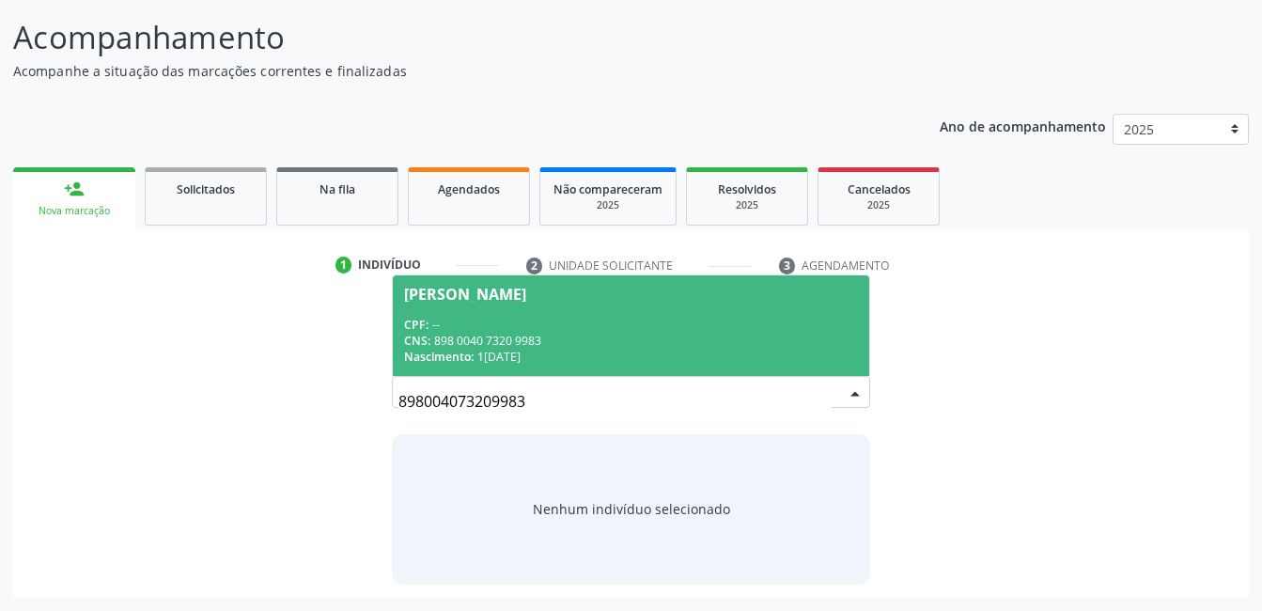
click at [681, 355] on div "Nascimento: 11/04/2002" at bounding box center [630, 357] width 453 height 16
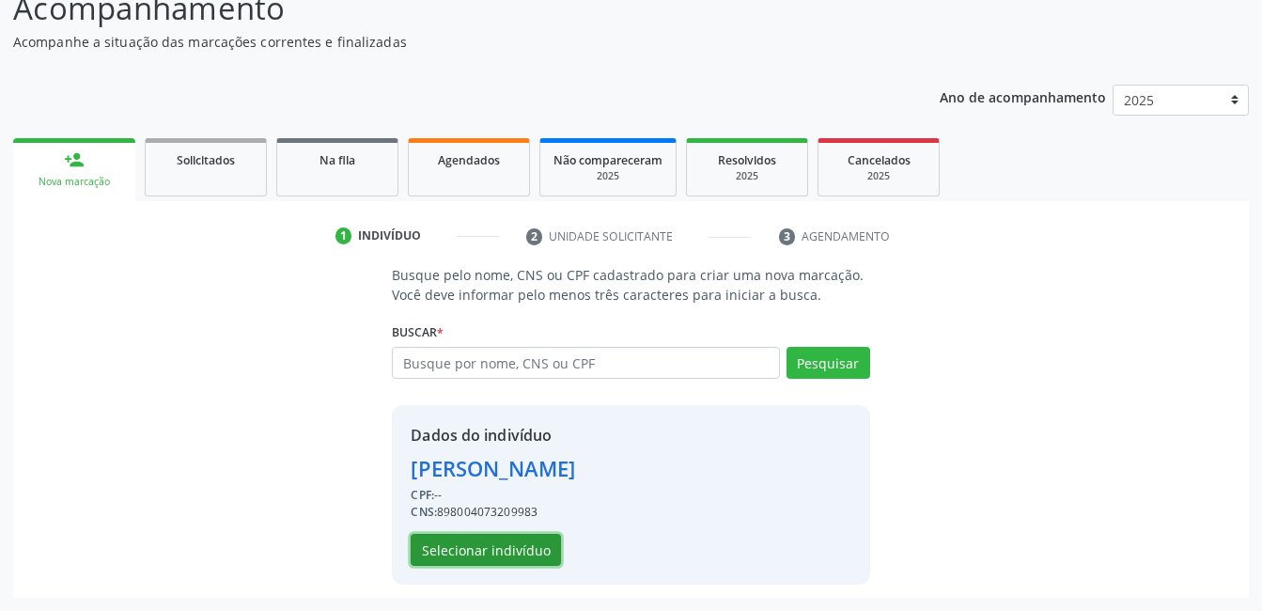
click at [520, 543] on button "Selecionar indivíduo" at bounding box center [486, 550] width 150 height 32
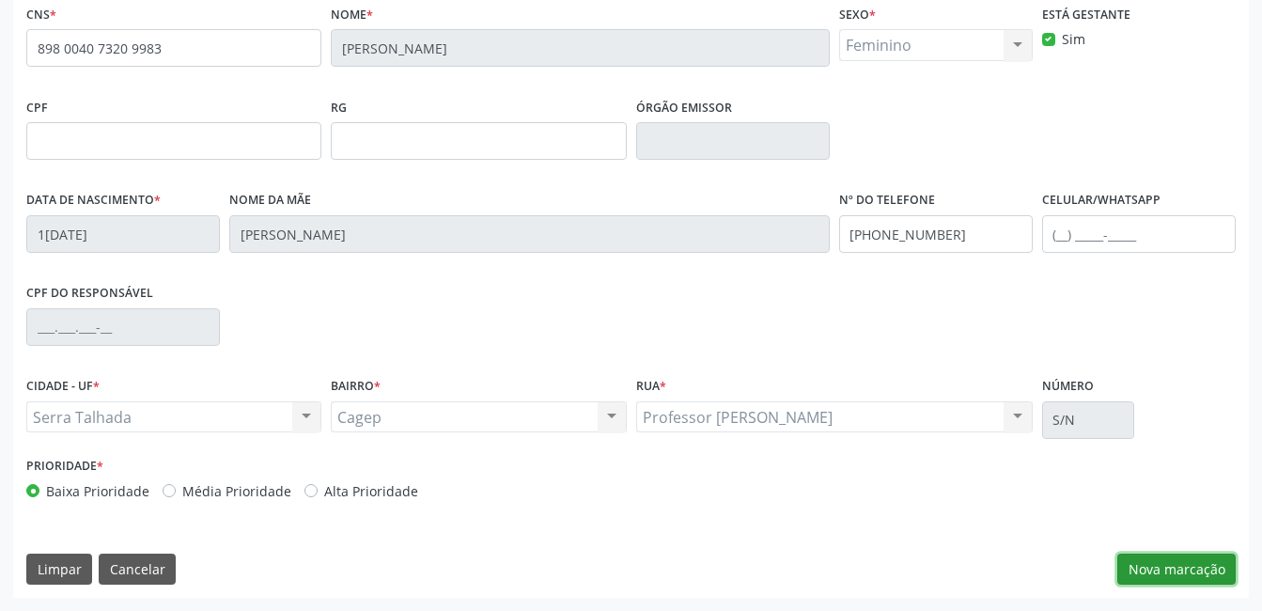
click at [1203, 563] on button "Nova marcação" at bounding box center [1176, 569] width 118 height 32
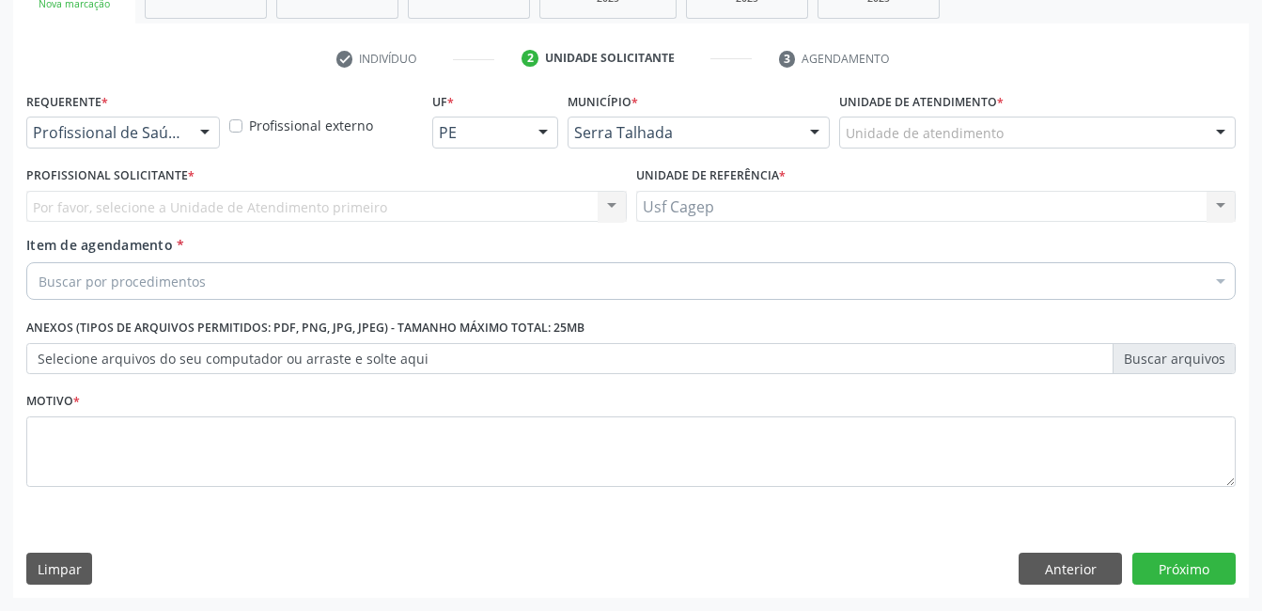
scroll to position [320, 0]
click at [182, 135] on div "Profissional de Saúde Profissional de Saúde Paciente Nenhum resultado encontrad…" at bounding box center [123, 132] width 194 height 32
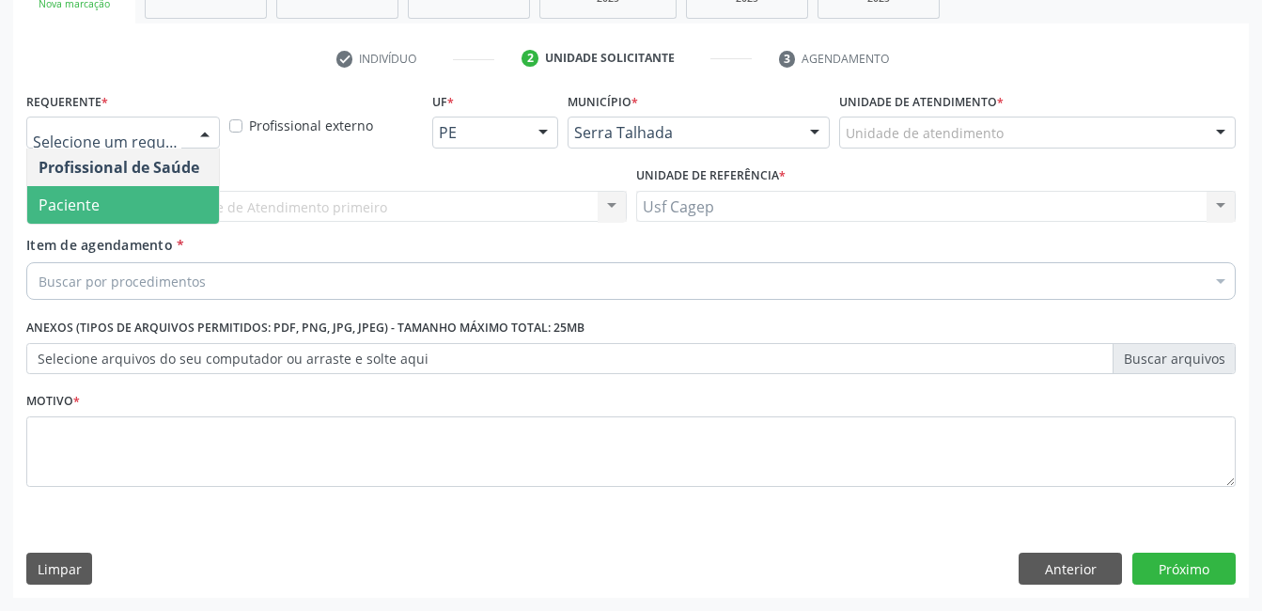
click at [180, 205] on span "Paciente" at bounding box center [123, 205] width 192 height 38
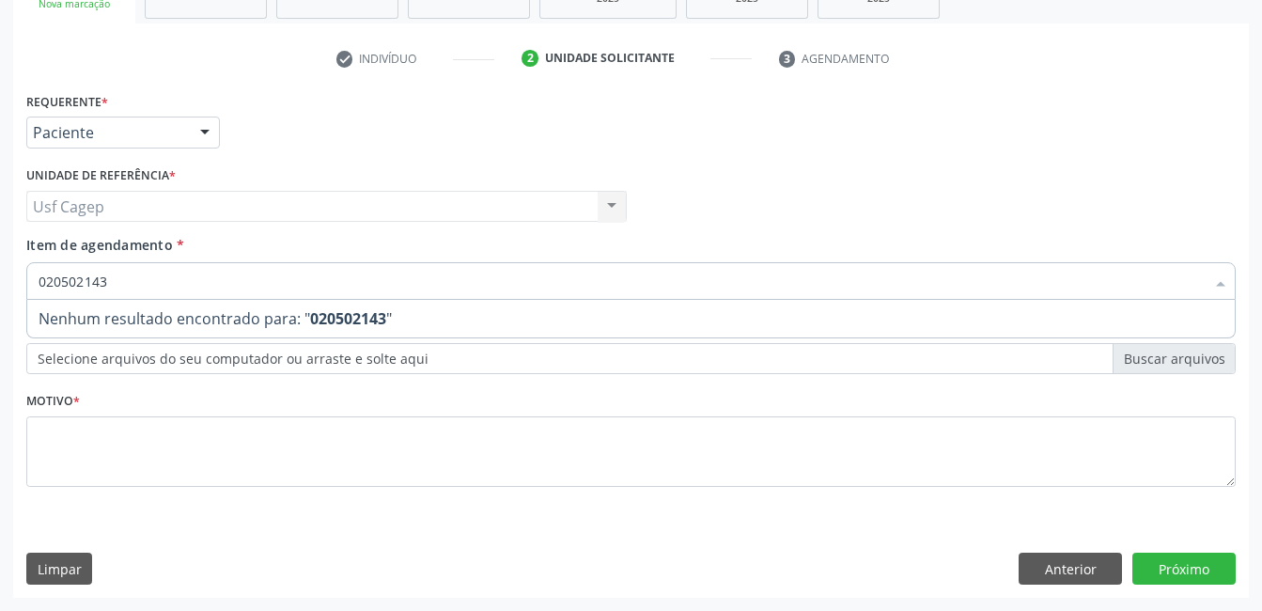
click at [367, 286] on input "020502143" at bounding box center [622, 281] width 1166 height 38
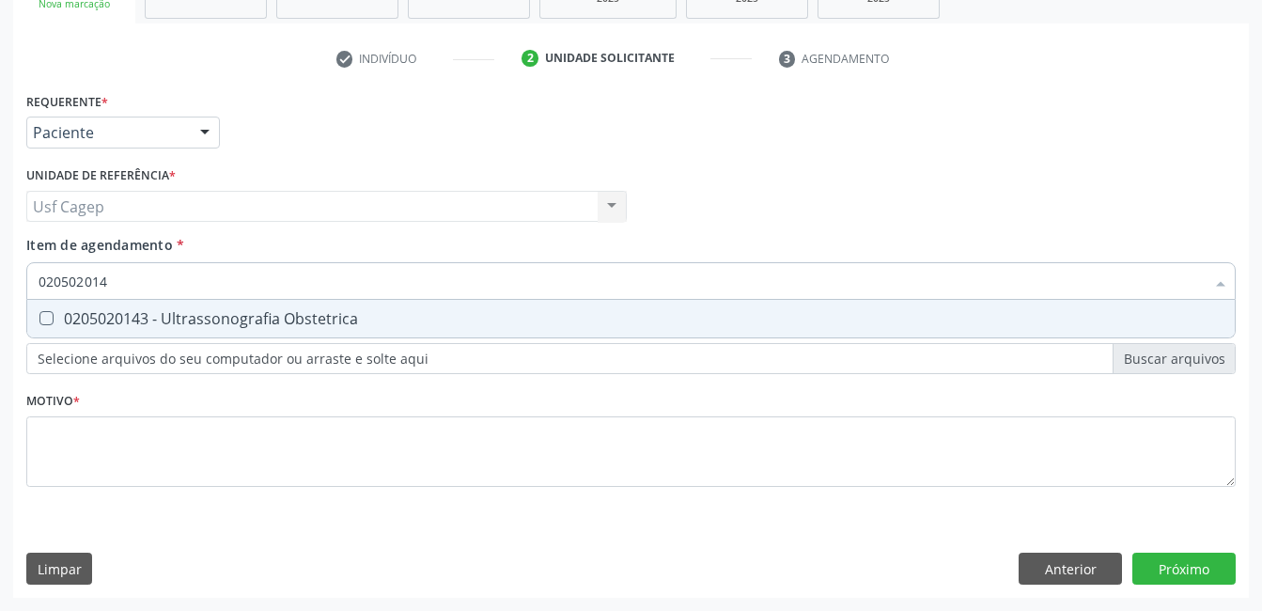
type input "0205020143"
click at [367, 325] on div "0205020143 - Ultrassonografia Obstetrica" at bounding box center [631, 318] width 1185 height 15
checkbox Obstetrica "true"
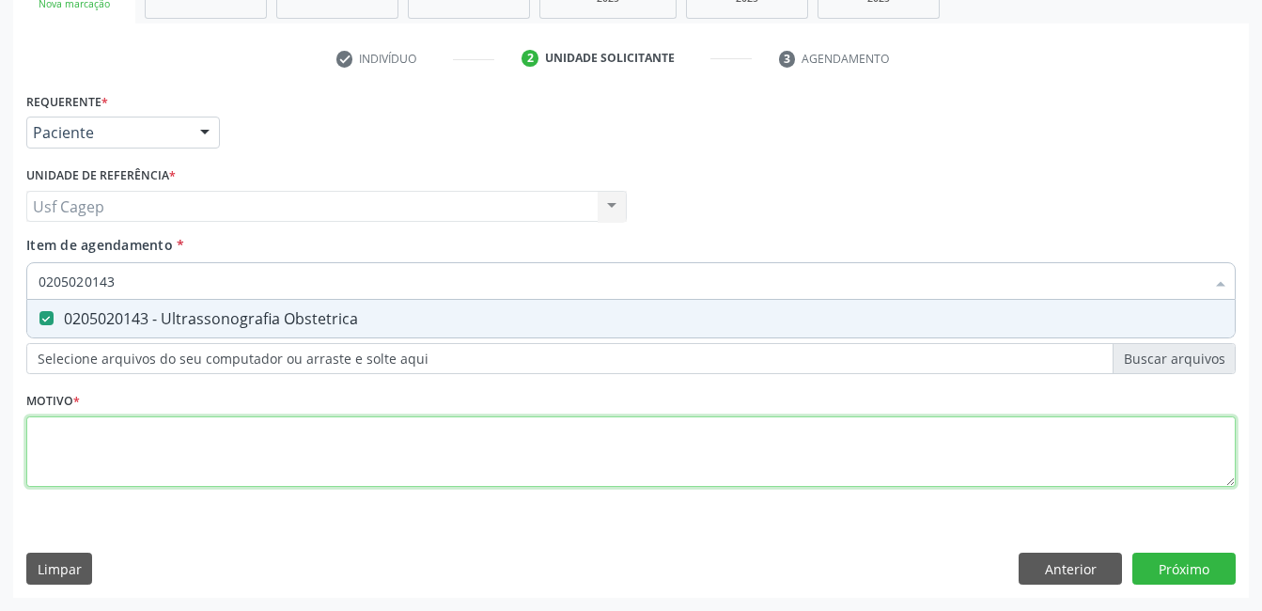
click at [397, 432] on div "Requerente * Paciente Profissional de Saúde Paciente Nenhum resultado encontrad…" at bounding box center [630, 300] width 1209 height 426
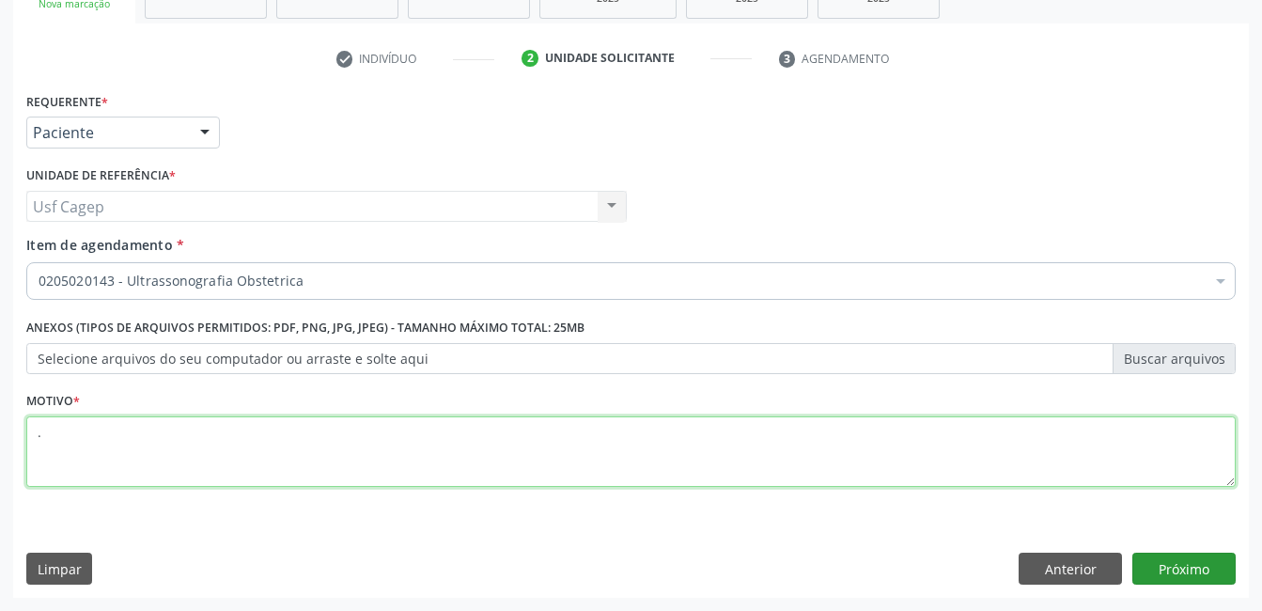
type textarea "."
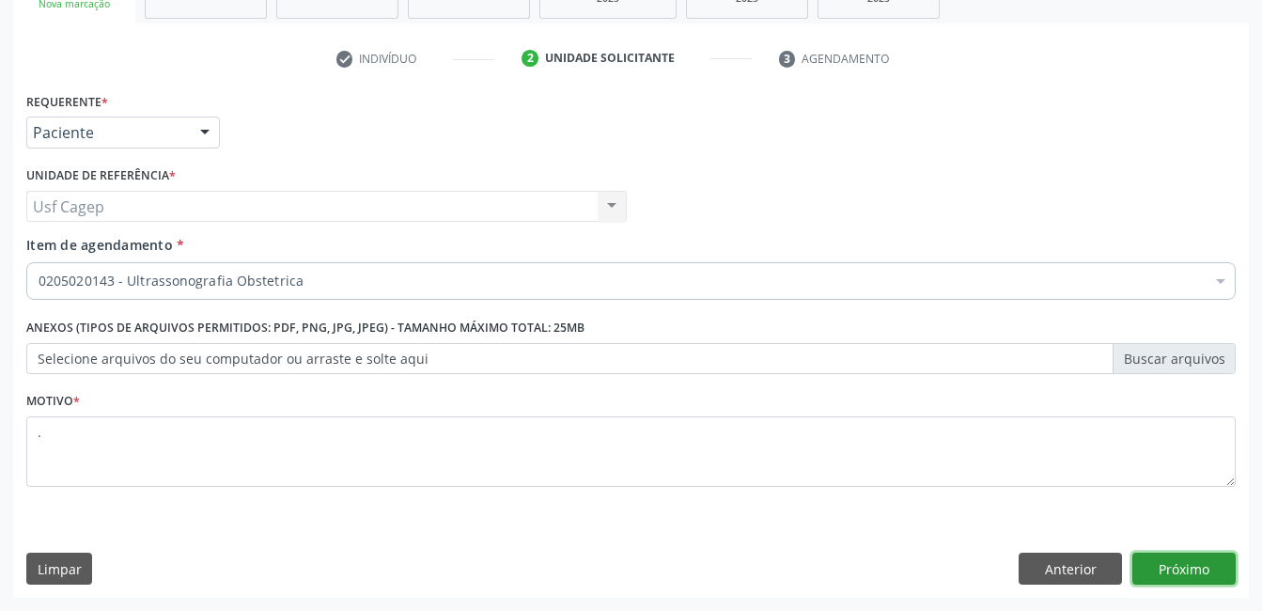
click at [1172, 575] on button "Próximo" at bounding box center [1183, 568] width 103 height 32
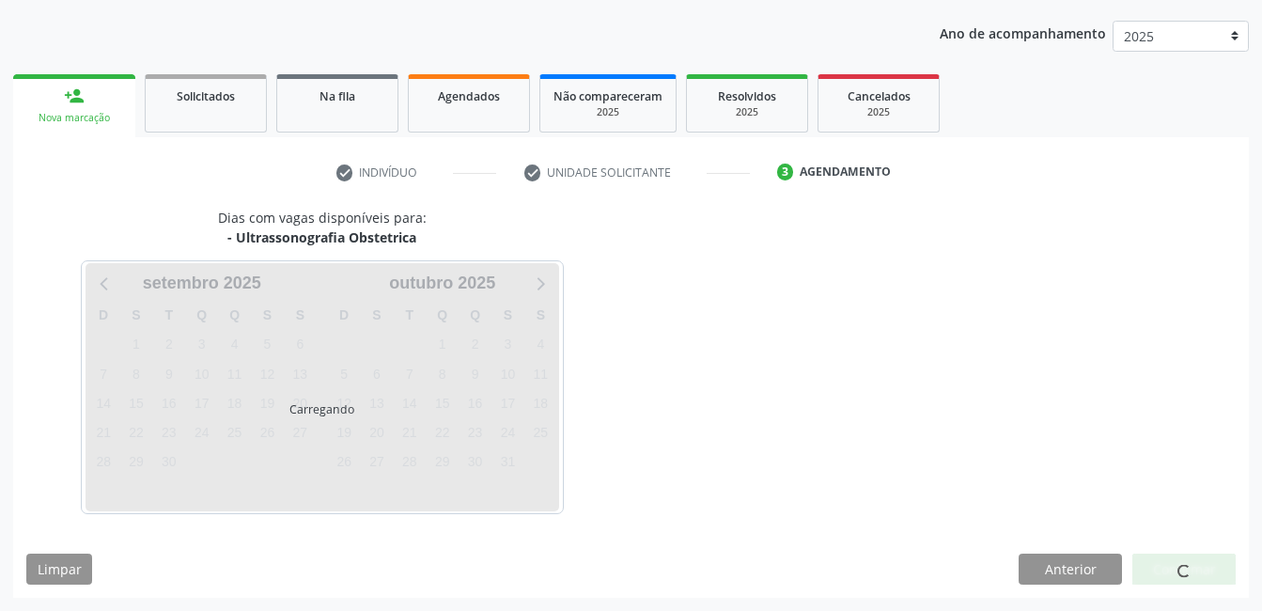
scroll to position [207, 0]
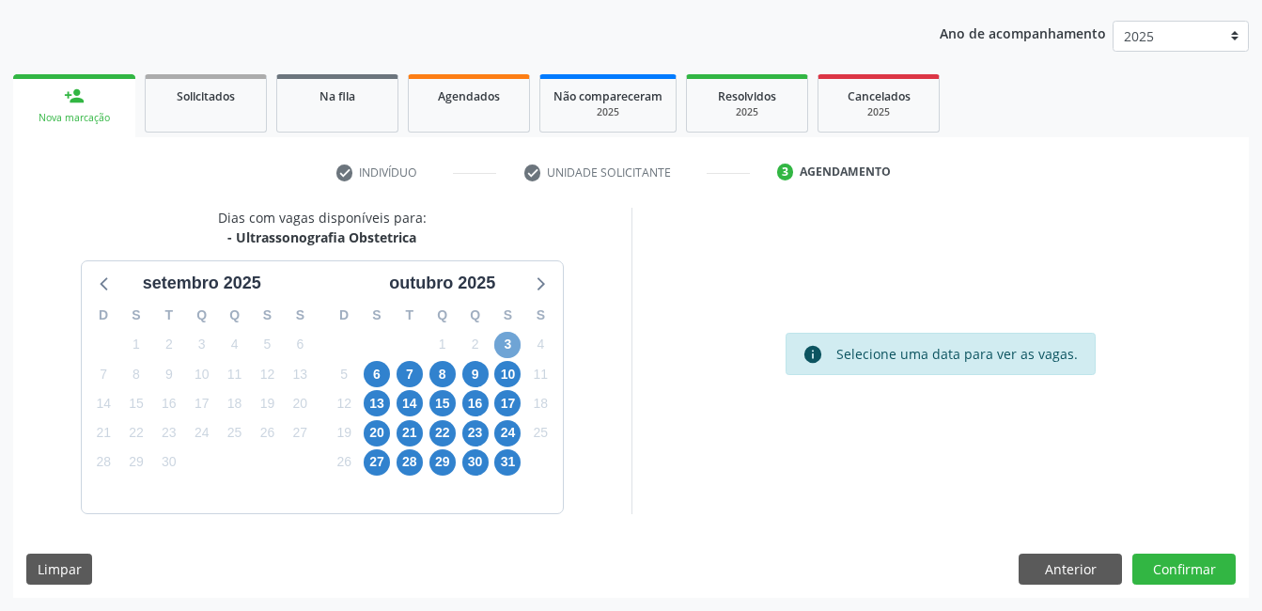
click at [517, 342] on span "3" at bounding box center [507, 345] width 26 height 26
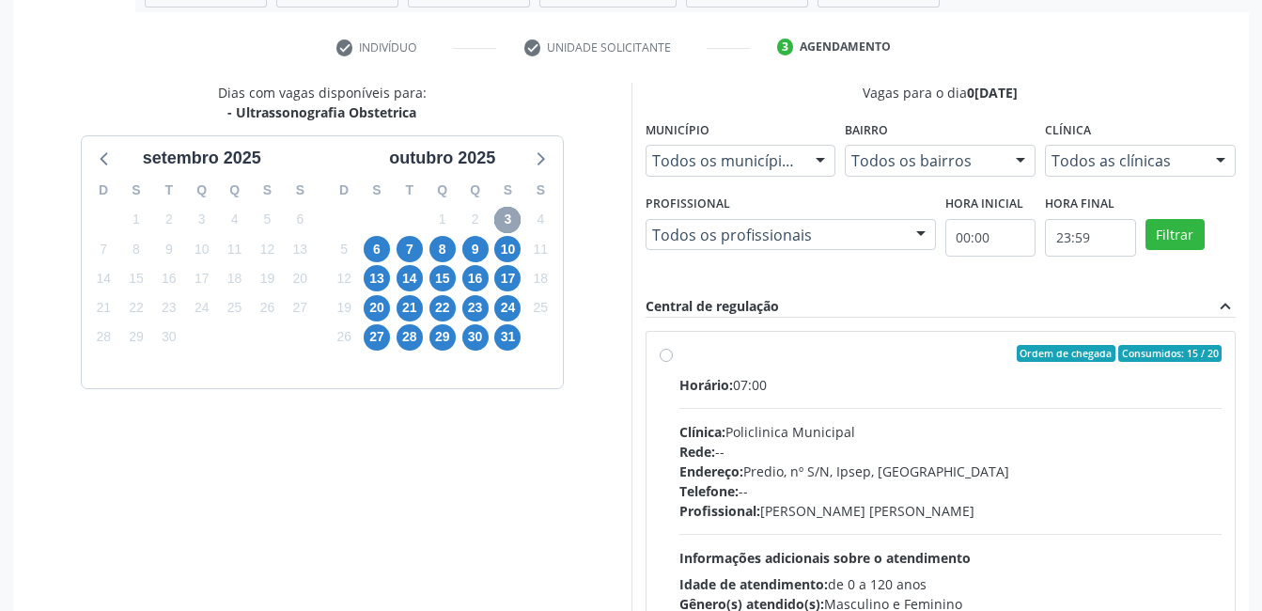
scroll to position [395, 0]
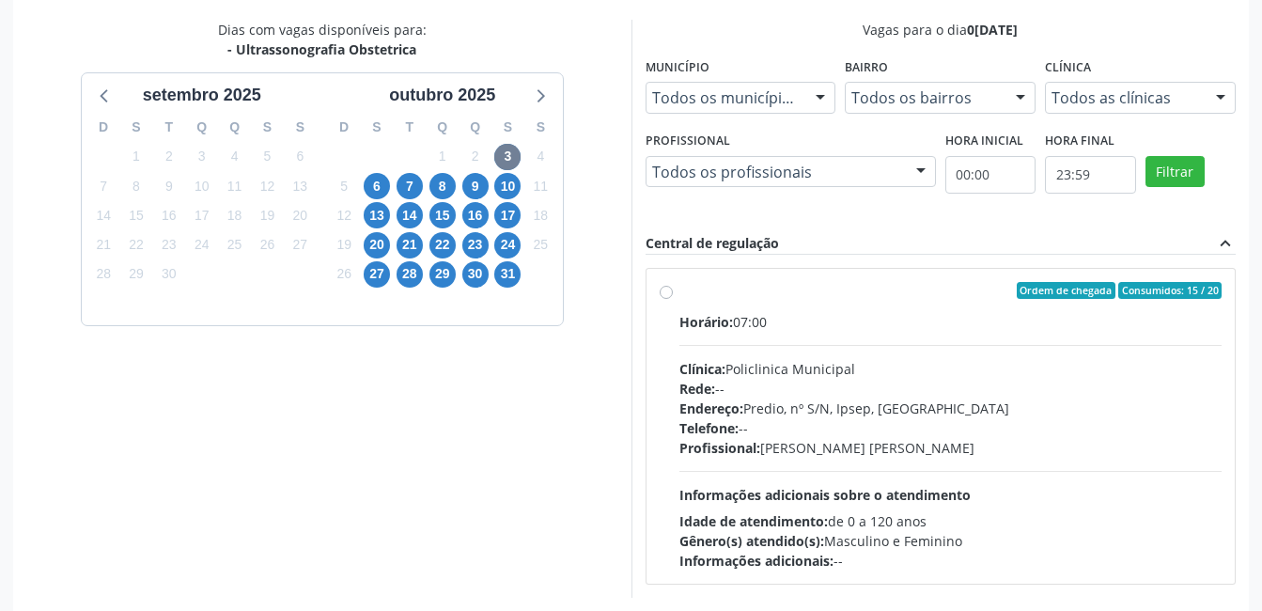
click at [803, 431] on div "Telefone: --" at bounding box center [950, 428] width 543 height 20
click at [673, 299] on input "Ordem de chegada Consumidos: 15 / 20 Horário: 07:00 Clínica: Policlinica Munici…" at bounding box center [666, 290] width 13 height 17
radio input "true"
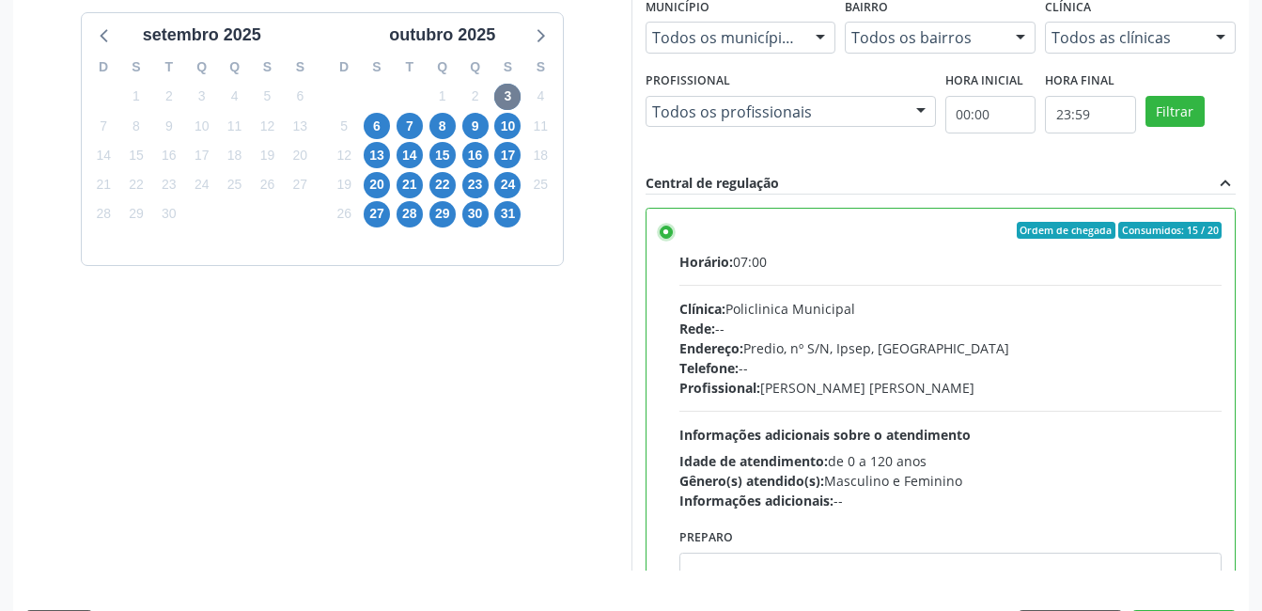
scroll to position [512, 0]
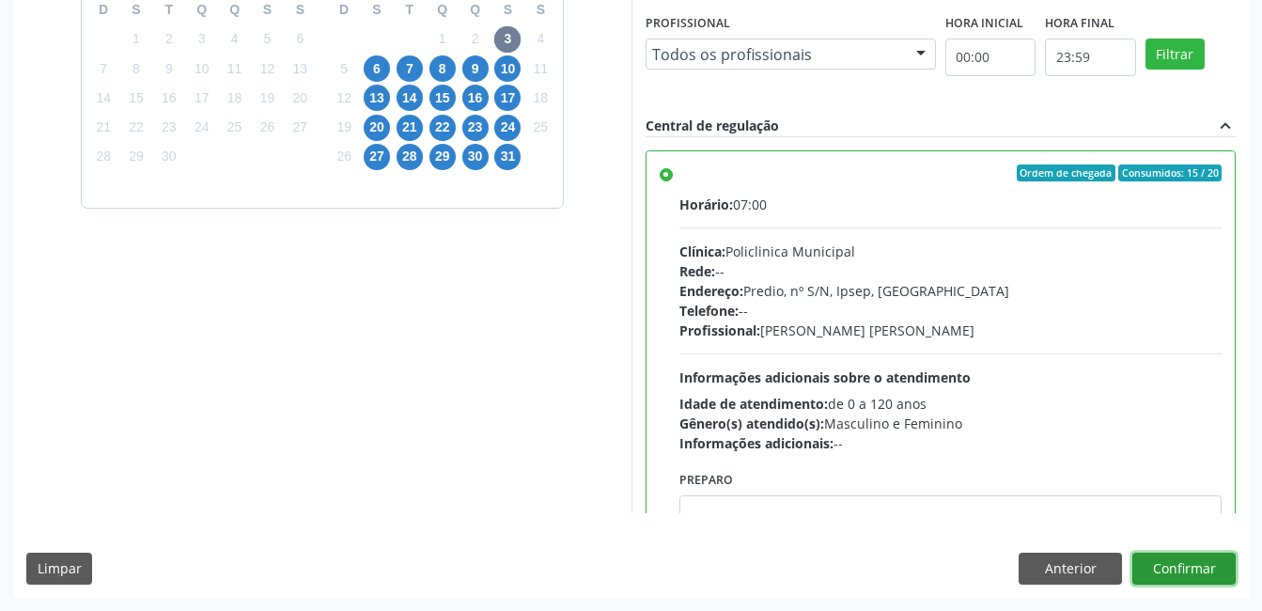
click at [1201, 553] on button "Confirmar" at bounding box center [1183, 568] width 103 height 32
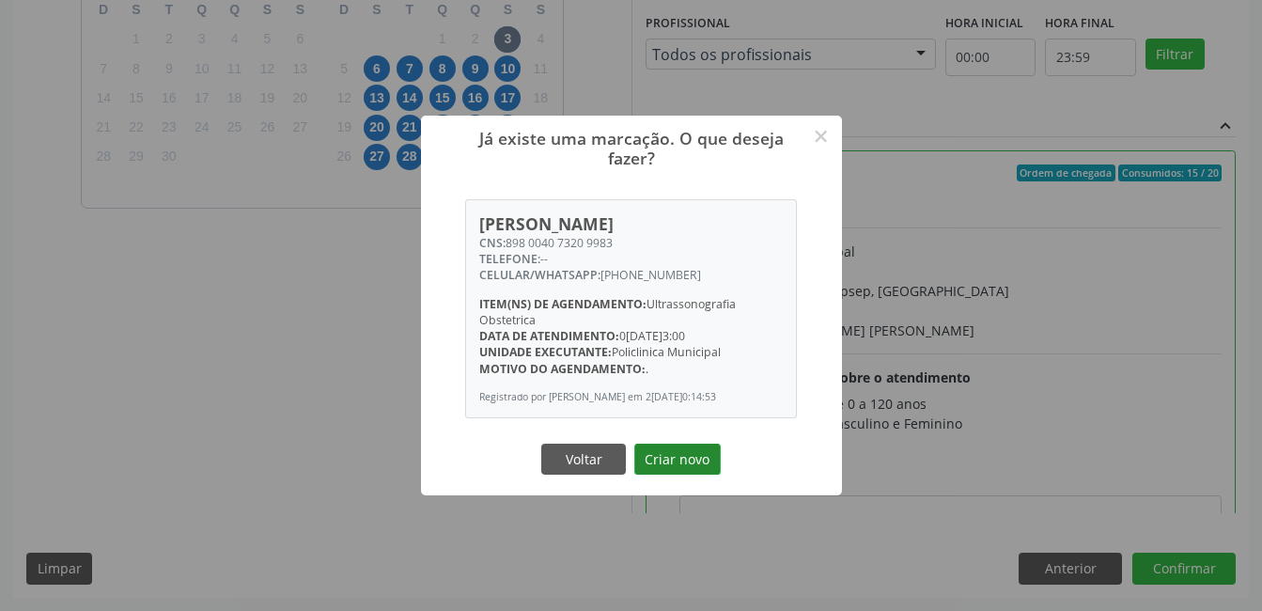
click at [680, 461] on button "Criar novo" at bounding box center [677, 459] width 86 height 32
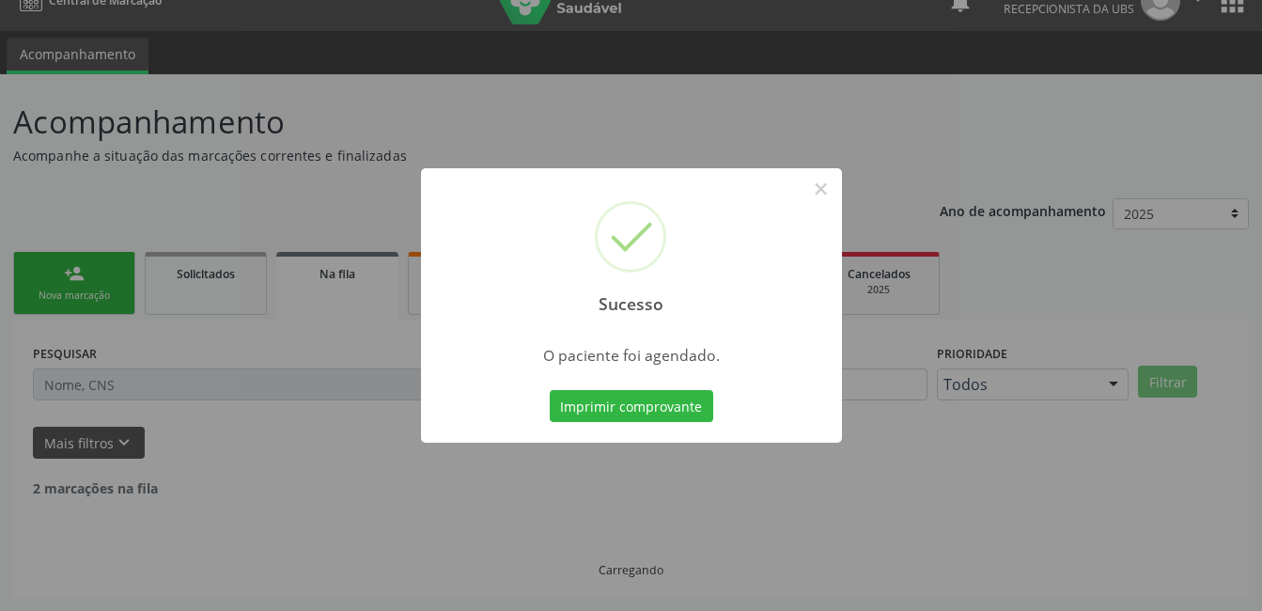
scroll to position [9, 0]
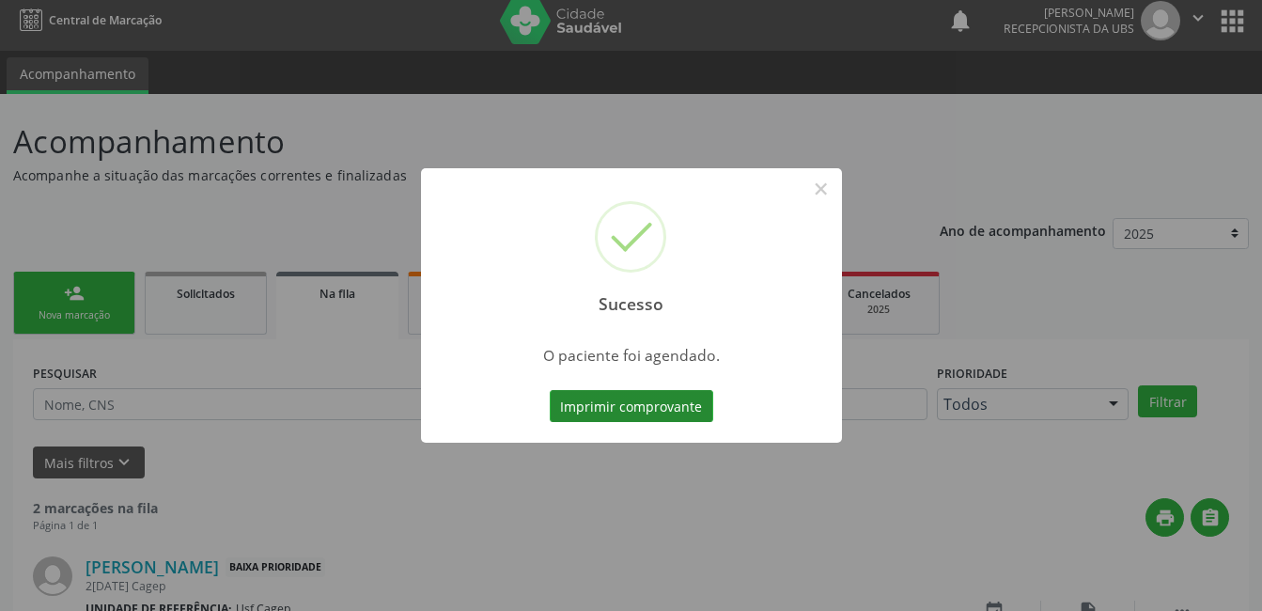
click at [601, 400] on button "Imprimir comprovante" at bounding box center [631, 406] width 163 height 32
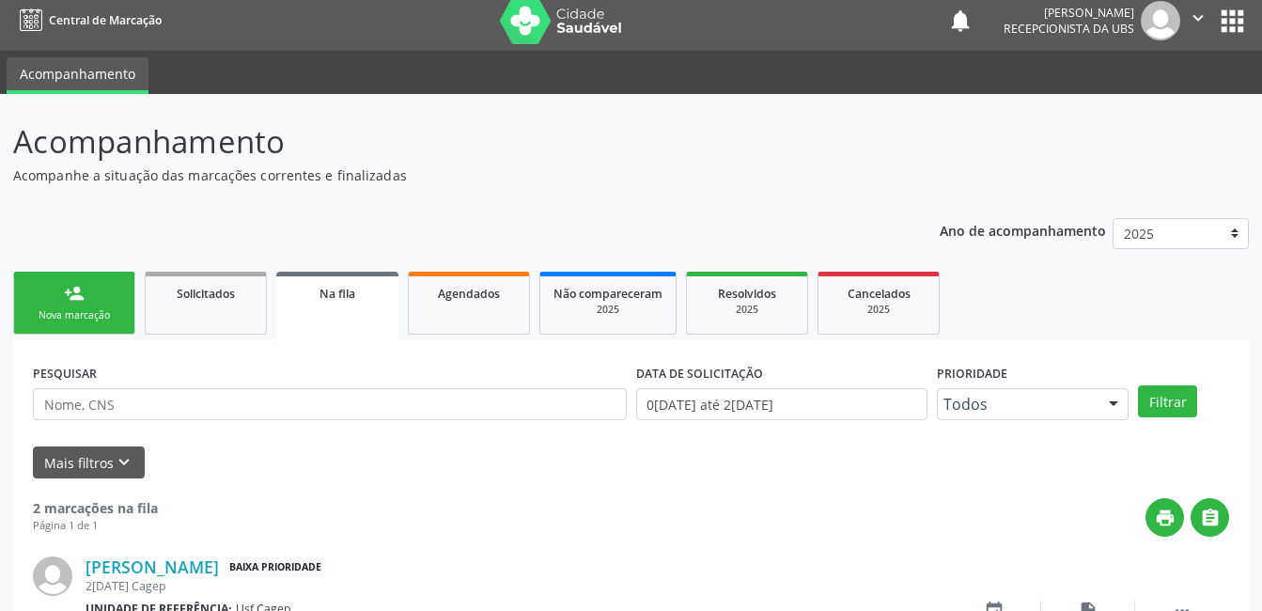
click at [75, 308] on div "Nova marcação" at bounding box center [74, 315] width 94 height 14
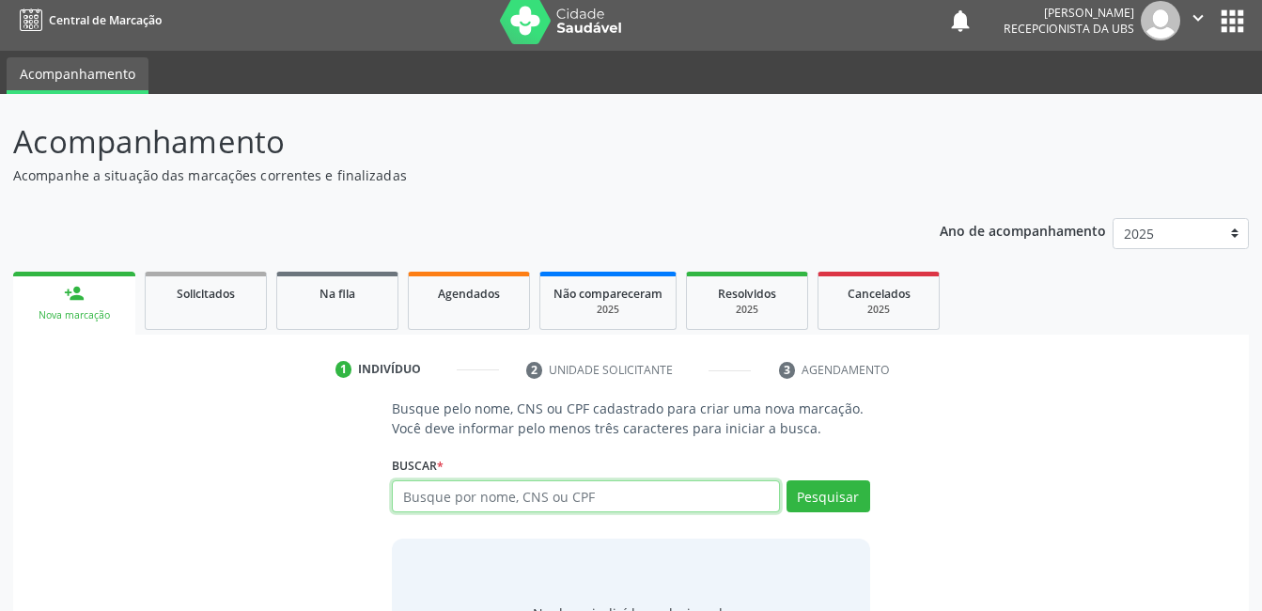
click at [405, 497] on input "text" at bounding box center [585, 496] width 387 height 32
type input "898003410029461"
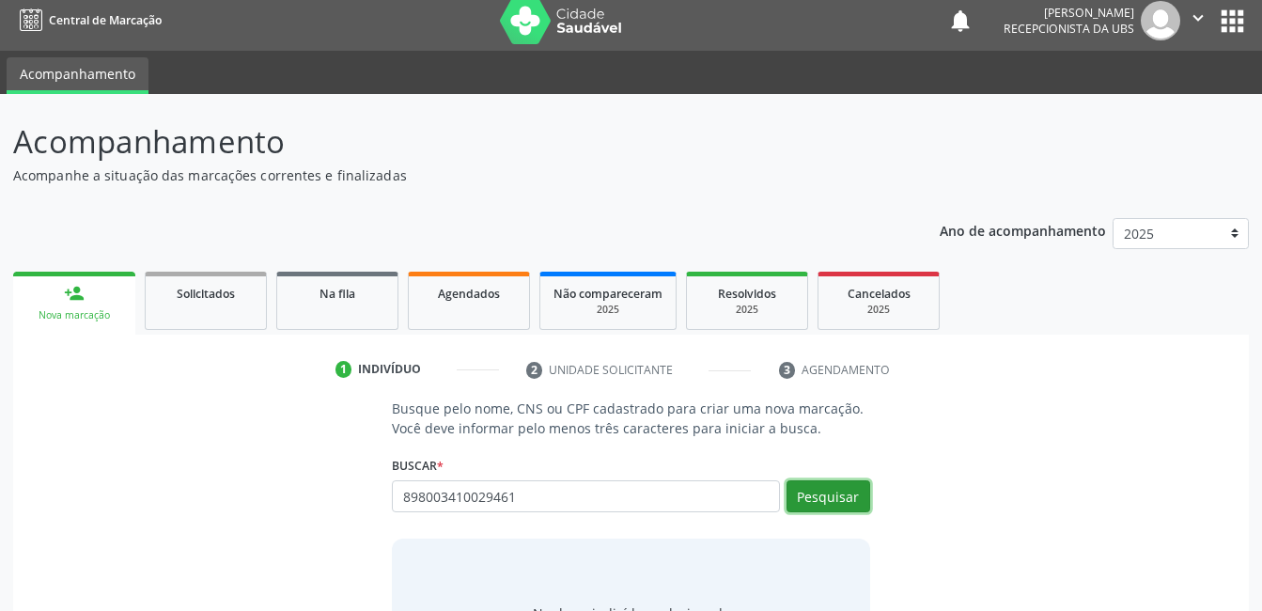
click at [832, 497] on button "Pesquisar" at bounding box center [828, 496] width 84 height 32
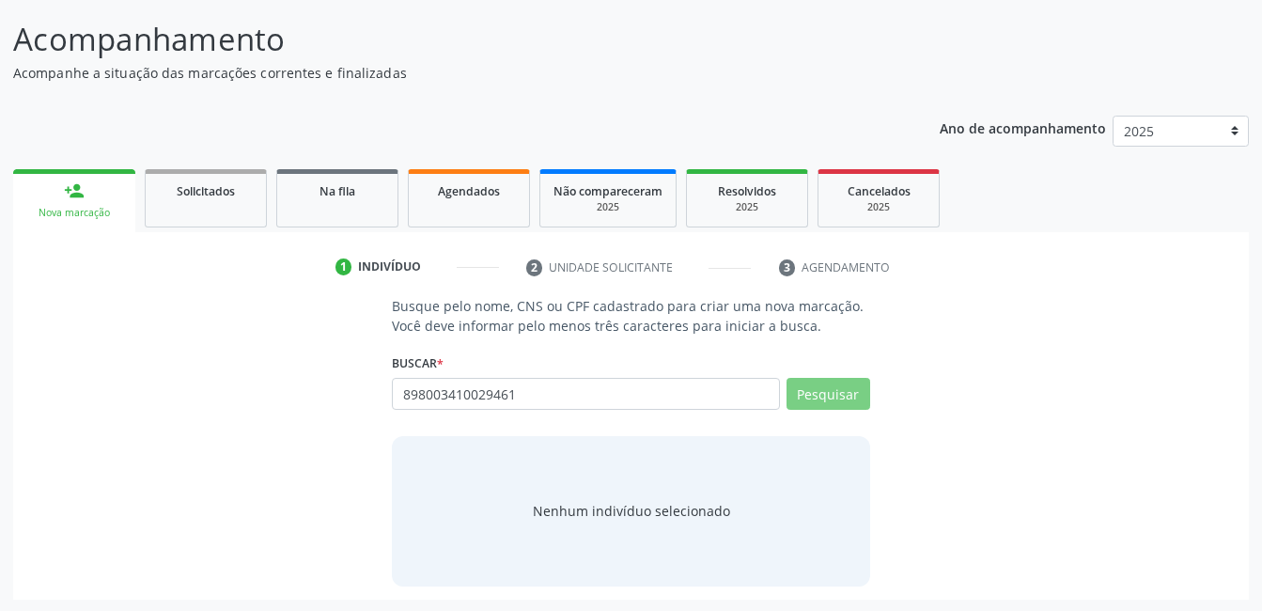
scroll to position [114, 0]
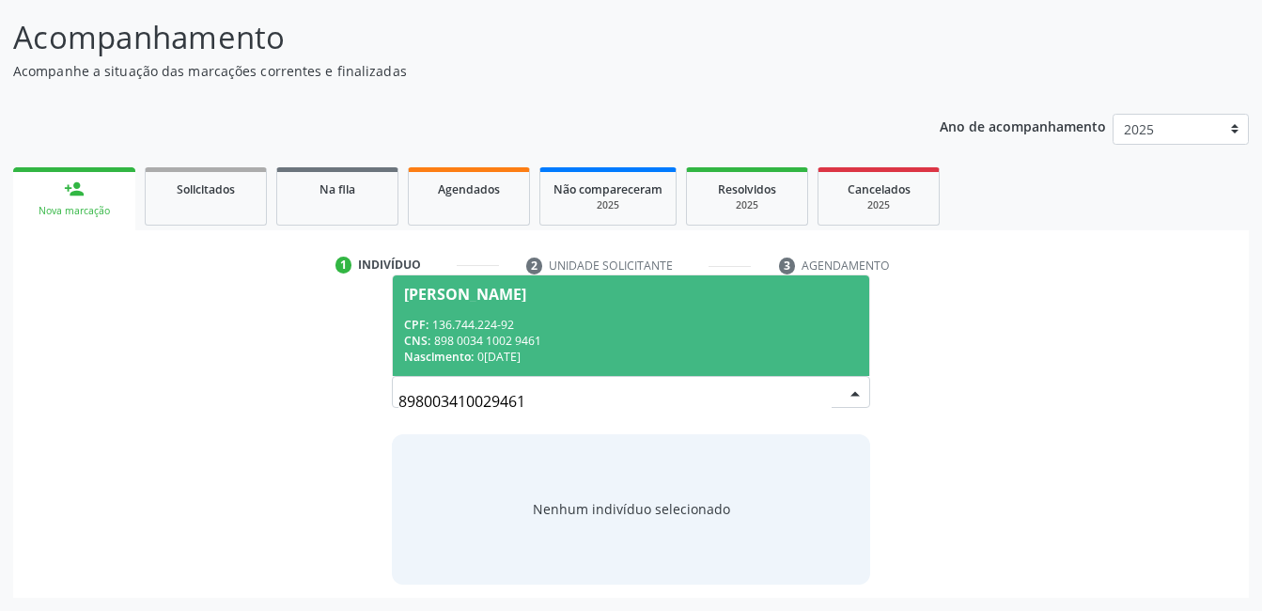
click at [750, 369] on span "Lucyli Mary Alves Souza Lima CPF: 136.744.224-92 CNS: 898 0034 1002 9461 Nascim…" at bounding box center [630, 325] width 475 height 101
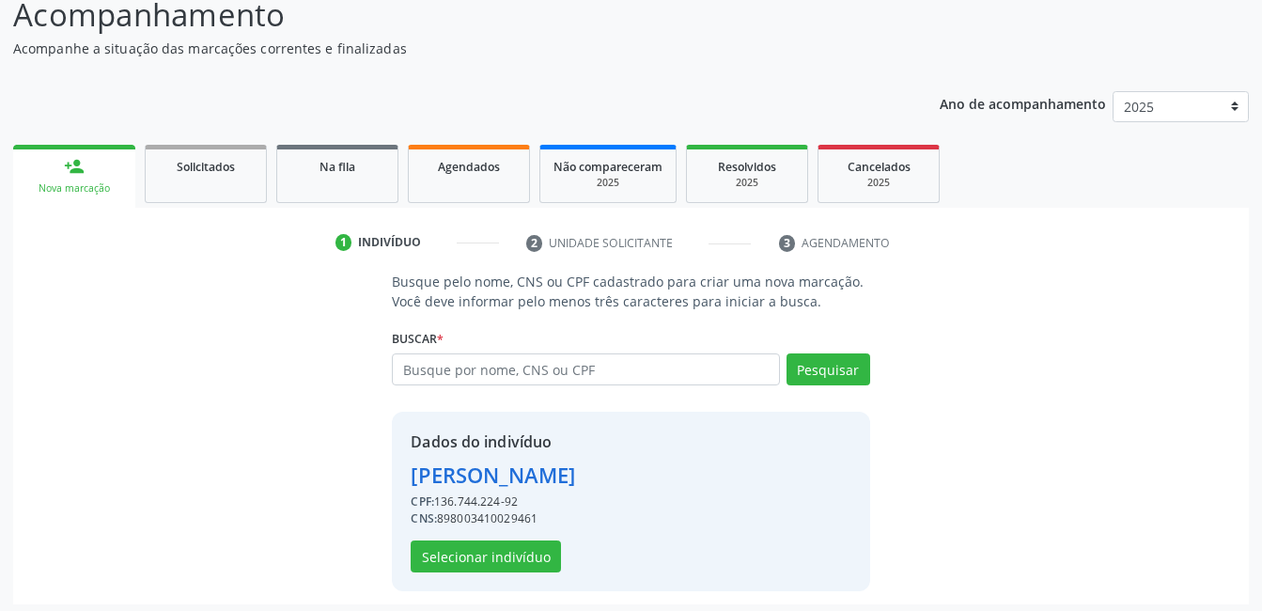
scroll to position [143, 0]
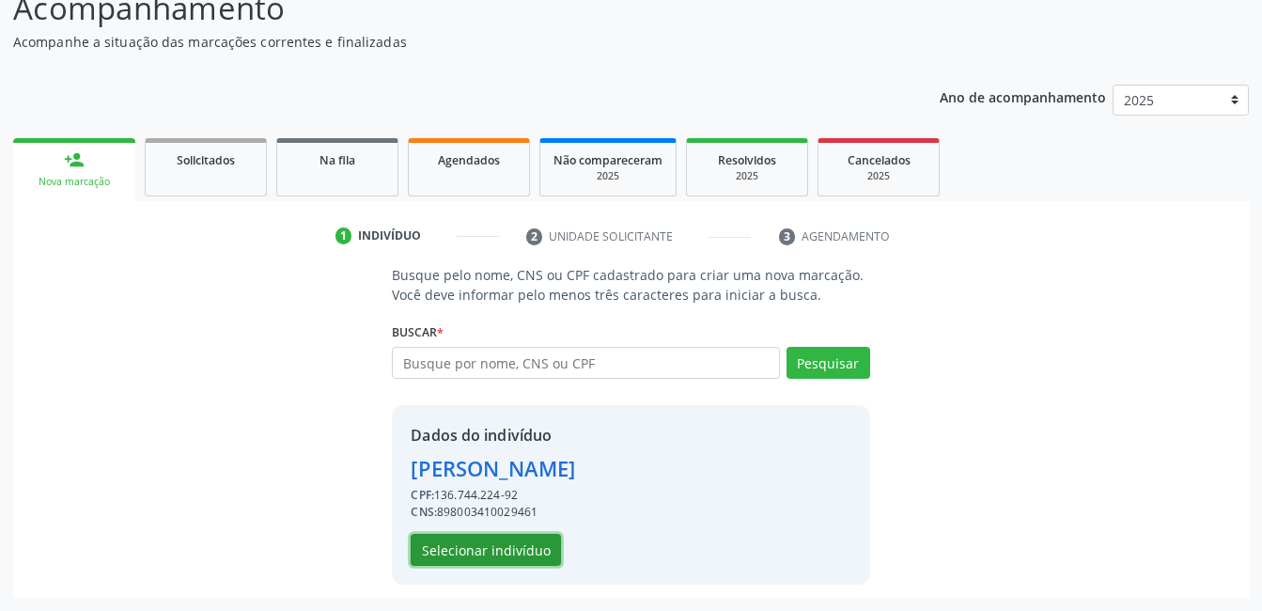
click at [536, 554] on button "Selecionar indivíduo" at bounding box center [486, 550] width 150 height 32
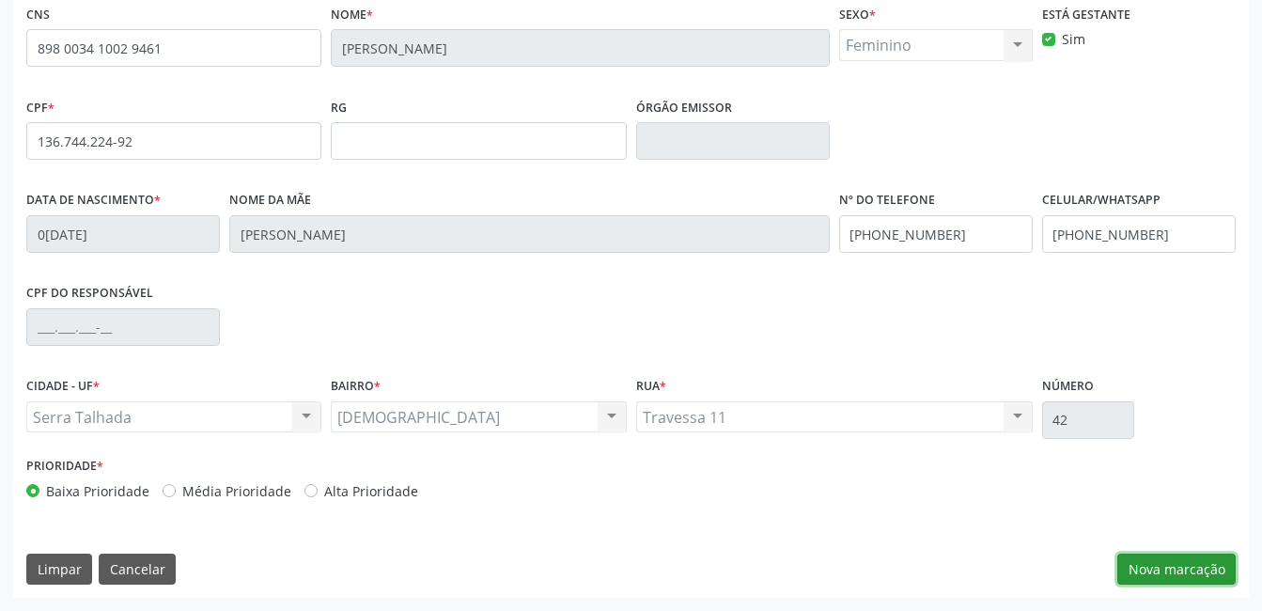
click at [1136, 565] on button "Nova marcação" at bounding box center [1176, 569] width 118 height 32
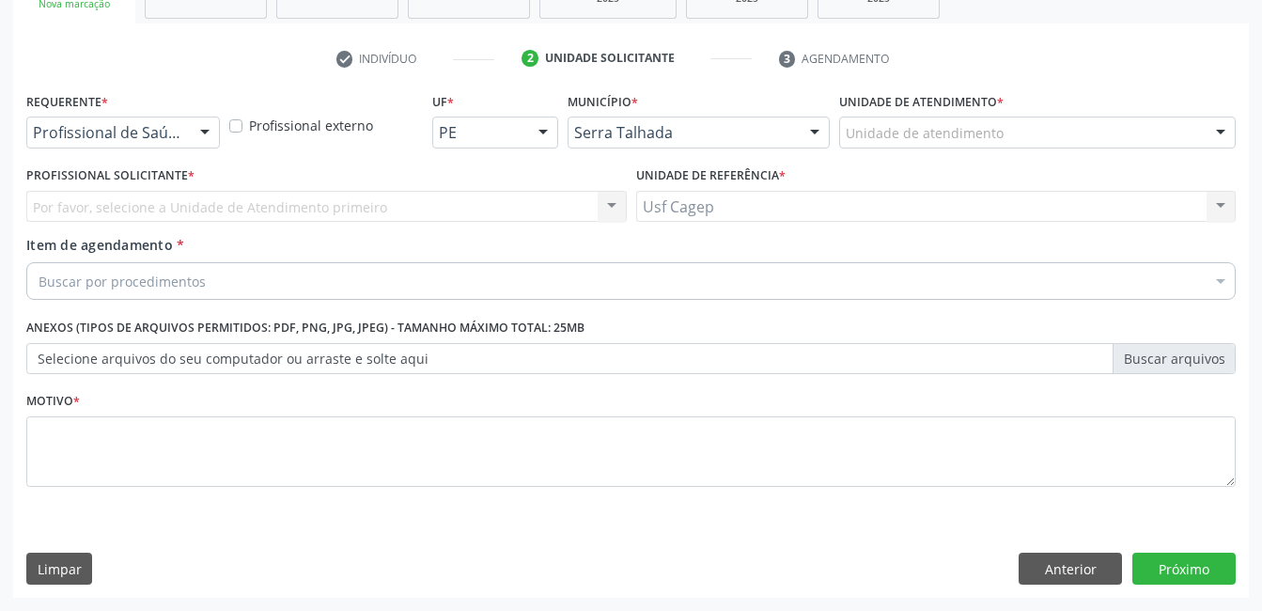
scroll to position [320, 0]
click at [195, 120] on div at bounding box center [205, 133] width 28 height 32
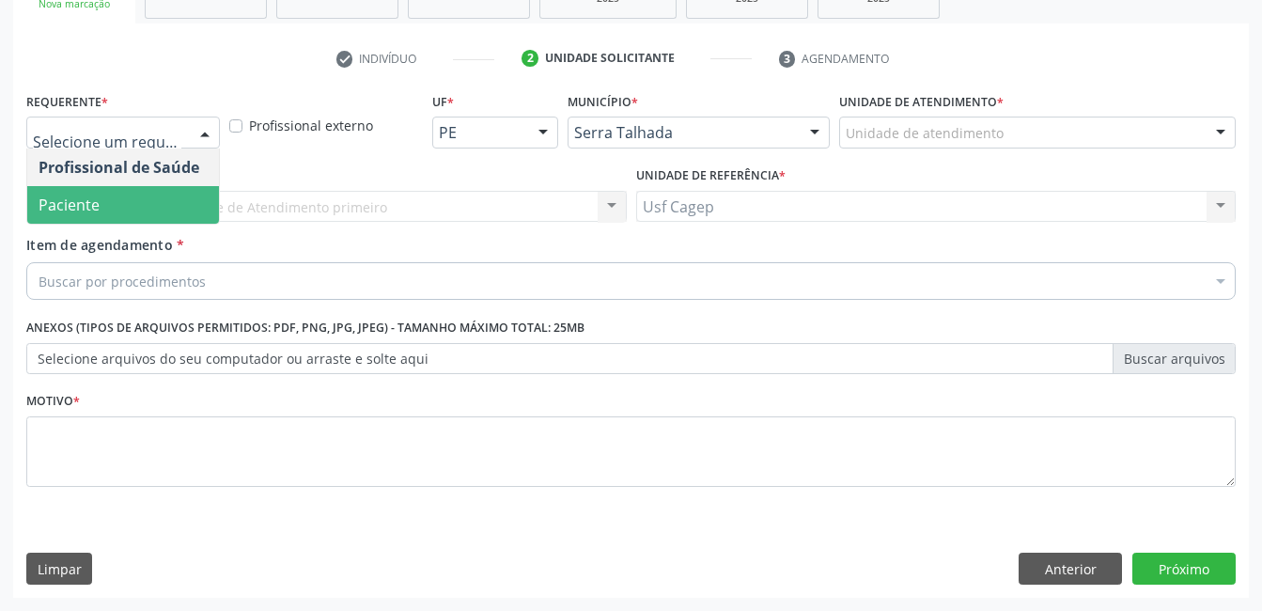
click at [178, 213] on span "Paciente" at bounding box center [123, 205] width 192 height 38
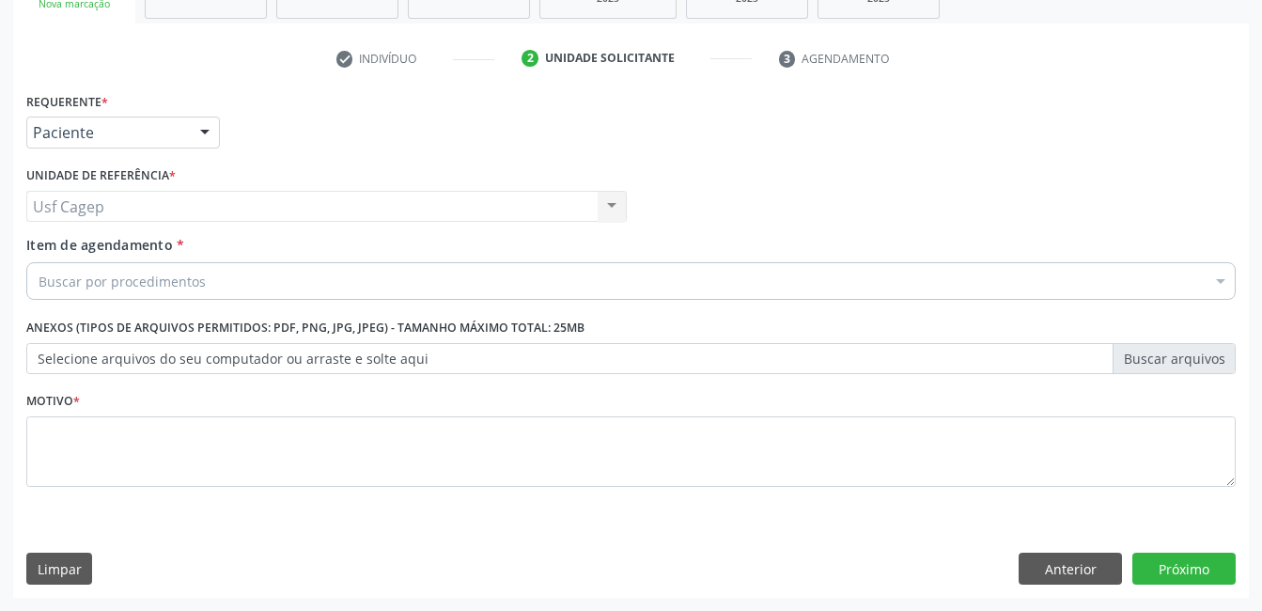
click at [210, 283] on div "Buscar por procedimentos" at bounding box center [630, 281] width 1209 height 38
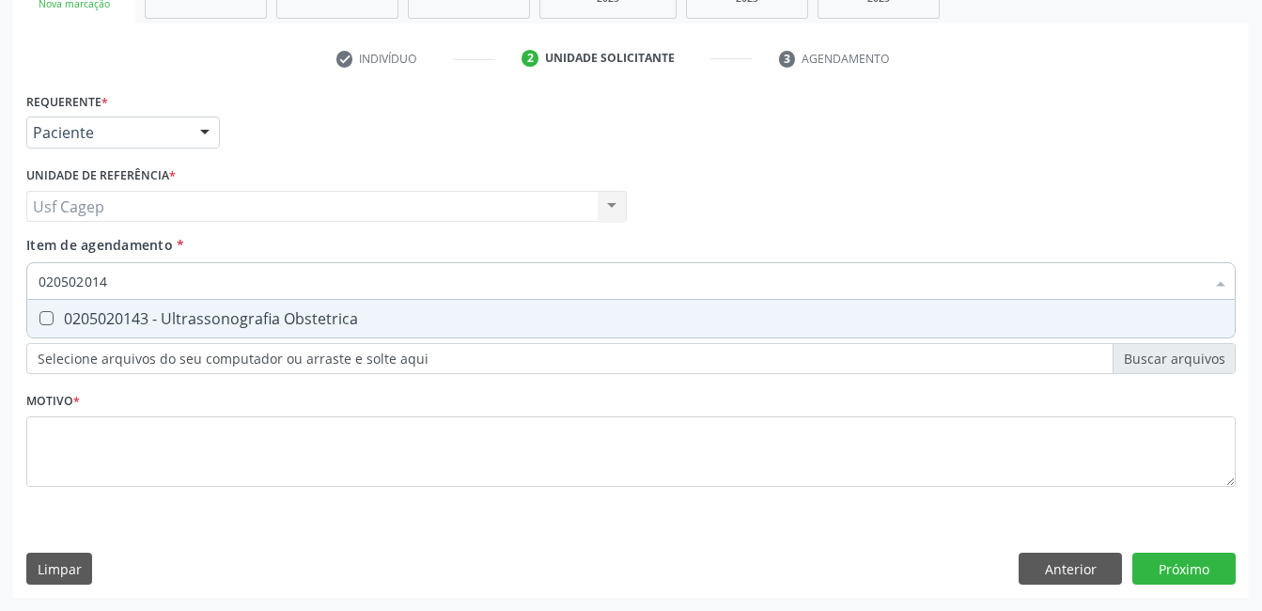
type input "0205020143"
click at [231, 311] on div "0205020143 - Ultrassonografia Obstetrica" at bounding box center [631, 318] width 1185 height 15
checkbox Obstetrica "true"
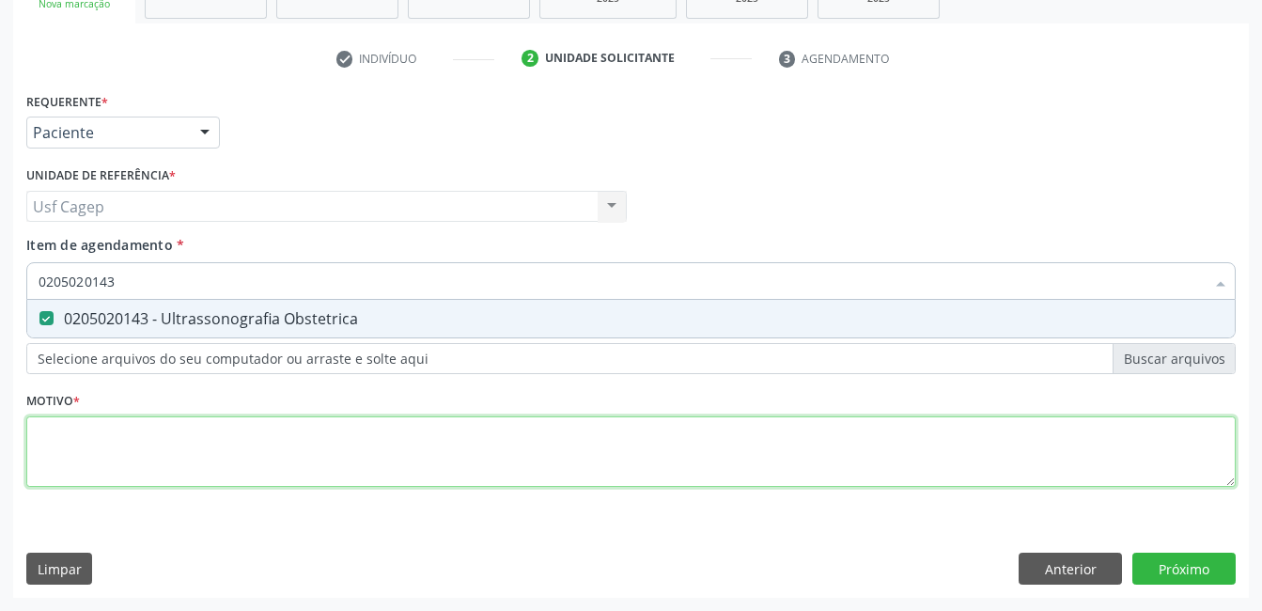
click at [241, 460] on div "Requerente * Paciente Profissional de Saúde Paciente Nenhum resultado encontrad…" at bounding box center [630, 300] width 1209 height 426
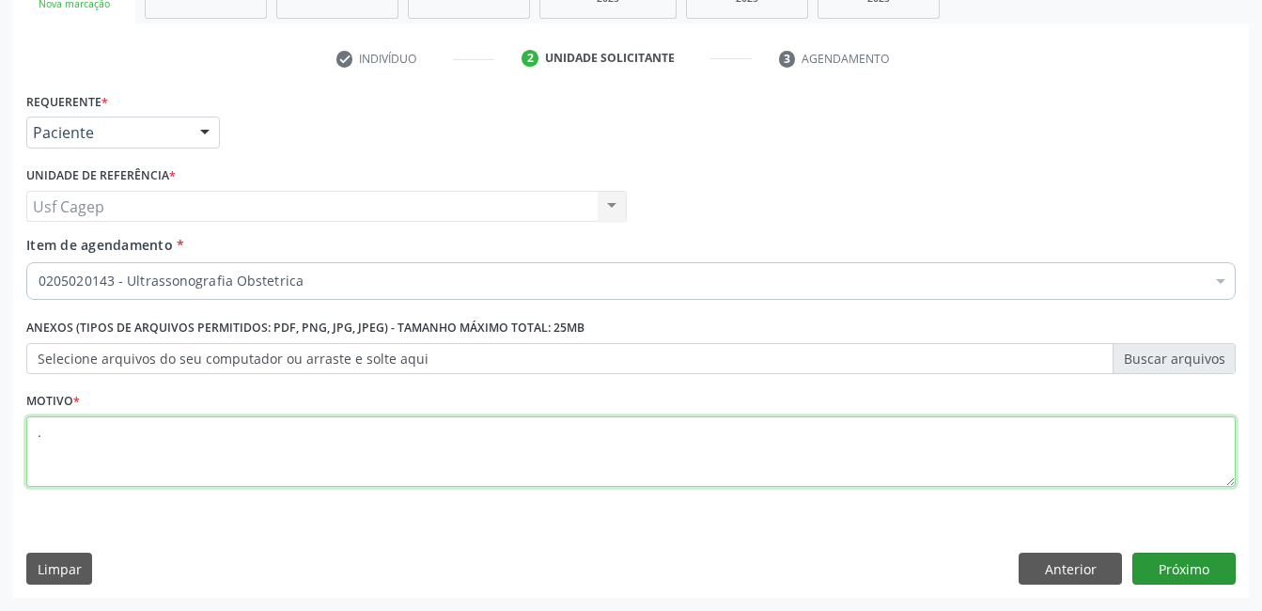
type textarea "."
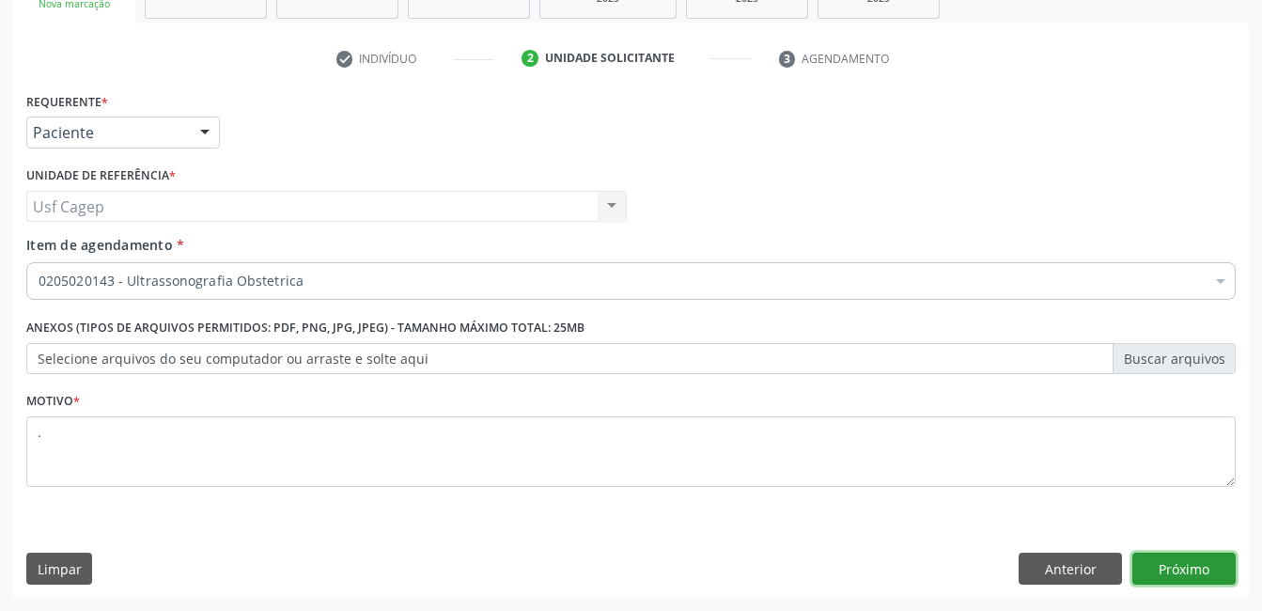
click at [1189, 575] on button "Próximo" at bounding box center [1183, 568] width 103 height 32
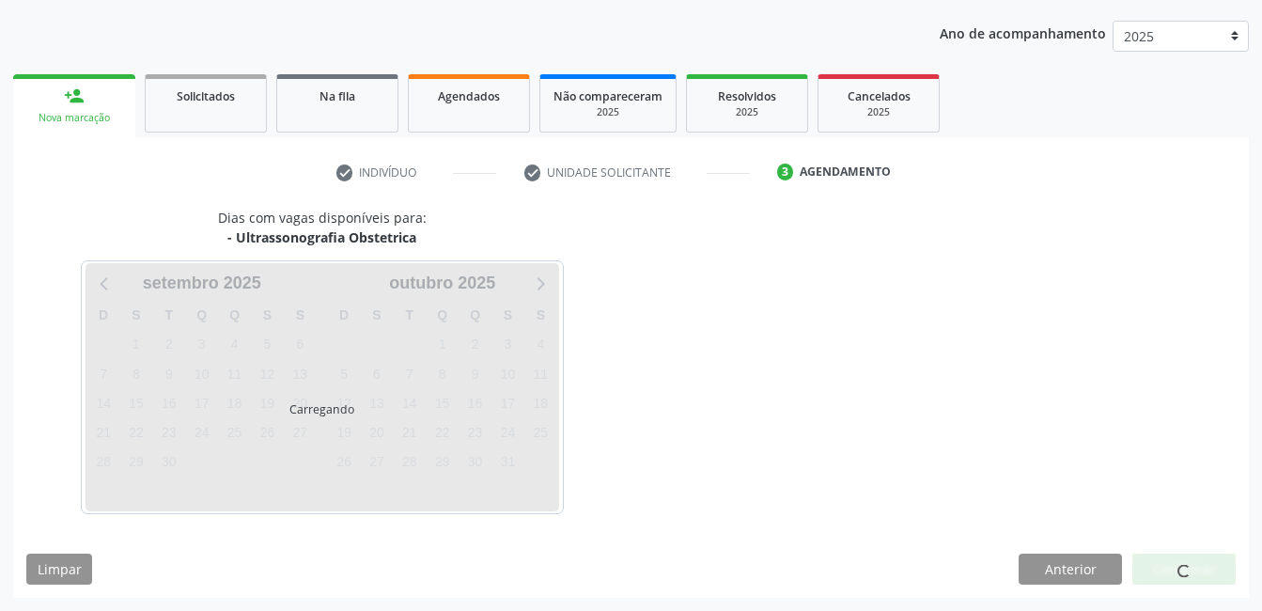
scroll to position [207, 0]
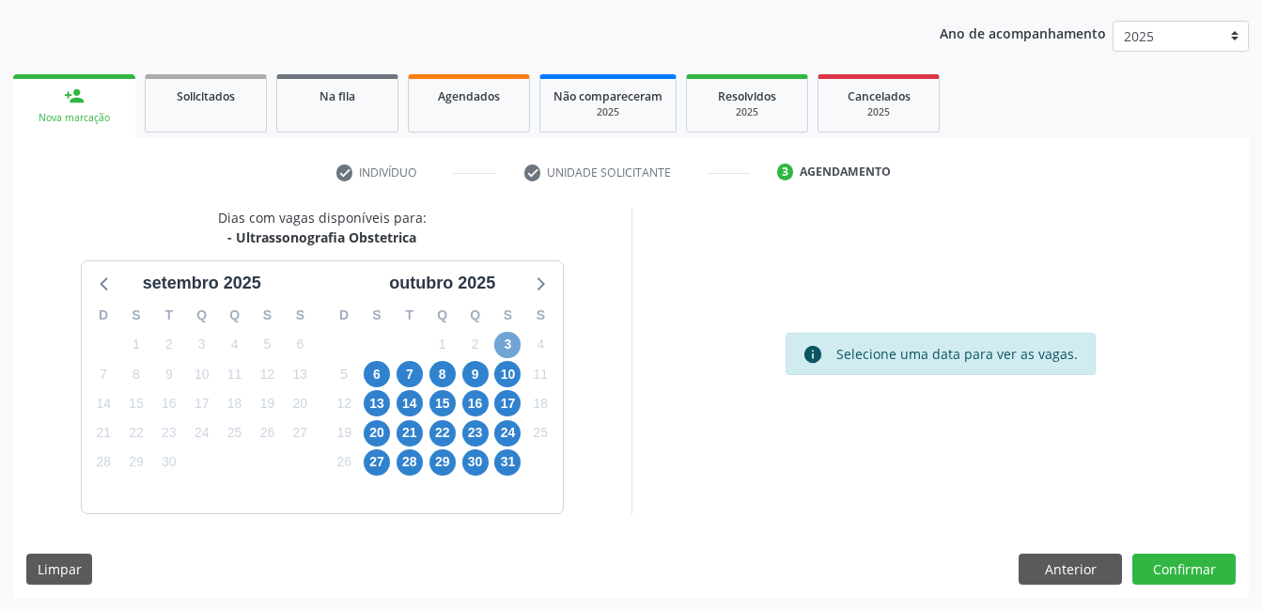
click at [504, 350] on span "3" at bounding box center [507, 345] width 26 height 26
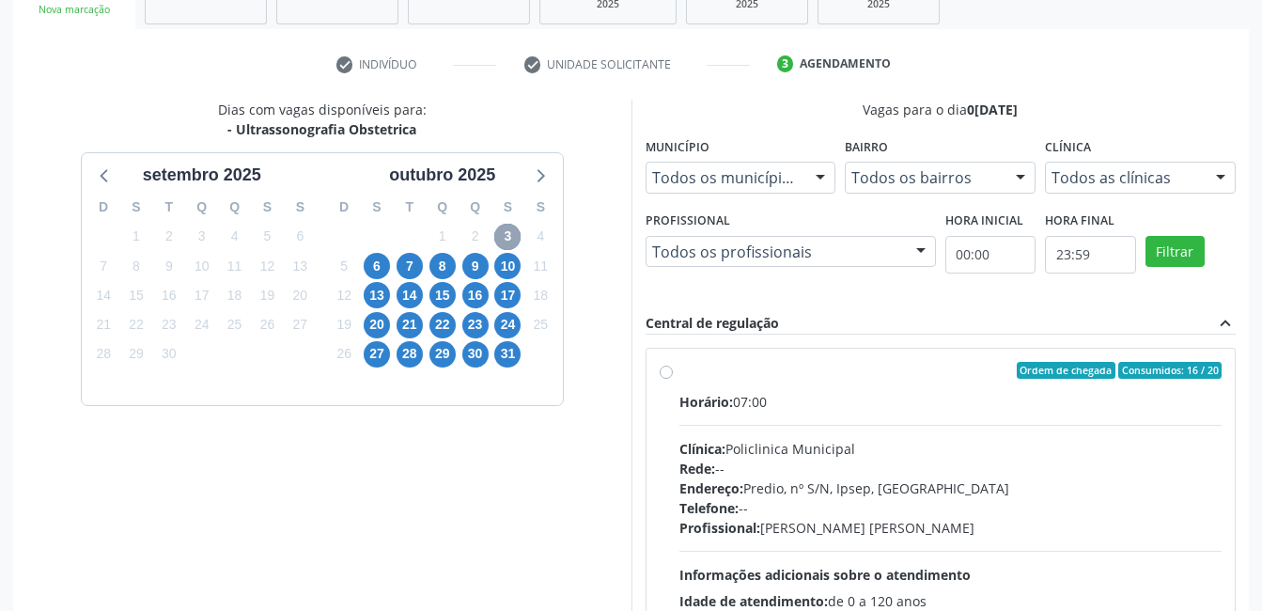
scroll to position [478, 0]
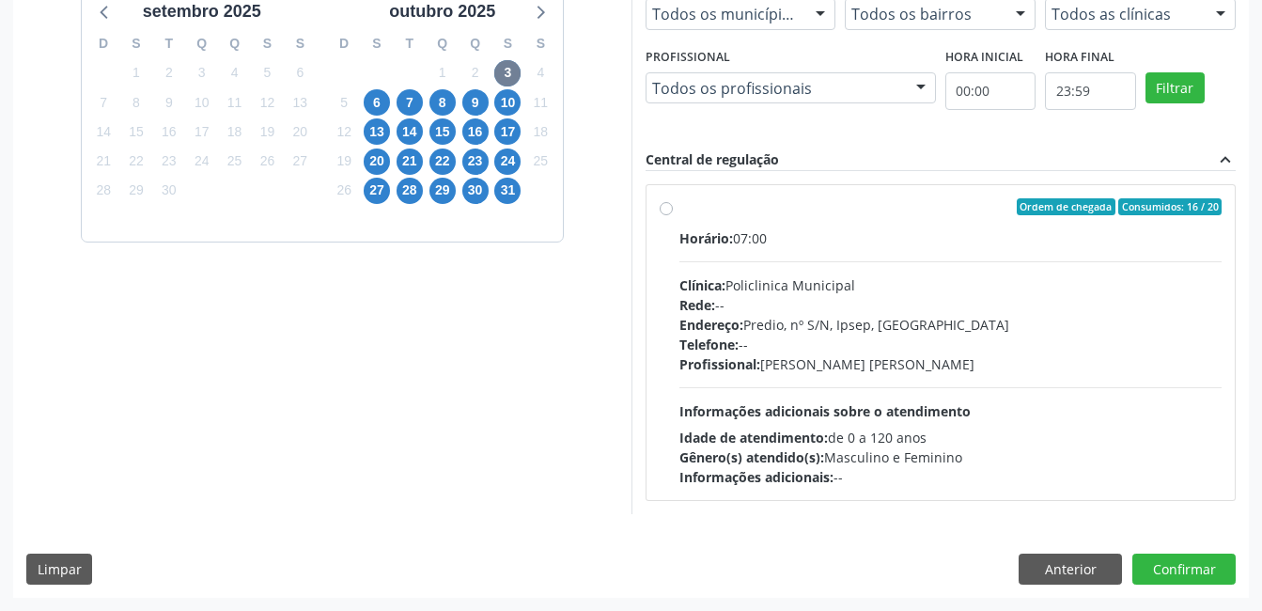
click at [1010, 412] on div "Horário: 07:00 Clínica: Policlinica Municipal Rede: -- Endereço: Predio, nº S/N…" at bounding box center [950, 357] width 543 height 258
click at [673, 215] on input "Ordem de chegada Consumidos: 16 / 20 Horário: 07:00 Clínica: Policlinica Munici…" at bounding box center [666, 206] width 13 height 17
radio input "true"
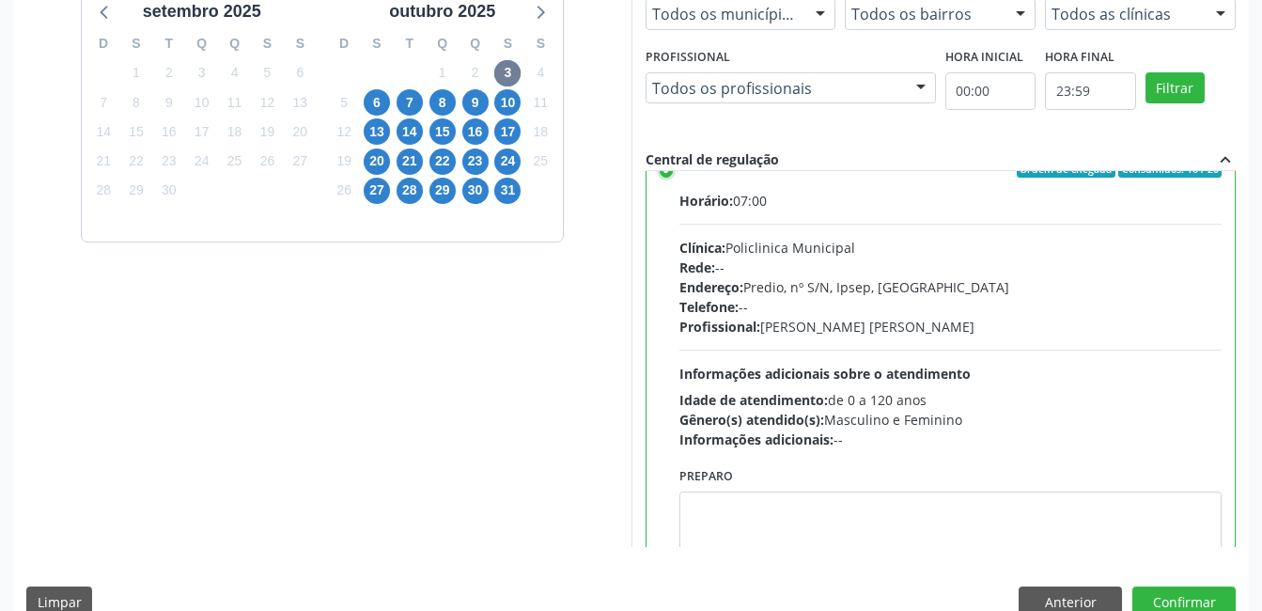
scroll to position [93, 0]
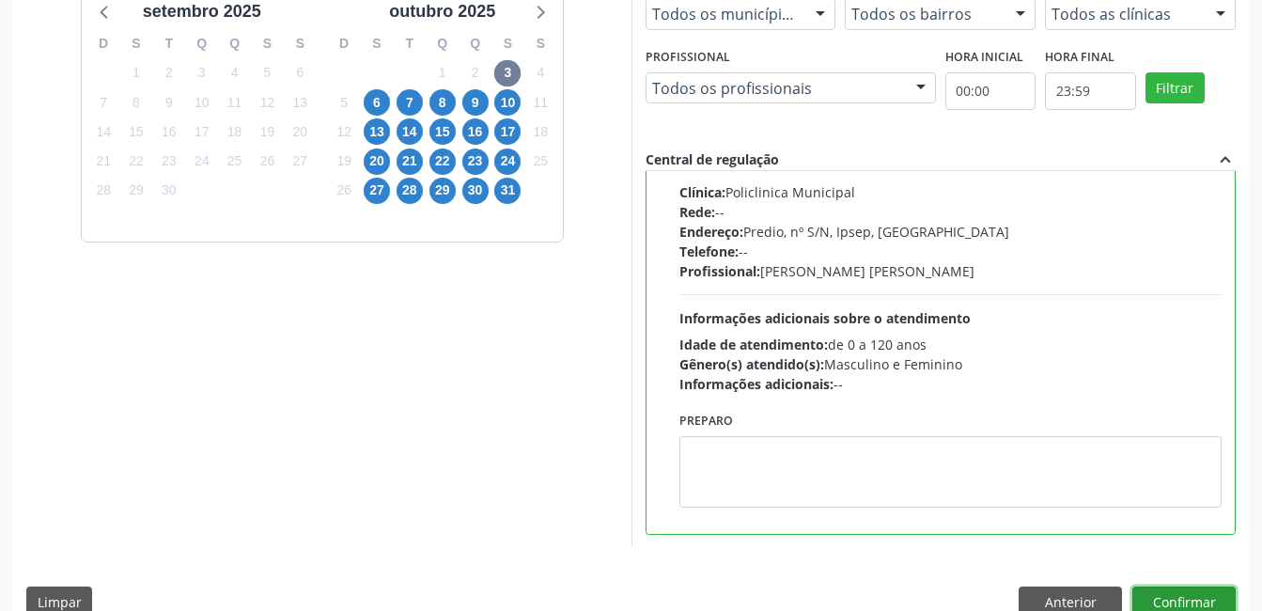
click at [1212, 598] on button "Confirmar" at bounding box center [1183, 602] width 103 height 32
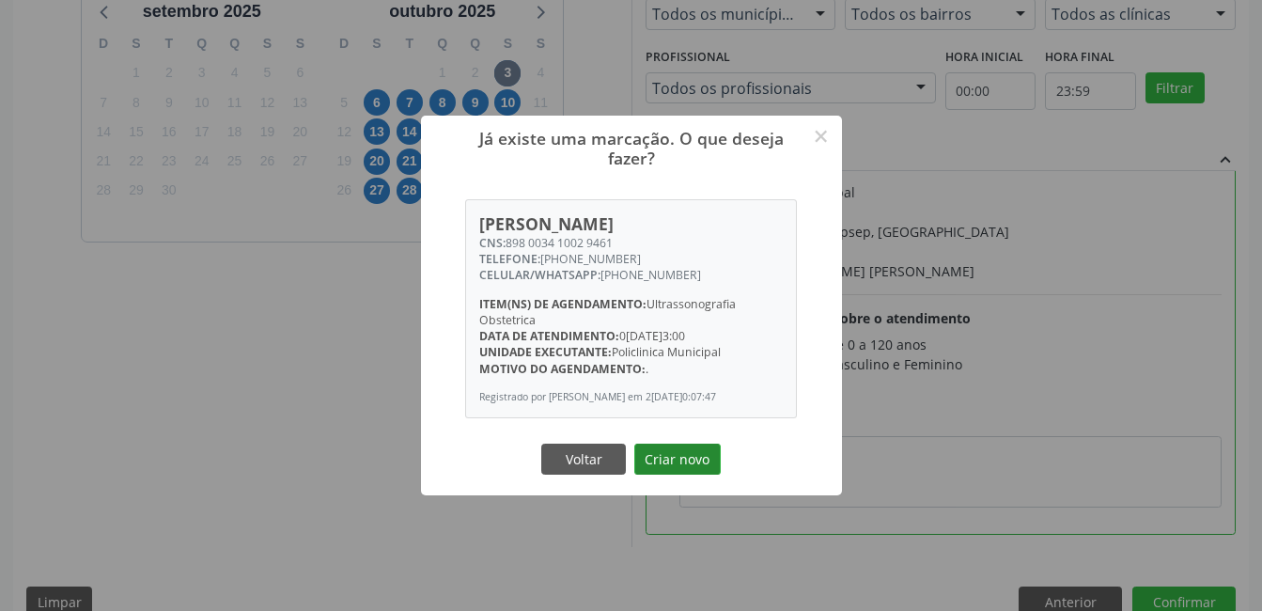
click at [675, 460] on button "Criar novo" at bounding box center [677, 459] width 86 height 32
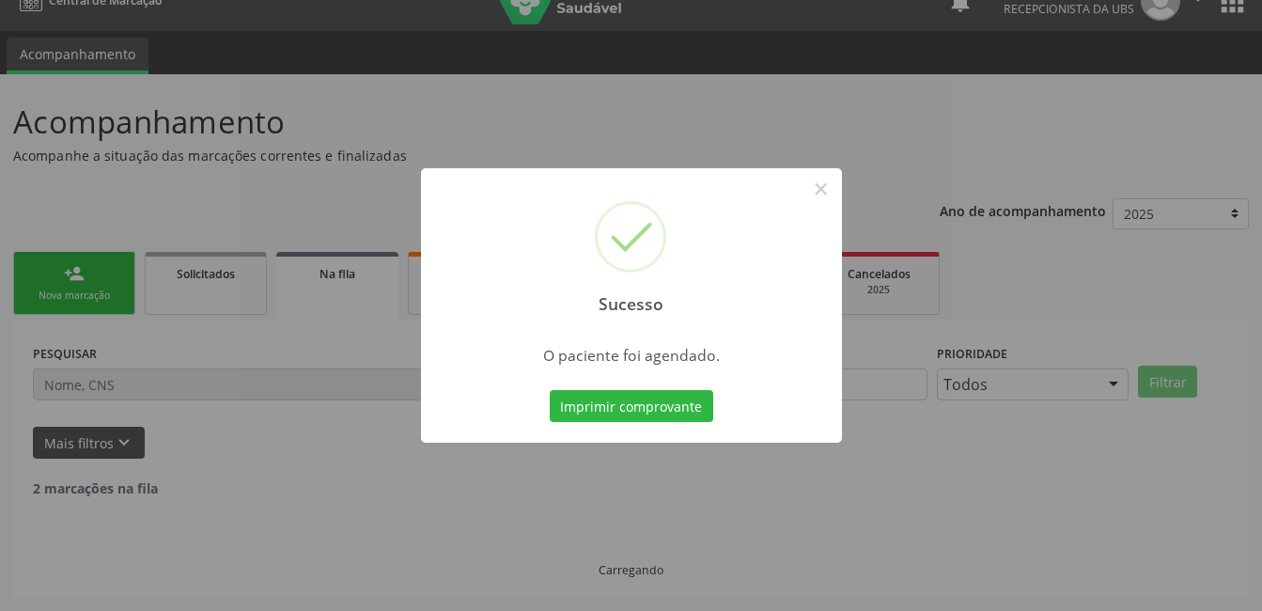
scroll to position [9, 0]
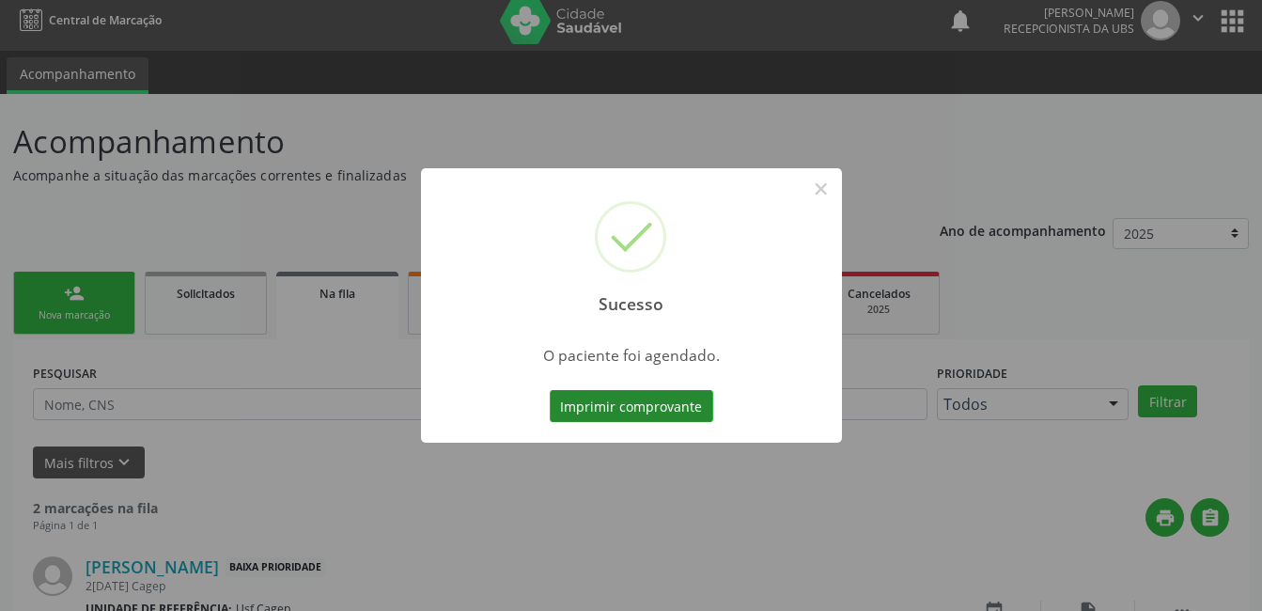
click at [607, 412] on button "Imprimir comprovante" at bounding box center [631, 406] width 163 height 32
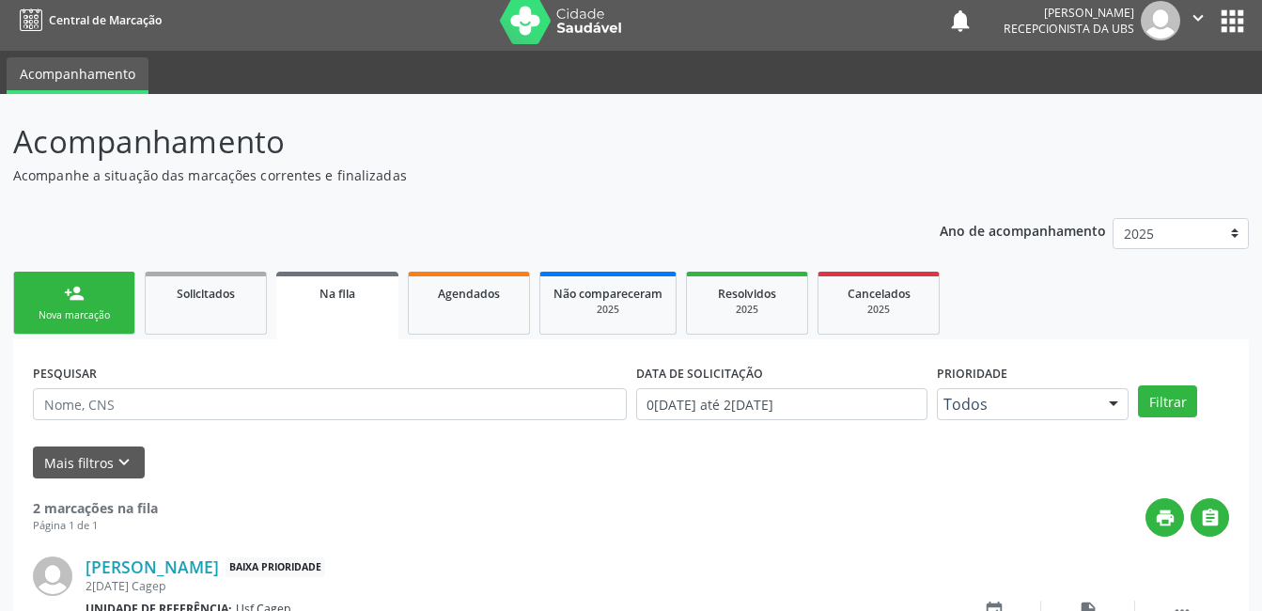
click at [90, 297] on link "person_add Nova marcação" at bounding box center [74, 303] width 122 height 63
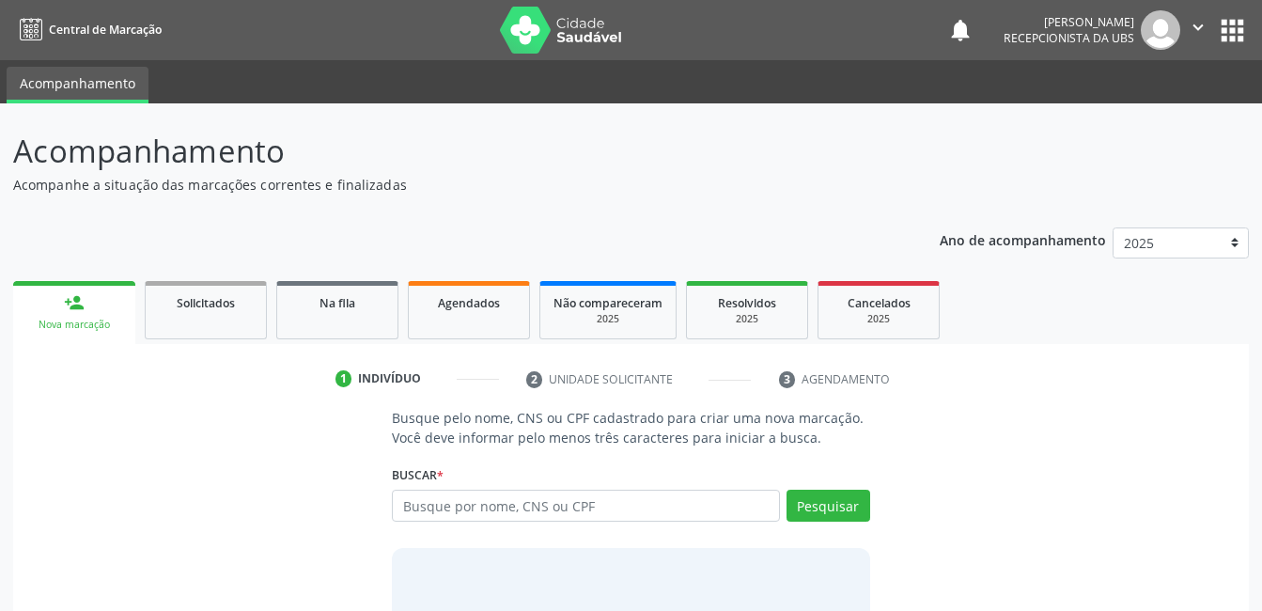
scroll to position [9, 0]
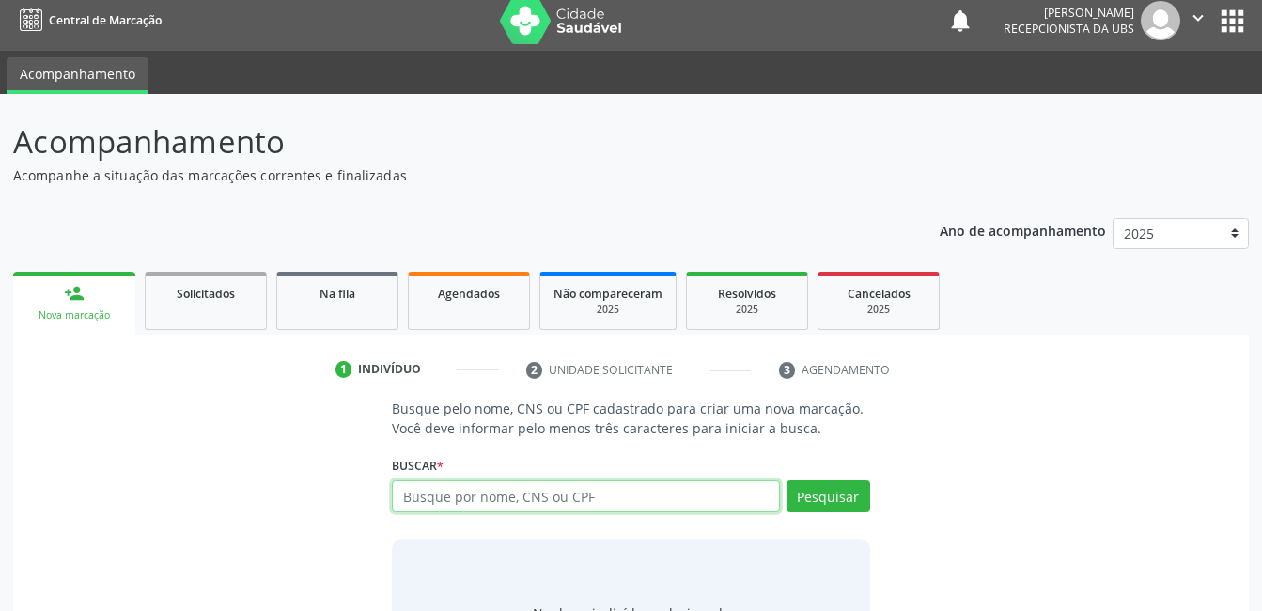
click at [446, 500] on input "text" at bounding box center [585, 496] width 387 height 32
type input "700008239437804"
drag, startPoint x: 823, startPoint y: 515, endPoint x: 829, endPoint y: 490, distance: 25.1
click at [824, 512] on div "Pesquisar" at bounding box center [825, 502] width 90 height 45
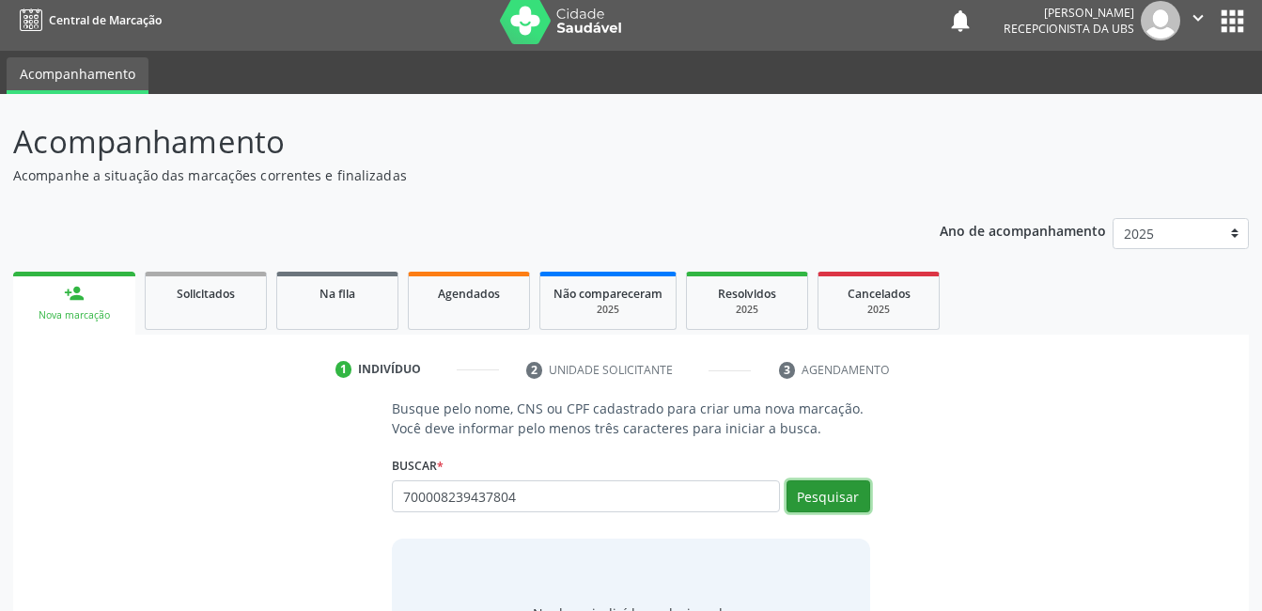
click at [829, 490] on button "Pesquisar" at bounding box center [828, 496] width 84 height 32
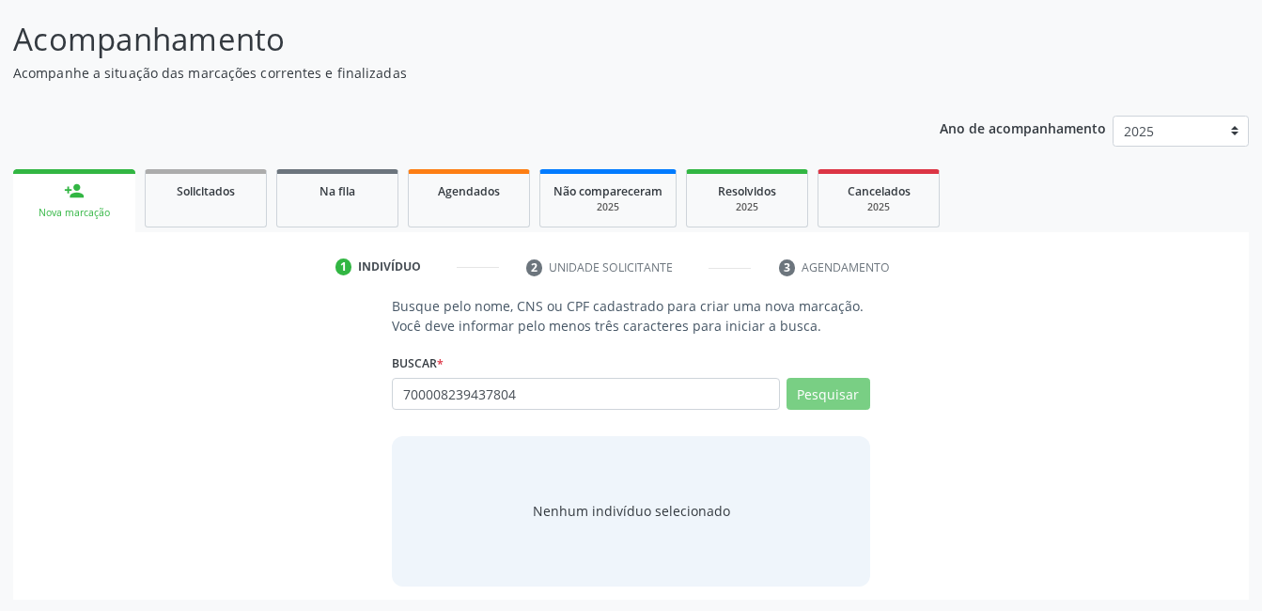
scroll to position [114, 0]
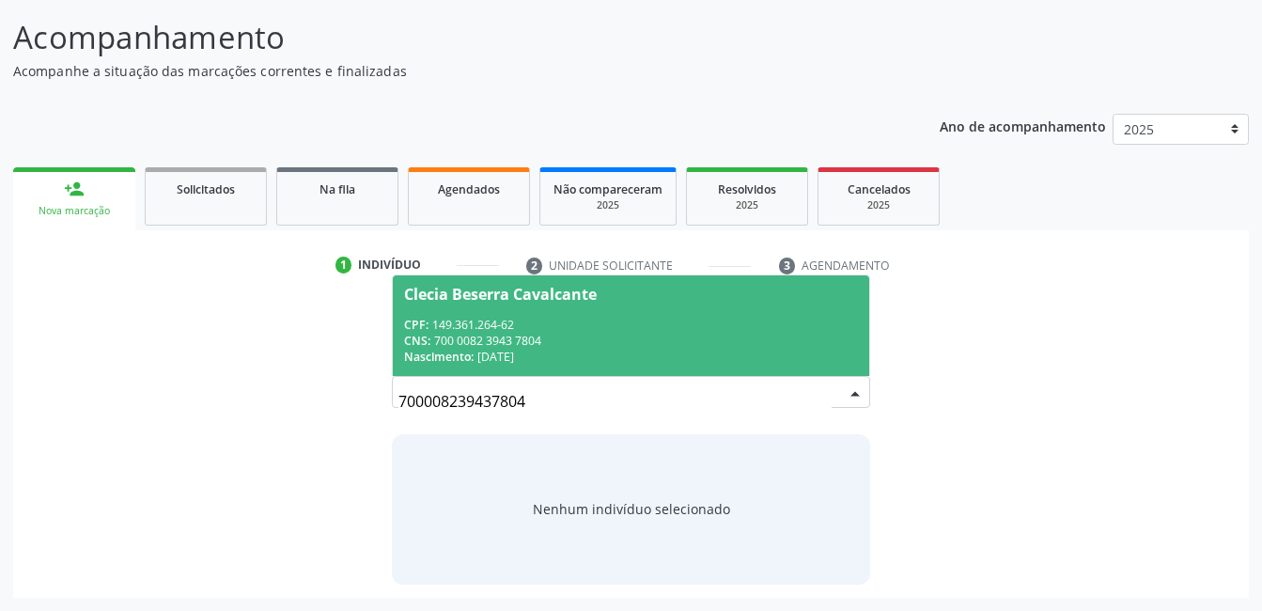
click at [569, 284] on span "Clecia Beserra Cavalcante CPF: 149.361.264-62 CNS: 700 0082 3943 7804 Nasciment…" at bounding box center [630, 325] width 475 height 101
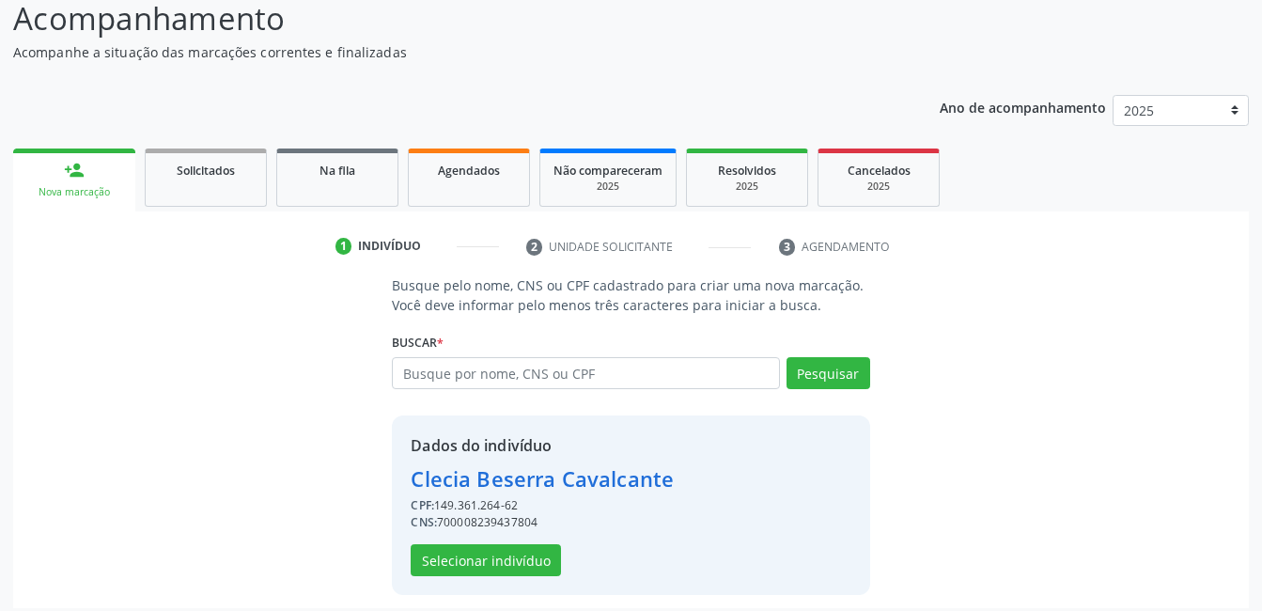
scroll to position [143, 0]
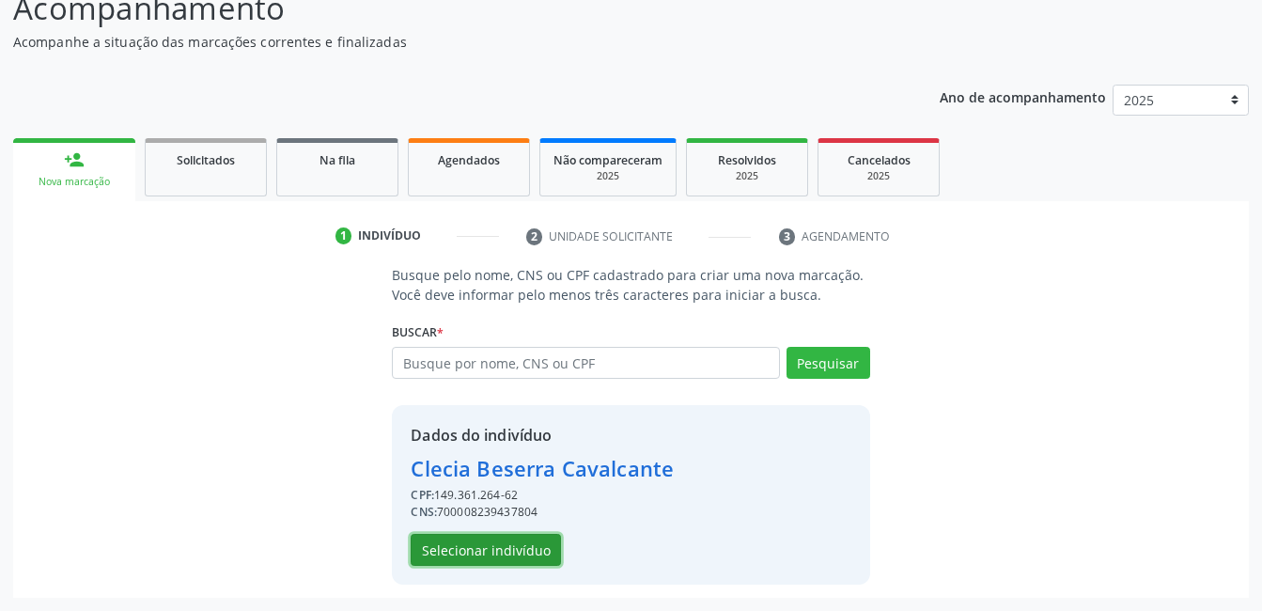
click at [517, 538] on button "Selecionar indivíduo" at bounding box center [486, 550] width 150 height 32
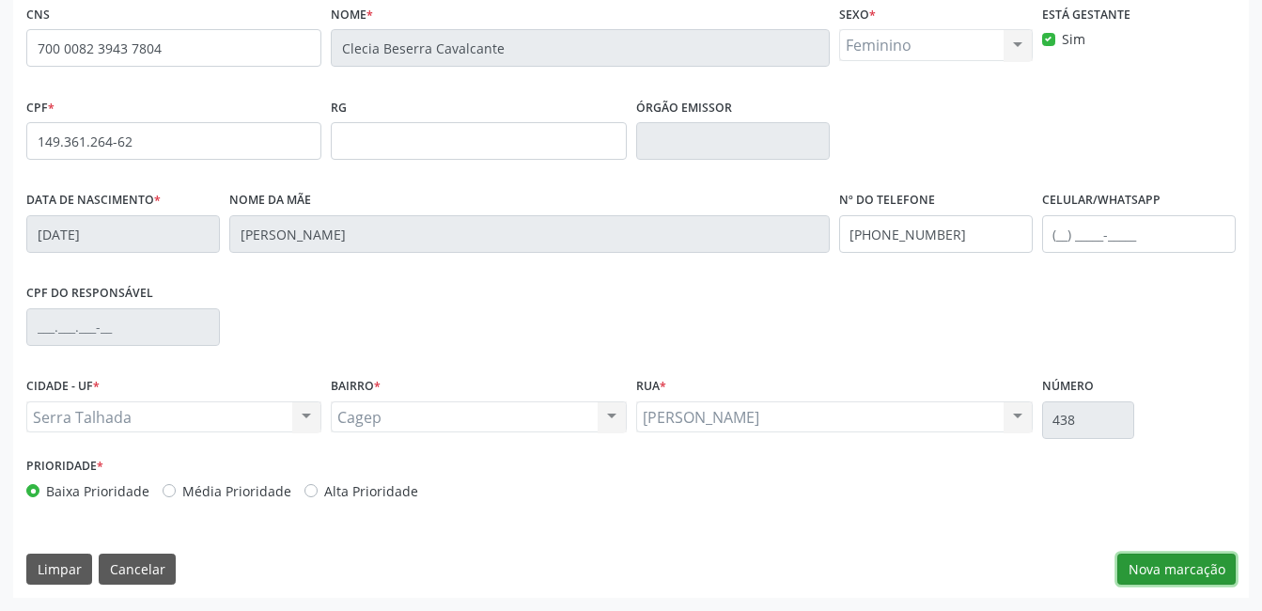
click at [1124, 572] on button "Nova marcação" at bounding box center [1176, 569] width 118 height 32
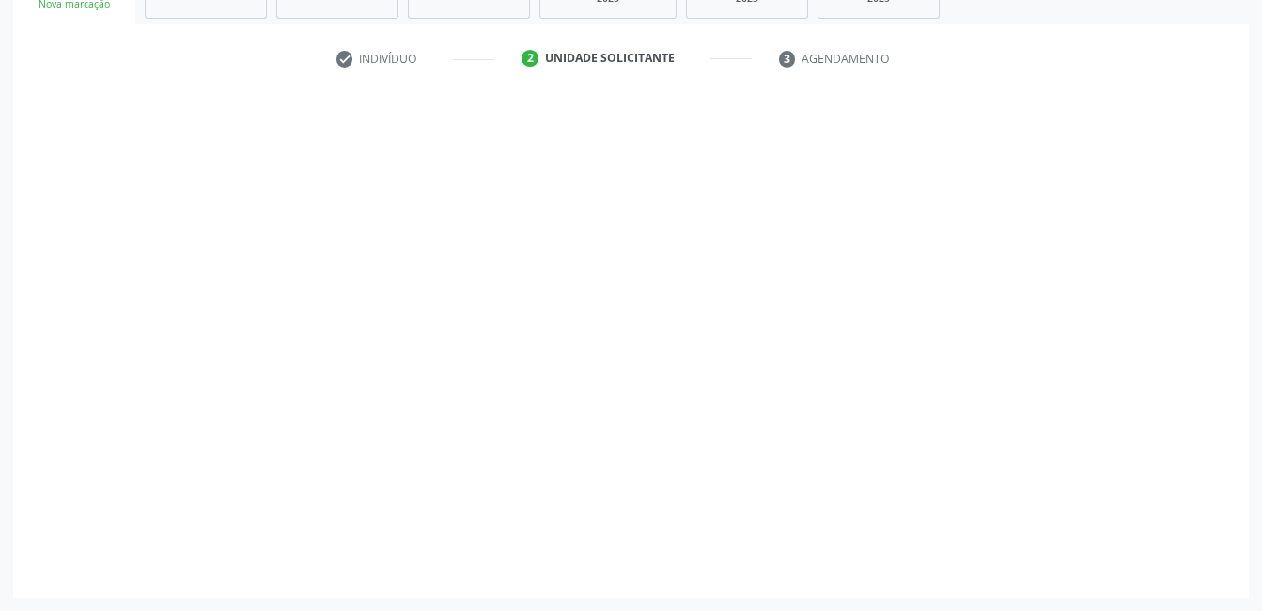
scroll to position [320, 0]
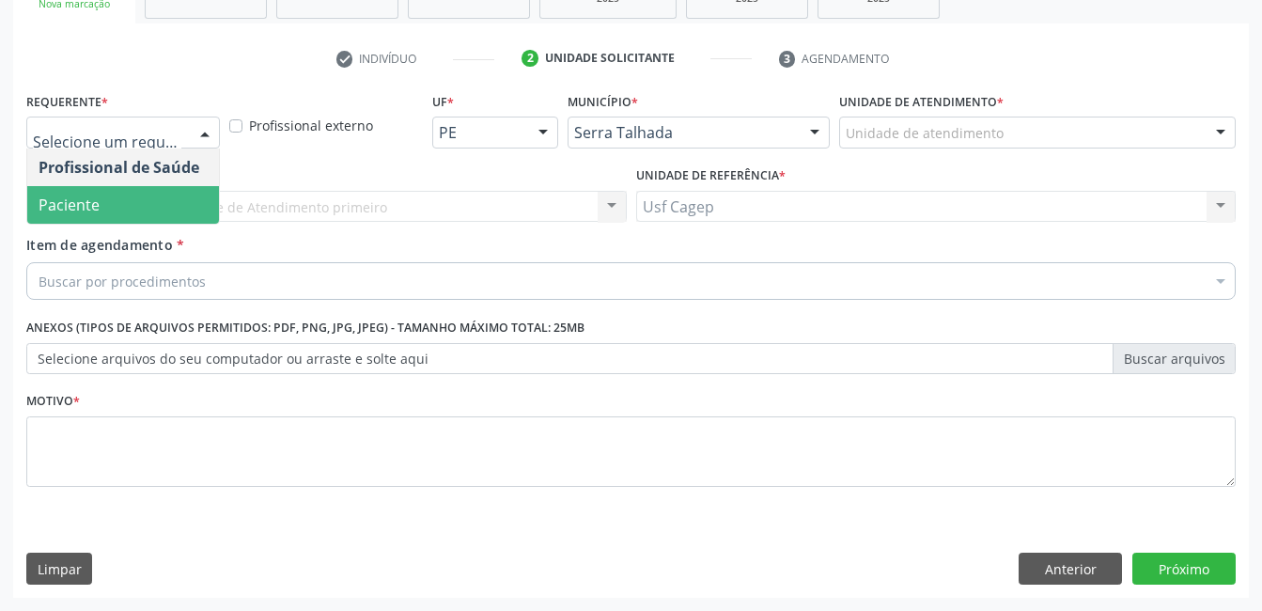
click at [142, 206] on span "Paciente" at bounding box center [123, 205] width 192 height 38
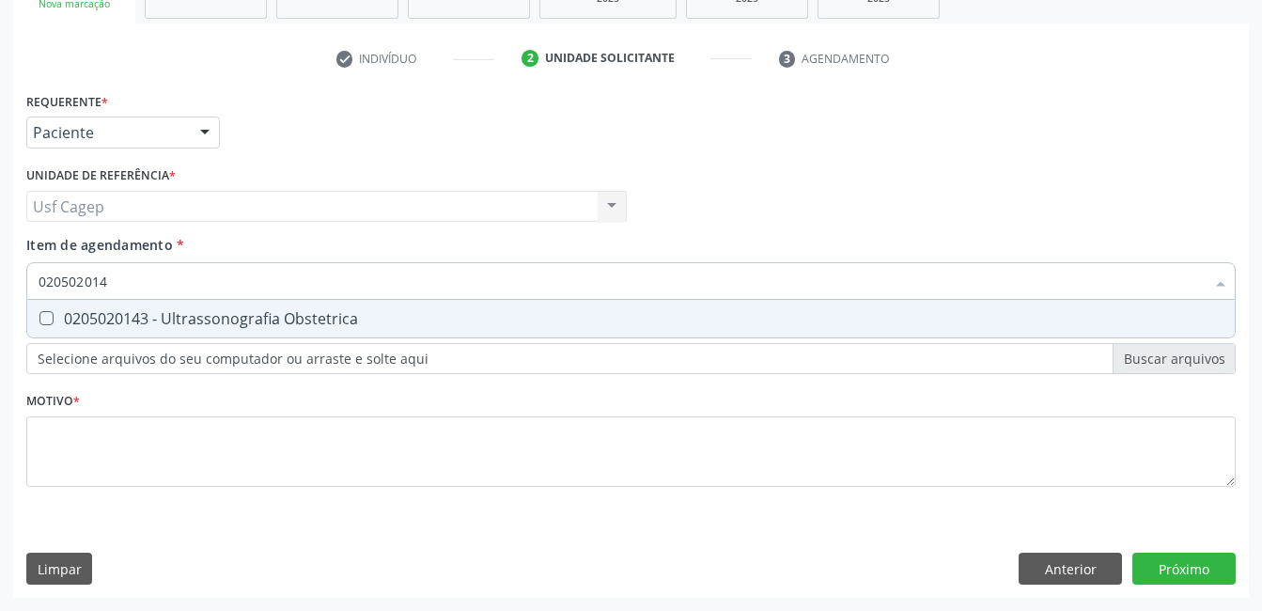
type input "0205020143"
click at [217, 319] on div "0205020143 - Ultrassonografia Obstetrica" at bounding box center [631, 318] width 1185 height 15
checkbox Obstetrica "true"
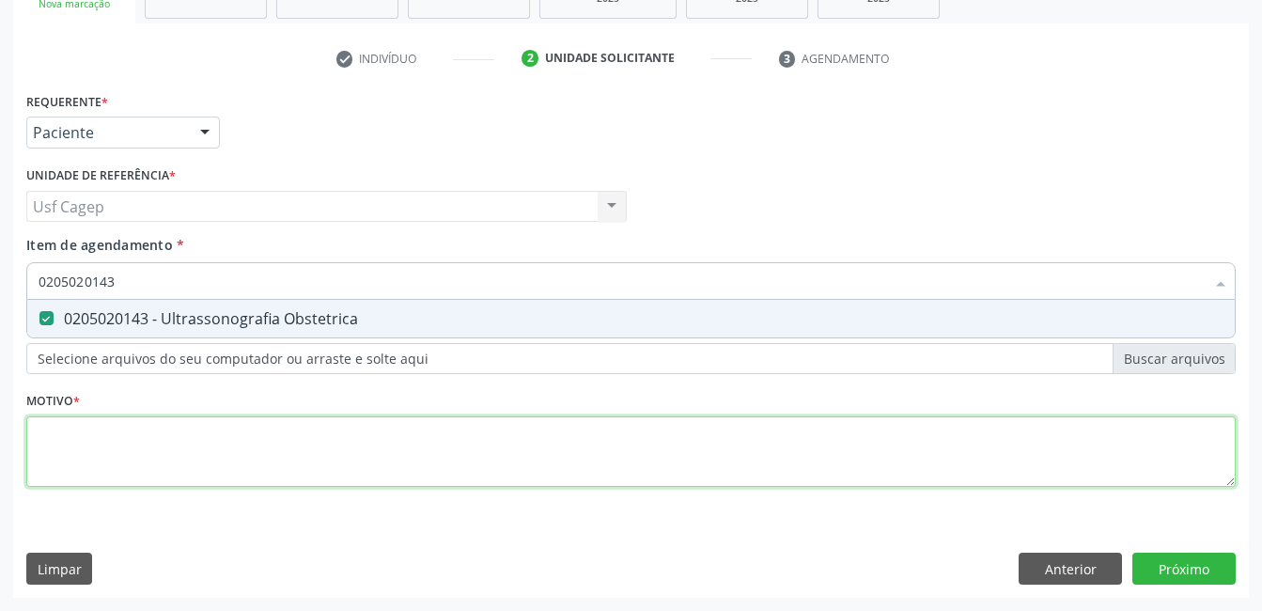
click at [284, 465] on div "Requerente * Paciente Profissional de Saúde Paciente Nenhum resultado encontrad…" at bounding box center [630, 300] width 1209 height 426
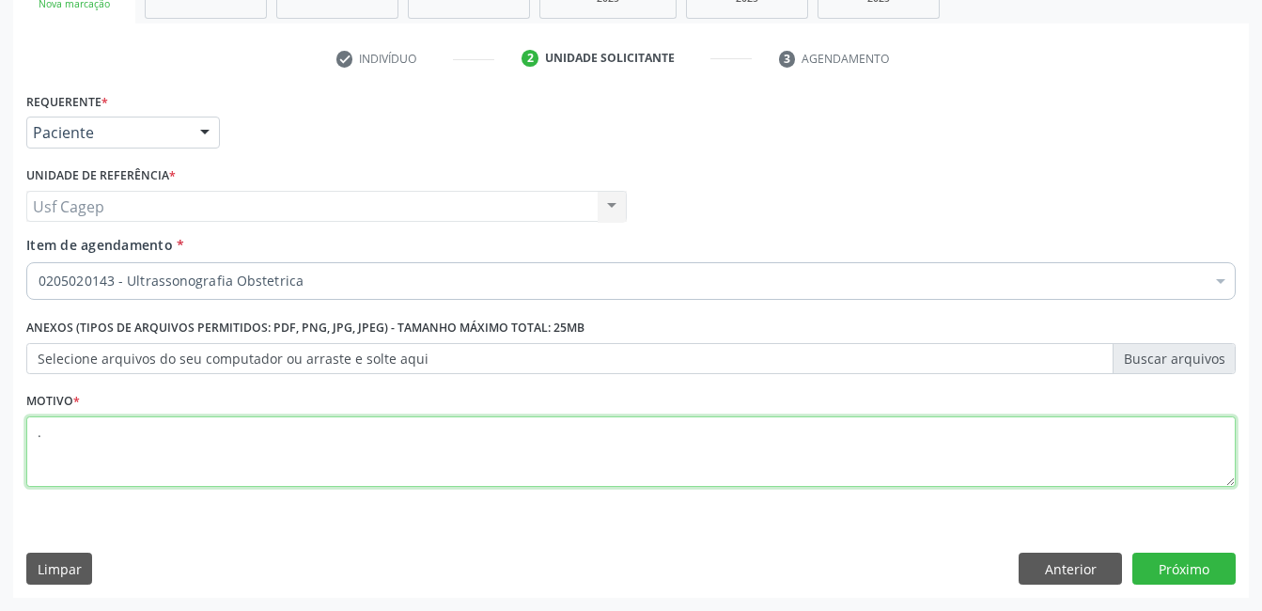
type textarea "."
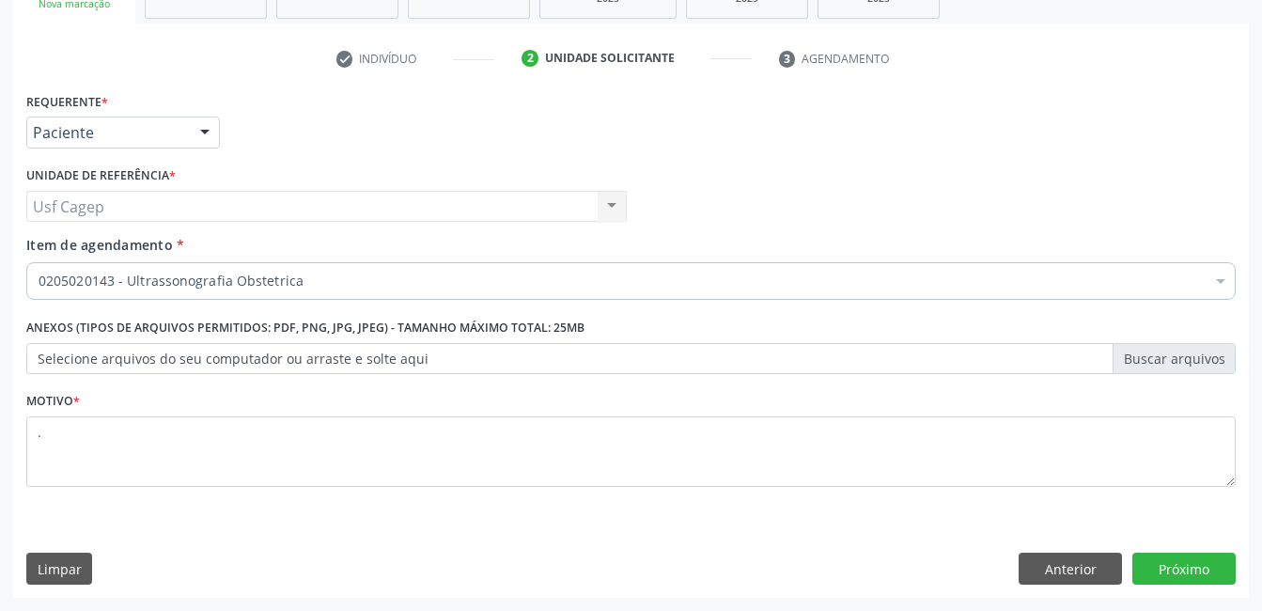
click at [1189, 587] on div "Requerente * Paciente Profissional de Saúde Paciente Nenhum resultado encontrad…" at bounding box center [630, 342] width 1235 height 510
click at [1189, 576] on button "Próximo" at bounding box center [1183, 568] width 103 height 32
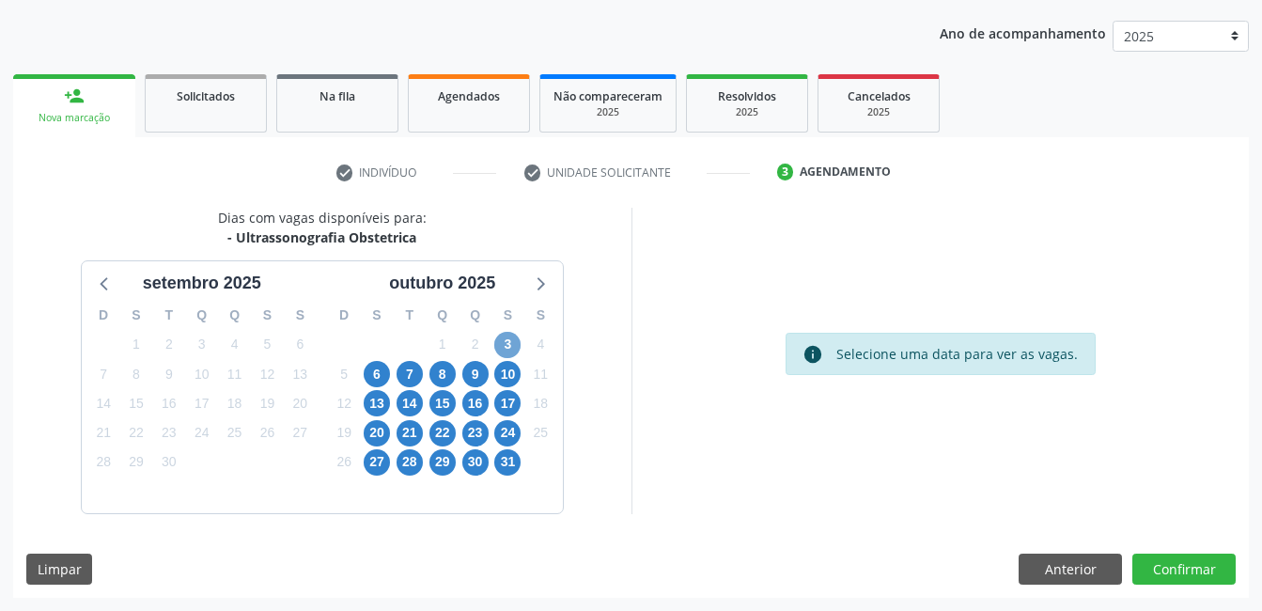
click at [516, 350] on span "3" at bounding box center [507, 345] width 26 height 26
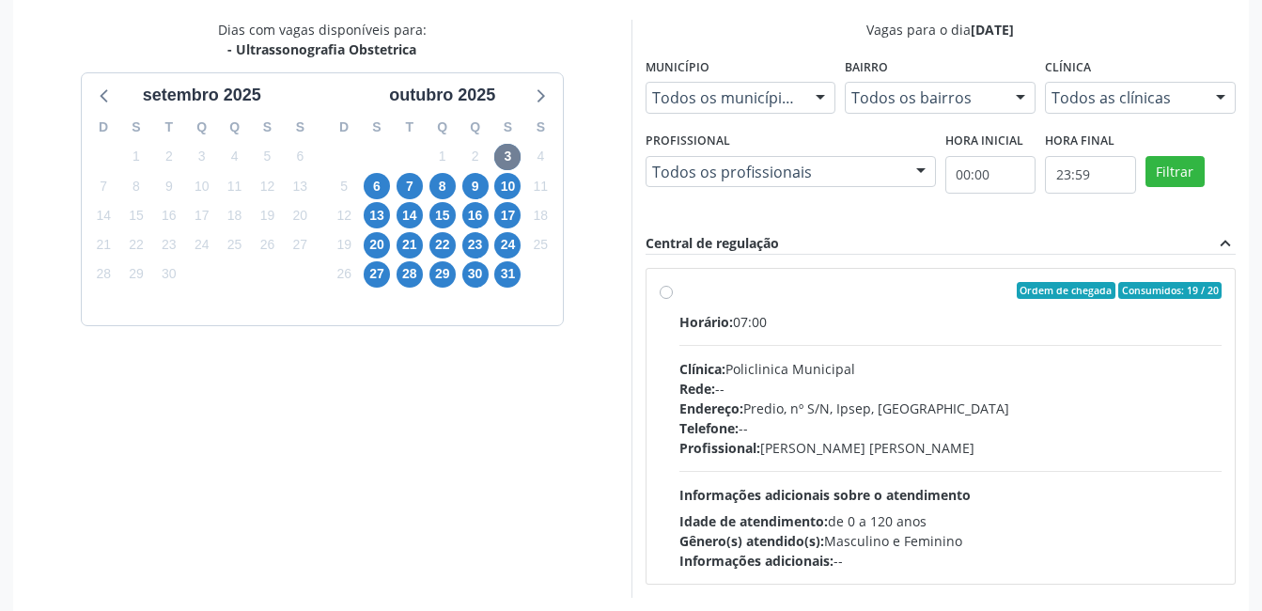
click at [752, 440] on span "Profissional:" at bounding box center [719, 448] width 81 height 18
click at [673, 299] on input "Ordem de chegada Consumidos: 19 / 20 Horário: 07:00 Clínica: Policlinica Munici…" at bounding box center [666, 290] width 13 height 17
radio input "true"
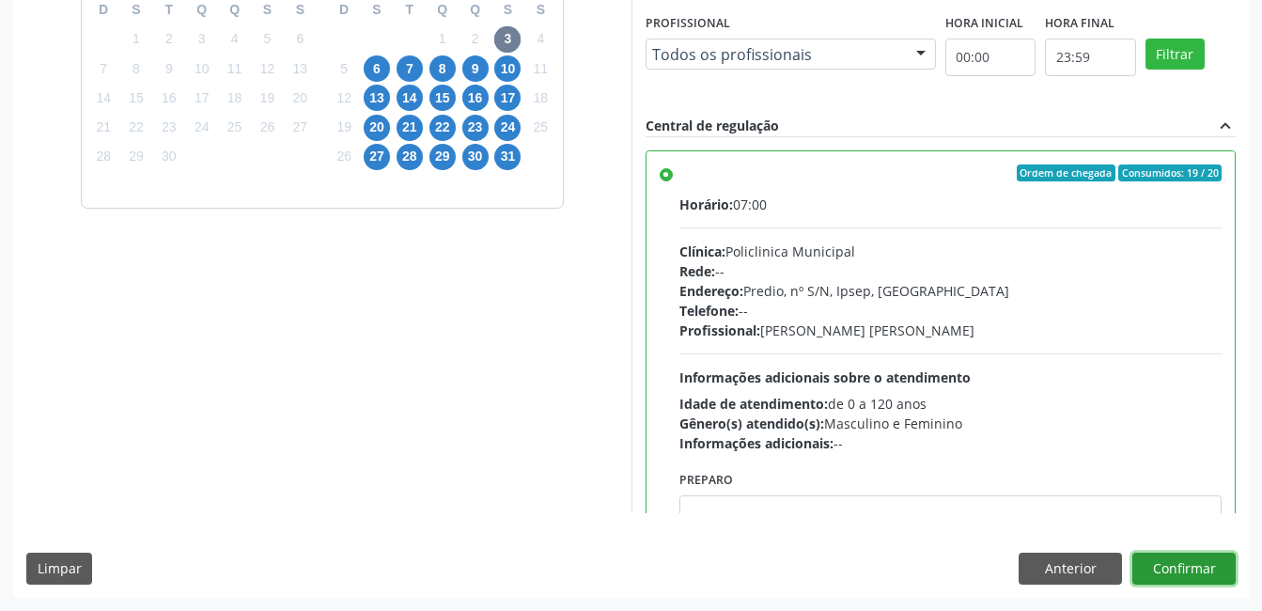
click at [1166, 570] on button "Confirmar" at bounding box center [1183, 568] width 103 height 32
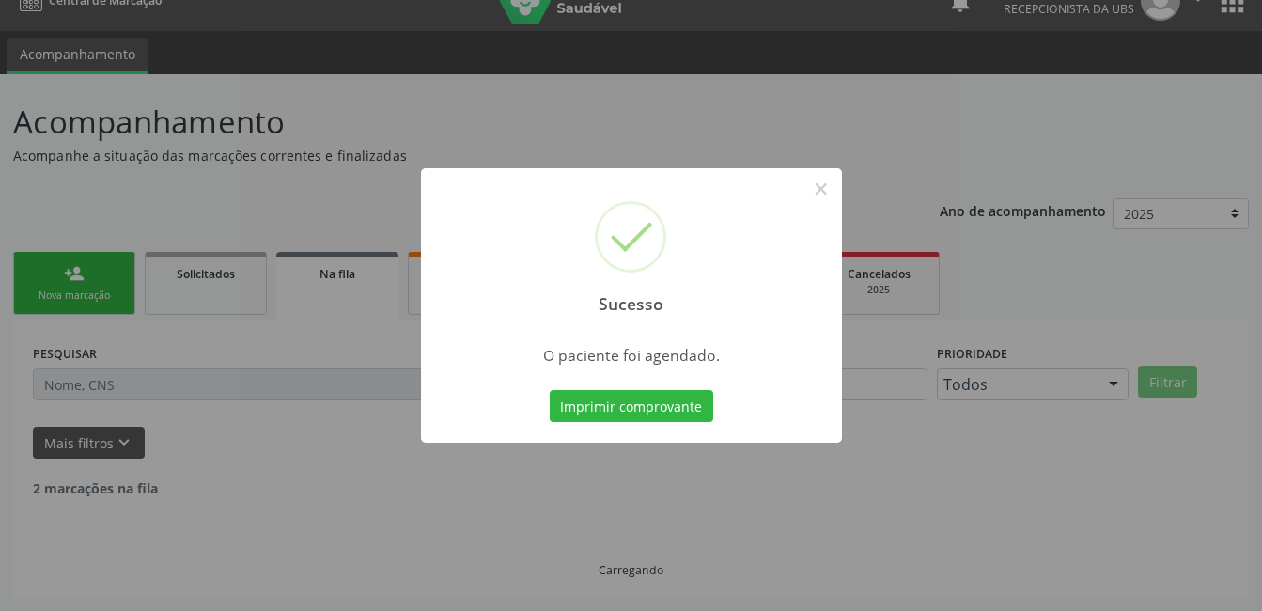
scroll to position [9, 0]
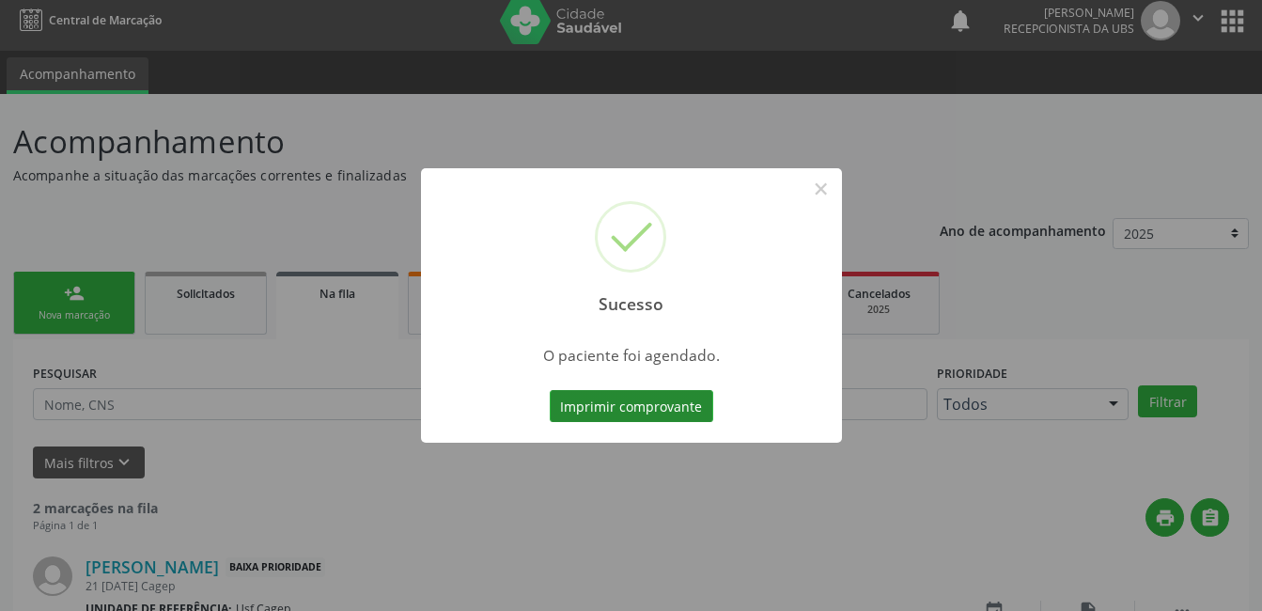
click at [626, 409] on button "Imprimir comprovante" at bounding box center [631, 406] width 163 height 32
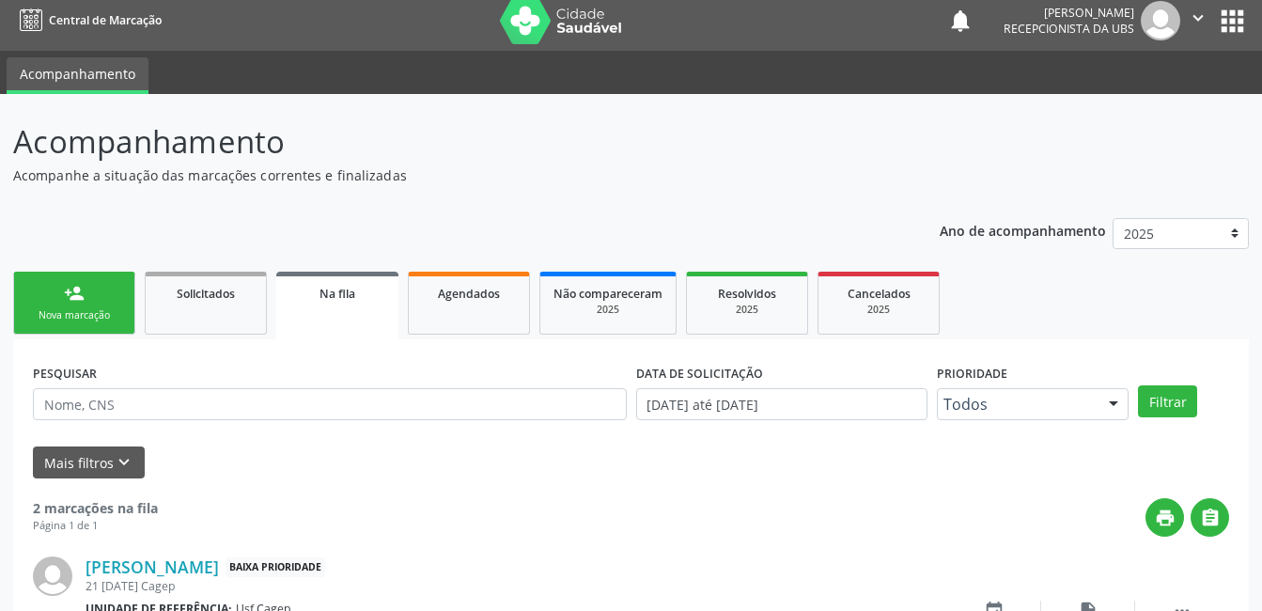
click at [100, 298] on link "person_add Nova marcação" at bounding box center [74, 303] width 122 height 63
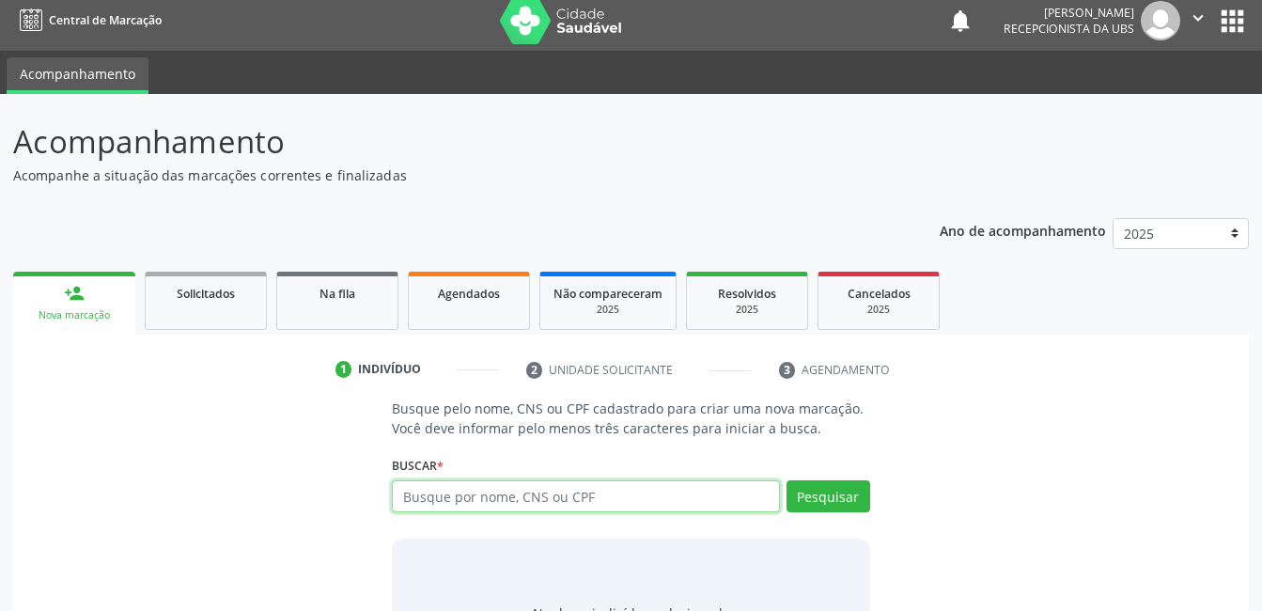
click at [444, 486] on input "text" at bounding box center [585, 496] width 387 height 32
type input "14369819482"
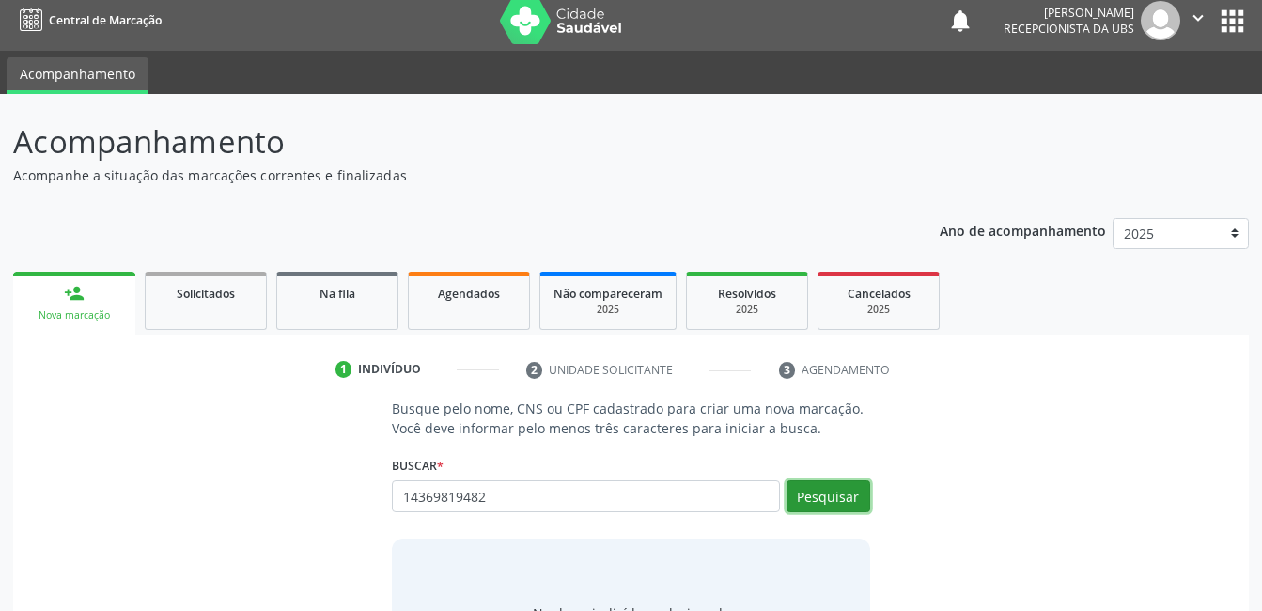
click at [848, 495] on button "Pesquisar" at bounding box center [828, 496] width 84 height 32
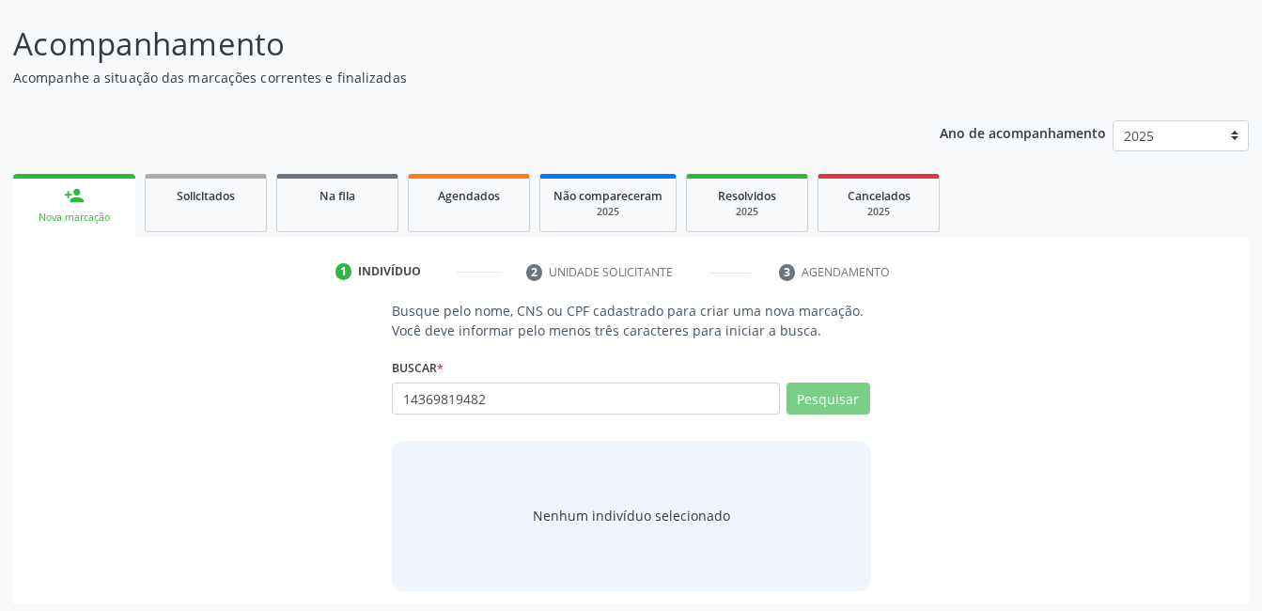
scroll to position [114, 0]
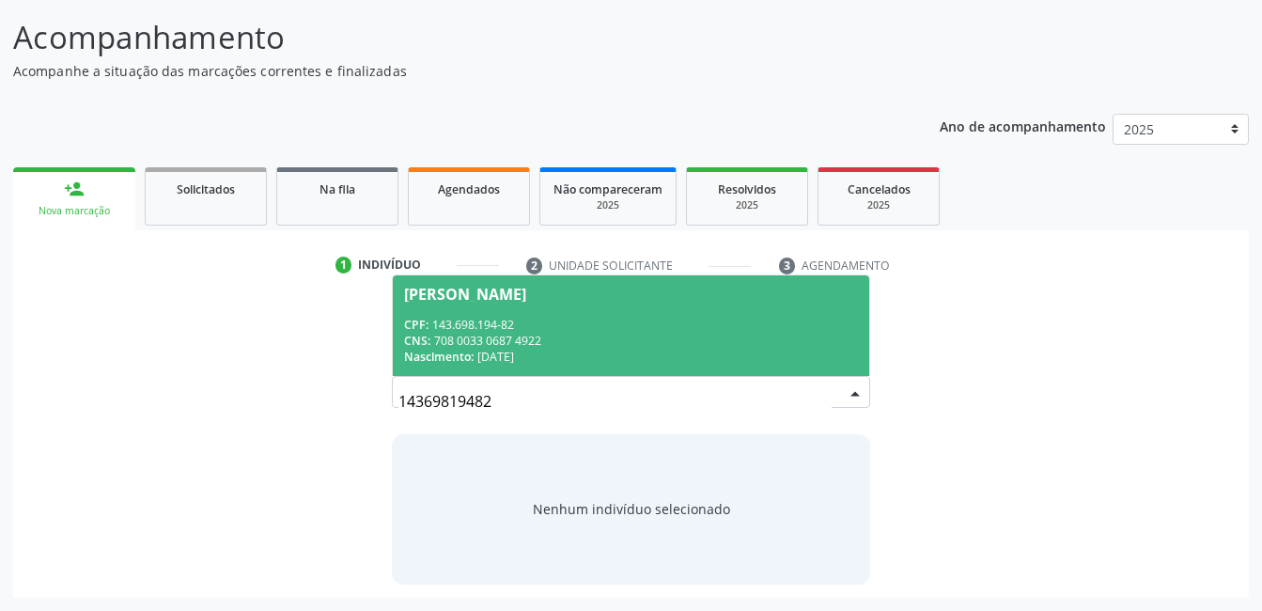
click at [589, 318] on div "CPF: 143.698.194-82" at bounding box center [630, 325] width 453 height 16
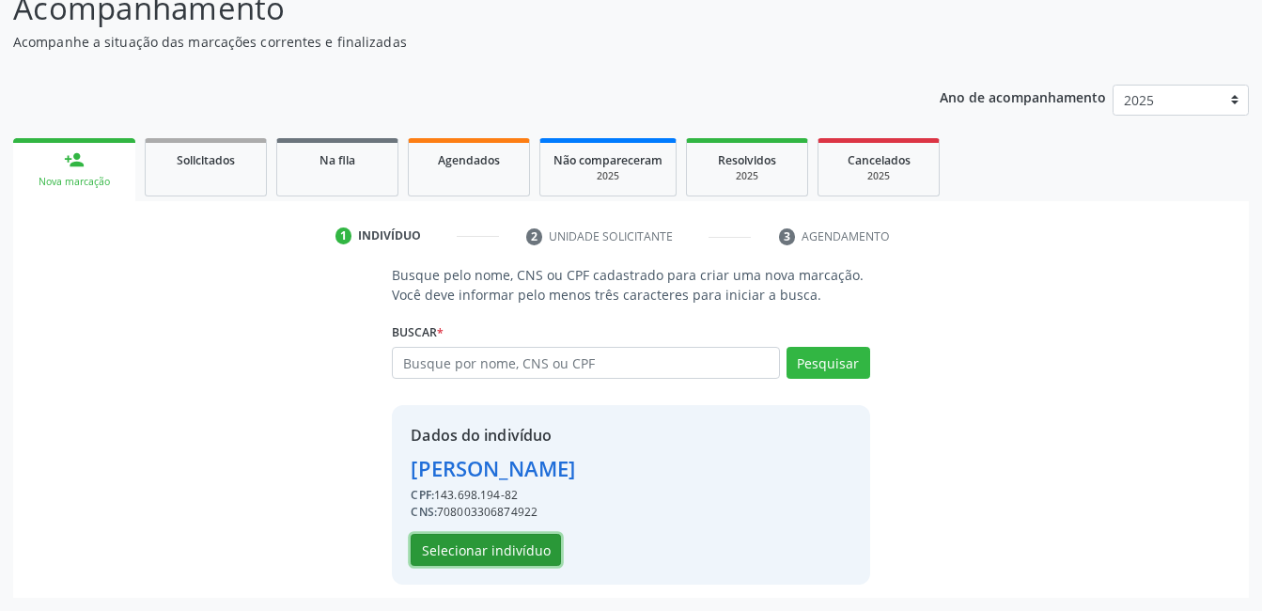
click at [504, 557] on button "Selecionar indivíduo" at bounding box center [486, 550] width 150 height 32
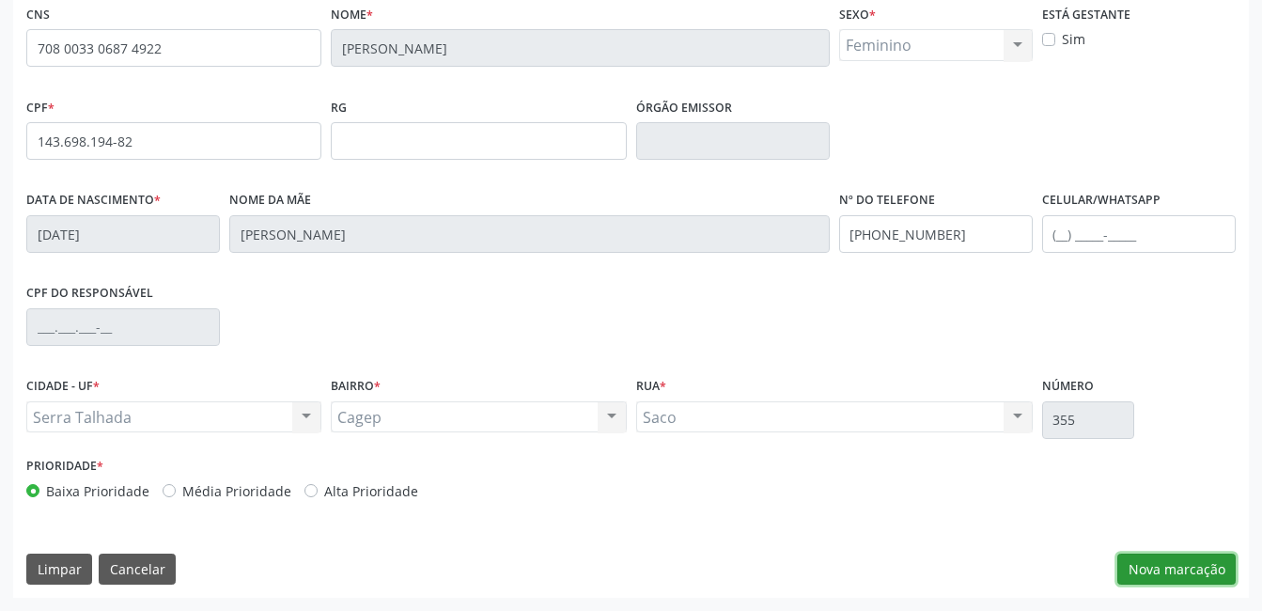
click at [1143, 572] on button "Nova marcação" at bounding box center [1176, 569] width 118 height 32
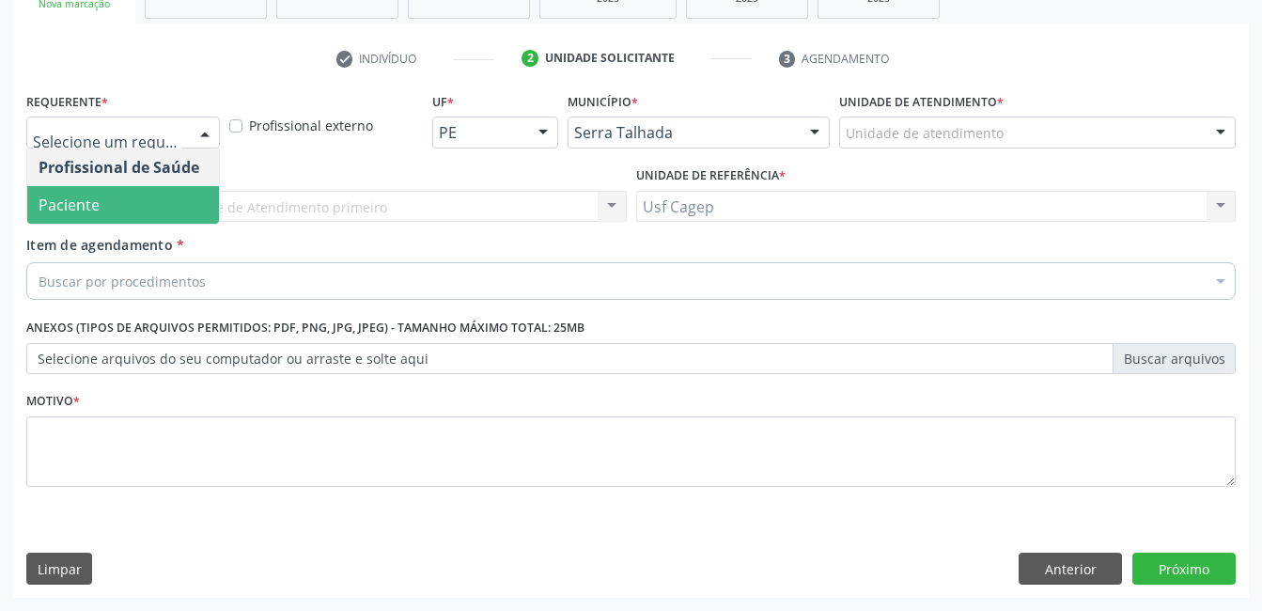
click at [153, 204] on span "Paciente" at bounding box center [123, 205] width 192 height 38
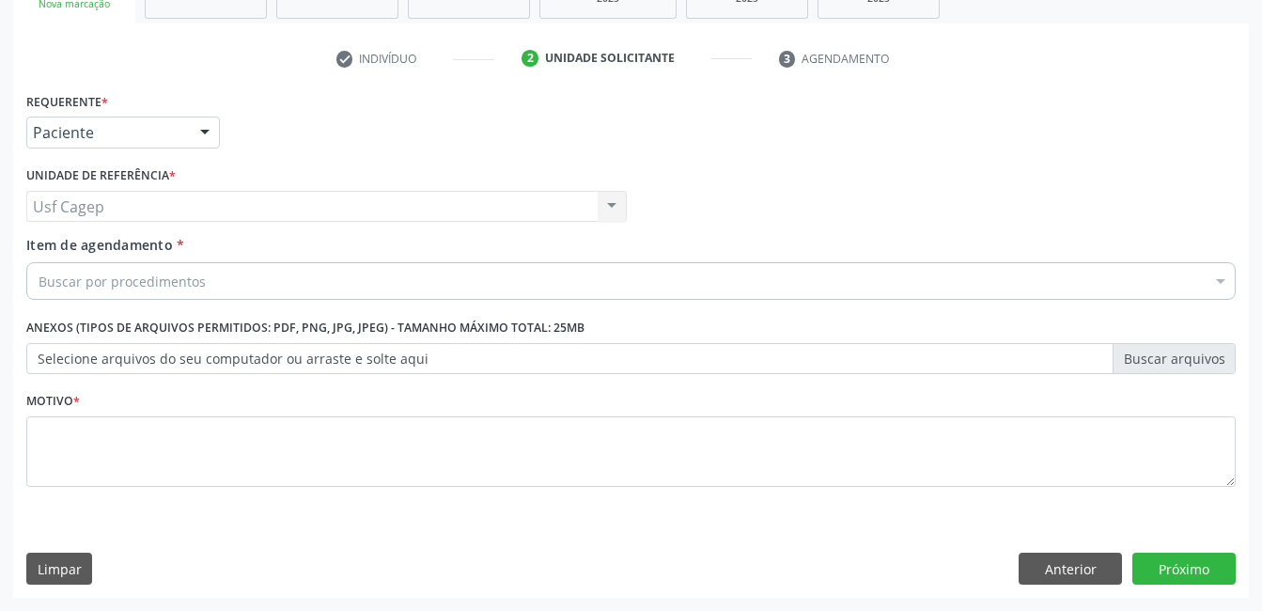
click at [209, 282] on div "Buscar por procedimentos" at bounding box center [630, 281] width 1209 height 38
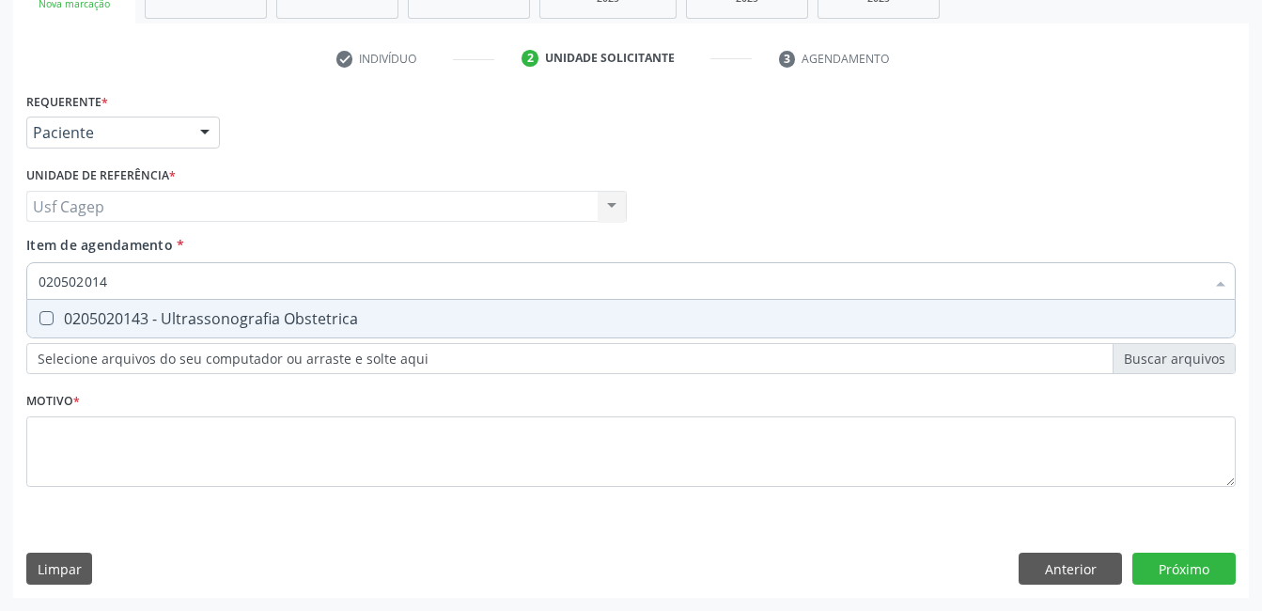
type input "0205020143"
click at [223, 314] on div "0205020143 - Ultrassonografia Obstetrica" at bounding box center [631, 318] width 1185 height 15
checkbox Obstetrica "true"
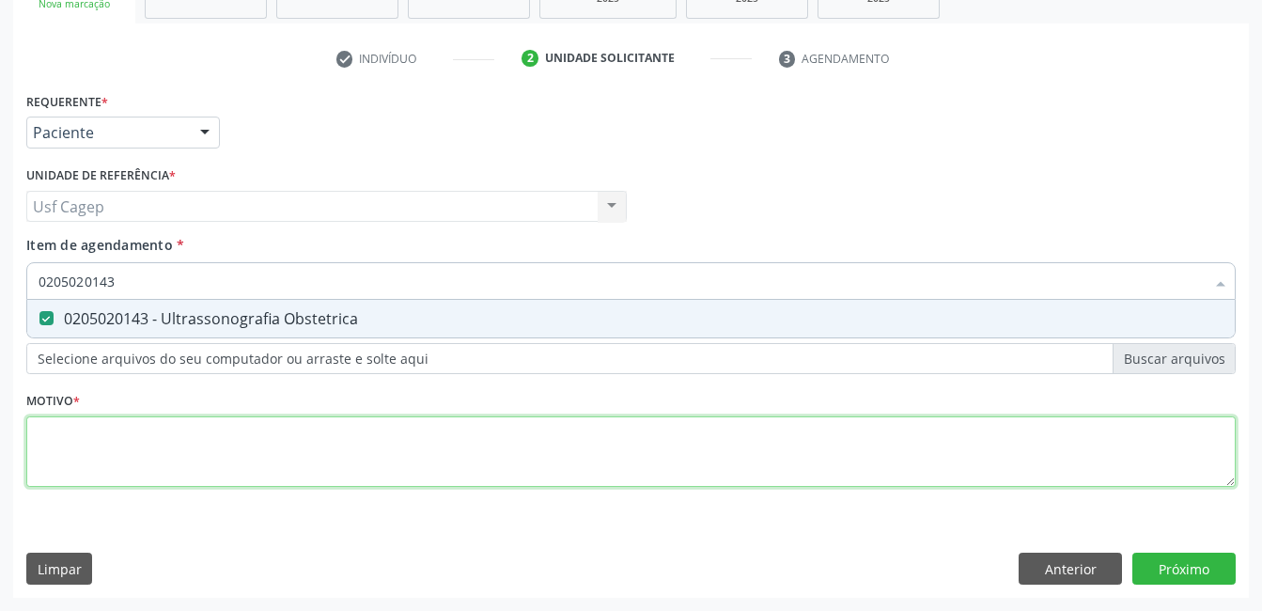
click at [270, 457] on div "Requerente * Paciente Profissional de Saúde Paciente Nenhum resultado encontrad…" at bounding box center [630, 300] width 1209 height 426
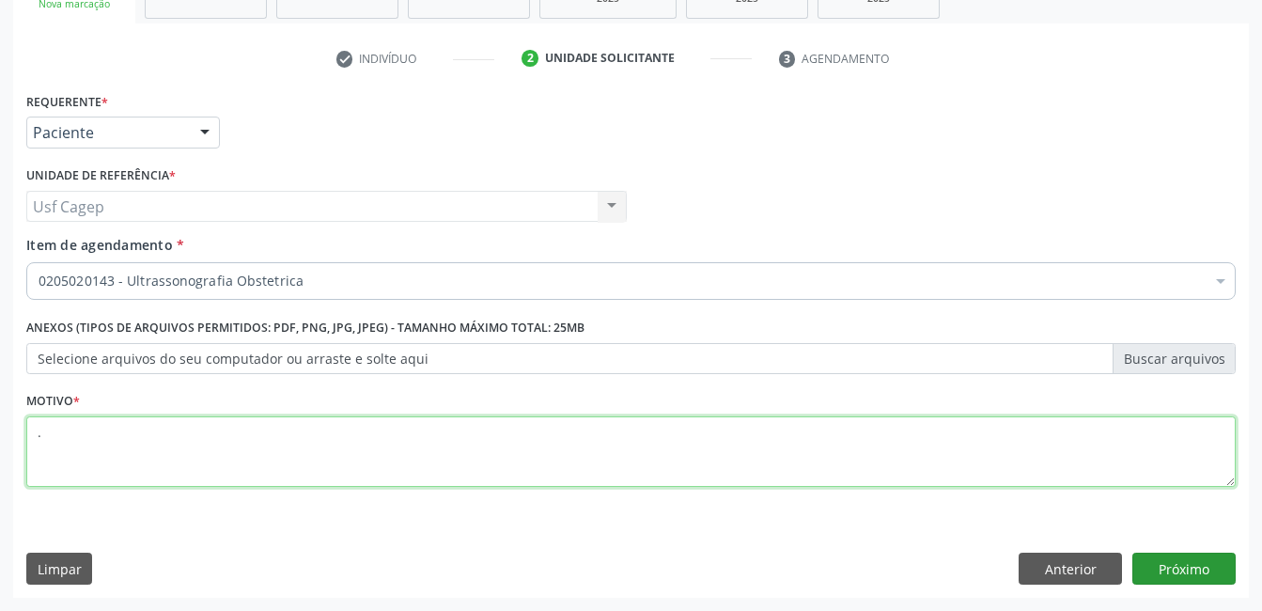
type textarea "."
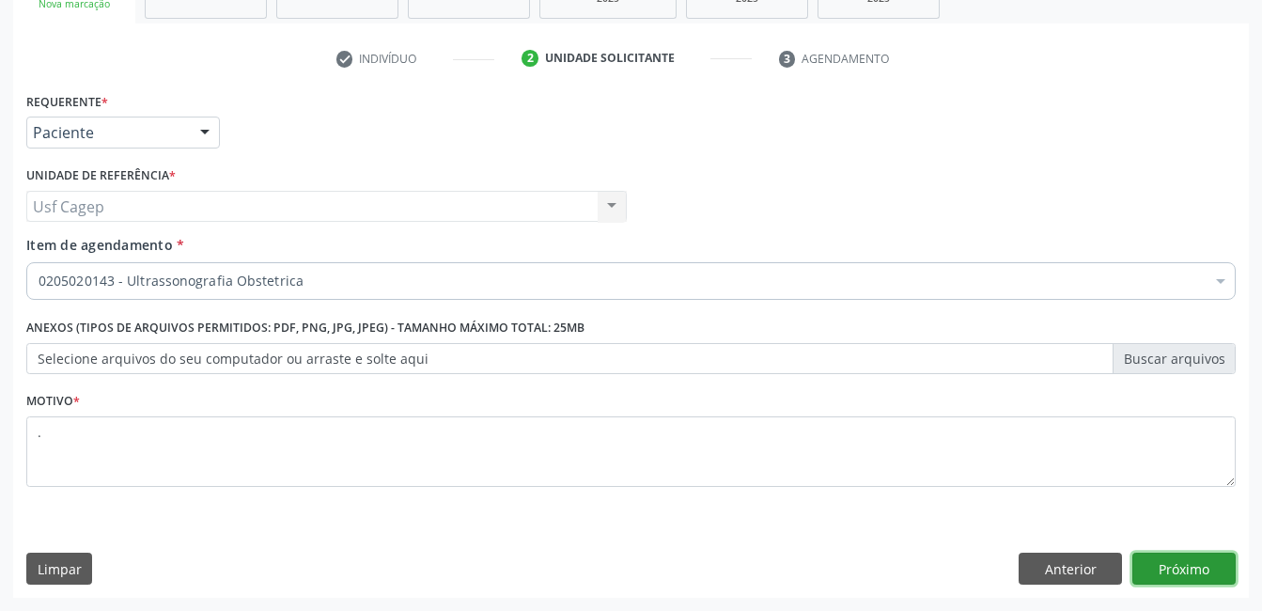
click at [1158, 561] on button "Próximo" at bounding box center [1183, 568] width 103 height 32
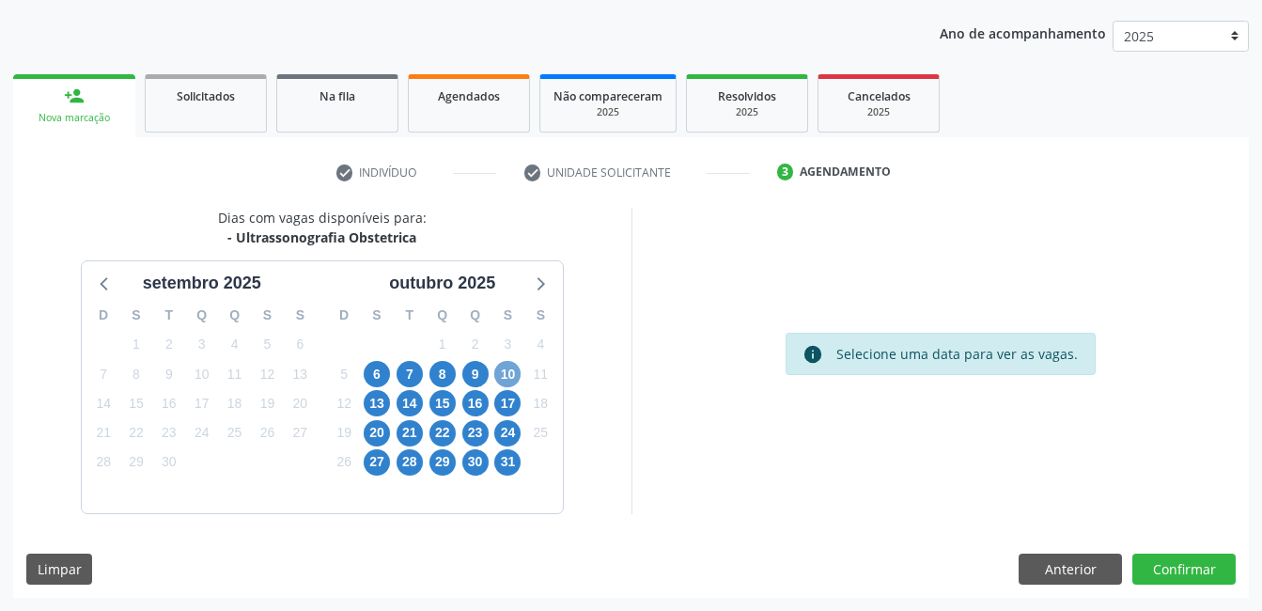
click at [500, 380] on span "10" at bounding box center [507, 374] width 26 height 26
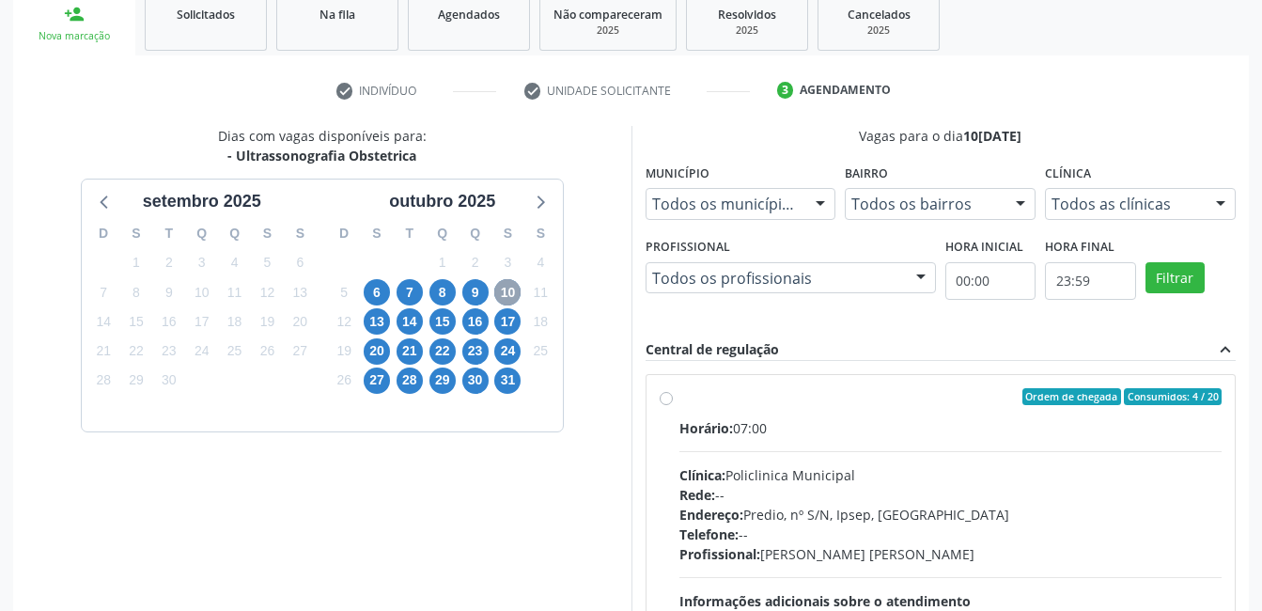
scroll to position [395, 0]
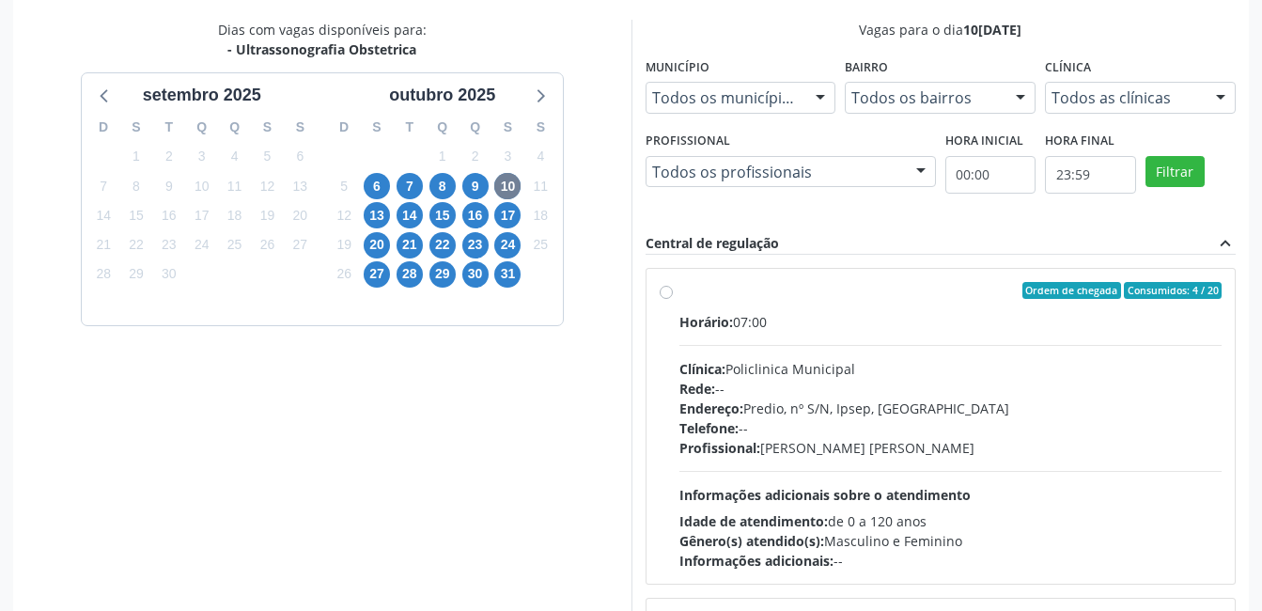
click at [759, 448] on span "Profissional:" at bounding box center [719, 448] width 81 height 18
click at [673, 299] on input "Ordem de chegada Consumidos: 4 / 20 Horário: 07:00 Clínica: Policlinica Municip…" at bounding box center [666, 290] width 13 height 17
radio input "true"
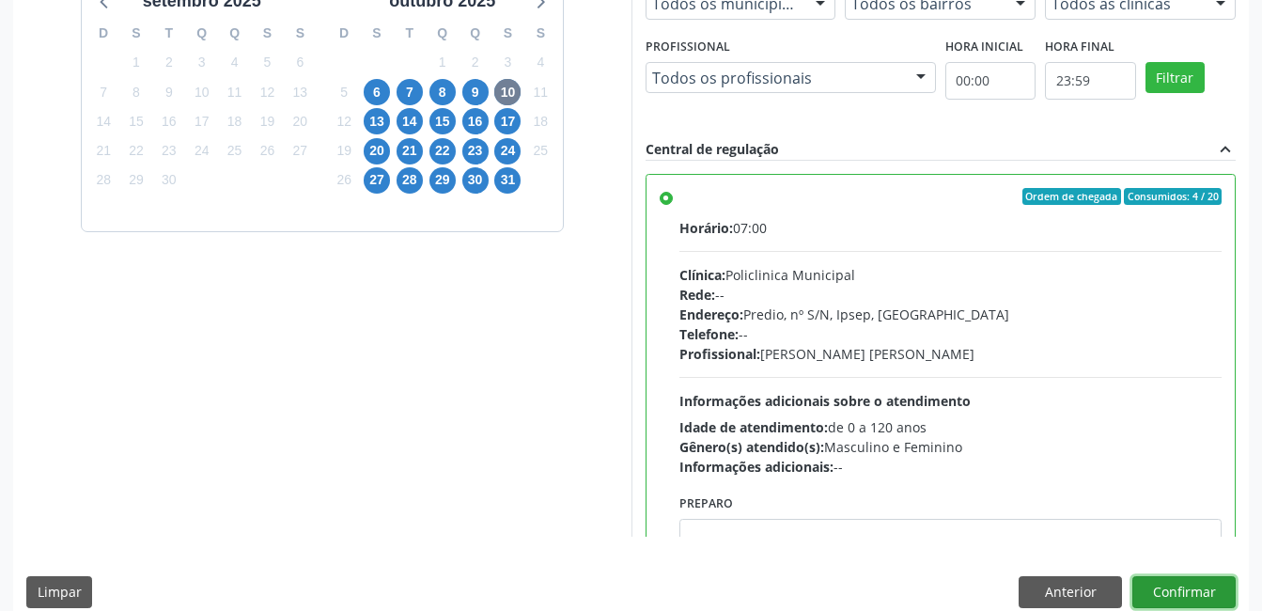
click at [1189, 597] on button "Confirmar" at bounding box center [1183, 592] width 103 height 32
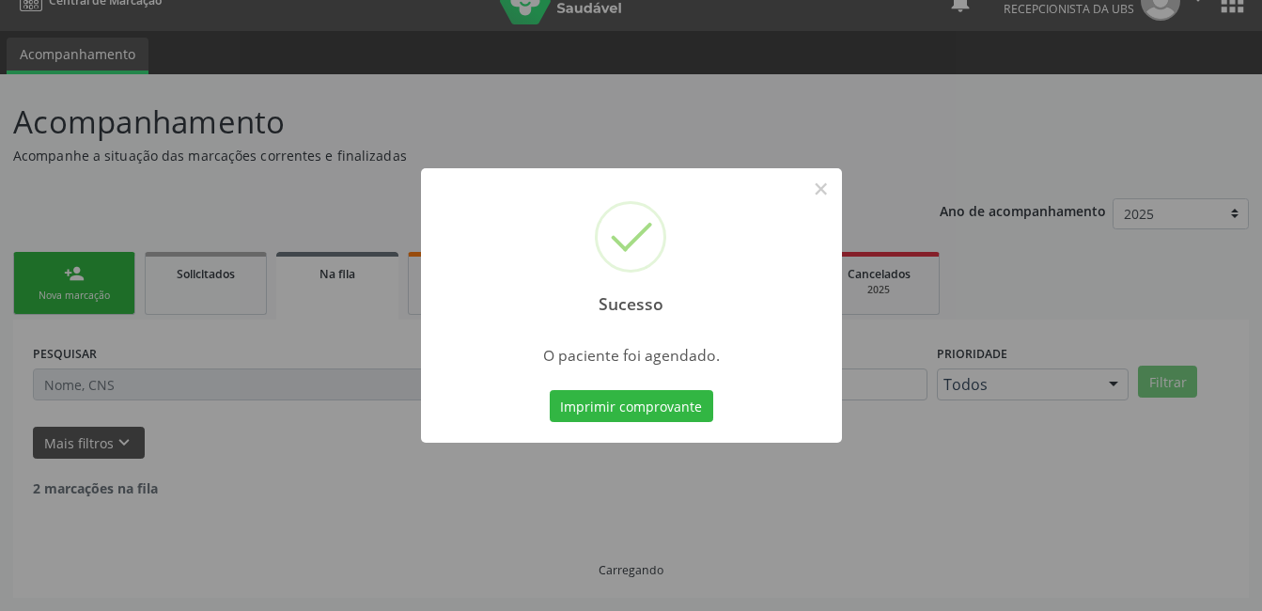
scroll to position [9, 0]
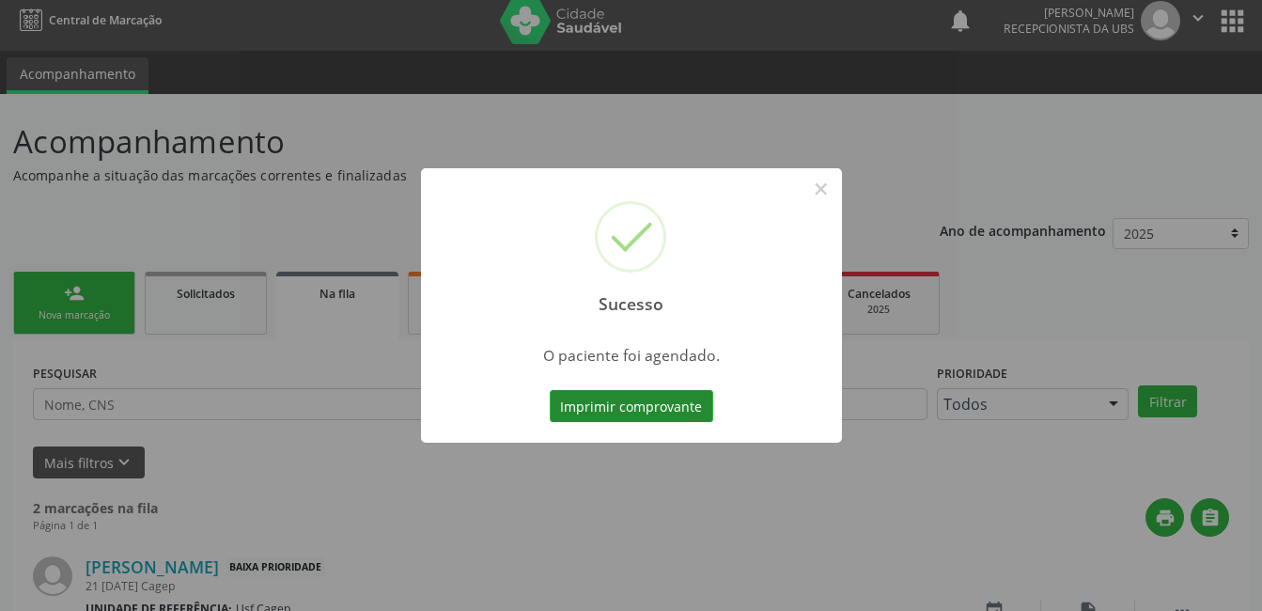
click at [677, 413] on button "Imprimir comprovante" at bounding box center [631, 406] width 163 height 32
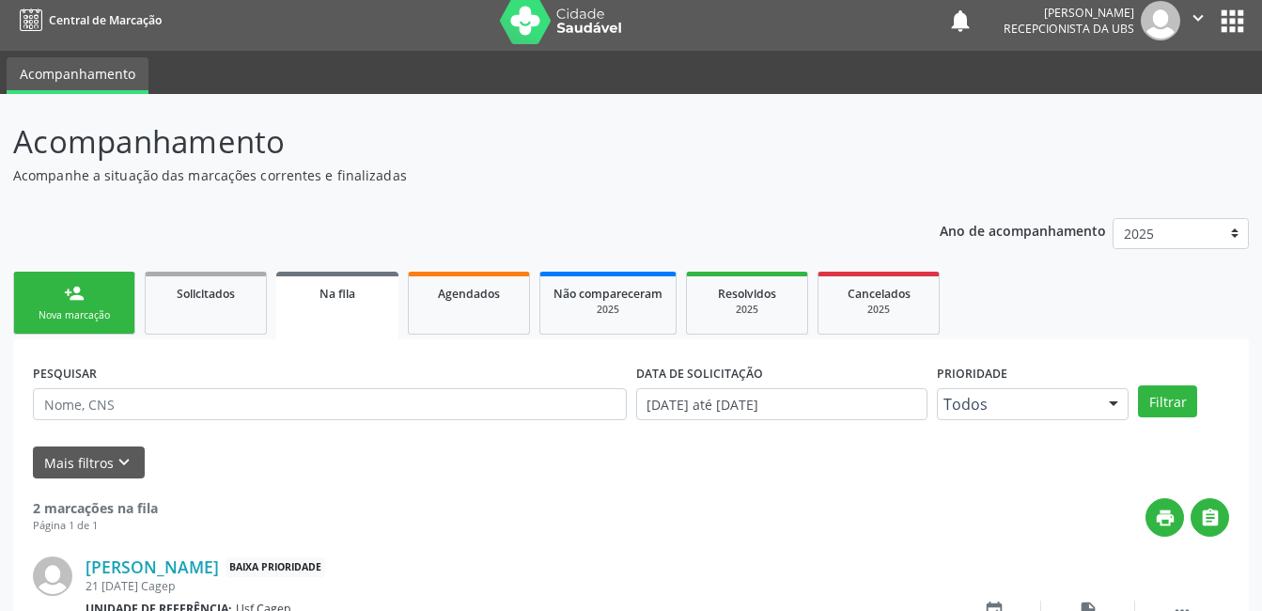
click at [71, 314] on div "Nova marcação" at bounding box center [74, 315] width 94 height 14
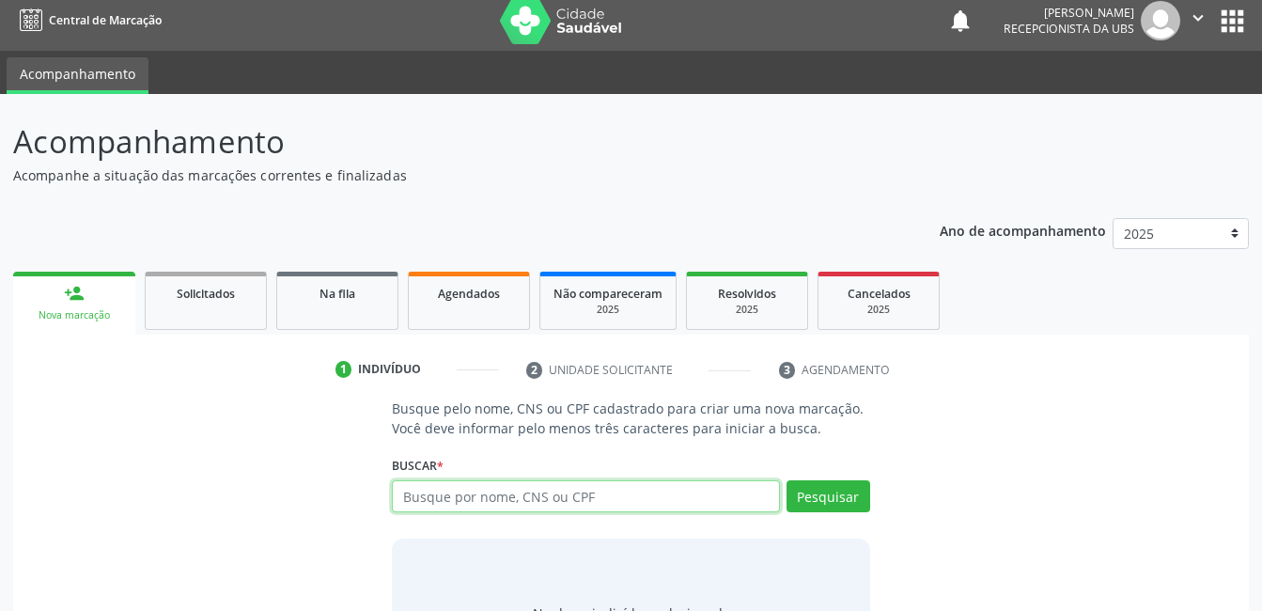
click at [472, 500] on input "text" at bounding box center [585, 496] width 387 height 32
click at [520, 492] on input "0301010366" at bounding box center [585, 496] width 387 height 32
type input "1428771489"
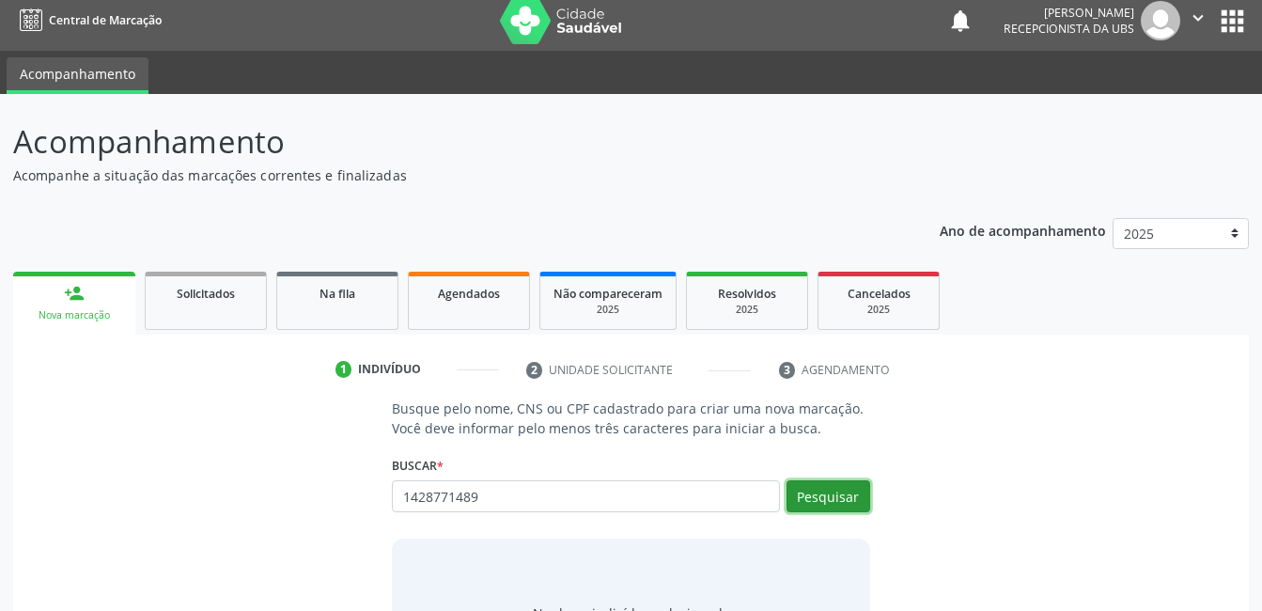
drag, startPoint x: 844, startPoint y: 490, endPoint x: 810, endPoint y: 505, distance: 37.0
click at [838, 492] on button "Pesquisar" at bounding box center [828, 496] width 84 height 32
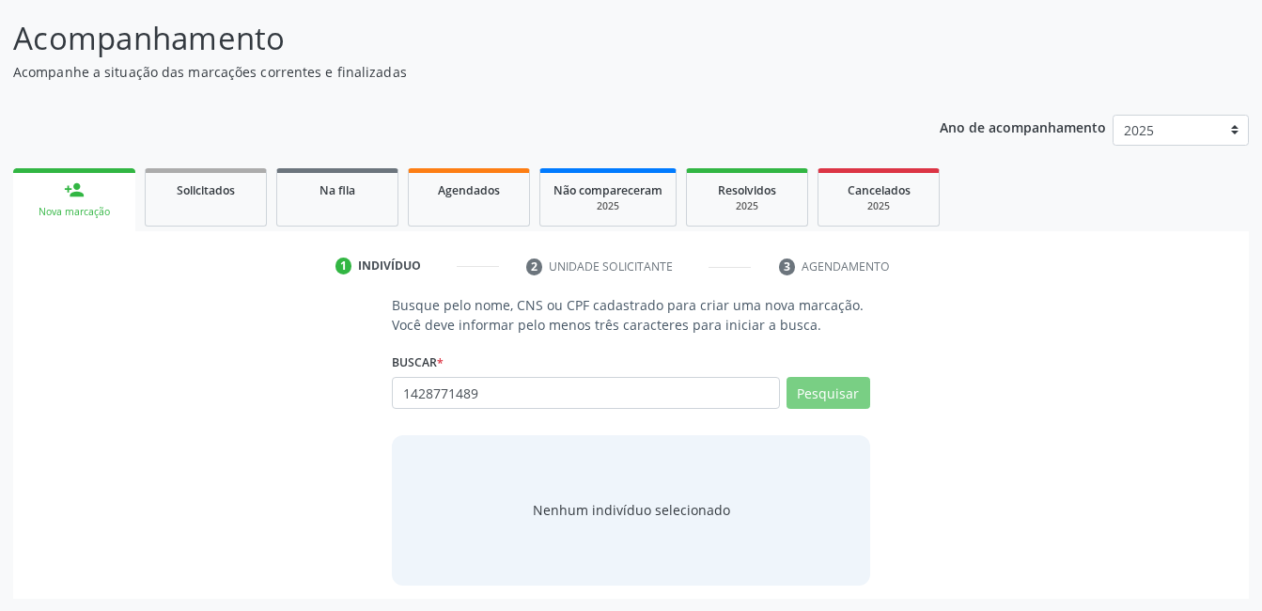
scroll to position [114, 0]
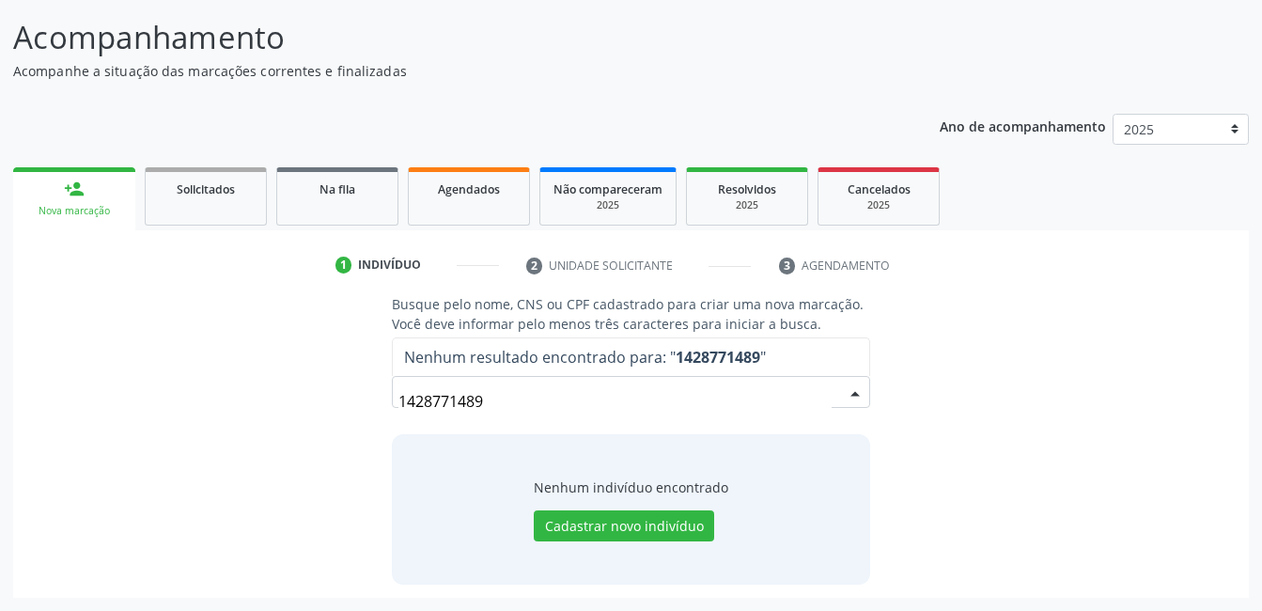
click at [528, 419] on input "1428771489" at bounding box center [614, 401] width 432 height 38
click at [508, 406] on input "1428771489" at bounding box center [614, 401] width 432 height 38
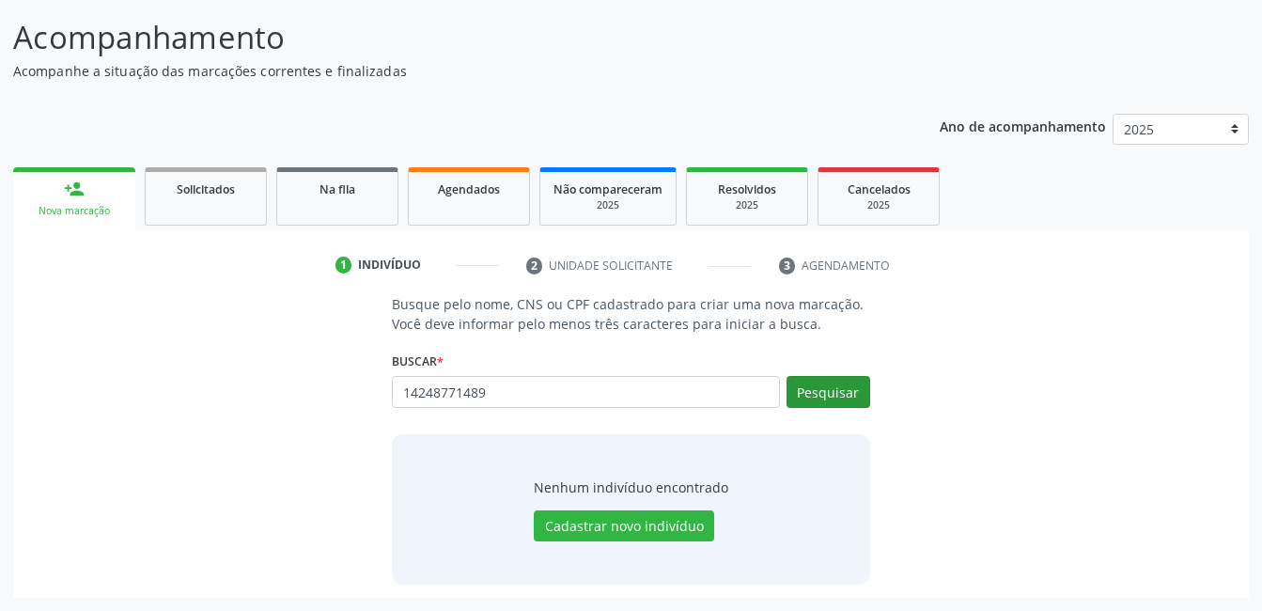
type input "14248771489"
click at [818, 398] on button "Pesquisar" at bounding box center [828, 392] width 84 height 32
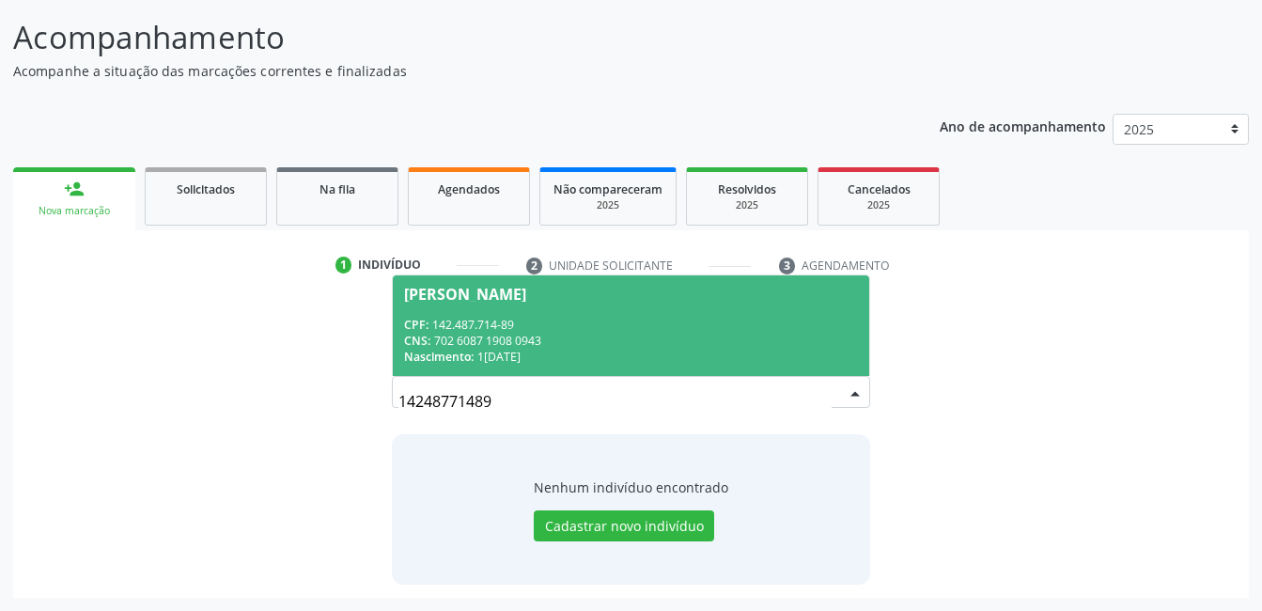
click at [638, 339] on div "CNS: 702 6087 1908 0943" at bounding box center [630, 341] width 453 height 16
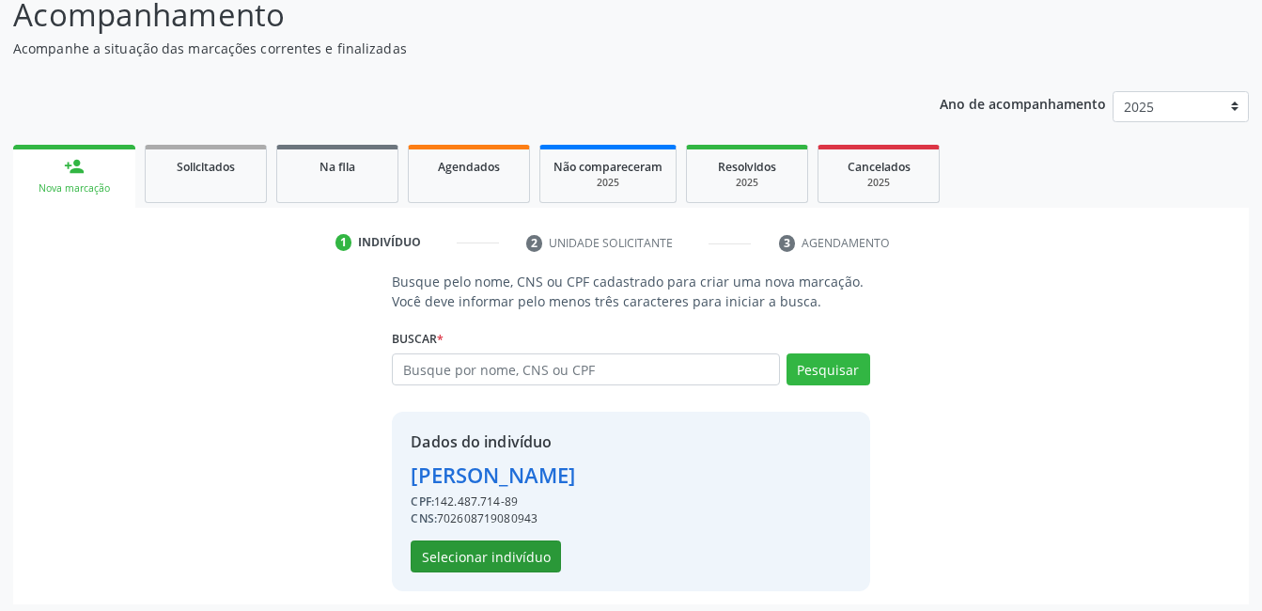
scroll to position [143, 0]
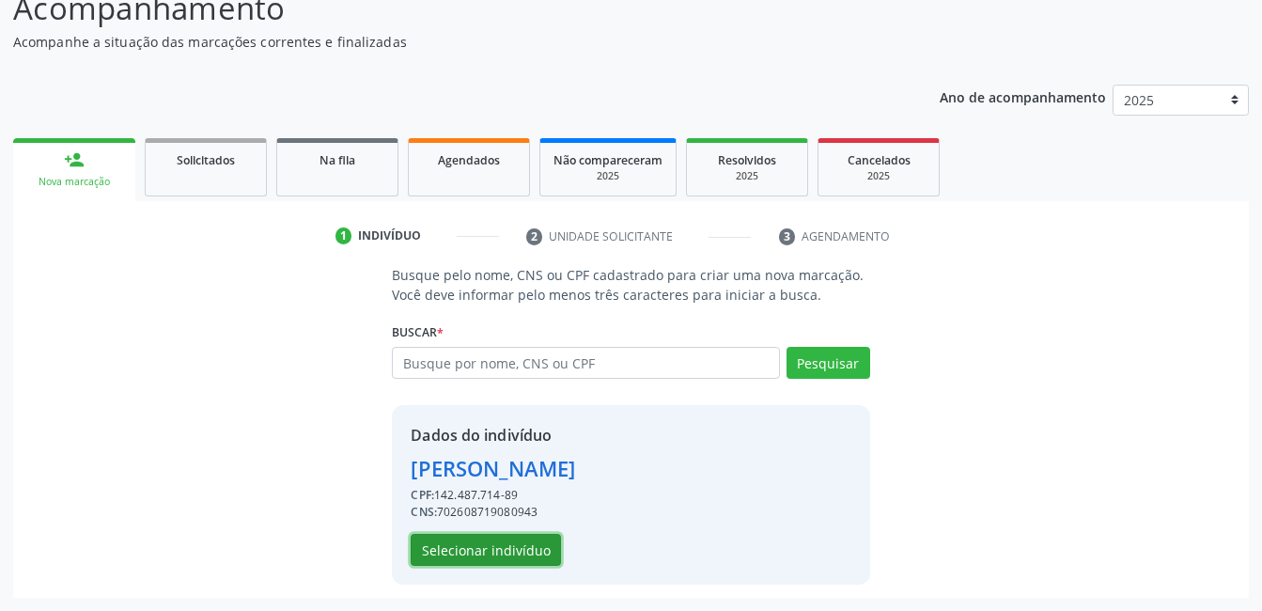
click at [470, 545] on button "Selecionar indivíduo" at bounding box center [486, 550] width 150 height 32
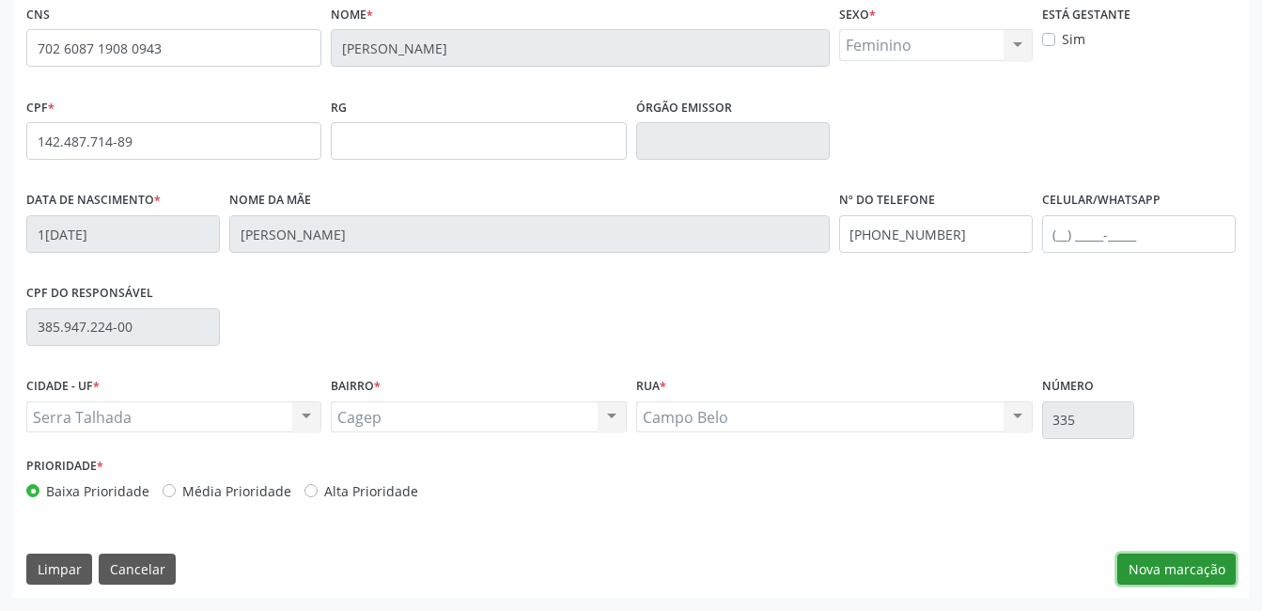
click at [1149, 578] on button "Nova marcação" at bounding box center [1176, 569] width 118 height 32
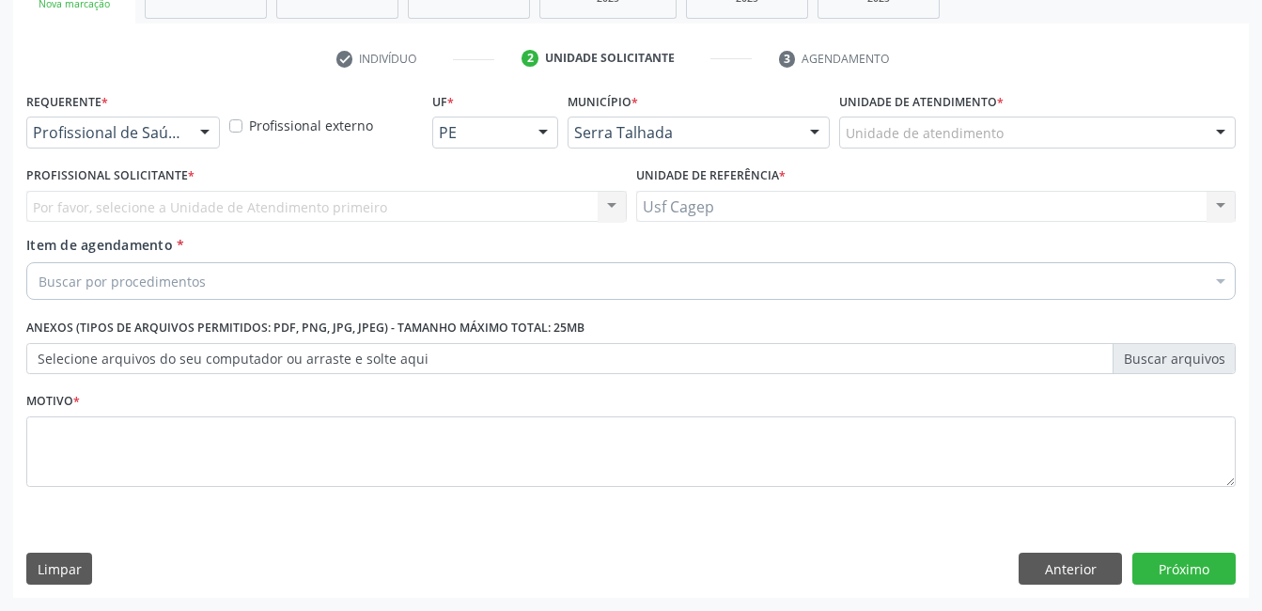
scroll to position [320, 0]
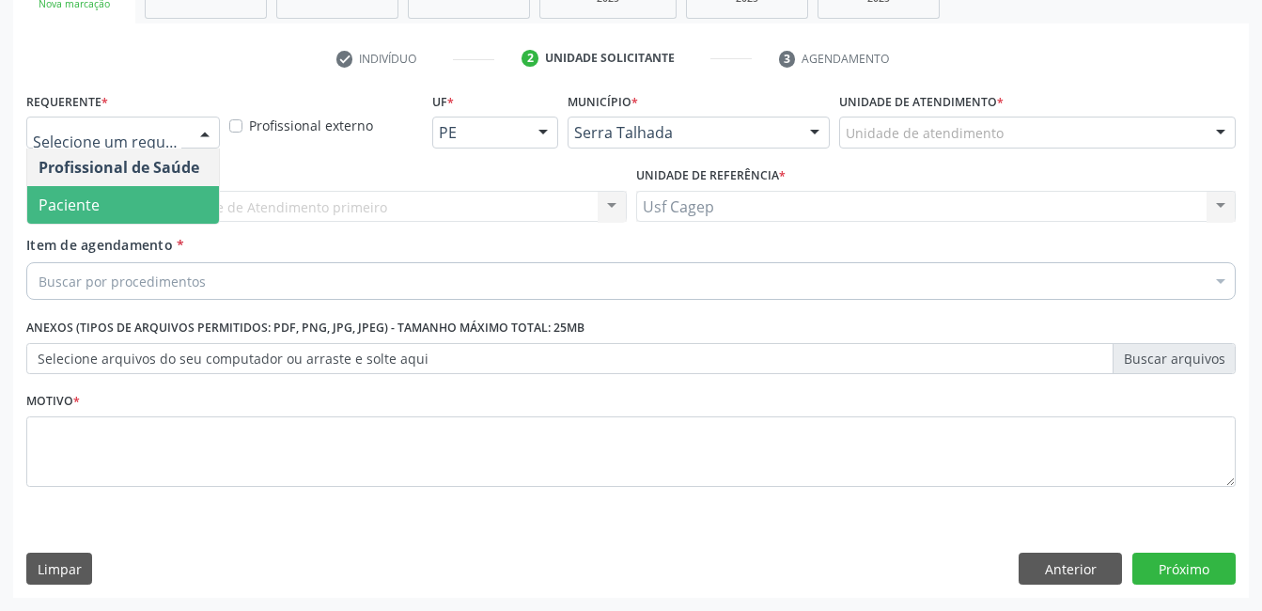
click at [172, 195] on span "Paciente" at bounding box center [123, 205] width 192 height 38
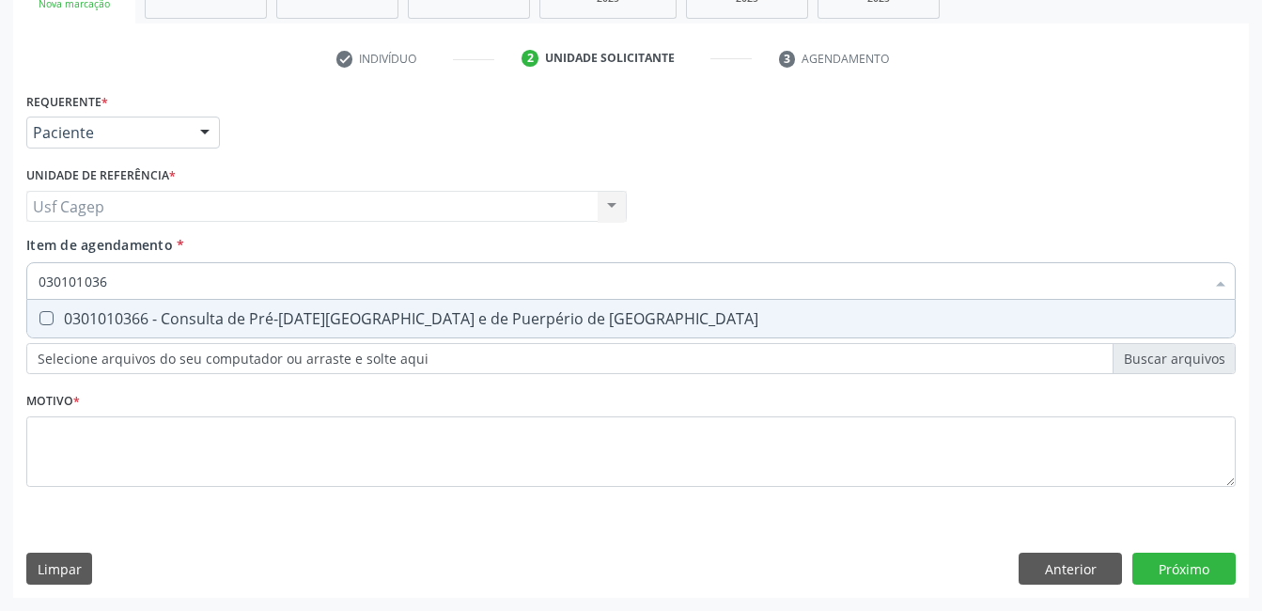
type input "0301010366"
click at [113, 314] on div "0301010366 - Consulta de Pré-Natal de Gestante e de Puerpério de Alto Risco" at bounding box center [631, 318] width 1185 height 15
checkbox Risco "true"
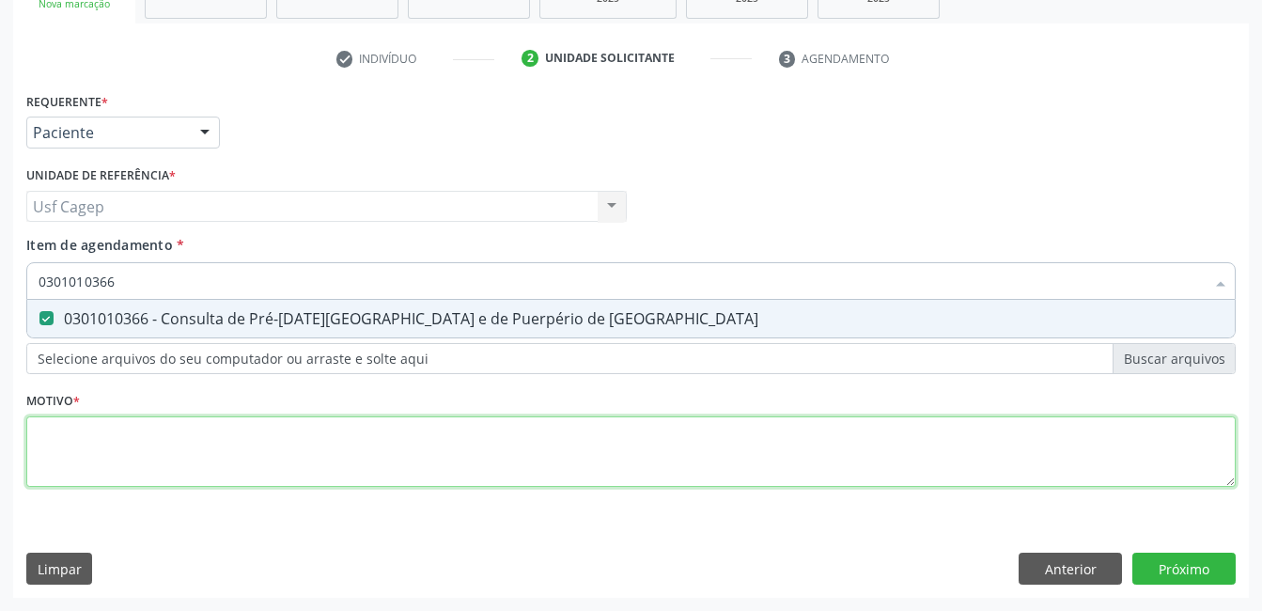
click at [172, 460] on div "Requerente * Paciente Profissional de Saúde Paciente Nenhum resultado encontrad…" at bounding box center [630, 300] width 1209 height 426
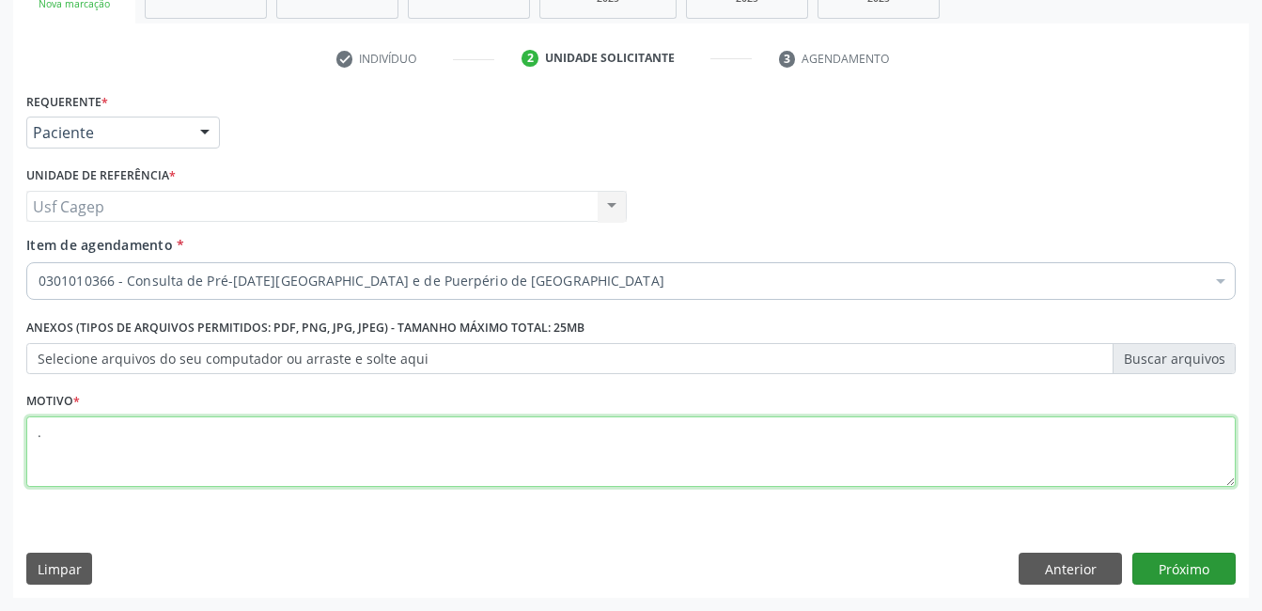
type textarea "."
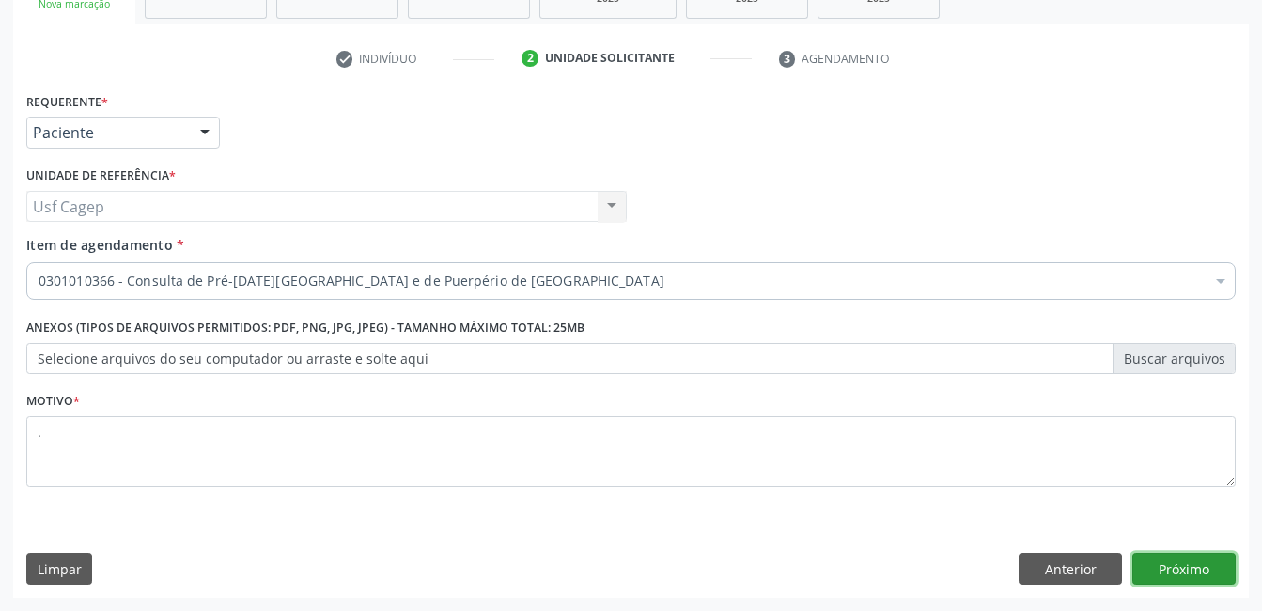
click at [1166, 569] on button "Próximo" at bounding box center [1183, 568] width 103 height 32
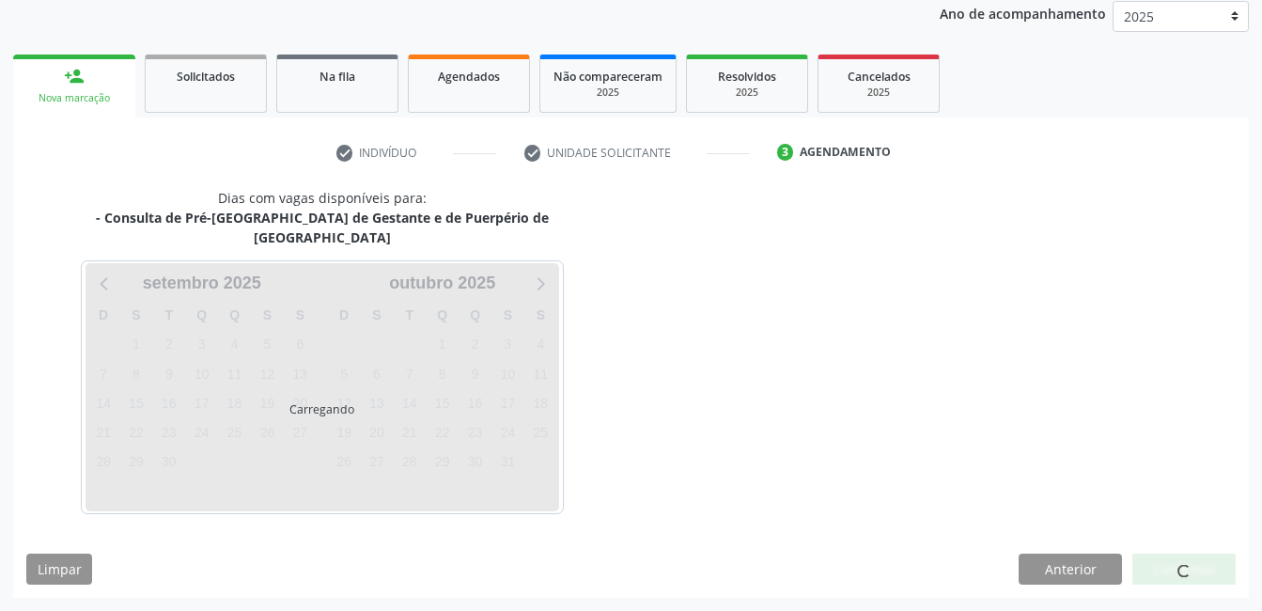
scroll to position [207, 0]
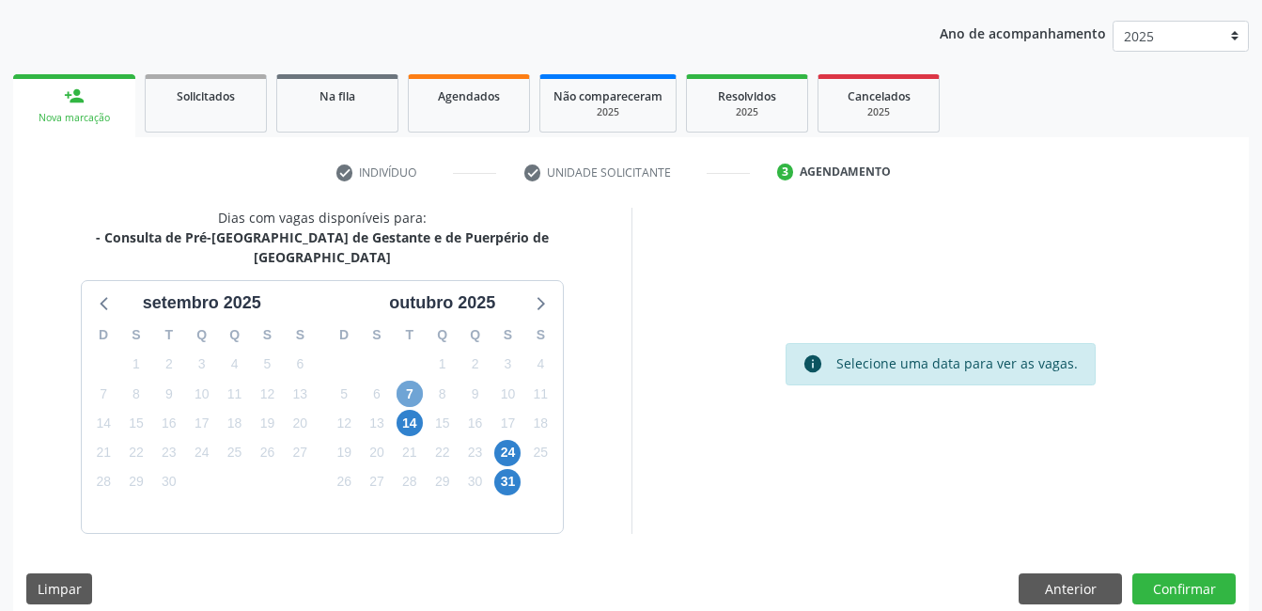
click at [407, 383] on span "7" at bounding box center [409, 393] width 26 height 26
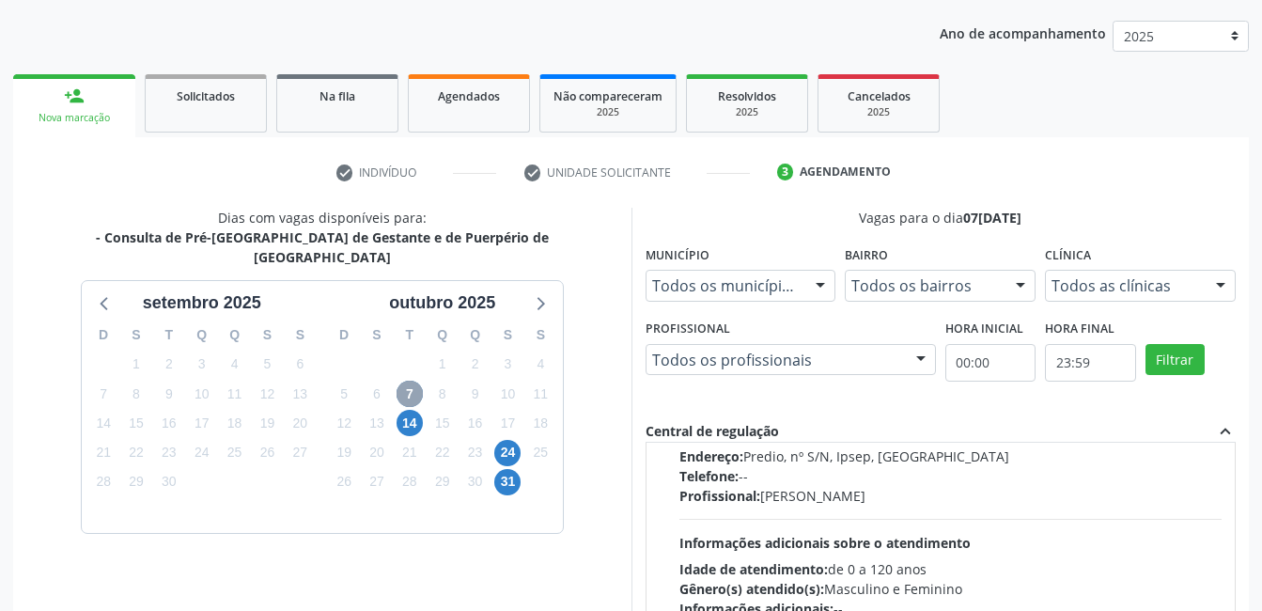
scroll to position [188, 0]
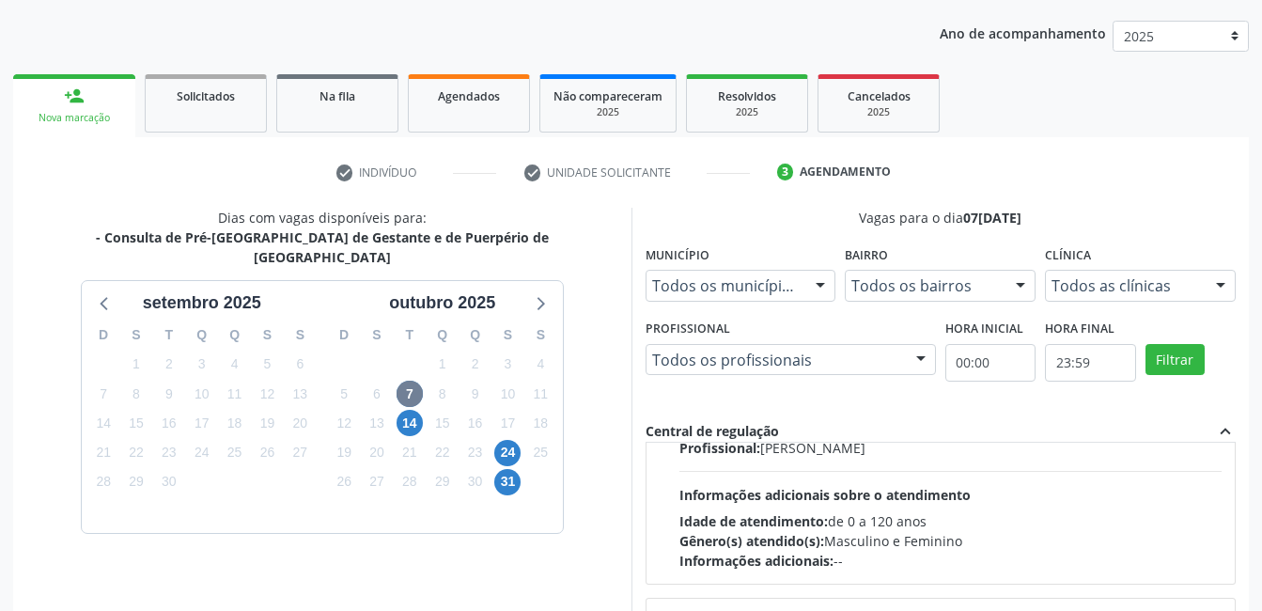
click at [846, 490] on span "Informações adicionais sobre o atendimento" at bounding box center [824, 495] width 291 height 18
click at [673, 299] on input "Ordem de chegada Consumidos: 5 / 16 Horário: 07:30 Clínica: Policlinica Municip…" at bounding box center [666, 290] width 13 height 17
radio input "true"
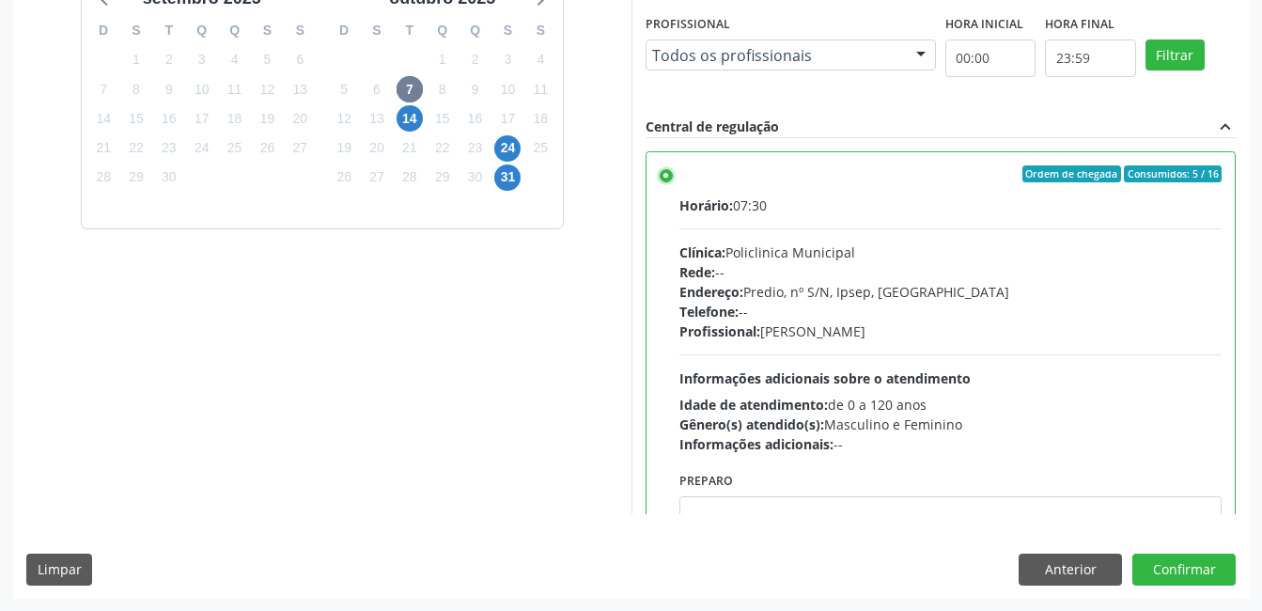
scroll to position [512, 0]
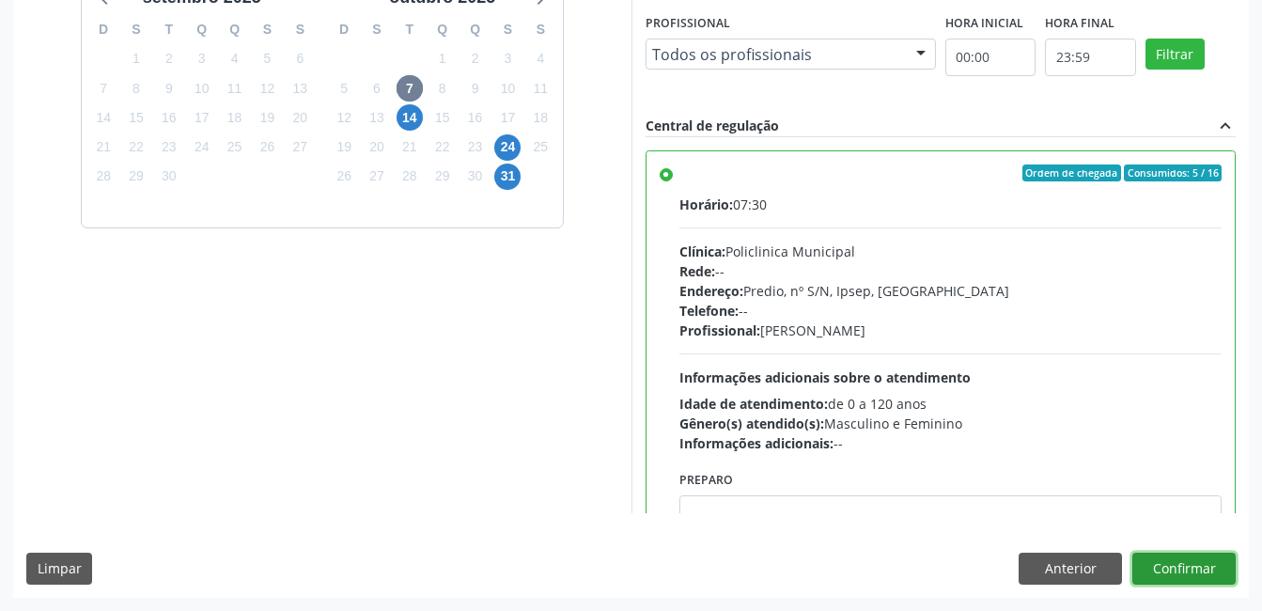
click at [1172, 555] on button "Confirmar" at bounding box center [1183, 568] width 103 height 32
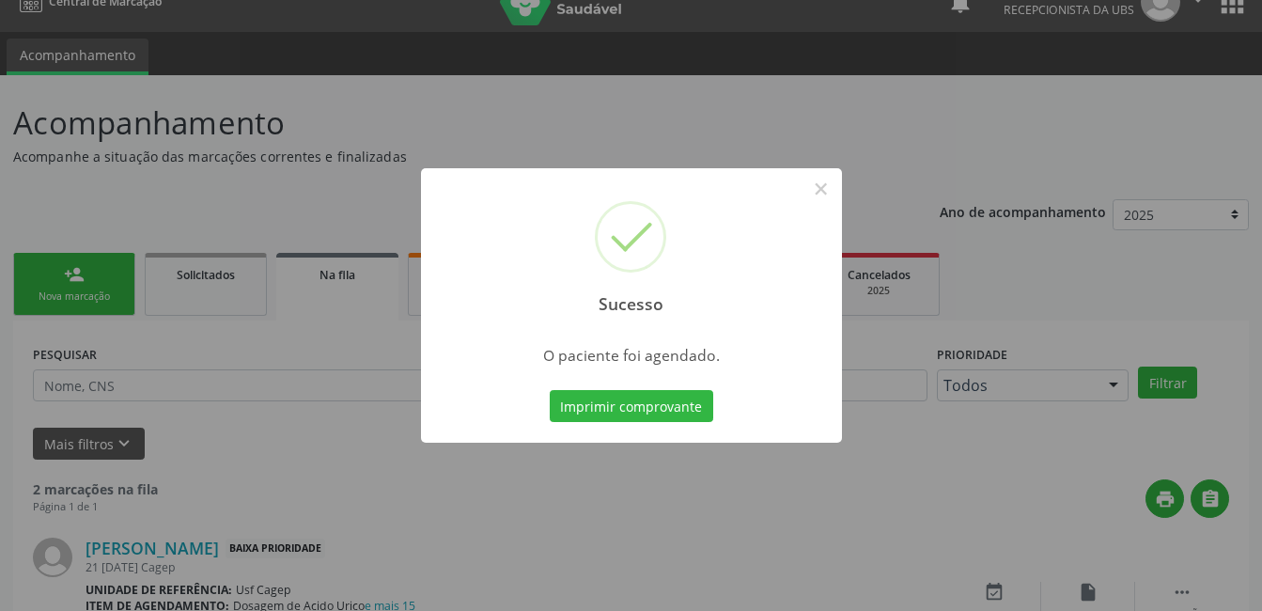
scroll to position [29, 0]
click at [627, 394] on button "Imprimir comprovante" at bounding box center [631, 406] width 163 height 32
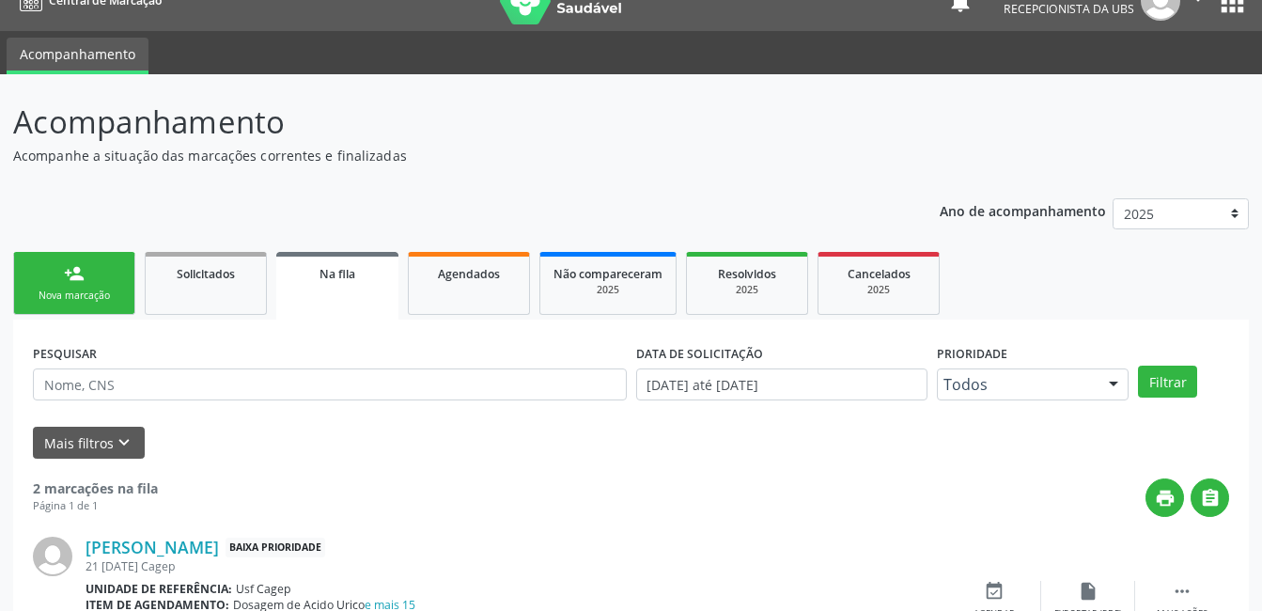
drag, startPoint x: 97, startPoint y: 272, endPoint x: 70, endPoint y: 274, distance: 27.4
click at [97, 272] on link "person_add Nova marcação" at bounding box center [74, 283] width 122 height 63
click at [70, 274] on div "person_add" at bounding box center [74, 273] width 21 height 21
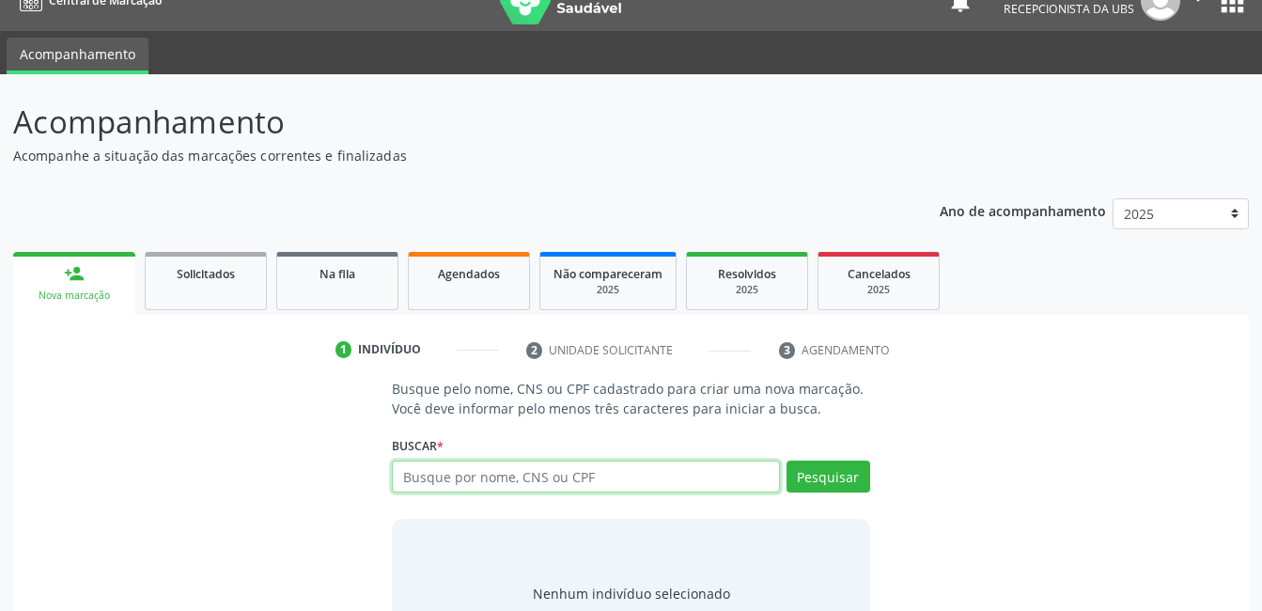
click at [512, 479] on input "text" at bounding box center [585, 476] width 387 height 32
type input "15450866488"
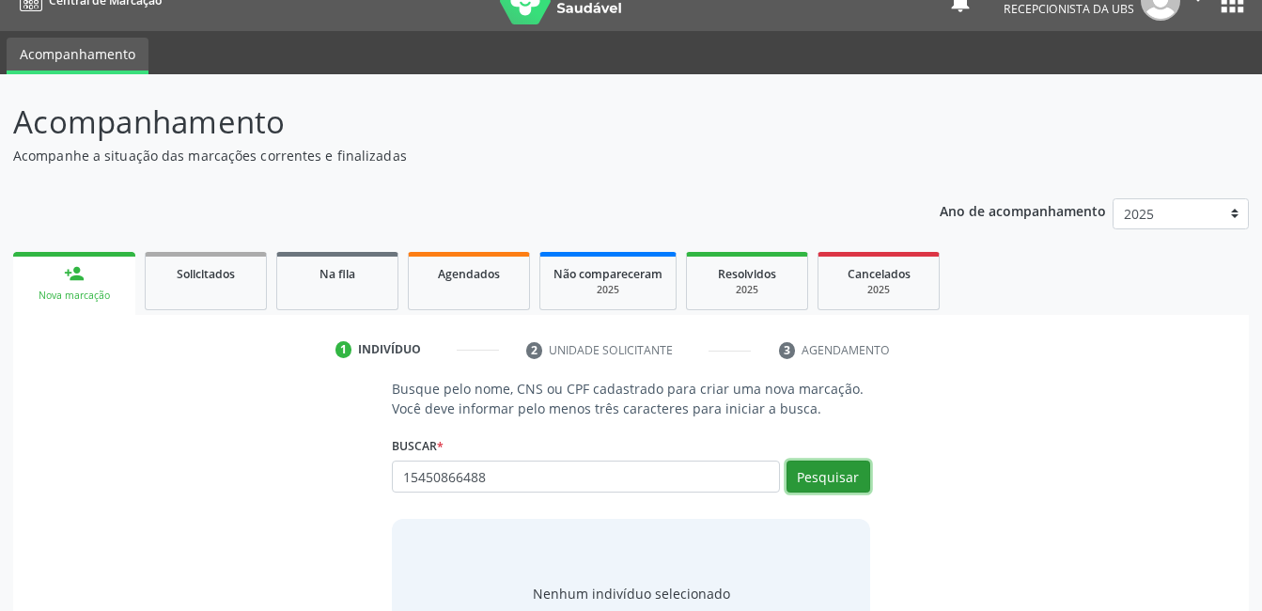
click at [825, 478] on button "Pesquisar" at bounding box center [828, 476] width 84 height 32
type input "15450866488"
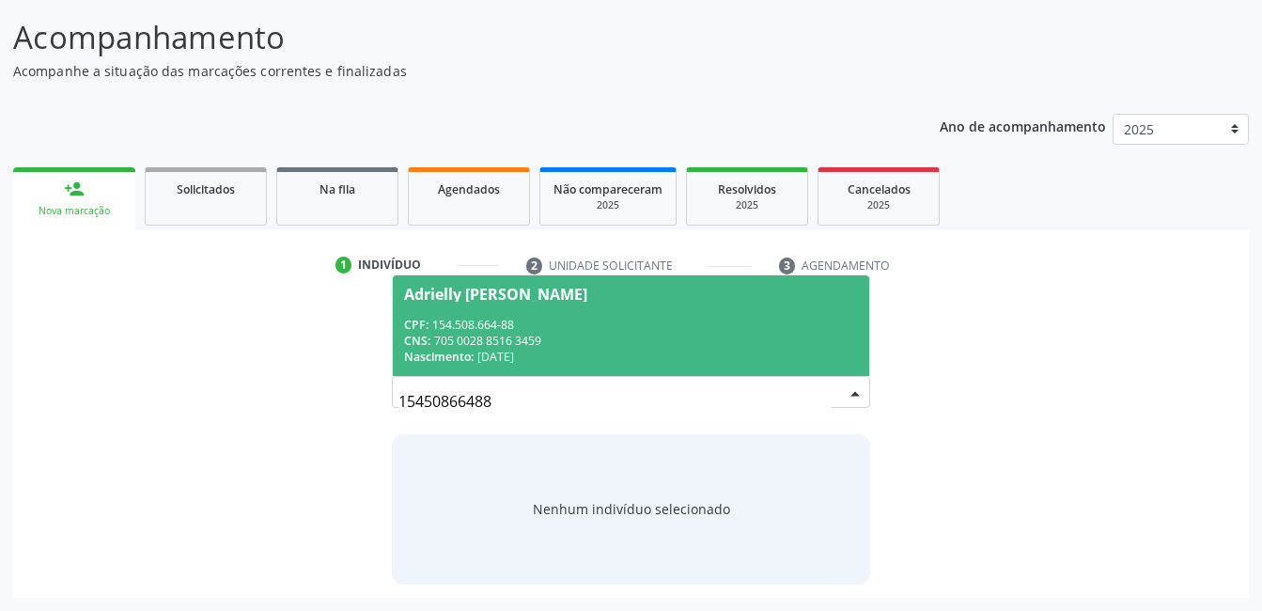
click at [644, 346] on div "CNS: 705 0028 8516 3459" at bounding box center [630, 341] width 453 height 16
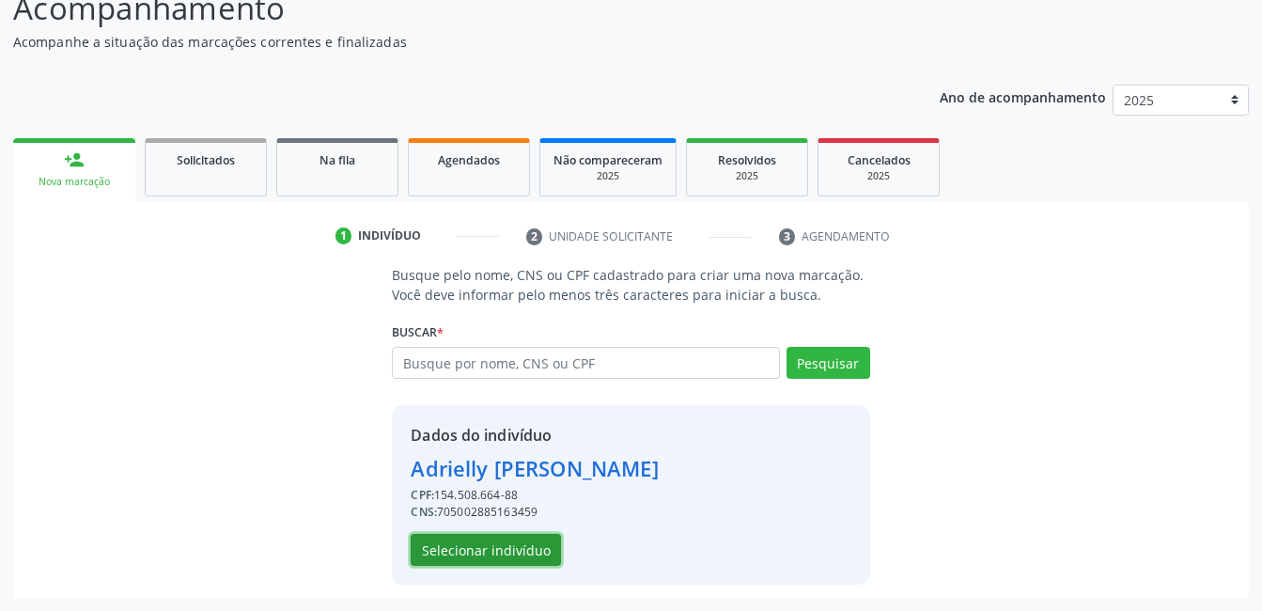
click at [526, 539] on button "Selecionar indivíduo" at bounding box center [486, 550] width 150 height 32
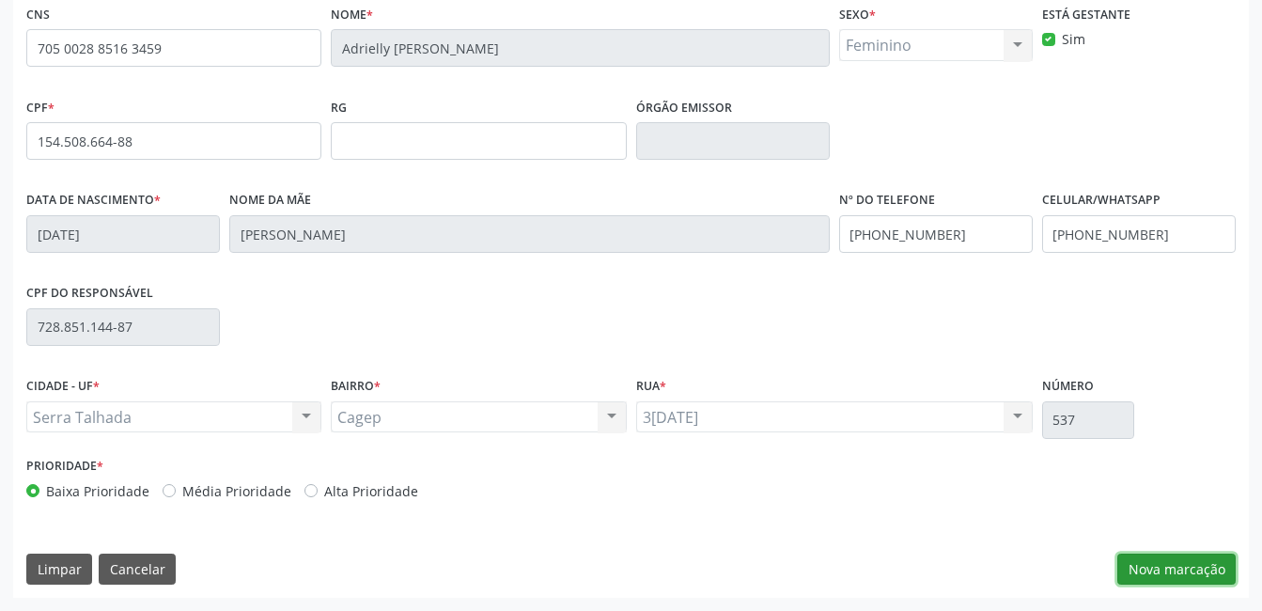
click at [1195, 574] on button "Nova marcação" at bounding box center [1176, 569] width 118 height 32
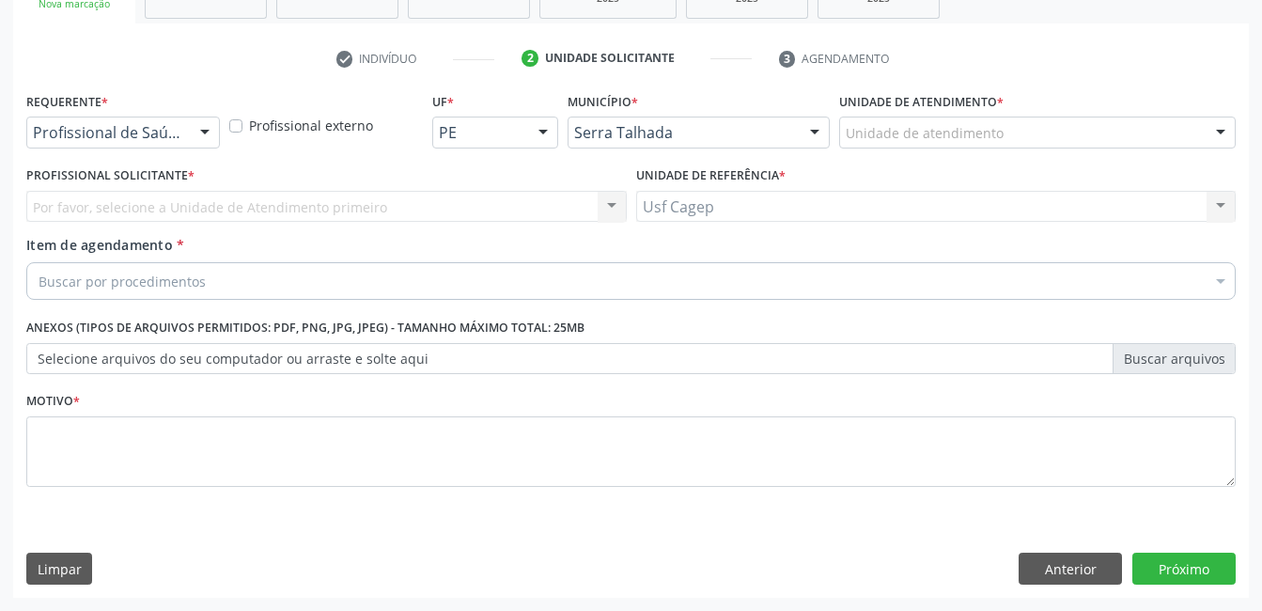
scroll to position [320, 0]
click at [209, 132] on div at bounding box center [205, 133] width 28 height 32
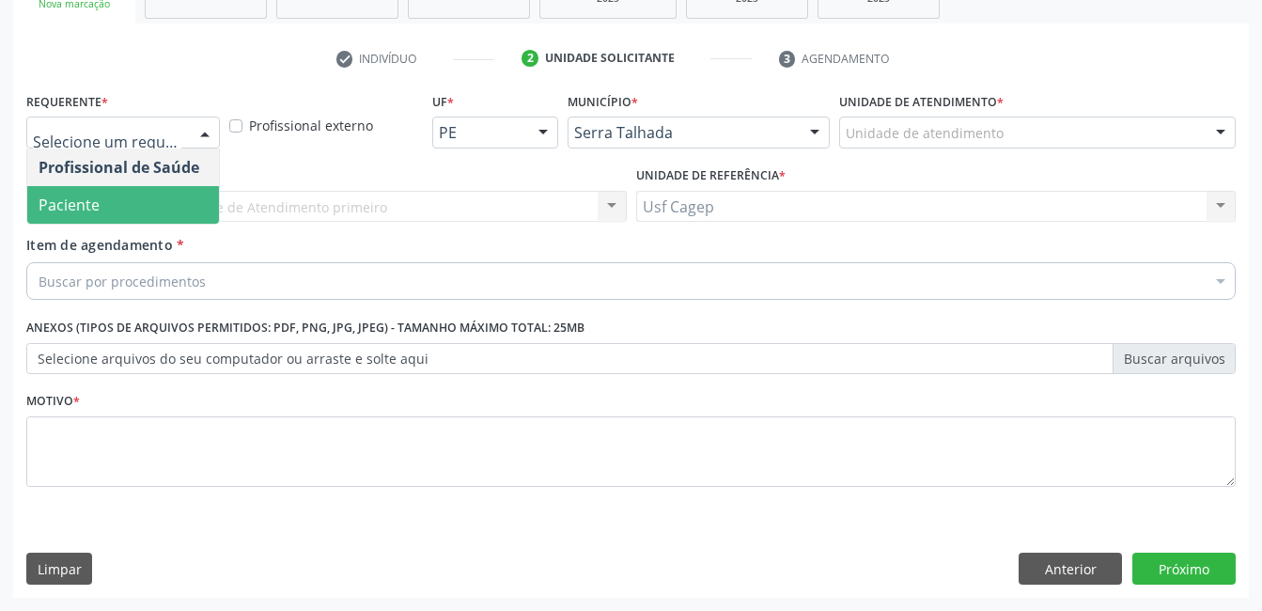
click at [150, 210] on span "Paciente" at bounding box center [123, 205] width 192 height 38
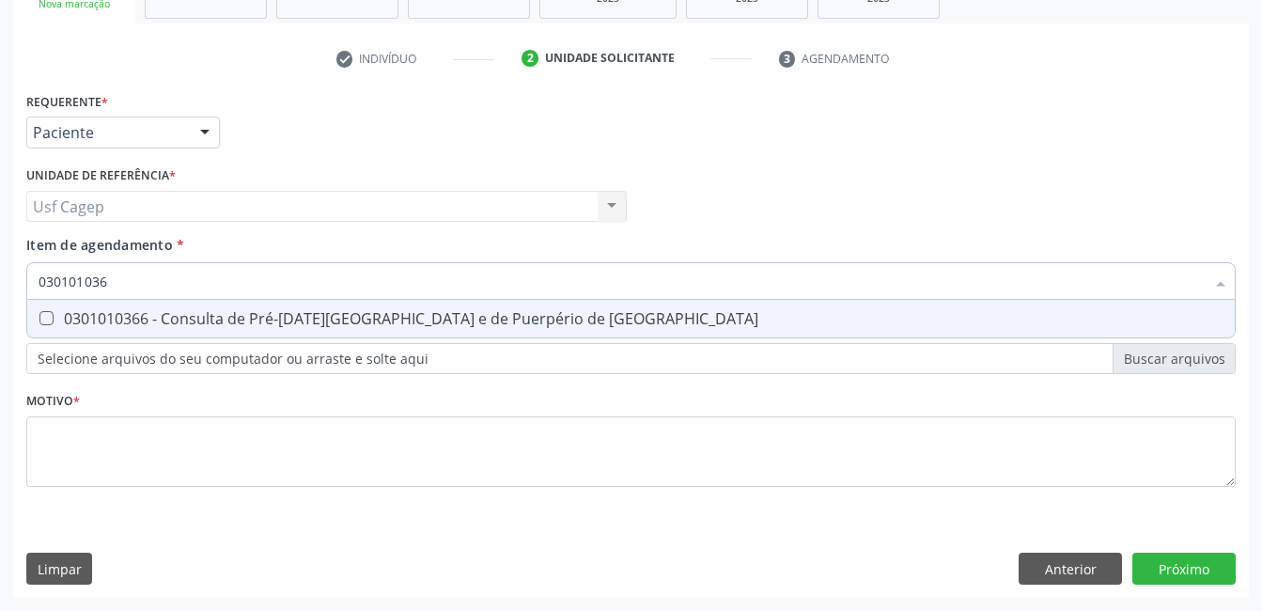
type input "0301010366"
click at [260, 320] on div "0301010366 - Consulta de Pré-Natal de Gestante e de Puerpério de Alto Risco" at bounding box center [631, 318] width 1185 height 15
checkbox Risco "true"
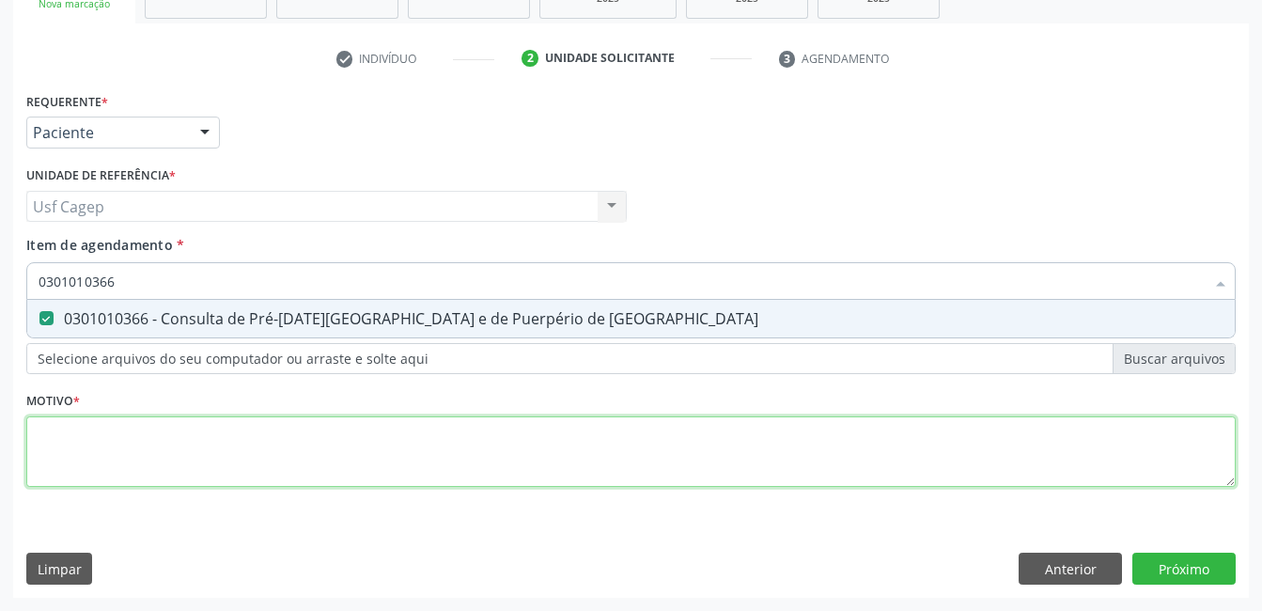
click at [287, 430] on div "Requerente * Paciente Profissional de Saúde Paciente Nenhum resultado encontrad…" at bounding box center [630, 300] width 1209 height 426
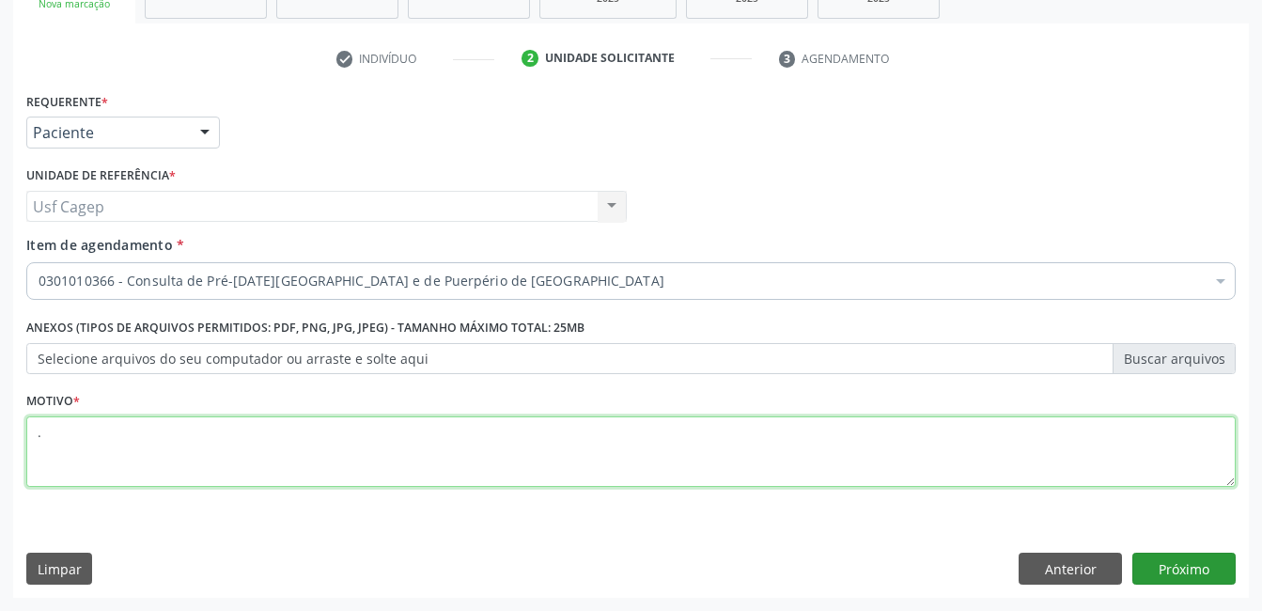
type textarea "."
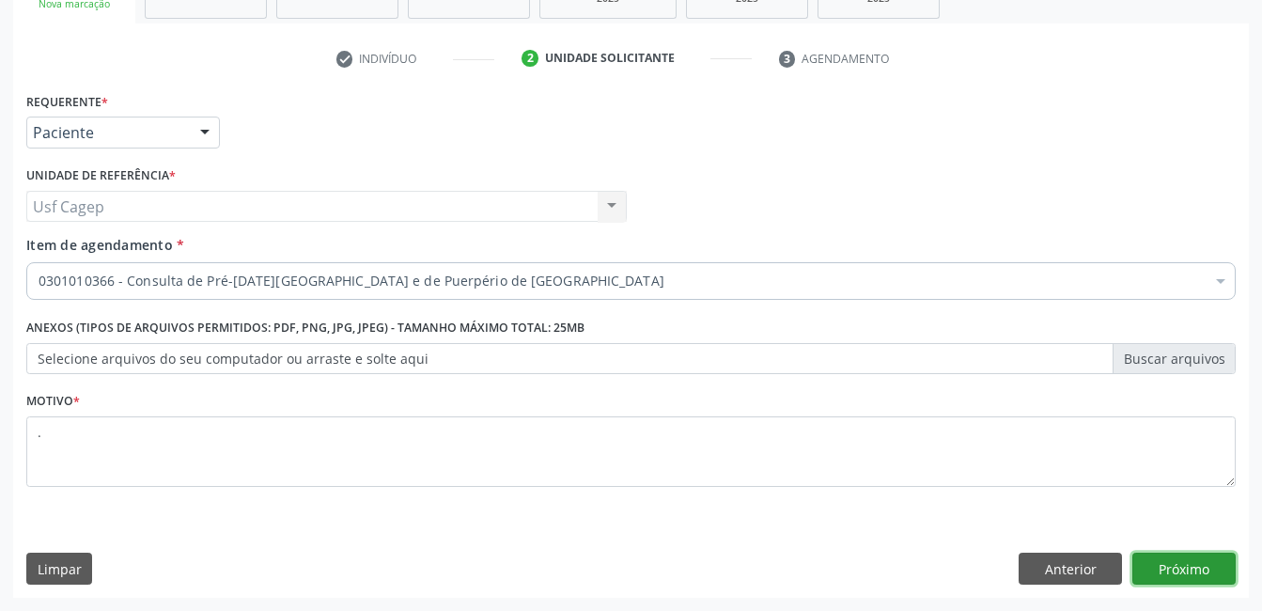
click at [1185, 560] on button "Próximo" at bounding box center [1183, 568] width 103 height 32
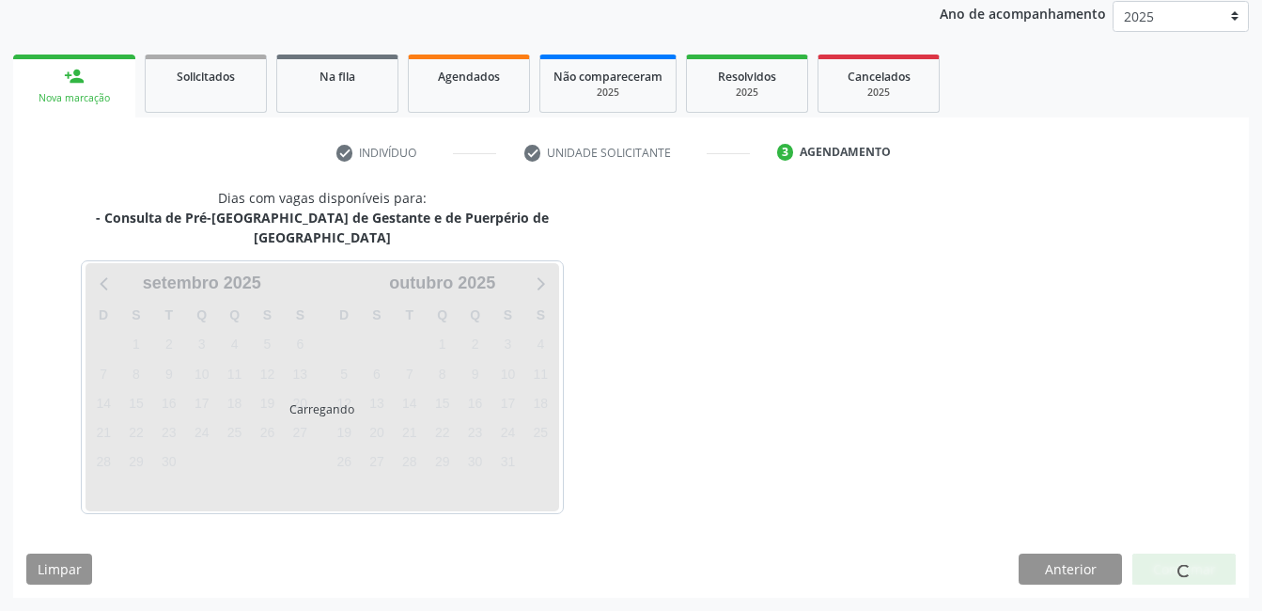
scroll to position [207, 0]
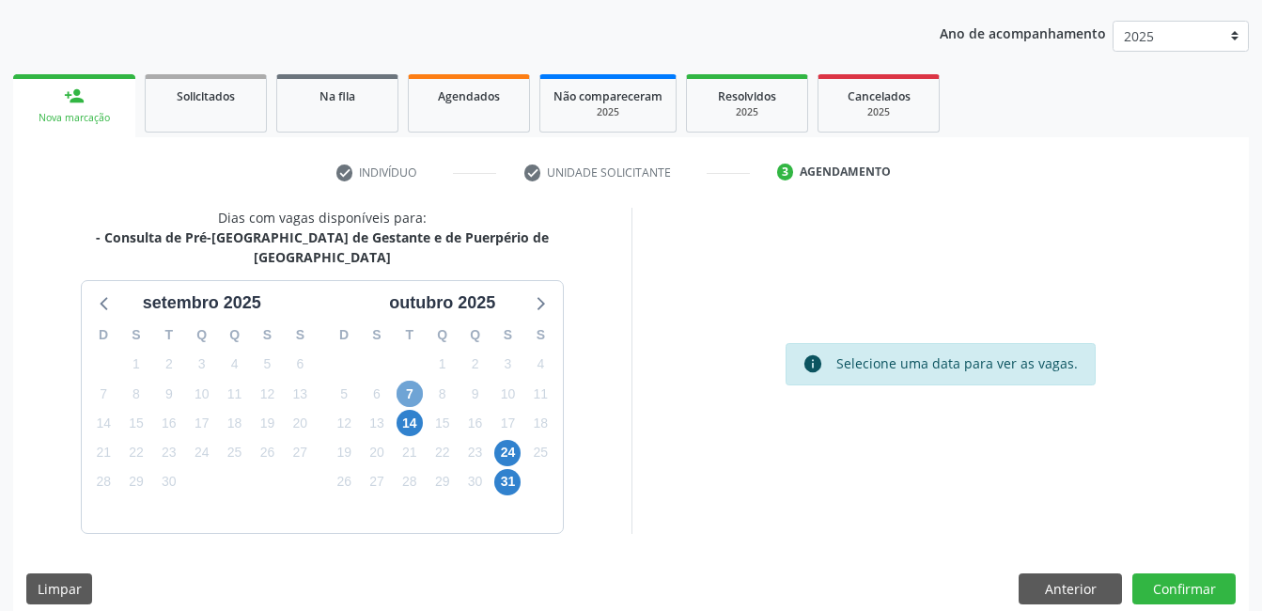
click at [411, 380] on span "7" at bounding box center [409, 393] width 26 height 26
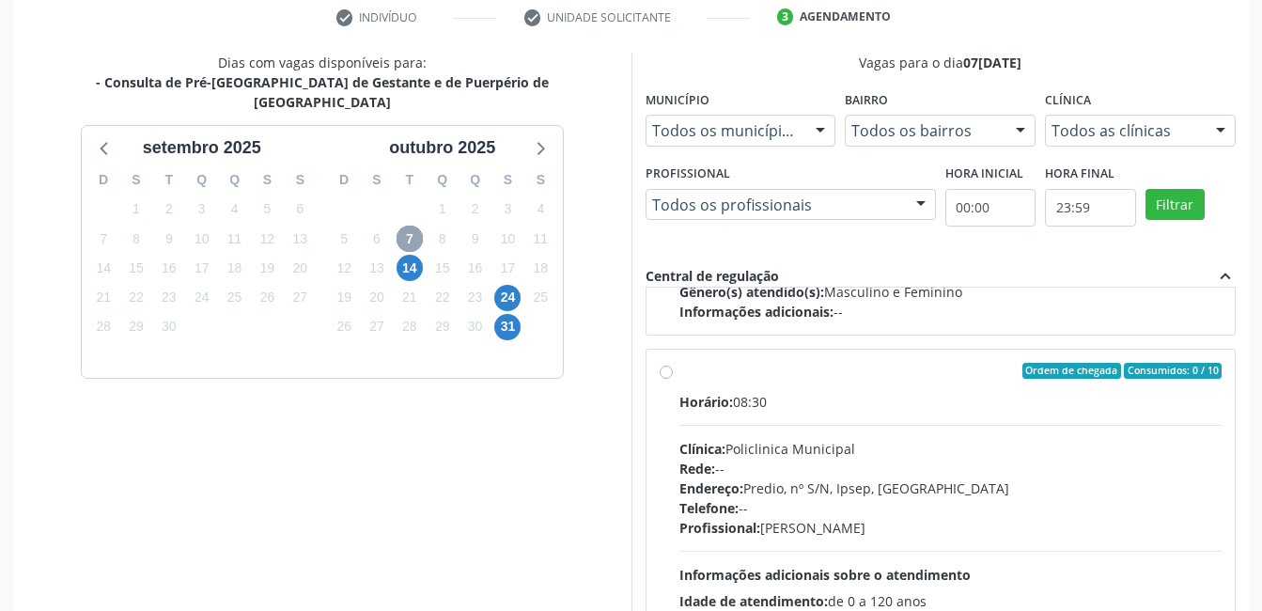
scroll to position [395, 0]
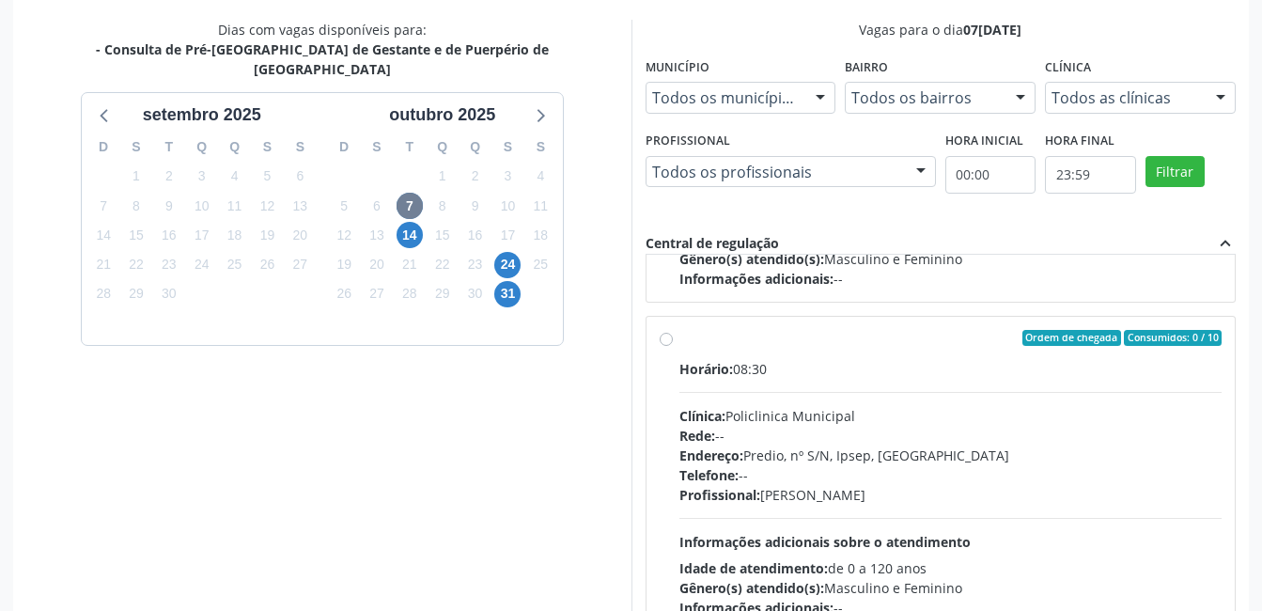
click at [1130, 490] on div "Profissional: Joao Vitor Torres de Lima" at bounding box center [950, 495] width 543 height 20
click at [673, 347] on input "Ordem de chegada Consumidos: 0 / 10 Horário: 08:30 Clínica: Policlinica Municip…" at bounding box center [666, 338] width 13 height 17
radio input "true"
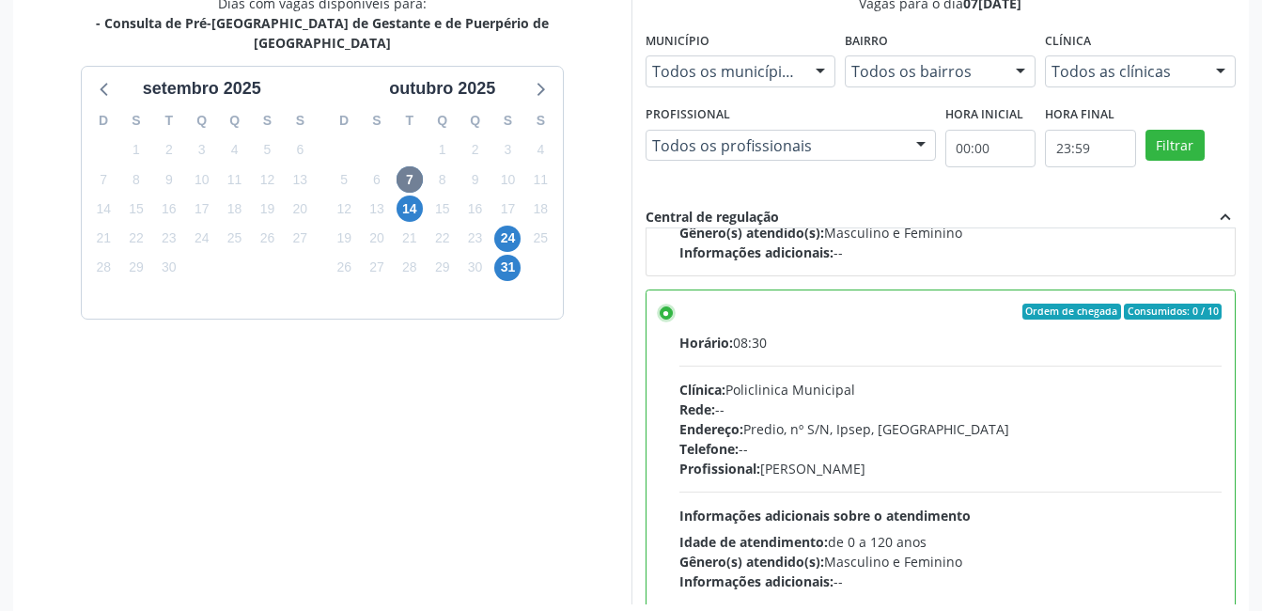
scroll to position [512, 0]
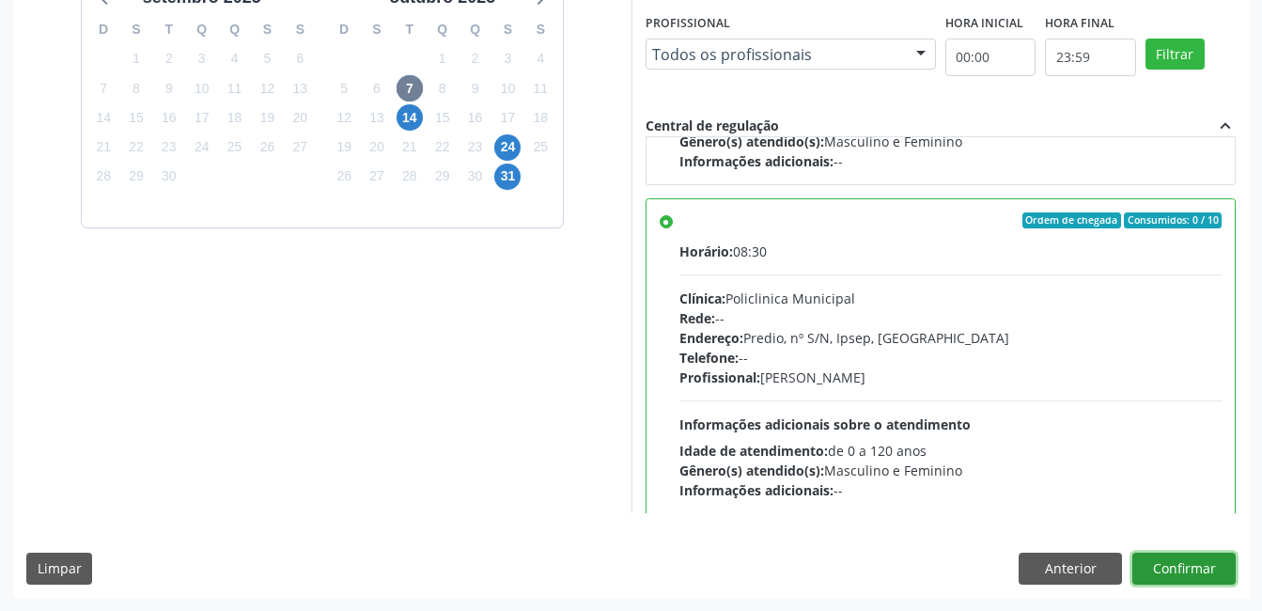
click at [1179, 561] on button "Confirmar" at bounding box center [1183, 568] width 103 height 32
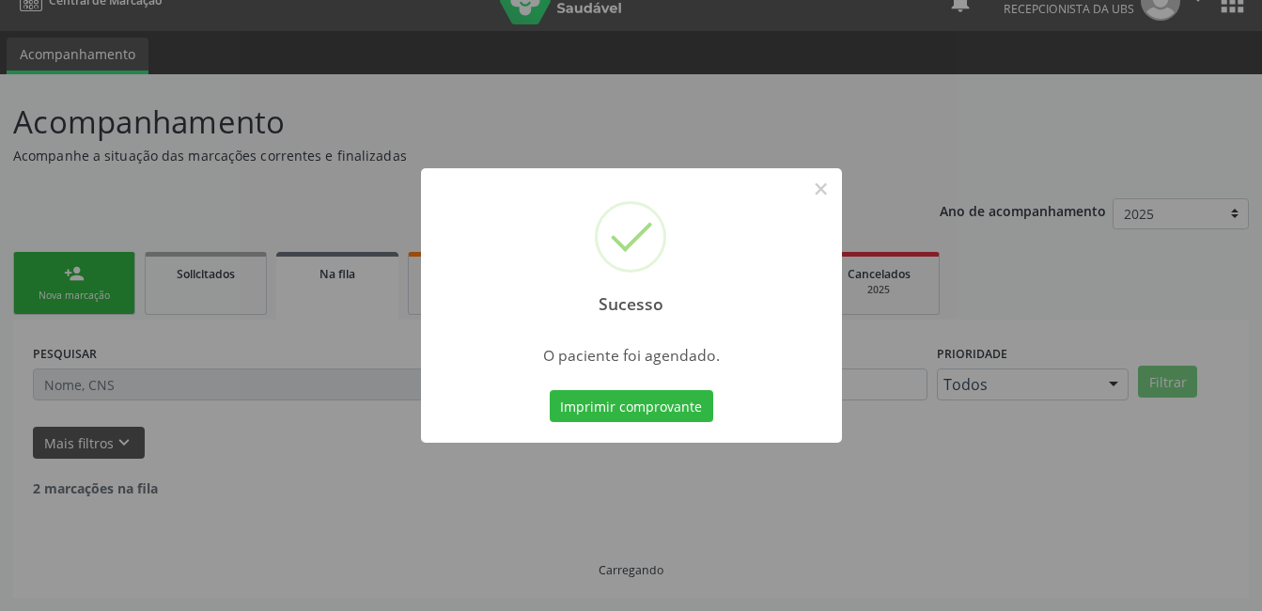
scroll to position [9, 0]
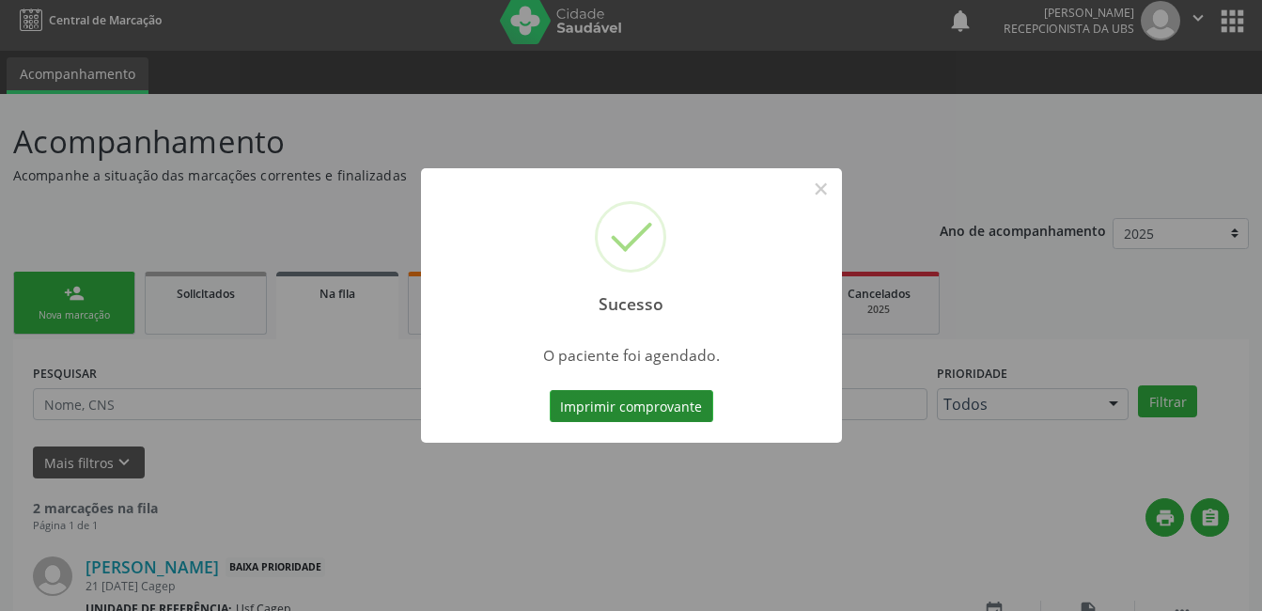
click at [655, 403] on button "Imprimir comprovante" at bounding box center [631, 406] width 163 height 32
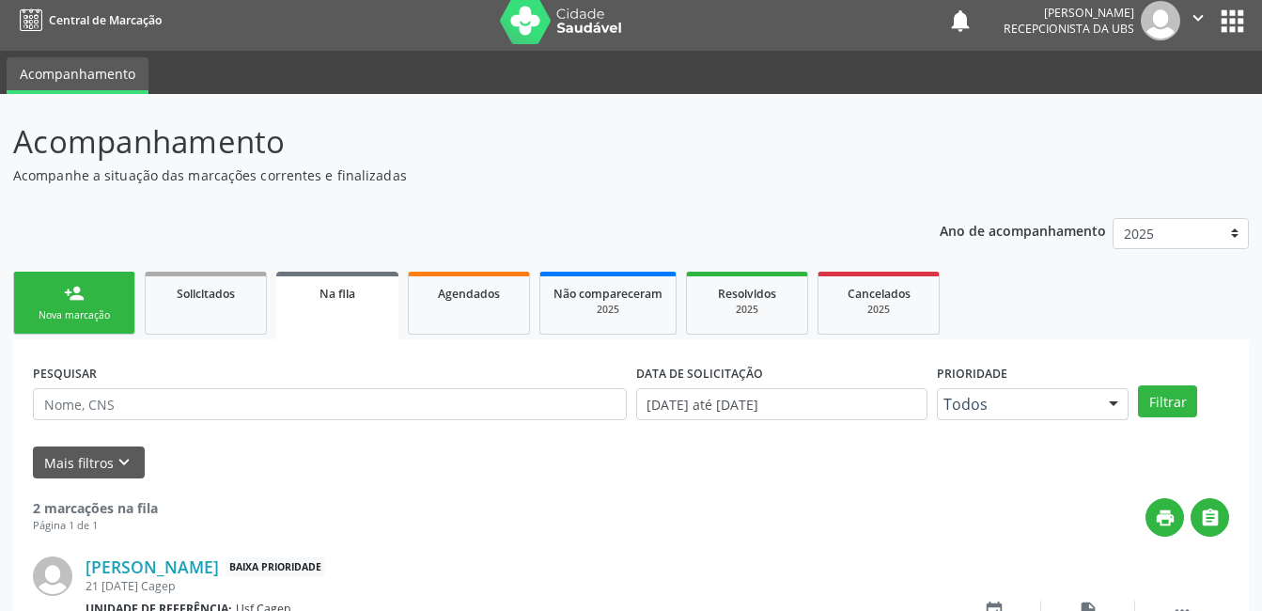
drag, startPoint x: 101, startPoint y: 296, endPoint x: 104, endPoint y: 311, distance: 15.3
click at [101, 296] on link "person_add Nova marcação" at bounding box center [74, 303] width 122 height 63
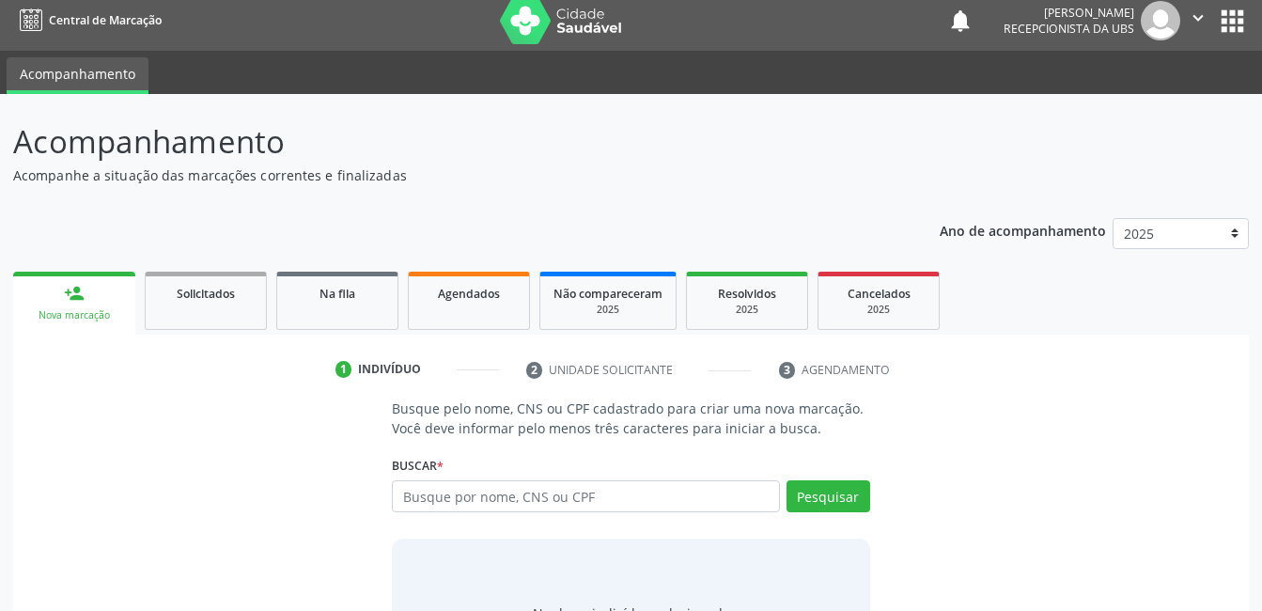
click at [104, 311] on div "Nova marcação" at bounding box center [74, 315] width 96 height 14
click at [570, 500] on input "text" at bounding box center [585, 496] width 387 height 32
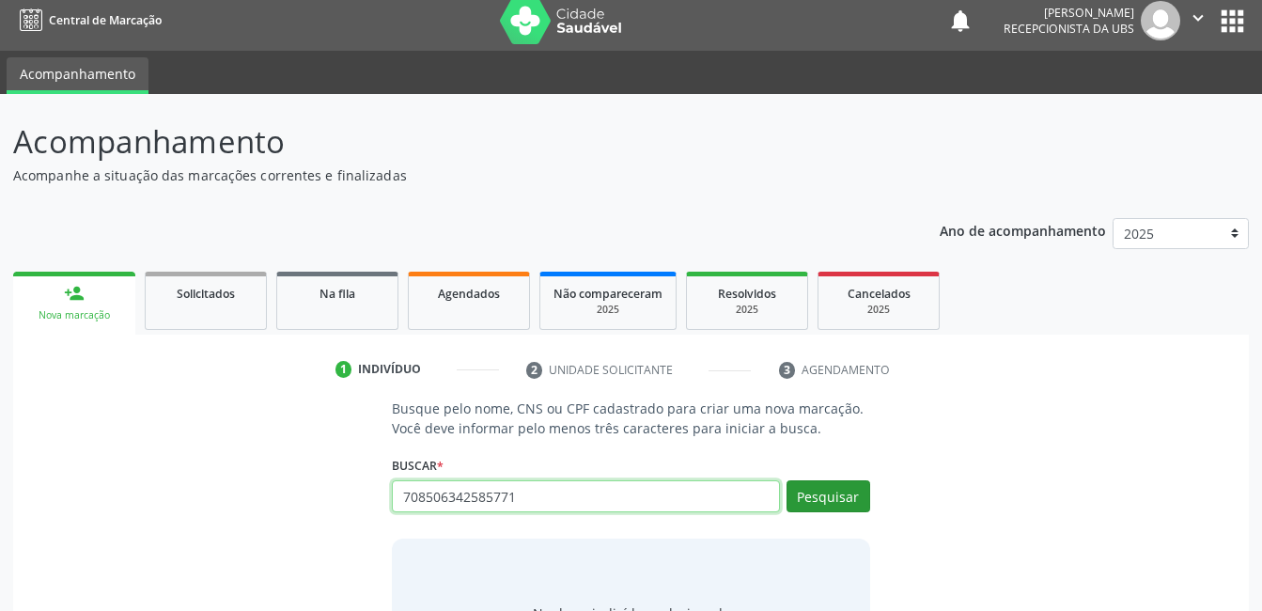
type input "708506342585771"
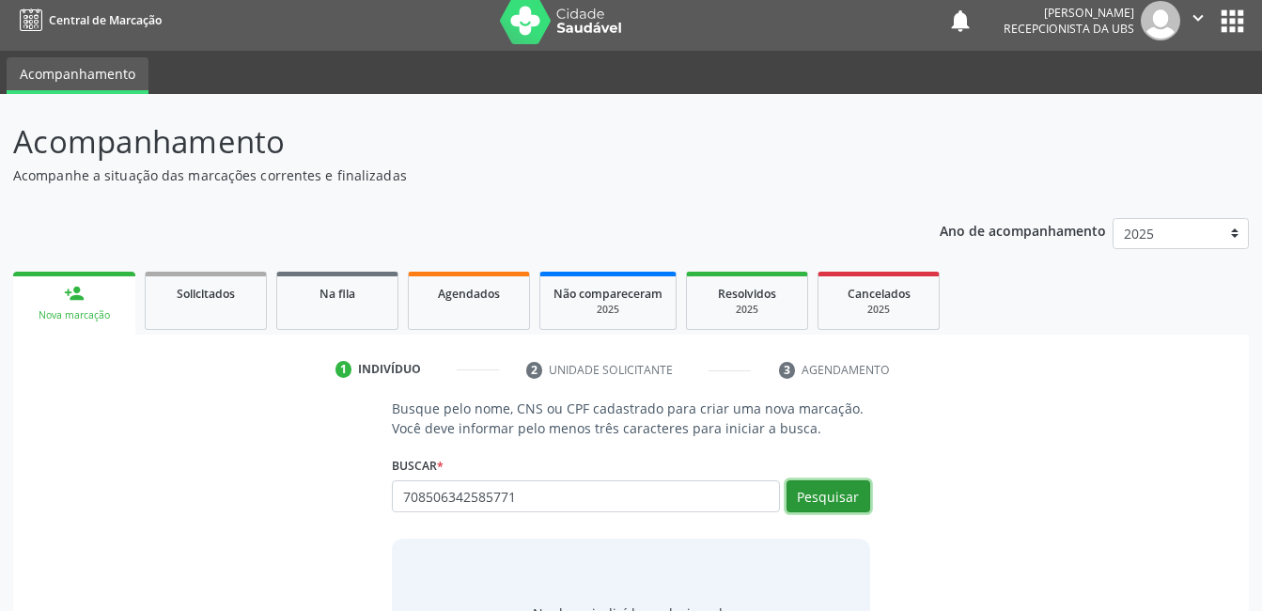
click at [838, 490] on button "Pesquisar" at bounding box center [828, 496] width 84 height 32
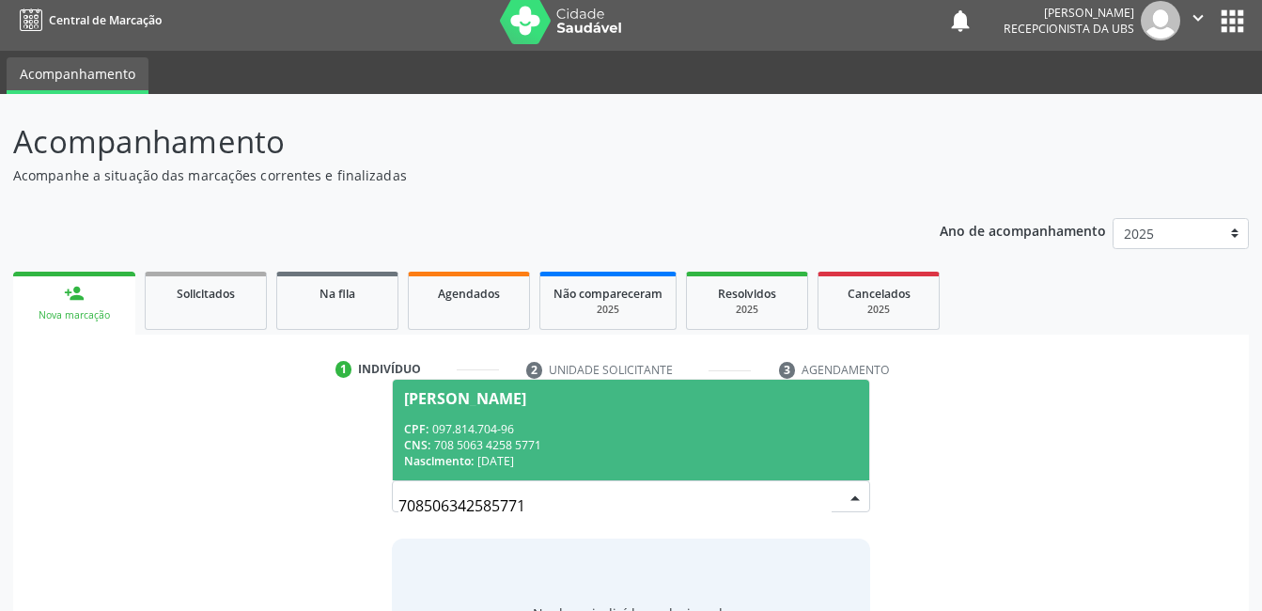
click at [753, 448] on div "CNS: 708 5063 4258 5771" at bounding box center [630, 445] width 453 height 16
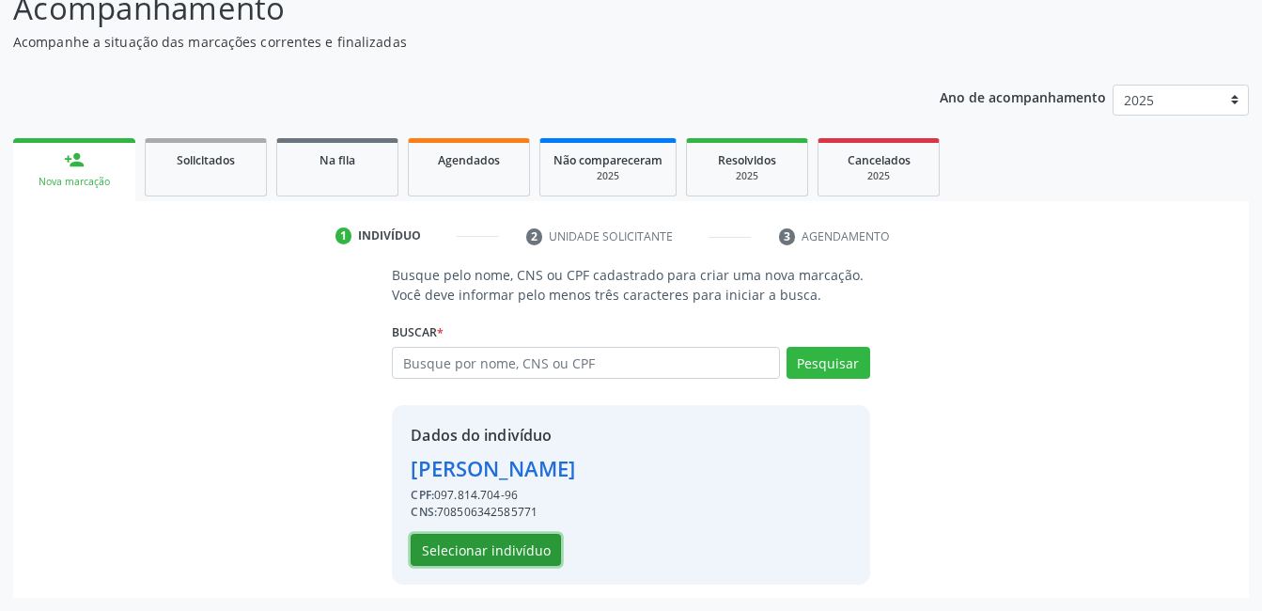
click at [520, 547] on button "Selecionar indivíduo" at bounding box center [486, 550] width 150 height 32
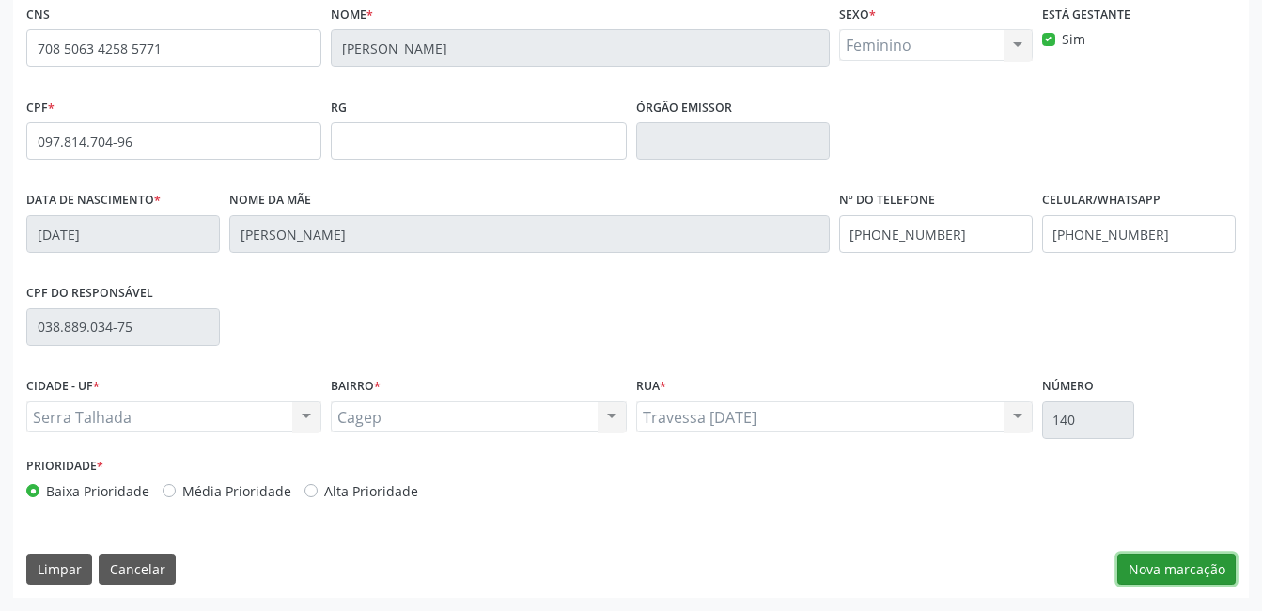
click at [1139, 570] on button "Nova marcação" at bounding box center [1176, 569] width 118 height 32
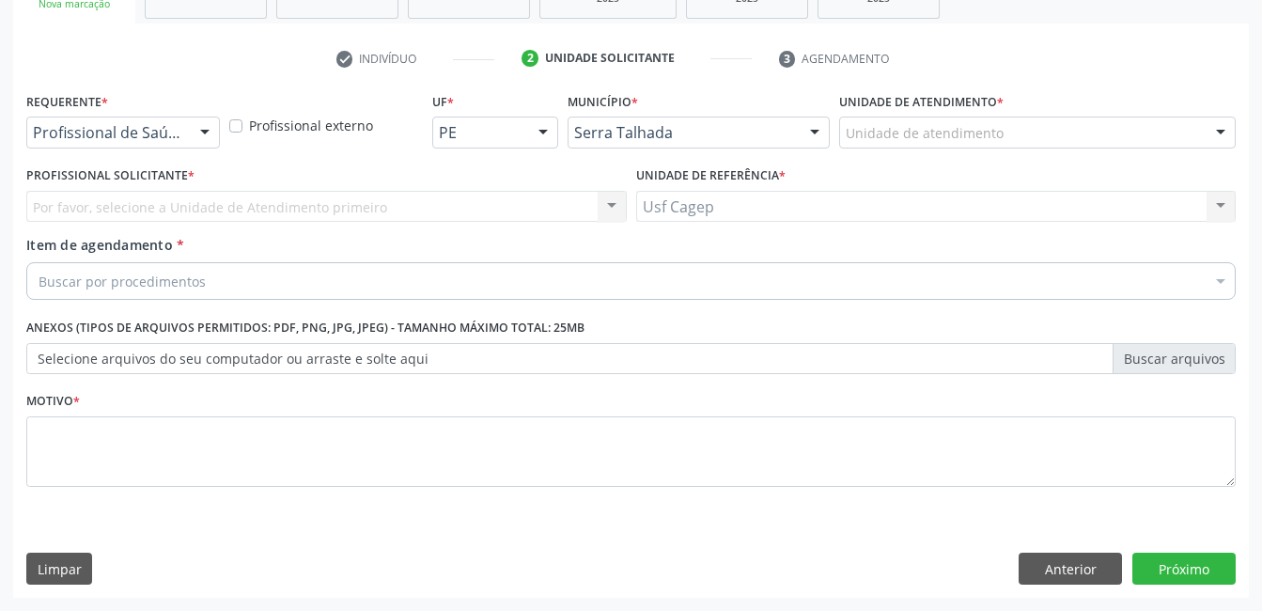
click at [211, 142] on div at bounding box center [205, 133] width 28 height 32
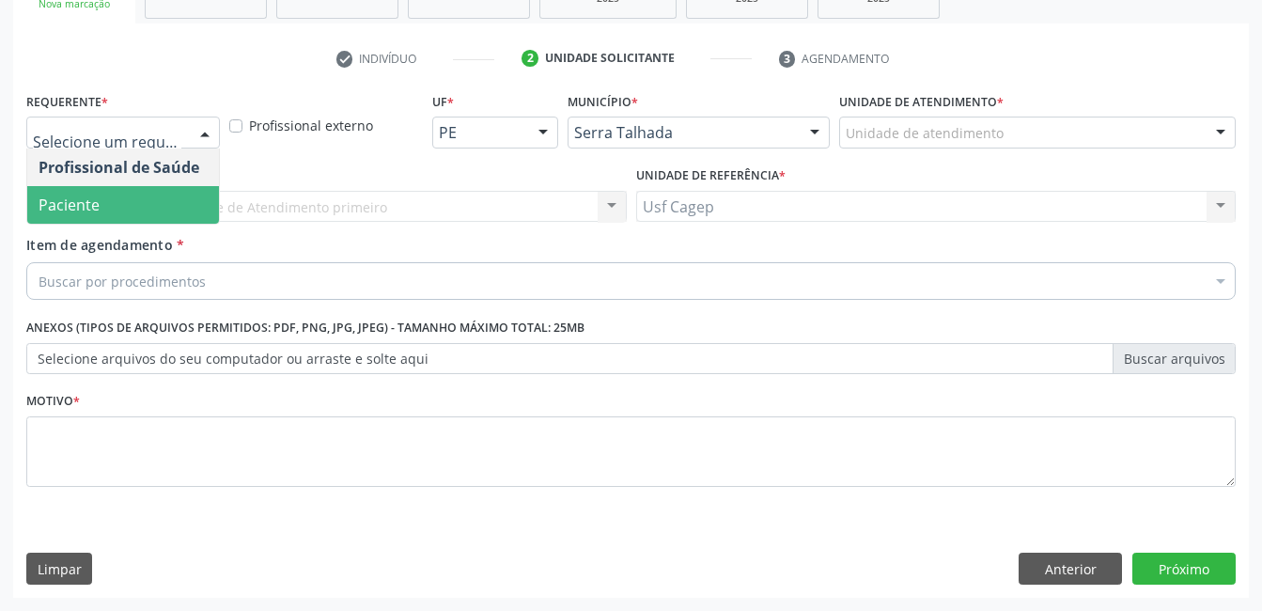
click at [179, 210] on span "Paciente" at bounding box center [123, 205] width 192 height 38
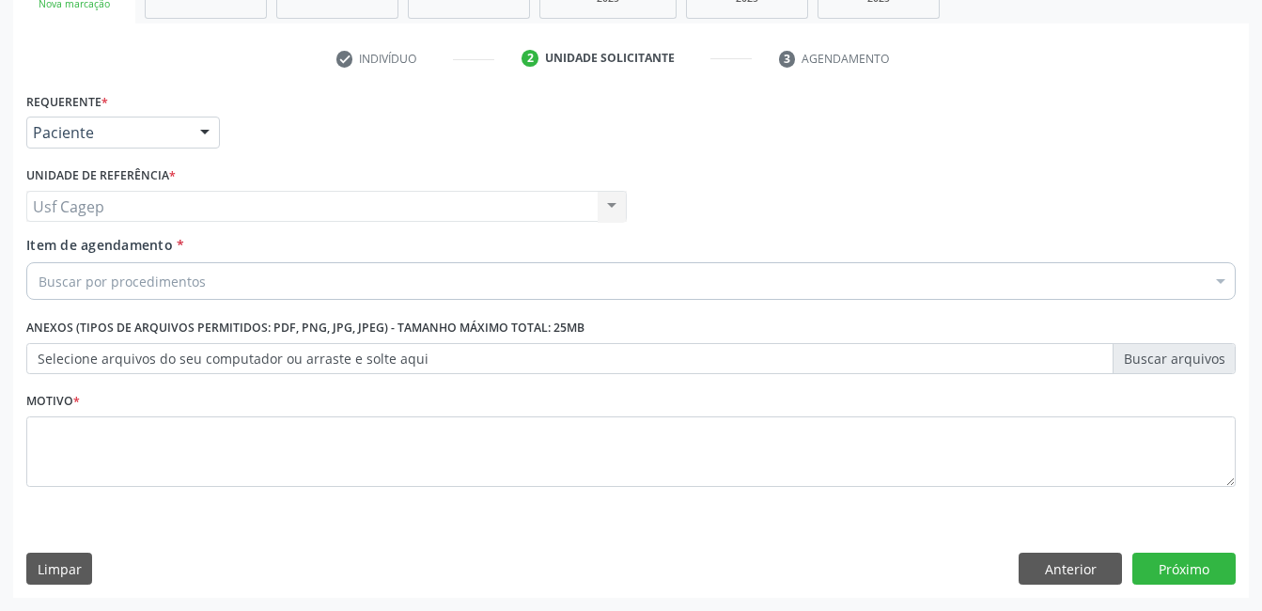
click at [210, 283] on div "Buscar por procedimentos" at bounding box center [630, 281] width 1209 height 38
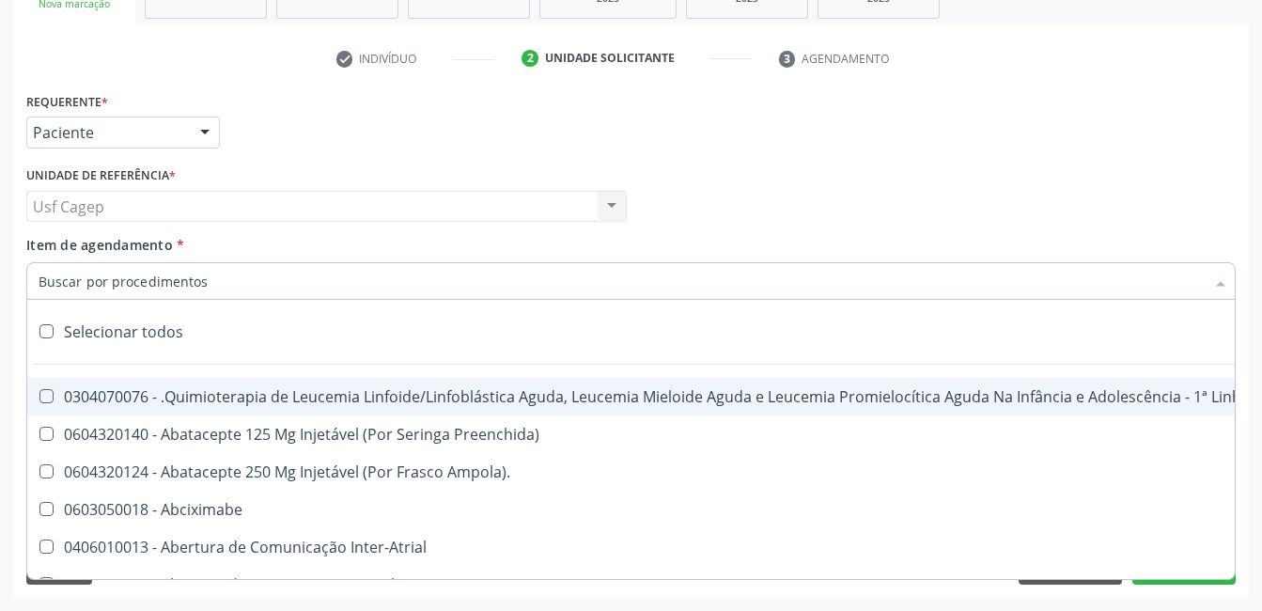
click at [210, 283] on input "Item de agendamento *" at bounding box center [622, 281] width 1166 height 38
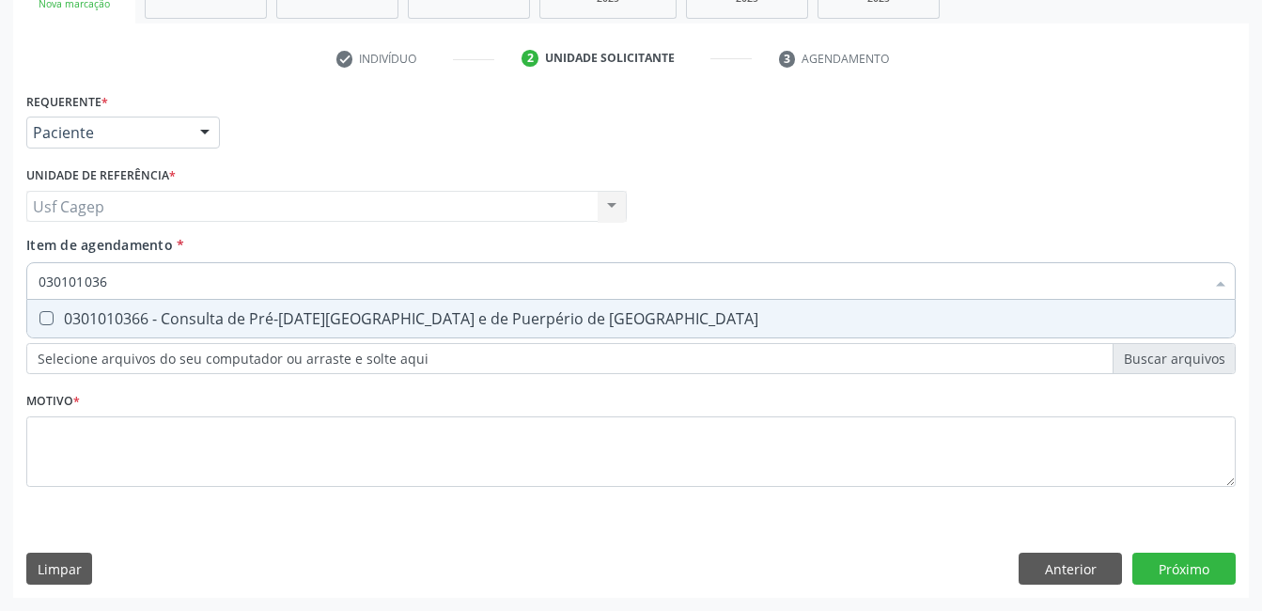
type input "0301010366"
click at [334, 319] on div "0301010366 - Consulta de Pré-Natal de Gestante e de Puerpério de Alto Risco" at bounding box center [631, 318] width 1185 height 15
checkbox Risco "true"
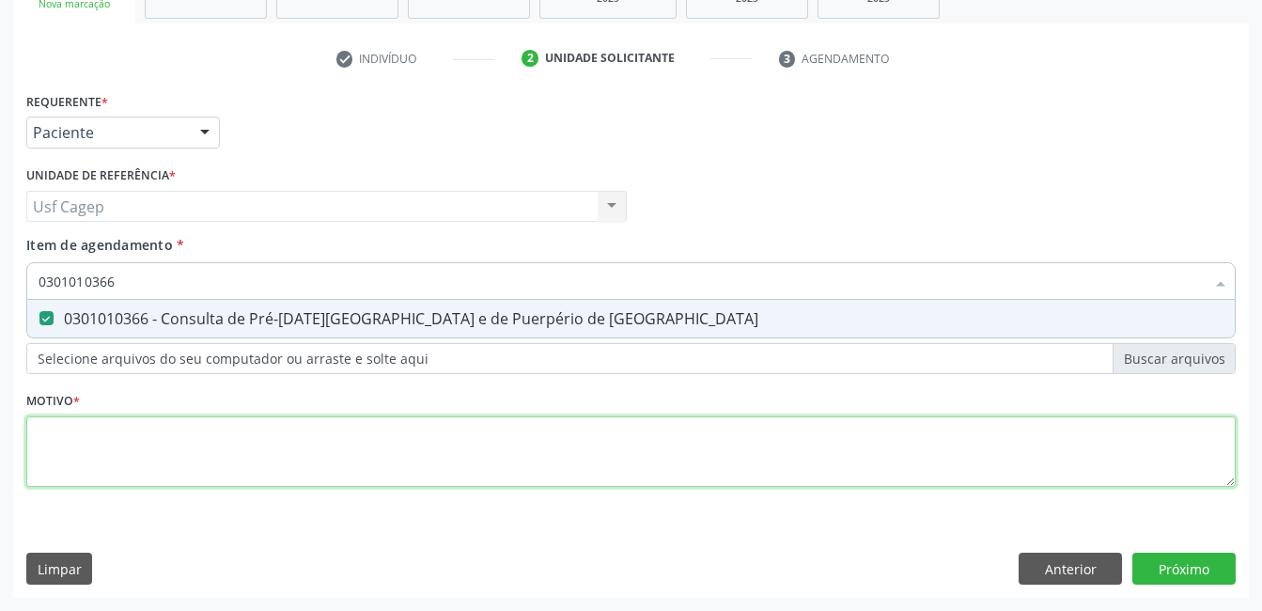
click at [357, 473] on div "Requerente * Paciente Profissional de Saúde Paciente Nenhum resultado encontrad…" at bounding box center [630, 300] width 1209 height 426
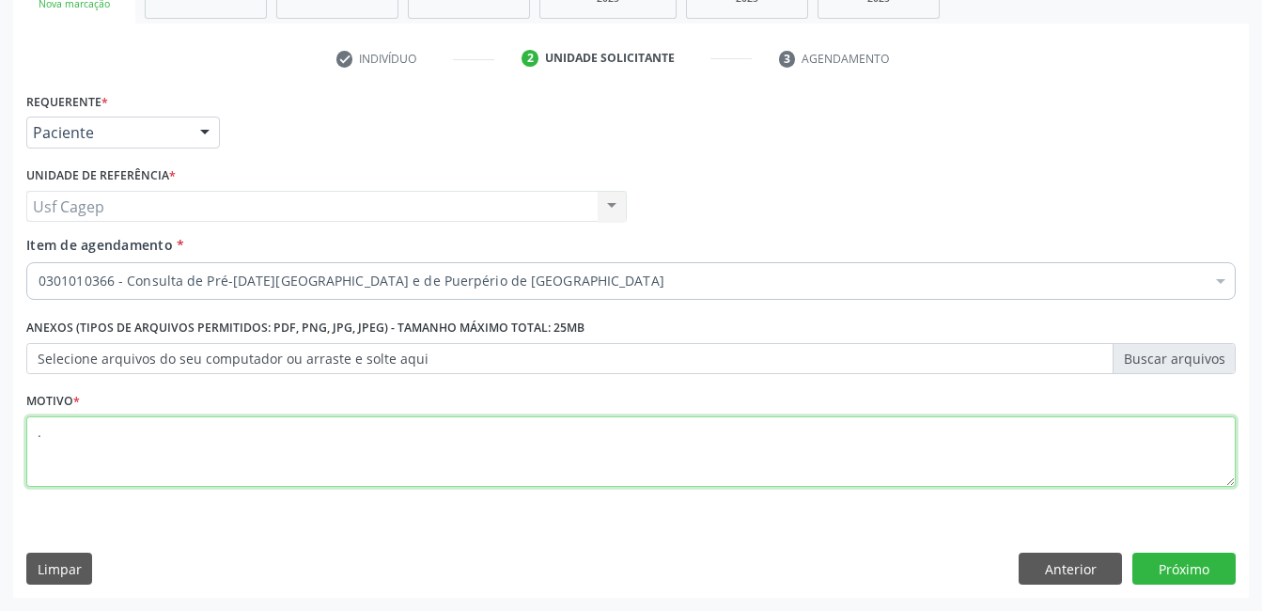
type textarea "."
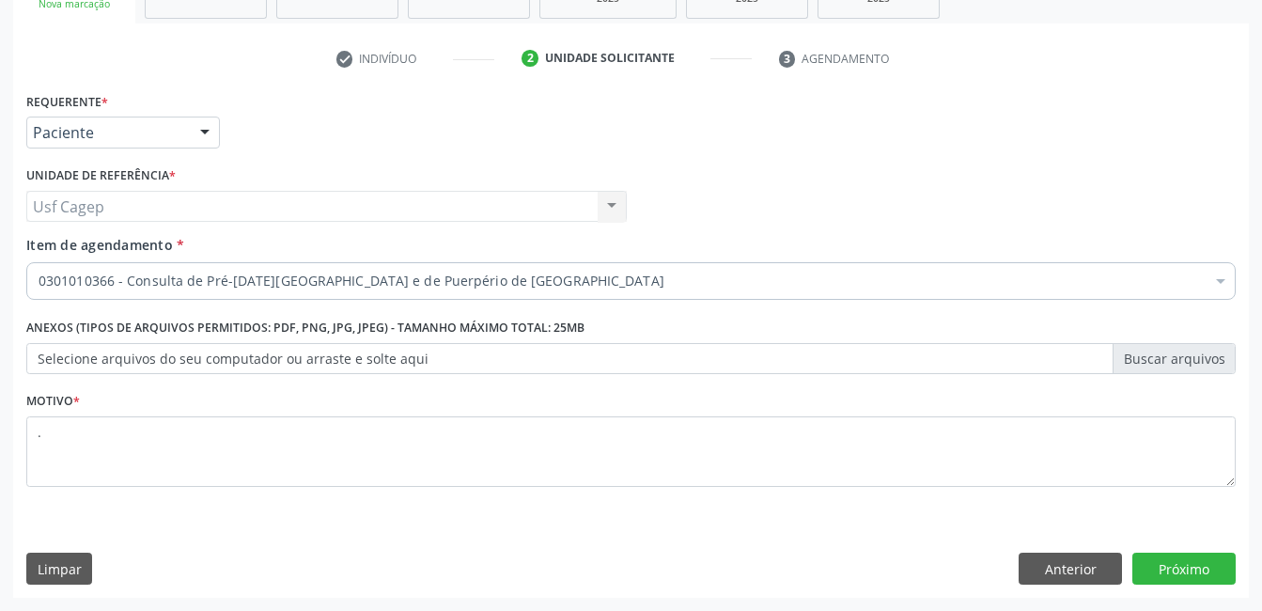
click at [1171, 585] on div "Requerente * Paciente Profissional de Saúde Paciente Nenhum resultado encontrad…" at bounding box center [630, 342] width 1235 height 510
click at [1170, 567] on button "Próximo" at bounding box center [1183, 568] width 103 height 32
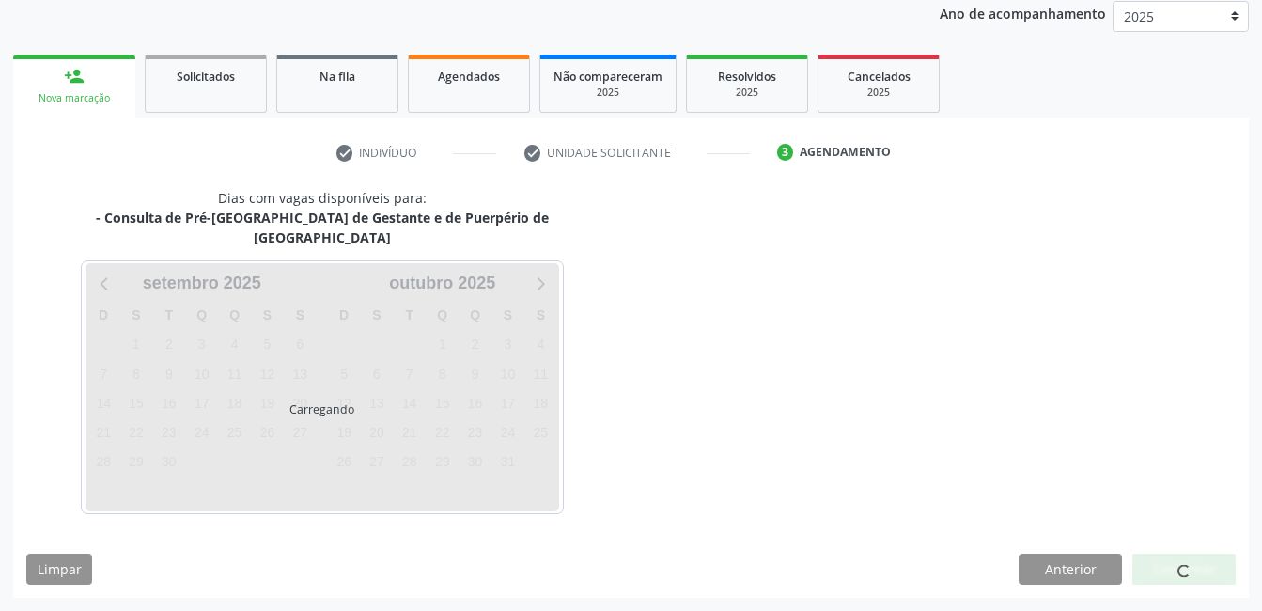
scroll to position [207, 0]
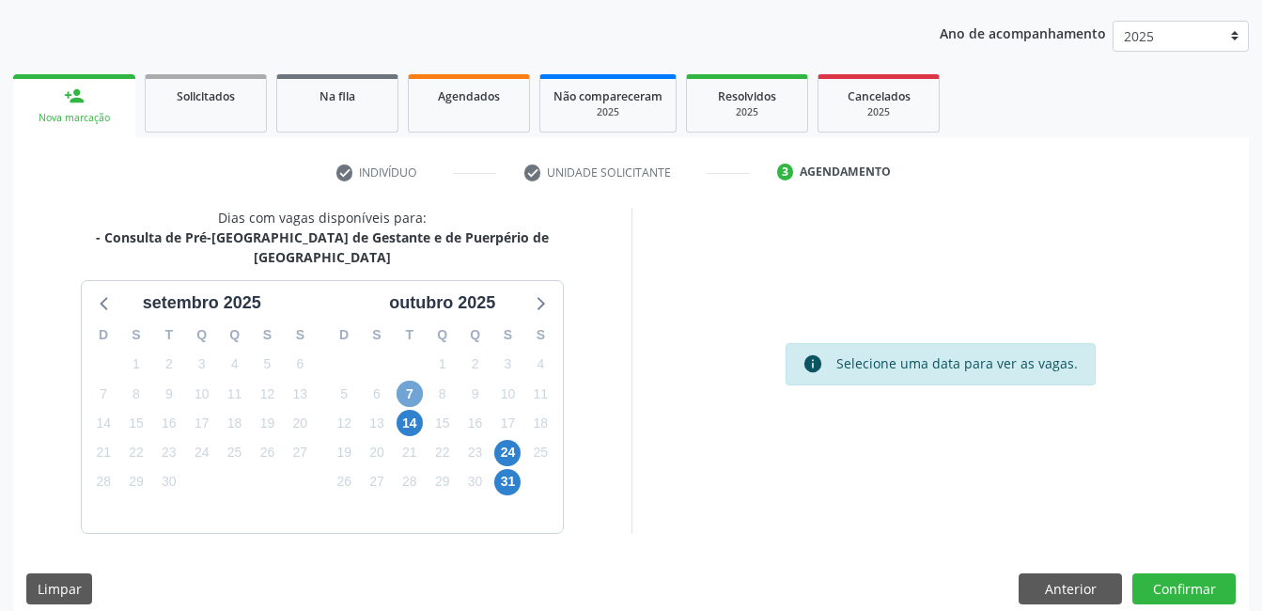
click at [405, 380] on span "7" at bounding box center [409, 393] width 26 height 26
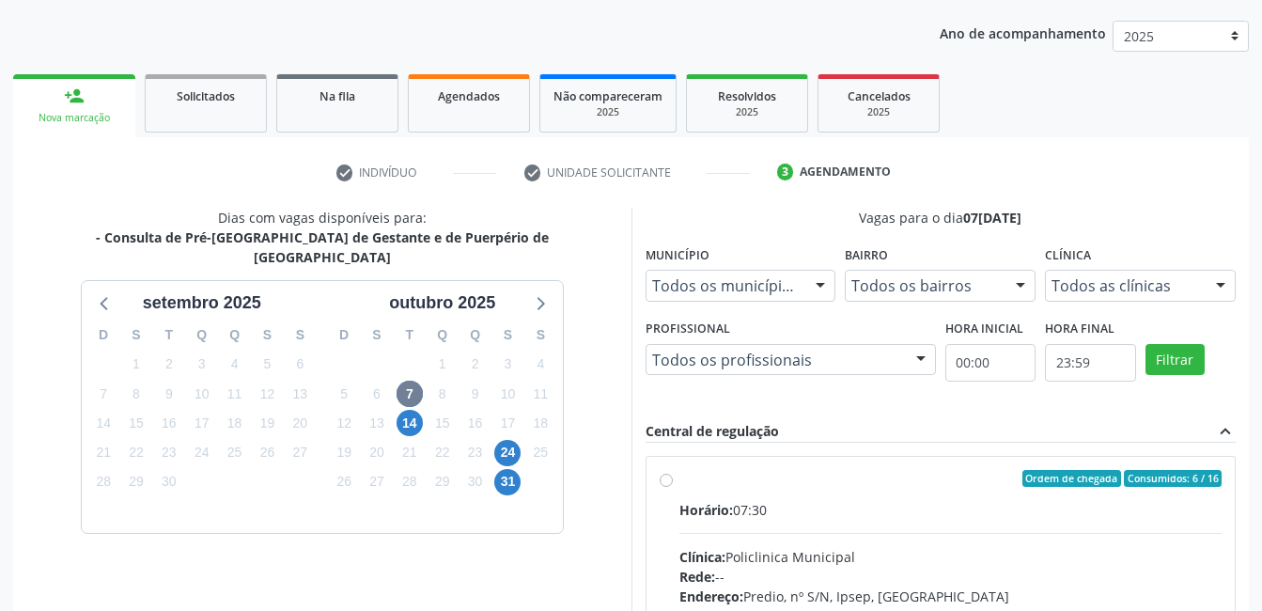
click at [796, 509] on div "Horário: 07:30" at bounding box center [950, 510] width 543 height 20
click at [673, 487] on input "Ordem de chegada Consumidos: 6 / 16 Horário: 07:30 Clínica: Policlinica Municip…" at bounding box center [666, 478] width 13 height 17
radio input "true"
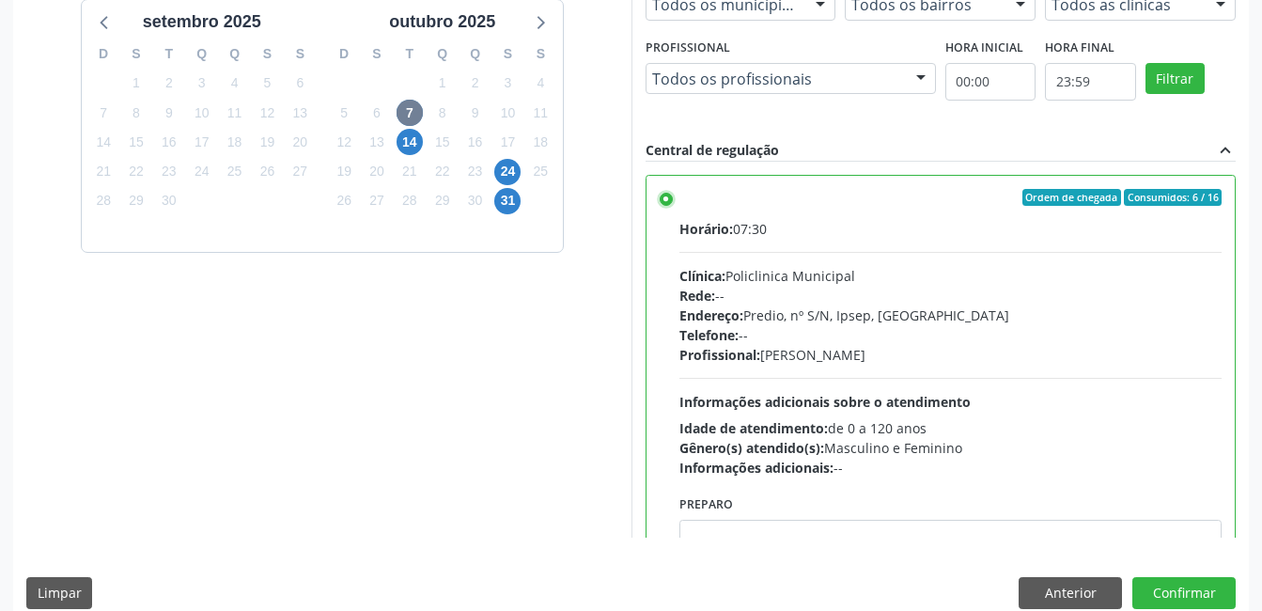
scroll to position [512, 0]
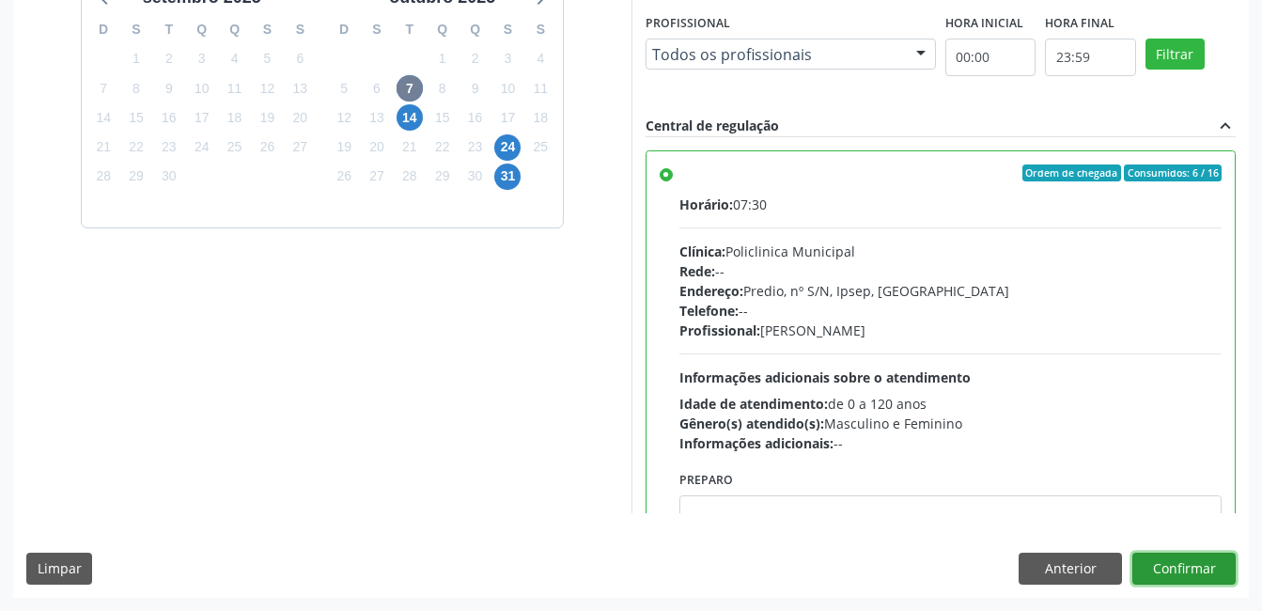
click at [1170, 567] on button "Confirmar" at bounding box center [1183, 568] width 103 height 32
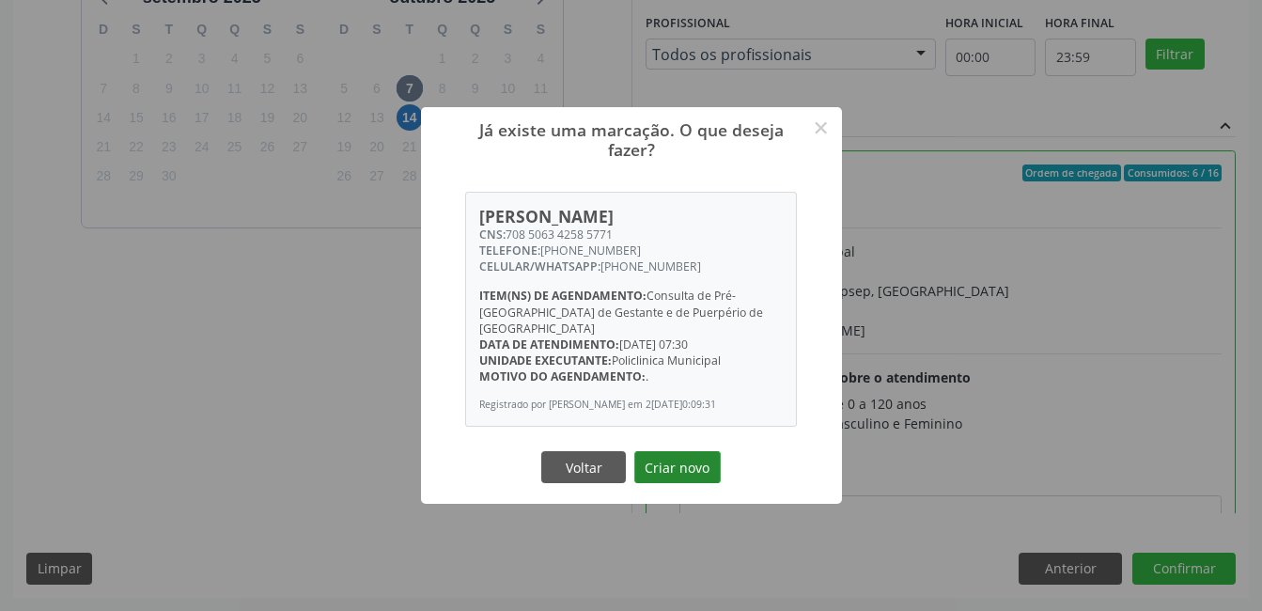
click at [683, 468] on button "Criar novo" at bounding box center [677, 467] width 86 height 32
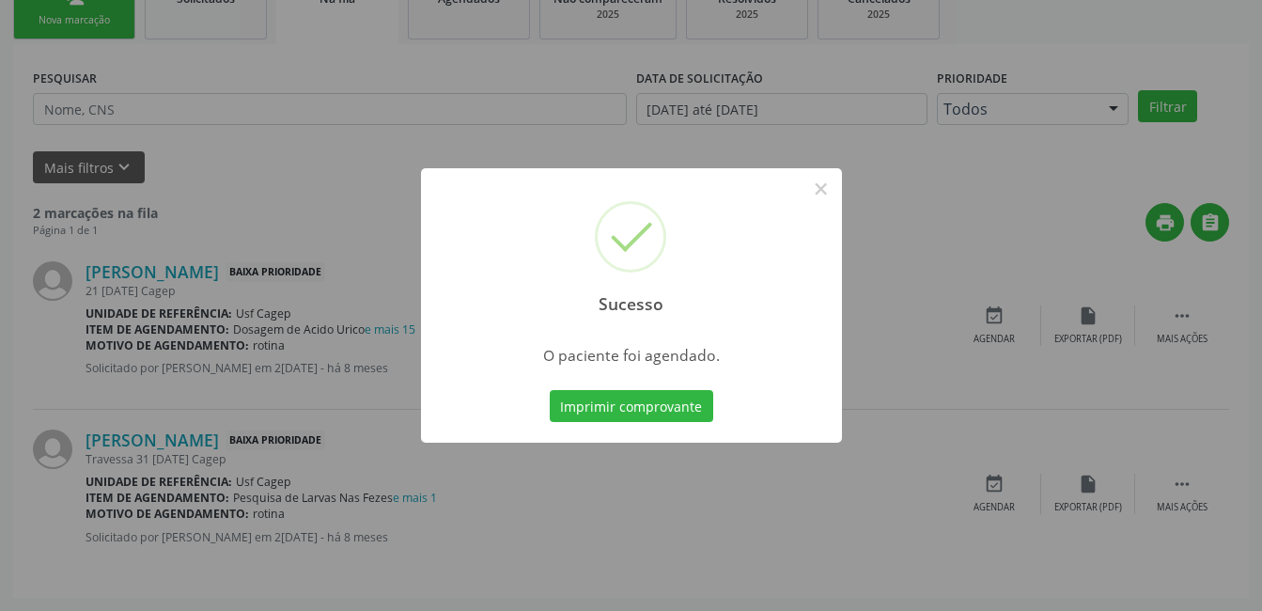
scroll to position [9, 0]
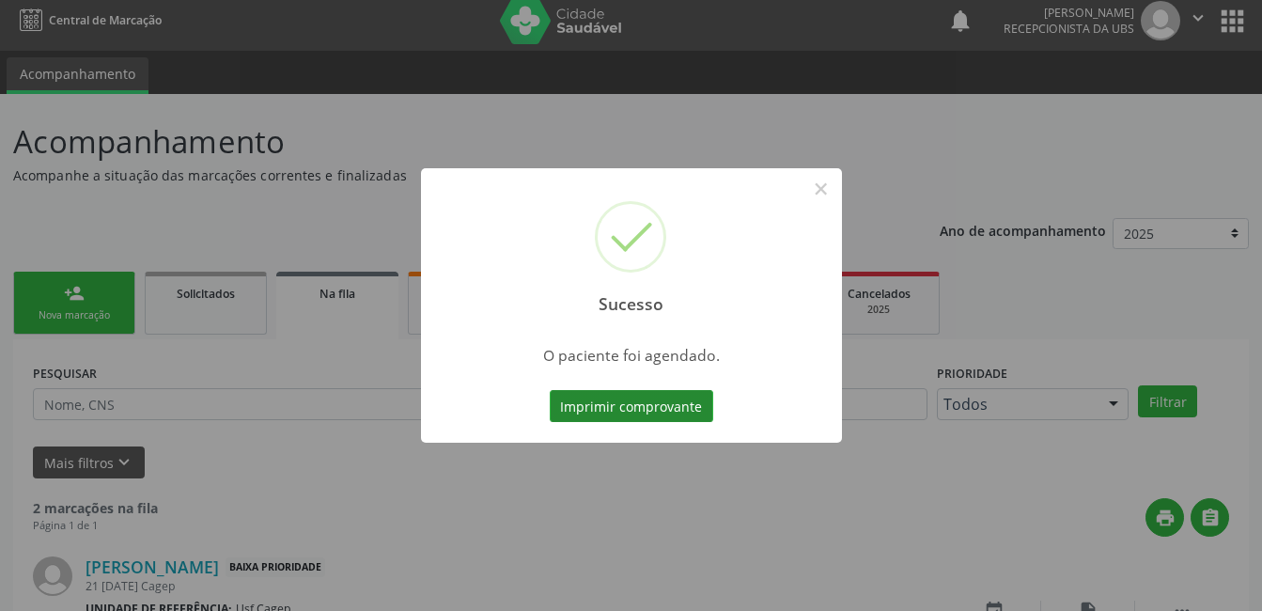
click at [577, 407] on button "Imprimir comprovante" at bounding box center [631, 406] width 163 height 32
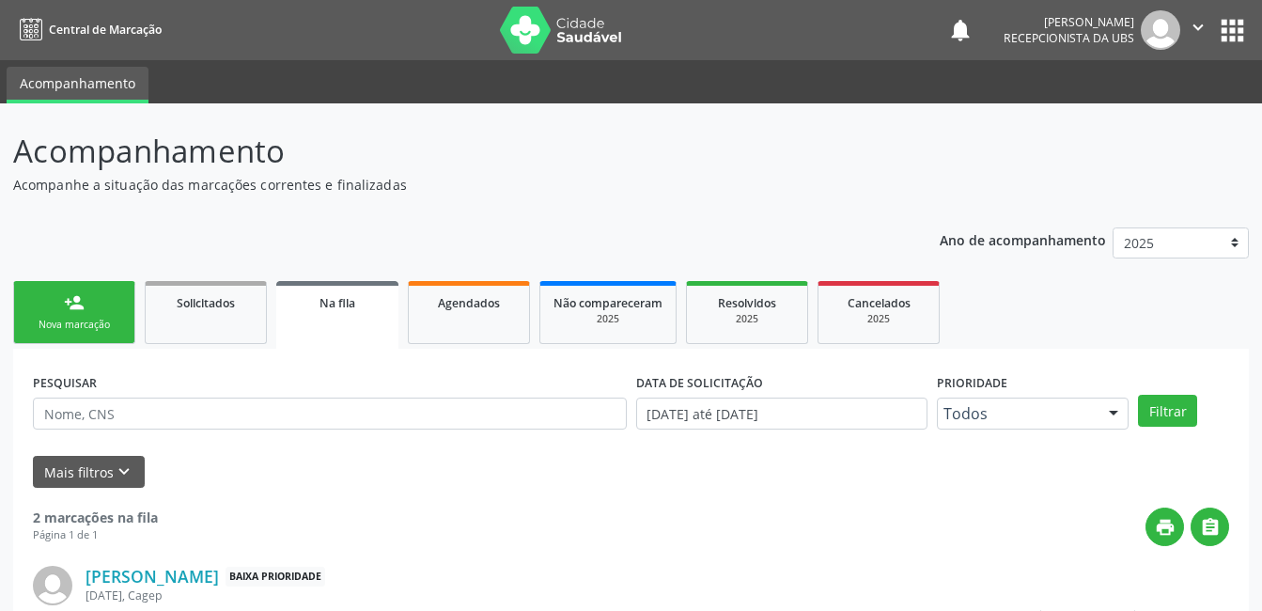
scroll to position [9, 0]
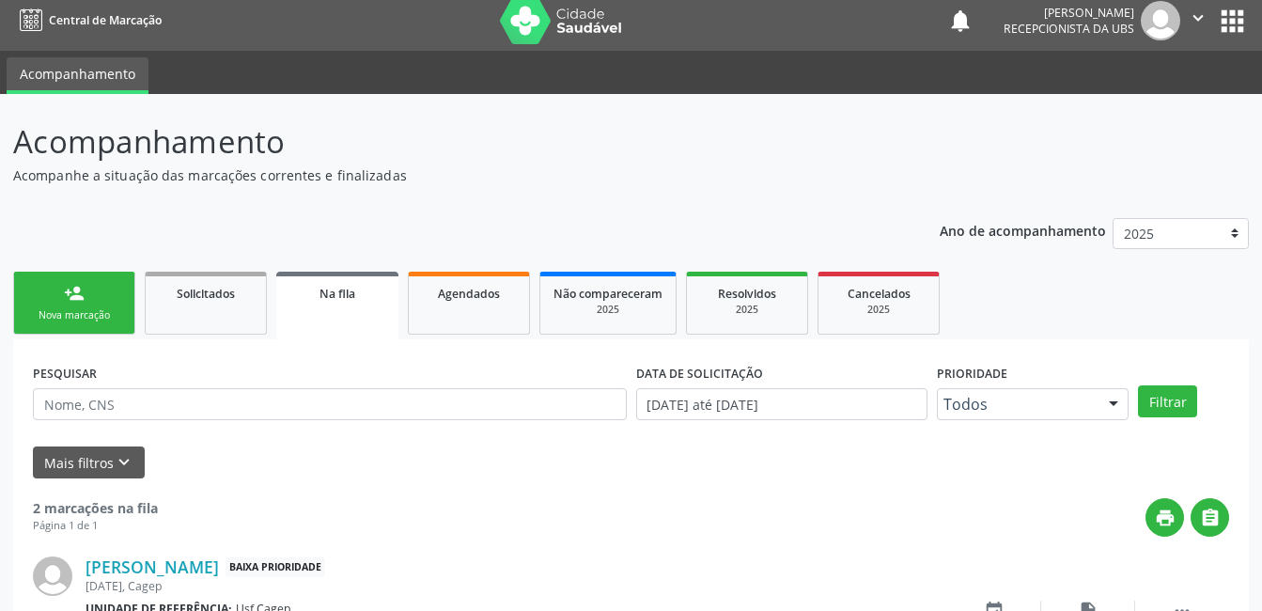
click at [74, 301] on div "person_add" at bounding box center [74, 293] width 21 height 21
